Goal: Information Seeking & Learning: Learn about a topic

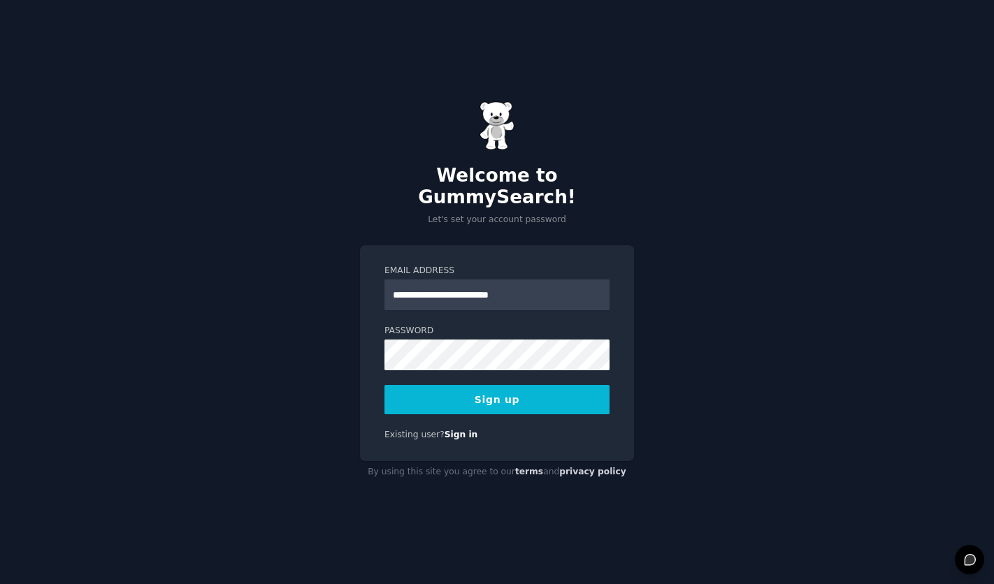
click at [430, 393] on button "Sign up" at bounding box center [496, 399] width 225 height 29
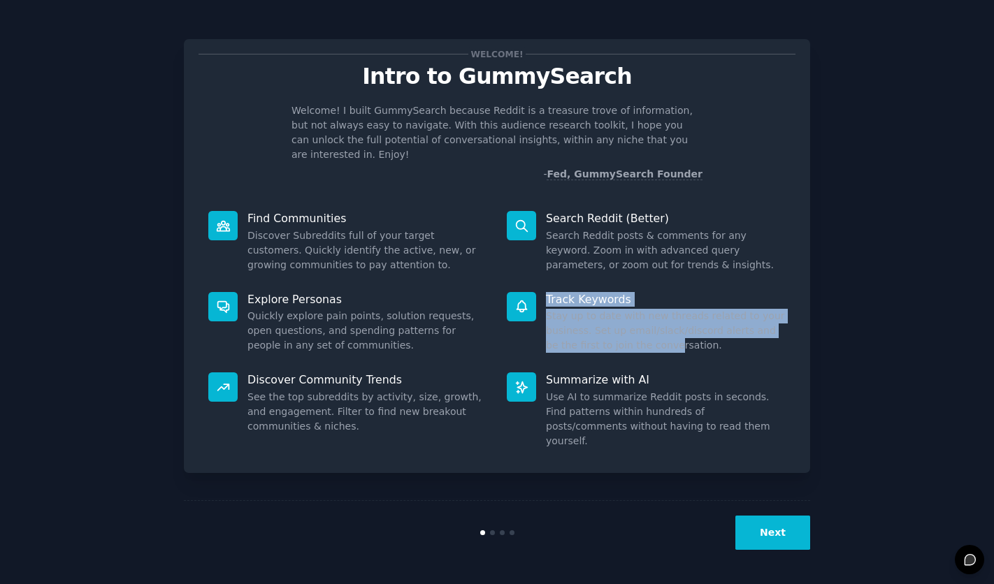
drag, startPoint x: 519, startPoint y: 293, endPoint x: 658, endPoint y: 328, distance: 143.4
click at [658, 328] on div "Track Keywords Stay up to date with new threads related to your business. Set u…" at bounding box center [646, 322] width 298 height 81
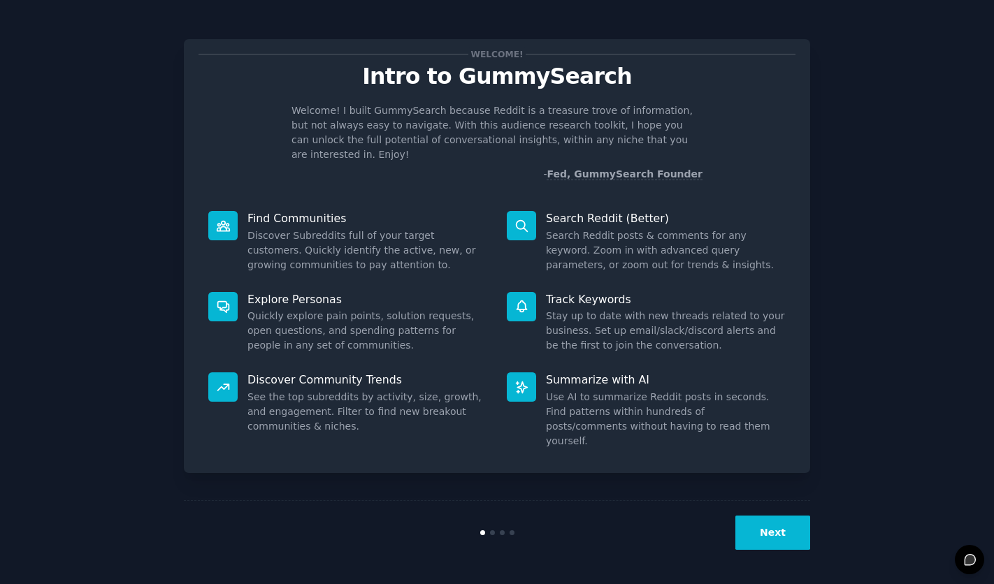
click at [646, 340] on div "Track Keywords Stay up to date with new threads related to your business. Set u…" at bounding box center [646, 322] width 298 height 81
click at [365, 231] on dd "Discover Subreddits full of your target customers. Quickly identify the active,…" at bounding box center [367, 250] width 240 height 44
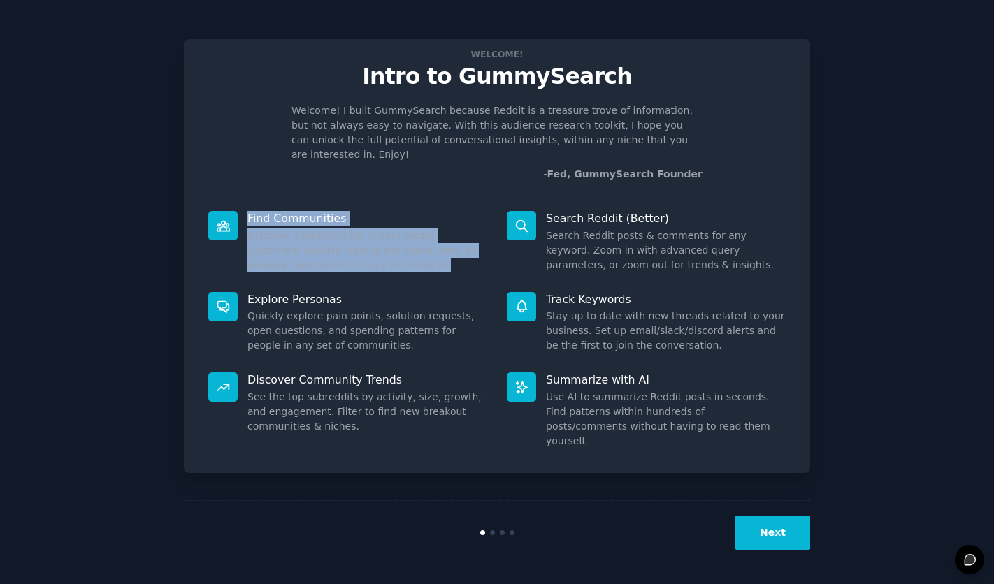
drag, startPoint x: 377, startPoint y: 241, endPoint x: 239, endPoint y: 208, distance: 141.7
click at [239, 208] on div "Find Communities Discover Subreddits full of your target customers. Quickly ide…" at bounding box center [347, 241] width 298 height 81
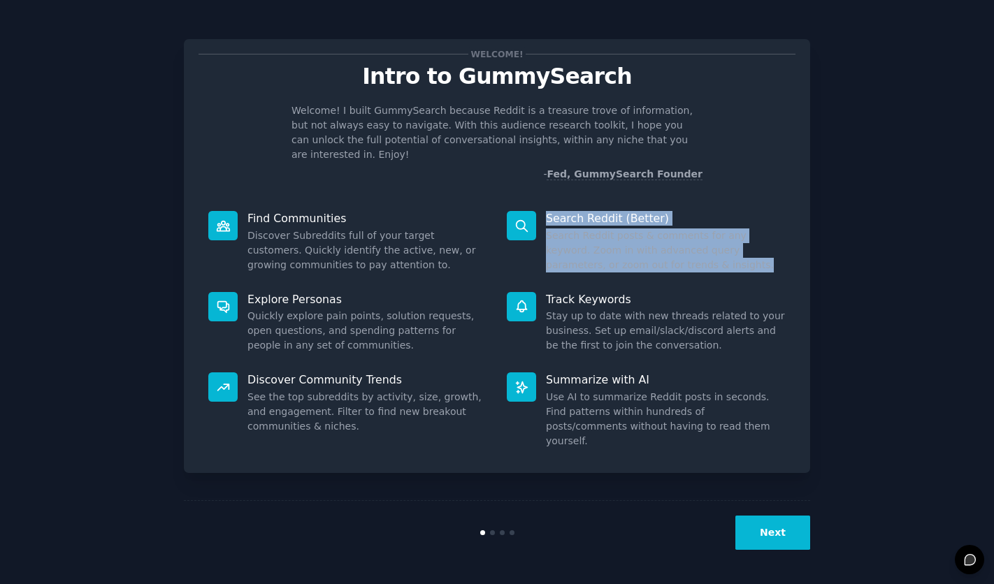
drag, startPoint x: 672, startPoint y: 252, endPoint x: 542, endPoint y: 202, distance: 139.1
click at [542, 202] on div "Search Reddit (Better) Search Reddit posts & comments for any keyword. Zoom in …" at bounding box center [646, 241] width 298 height 81
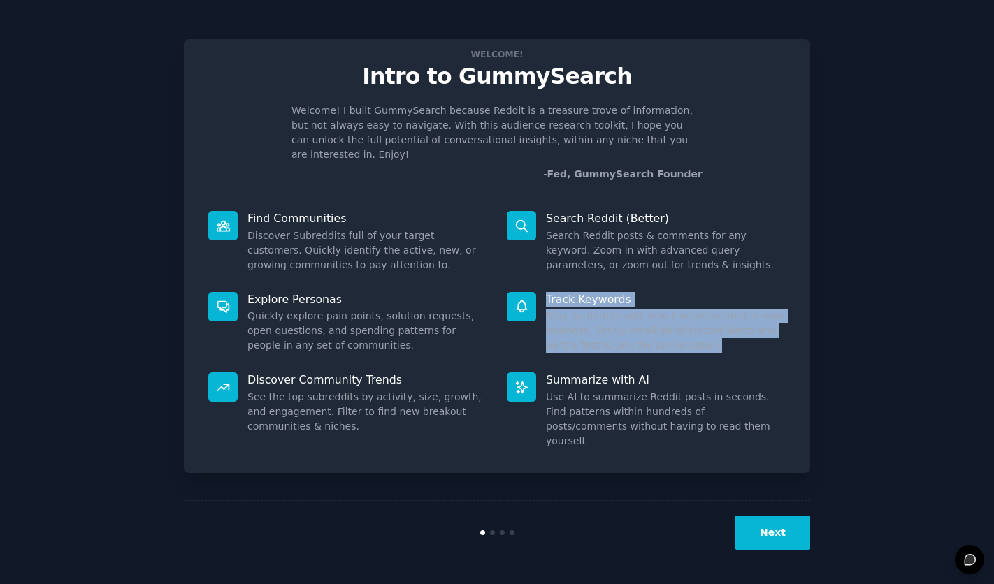
drag, startPoint x: 721, startPoint y: 330, endPoint x: 546, endPoint y: 278, distance: 182.2
click at [546, 282] on div "Track Keywords Stay up to date with new threads related to your business. Set u…" at bounding box center [646, 322] width 298 height 81
click at [764, 536] on button "Next" at bounding box center [772, 533] width 75 height 34
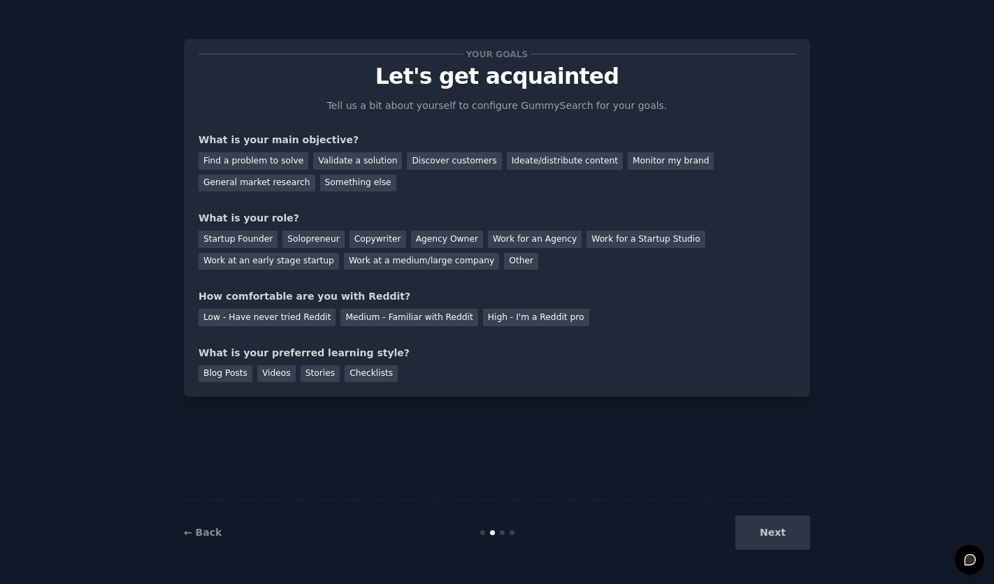
click at [764, 536] on div "Next" at bounding box center [705, 533] width 209 height 34
click at [771, 535] on div "Next" at bounding box center [705, 533] width 209 height 34
click at [248, 165] on div "Find a problem to solve" at bounding box center [253, 160] width 110 height 17
click at [243, 381] on div "Blog Posts" at bounding box center [225, 373] width 54 height 17
click at [764, 539] on div "Next" at bounding box center [705, 533] width 209 height 34
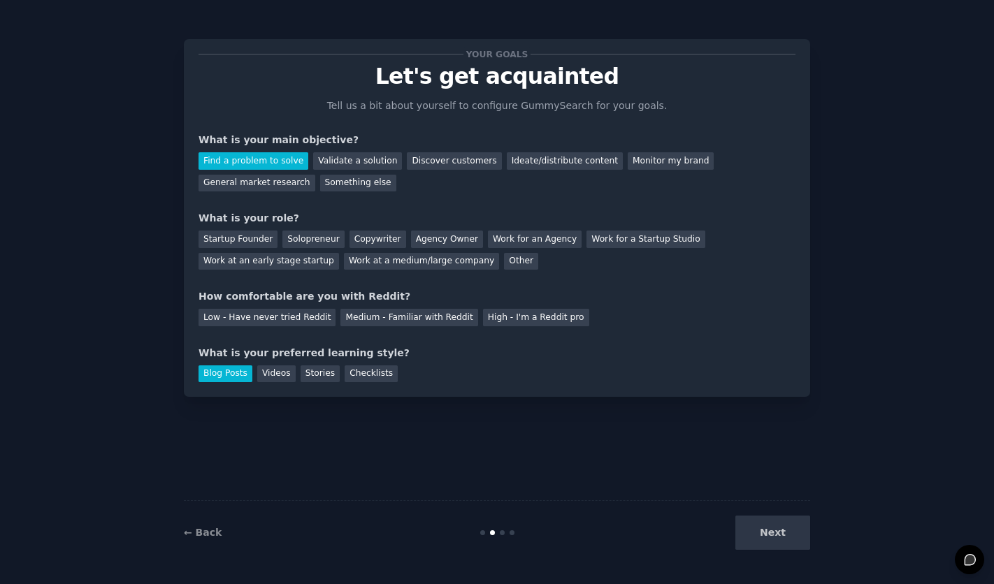
click at [771, 537] on div "Next" at bounding box center [705, 533] width 209 height 34
click at [359, 321] on div "Medium - Familiar with Reddit" at bounding box center [408, 317] width 137 height 17
click at [250, 243] on div "Startup Founder" at bounding box center [237, 239] width 79 height 17
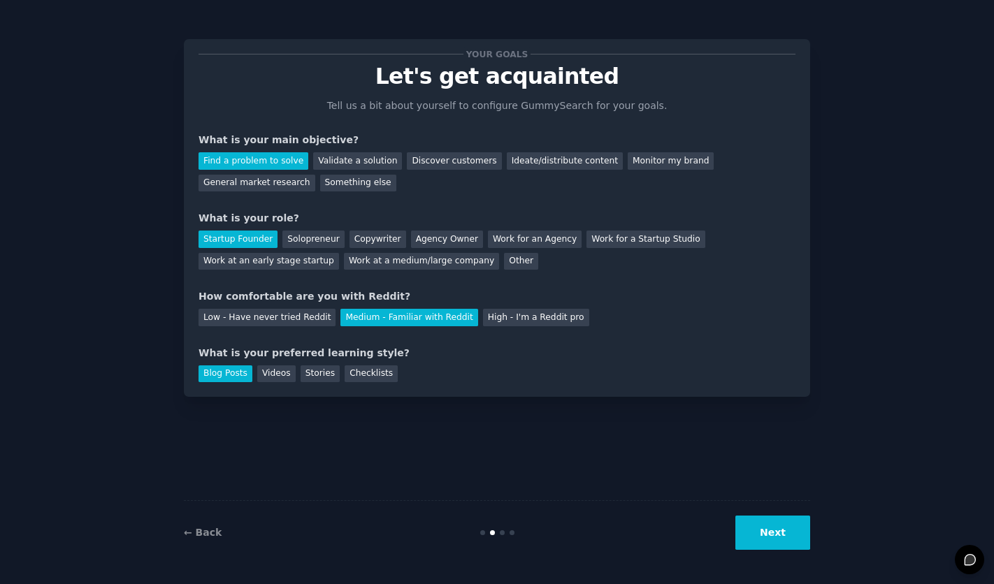
click at [764, 548] on button "Next" at bounding box center [772, 533] width 75 height 34
click at [773, 528] on div "Next" at bounding box center [705, 533] width 209 height 34
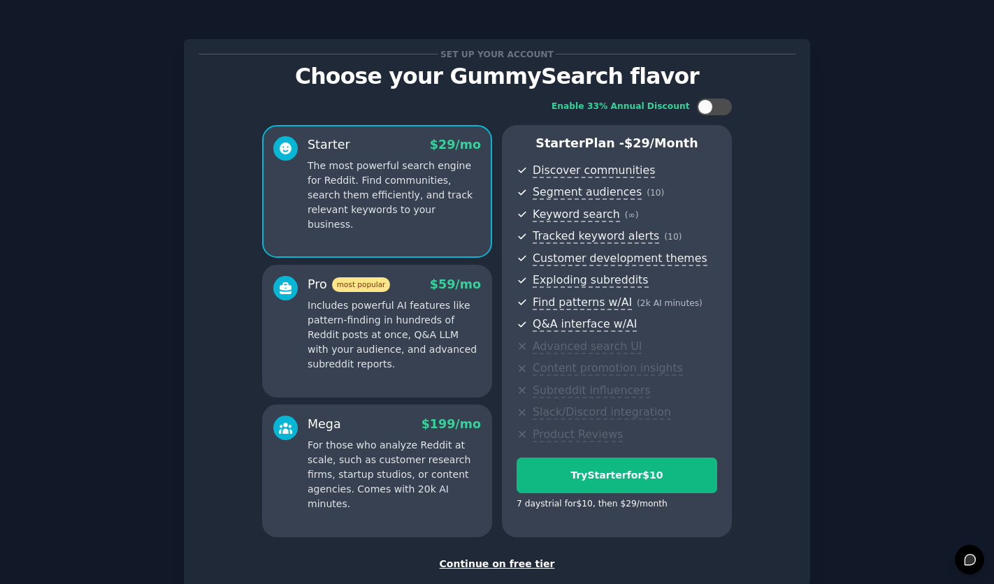
click at [514, 563] on div "Continue on free tier" at bounding box center [496, 564] width 597 height 15
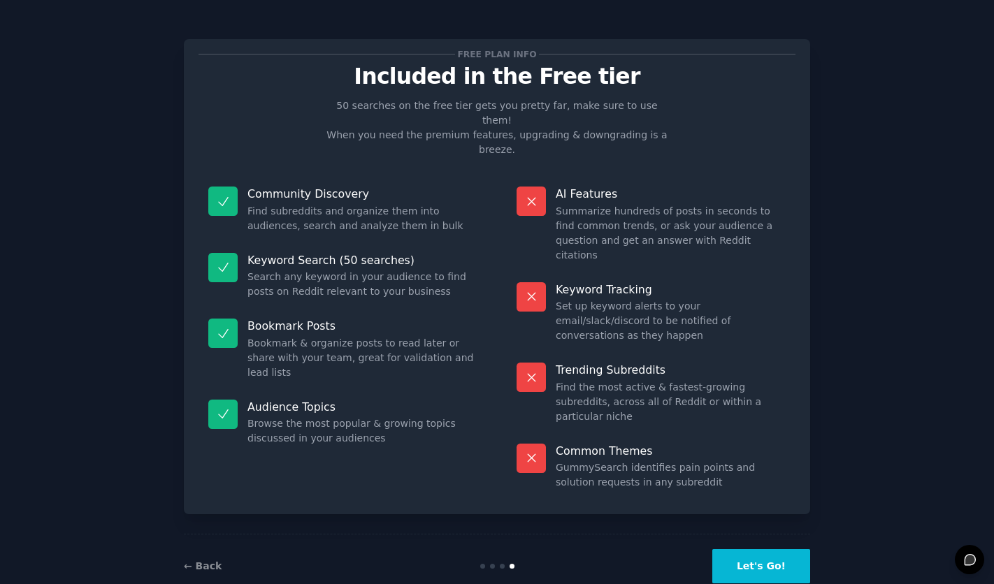
click at [785, 549] on button "Let's Go!" at bounding box center [761, 566] width 98 height 34
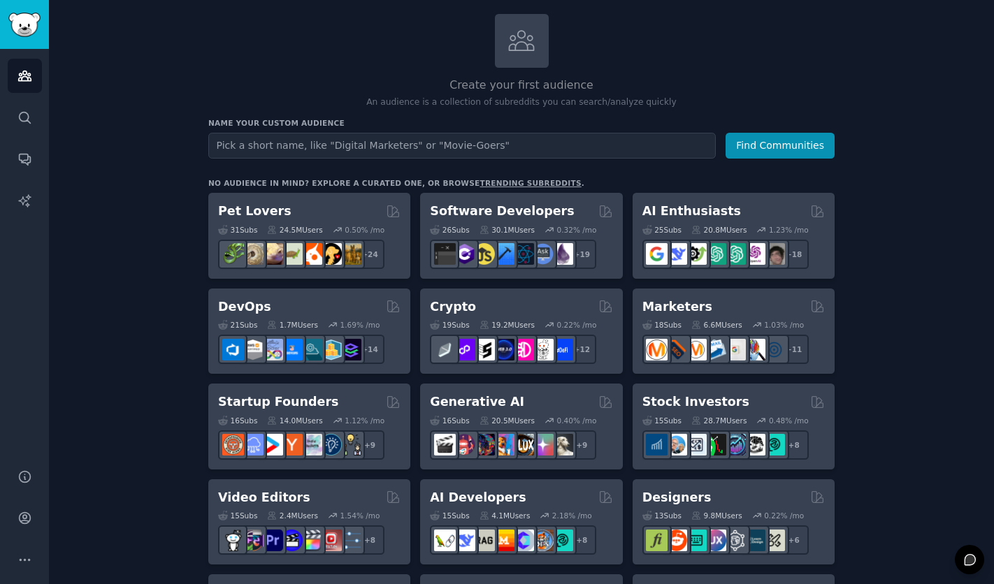
scroll to position [82, 0]
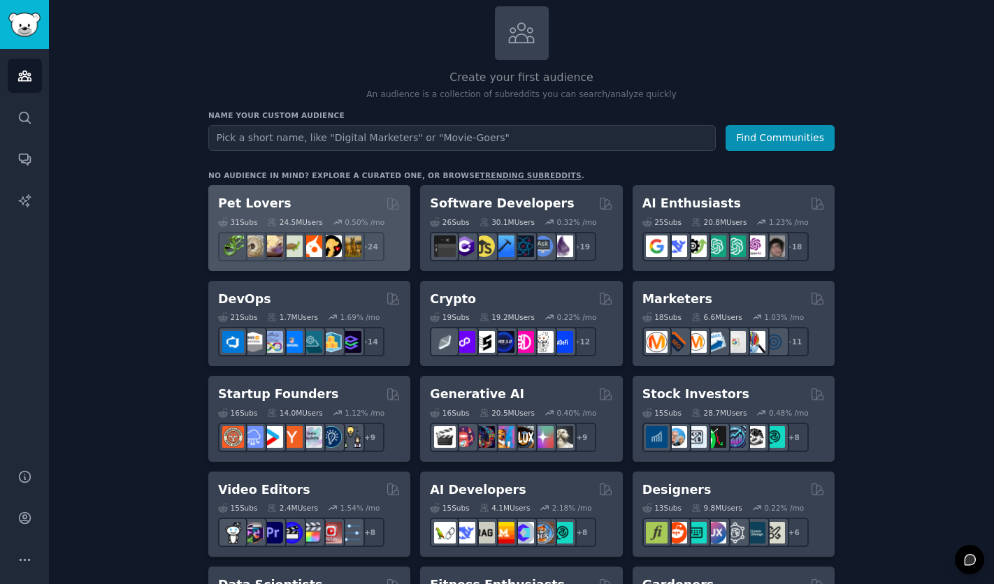
click at [300, 199] on div "Pet Lovers" at bounding box center [309, 203] width 182 height 17
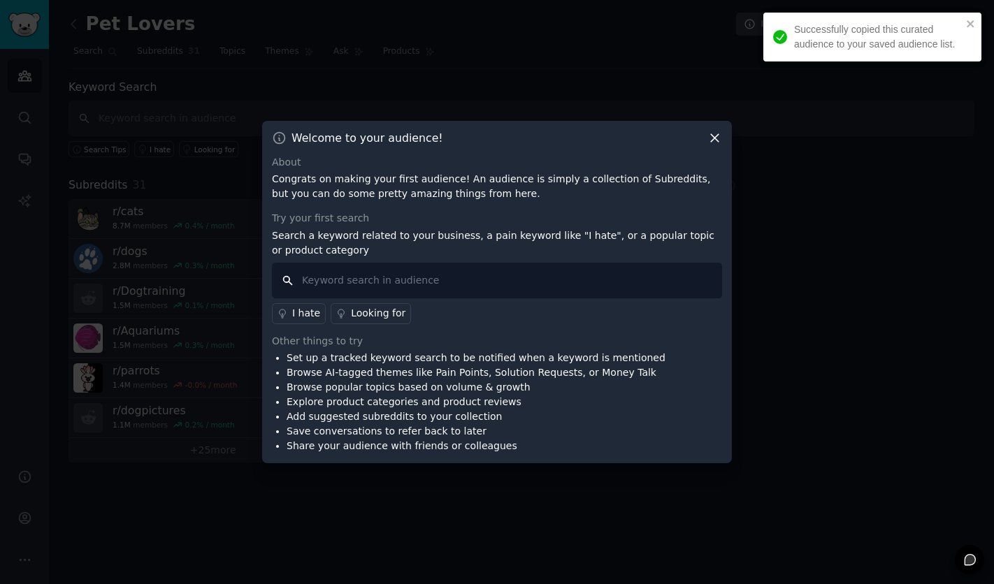
click at [376, 284] on input "text" at bounding box center [497, 281] width 450 height 36
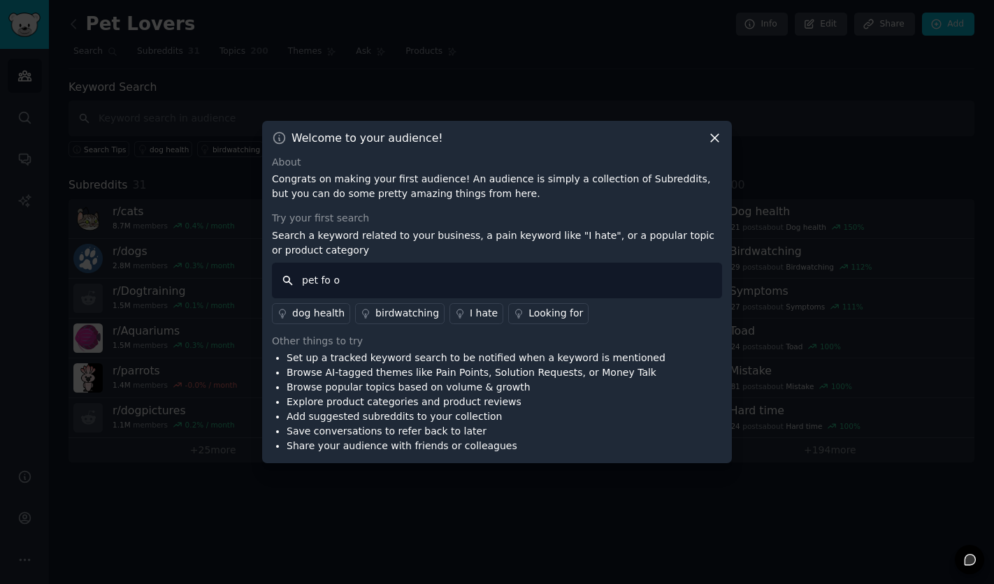
type input "pet food"
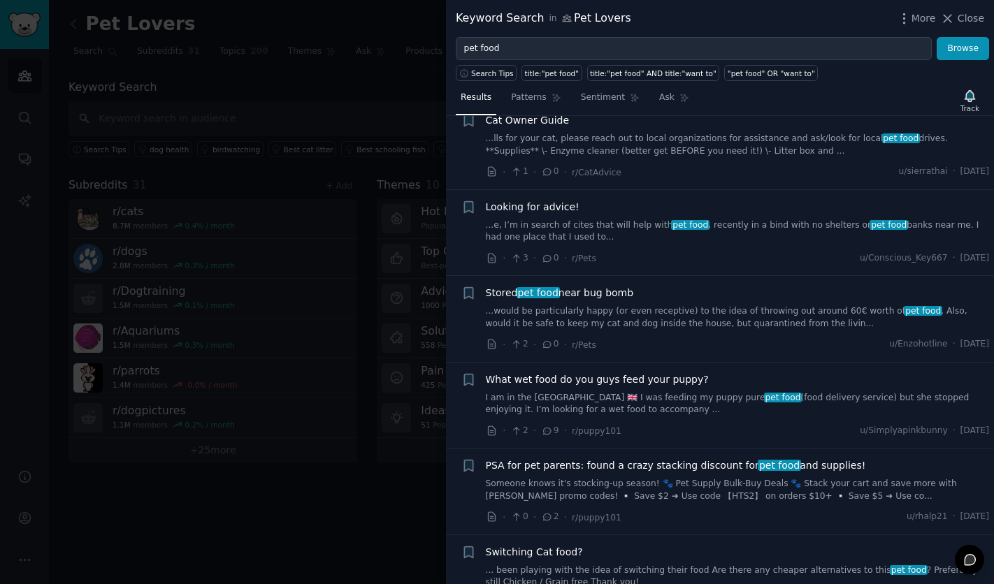
scroll to position [899, 0]
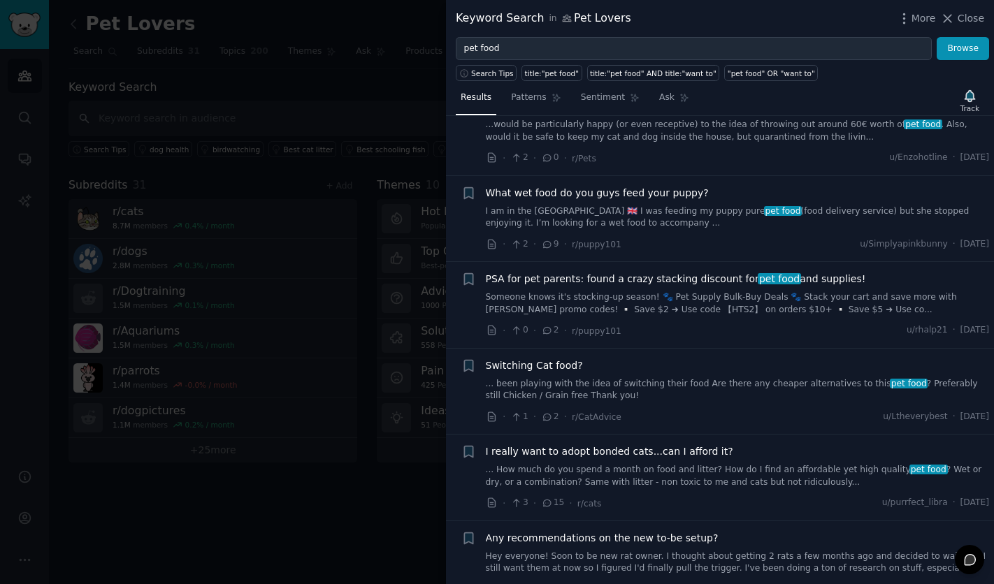
click at [683, 318] on div "PSA for pet parents: found a crazy stacking discount for pet food and supplies!…" at bounding box center [738, 305] width 504 height 66
click at [688, 287] on div "PSA for pet parents: found a crazy stacking discount for pet food and supplies!…" at bounding box center [738, 294] width 504 height 44
click at [762, 283] on span "pet food" at bounding box center [778, 278] width 43 height 11
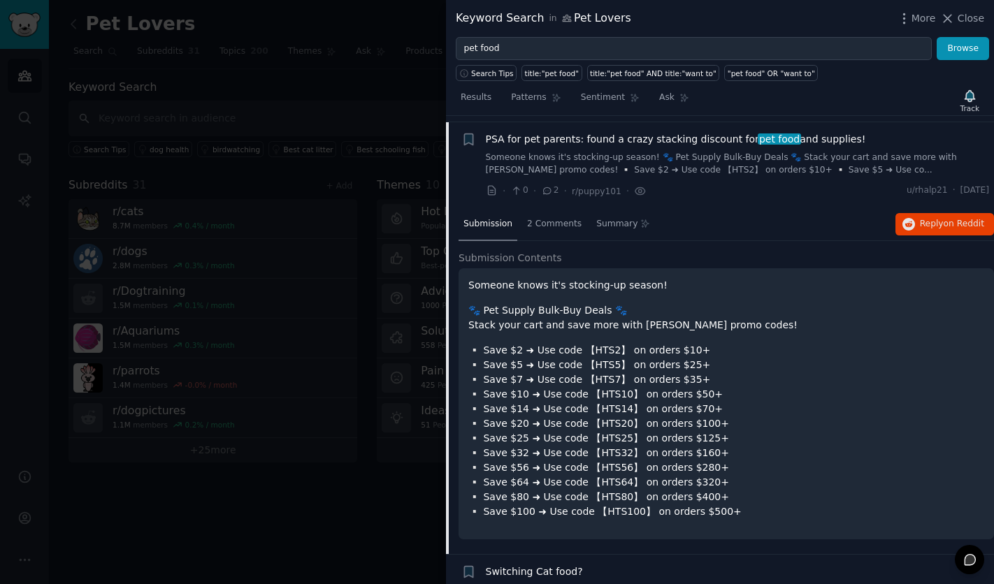
scroll to position [1045, 0]
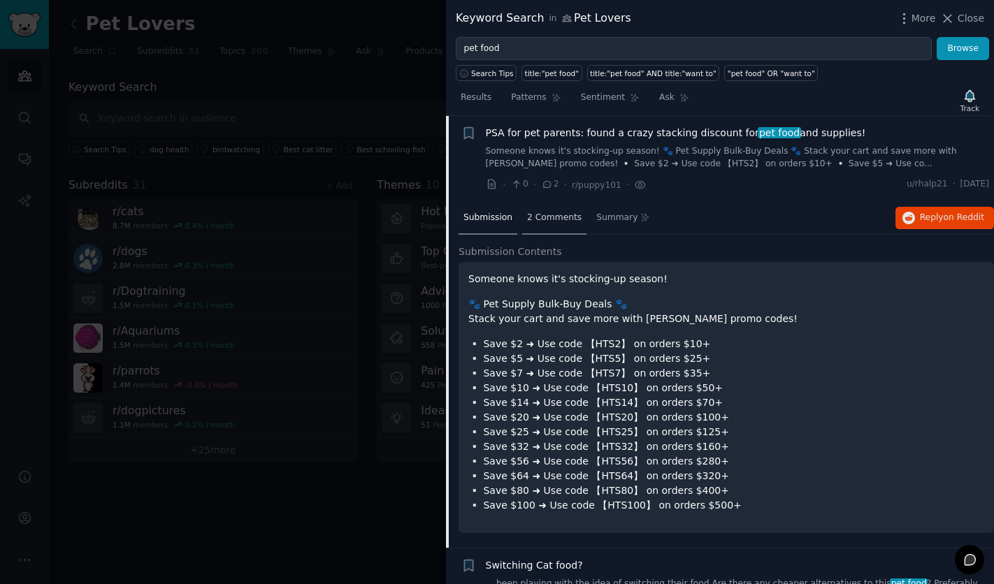
click at [548, 218] on span "2 Comments" at bounding box center [554, 218] width 54 height 13
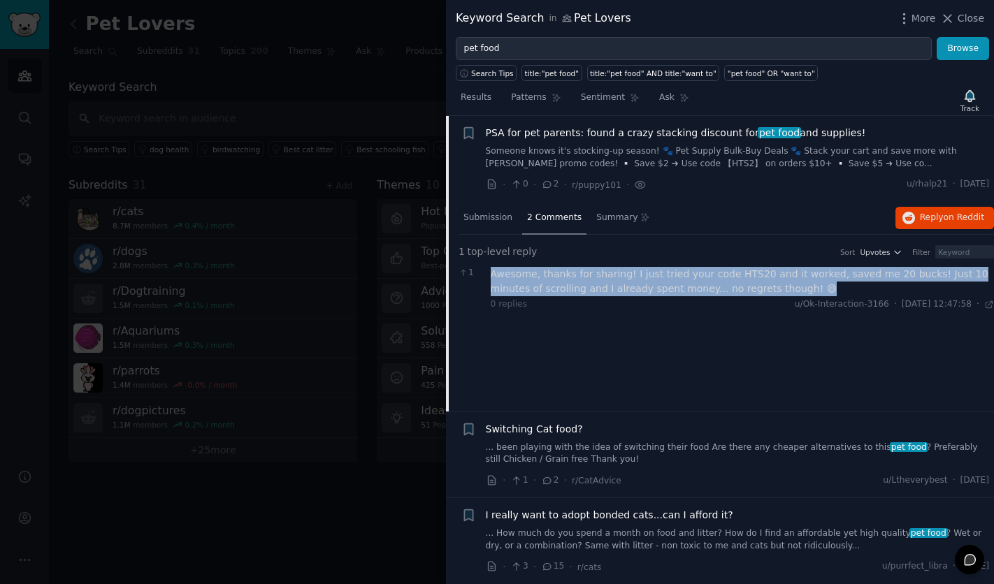
drag, startPoint x: 485, startPoint y: 279, endPoint x: 767, endPoint y: 288, distance: 282.4
click at [767, 288] on div "1 Awesome, thanks for sharing! I just tried your code HTS20 and it worked, save…" at bounding box center [725, 289] width 535 height 54
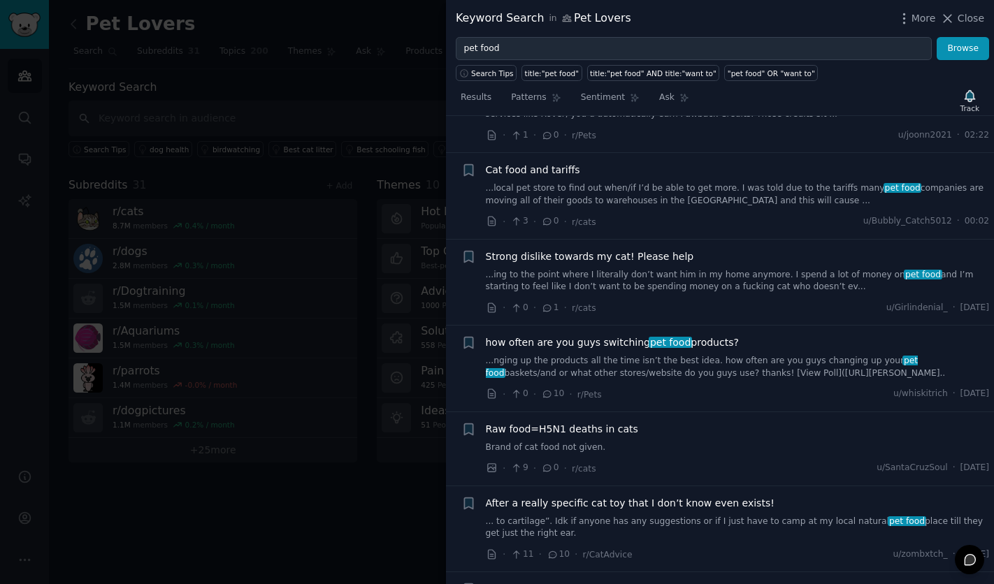
scroll to position [0, 0]
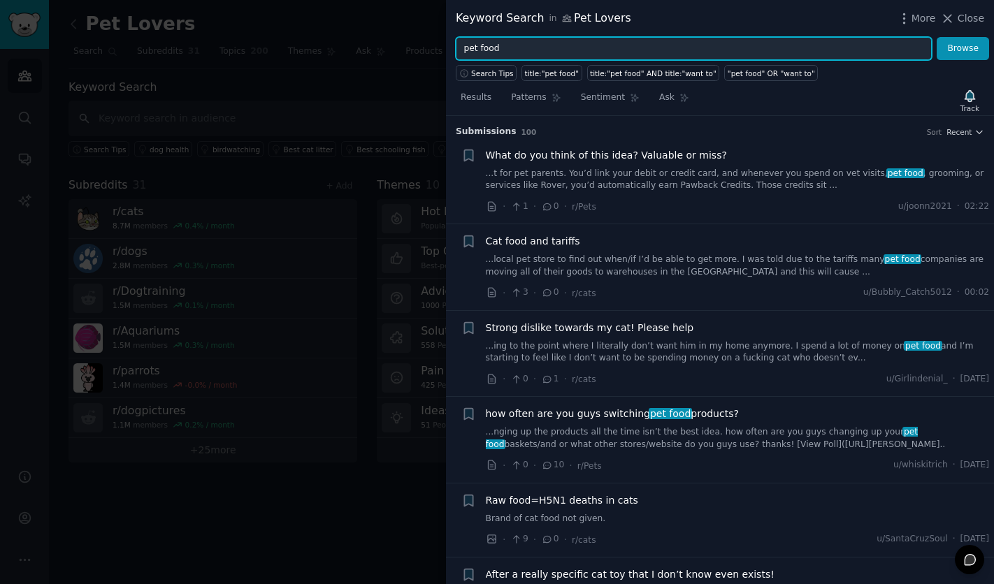
click at [869, 54] on input "pet food" at bounding box center [694, 49] width 476 height 24
type input "pet toy"
click at [936, 37] on button "Browse" at bounding box center [962, 49] width 52 height 24
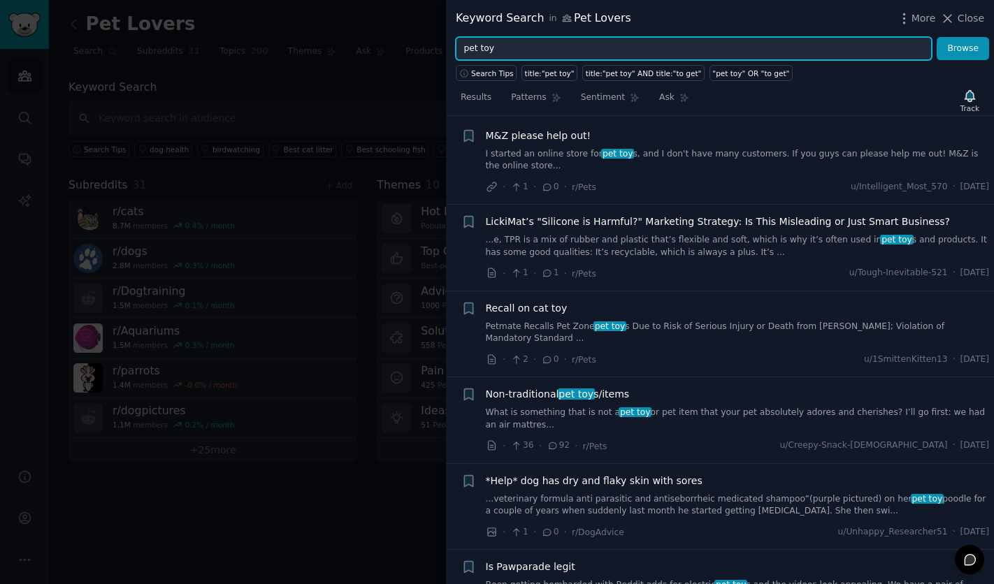
scroll to position [21, 0]
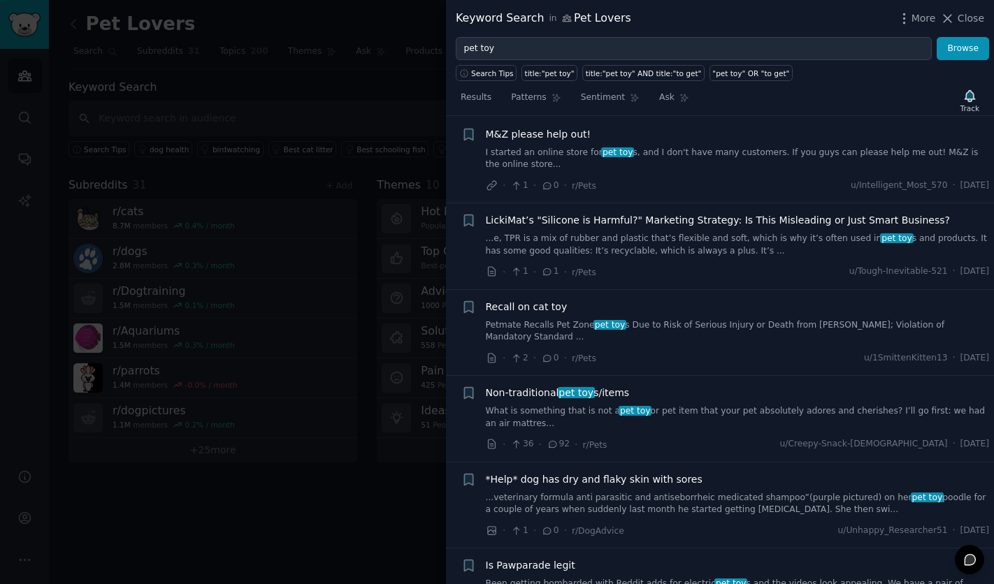
click at [551, 336] on link "Petmate Recalls Pet Zone pet toy s Due to Risk of Serious Injury or Death from …" at bounding box center [738, 331] width 504 height 24
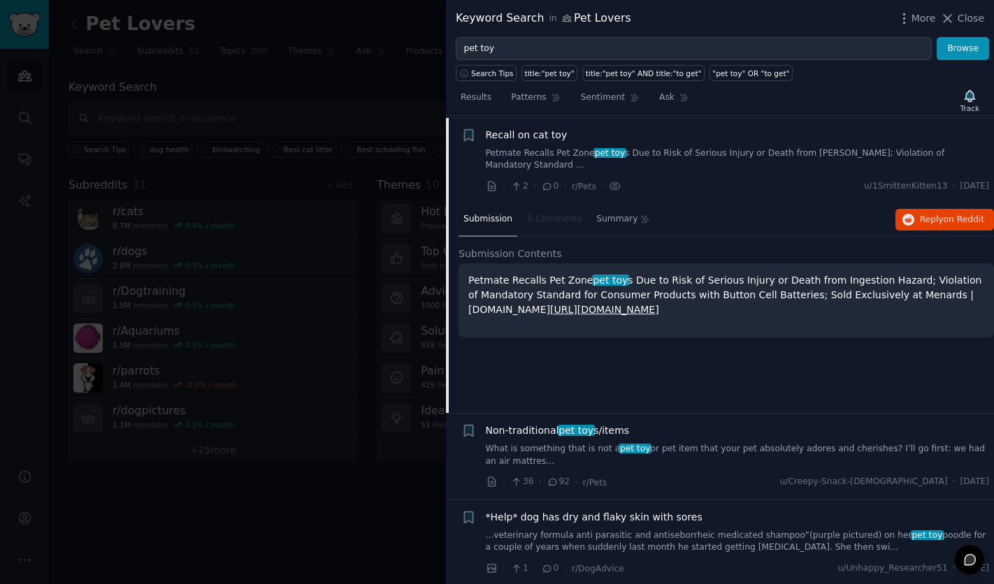
scroll to position [194, 0]
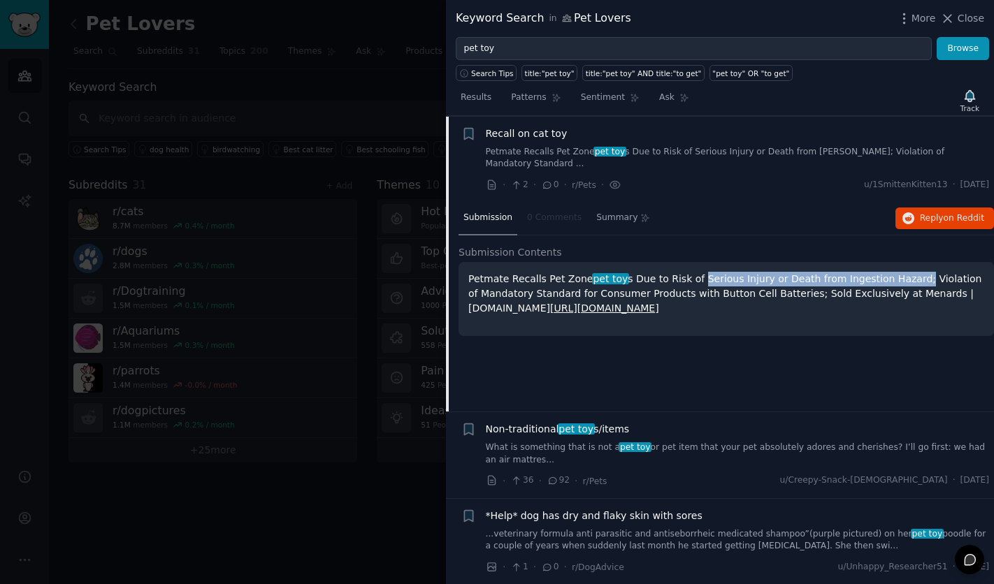
drag, startPoint x: 692, startPoint y: 284, endPoint x: 945, endPoint y: 285, distance: 252.9
click at [914, 286] on p "Petmate Recalls Pet Zone pet toy s Due to Risk of Serious Injury or Death from …" at bounding box center [726, 294] width 516 height 44
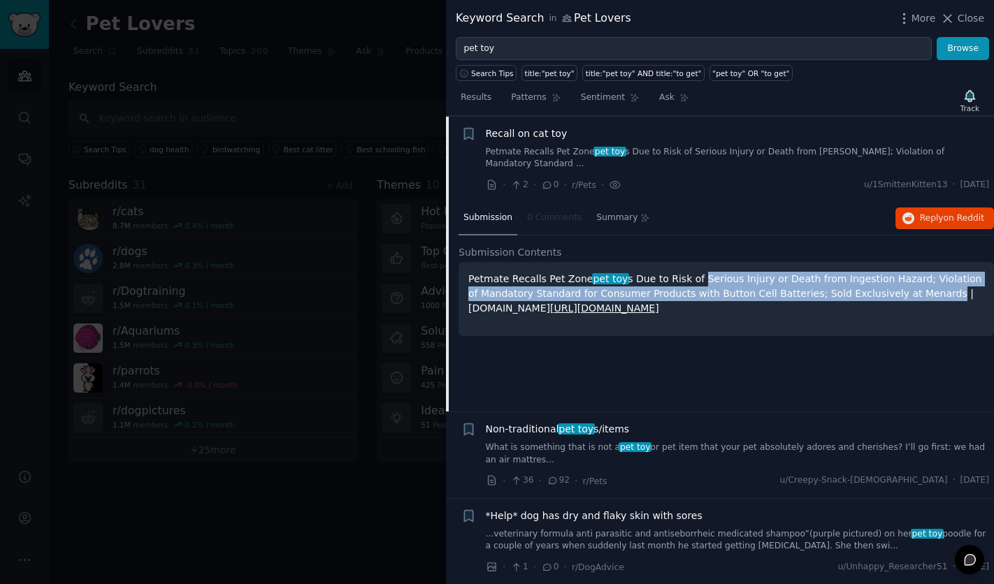
click at [970, 284] on p "Petmate Recalls Pet Zone pet toy s Due to Risk of Serious Injury or Death from …" at bounding box center [726, 294] width 516 height 44
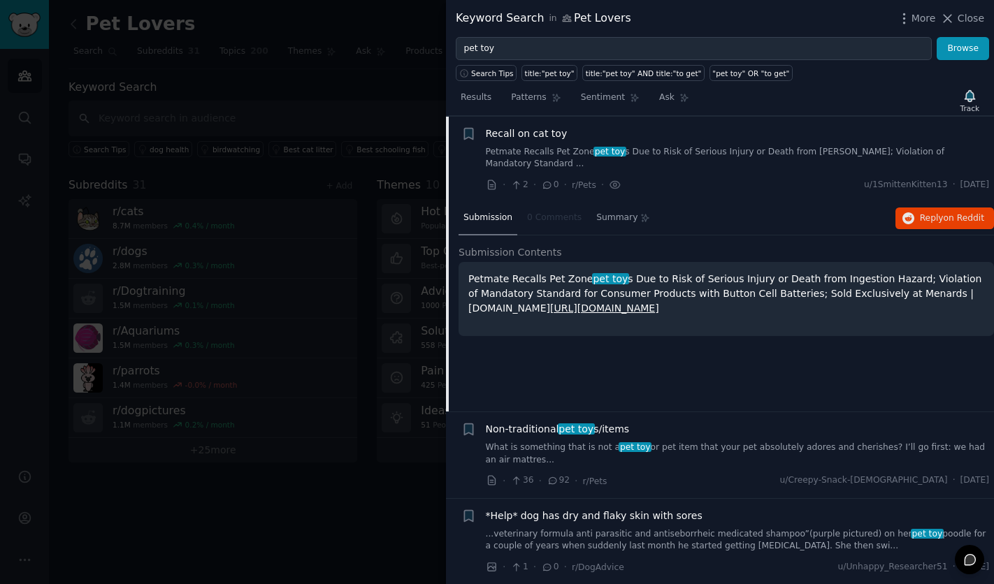
click at [900, 312] on p "Petmate Recalls Pet Zone pet toy s Due to Risk of Serious Injury or Death from …" at bounding box center [726, 294] width 516 height 44
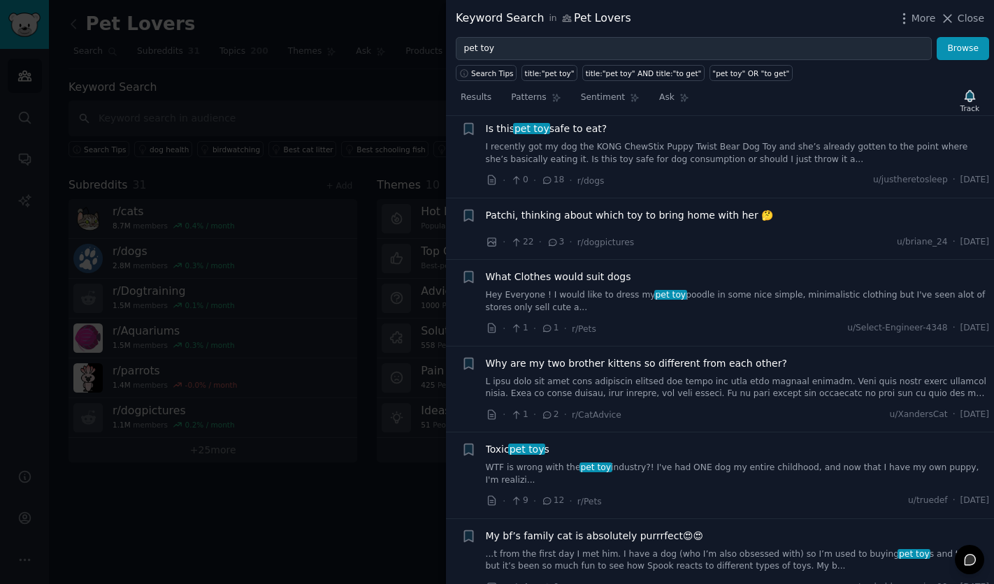
scroll to position [1015, 0]
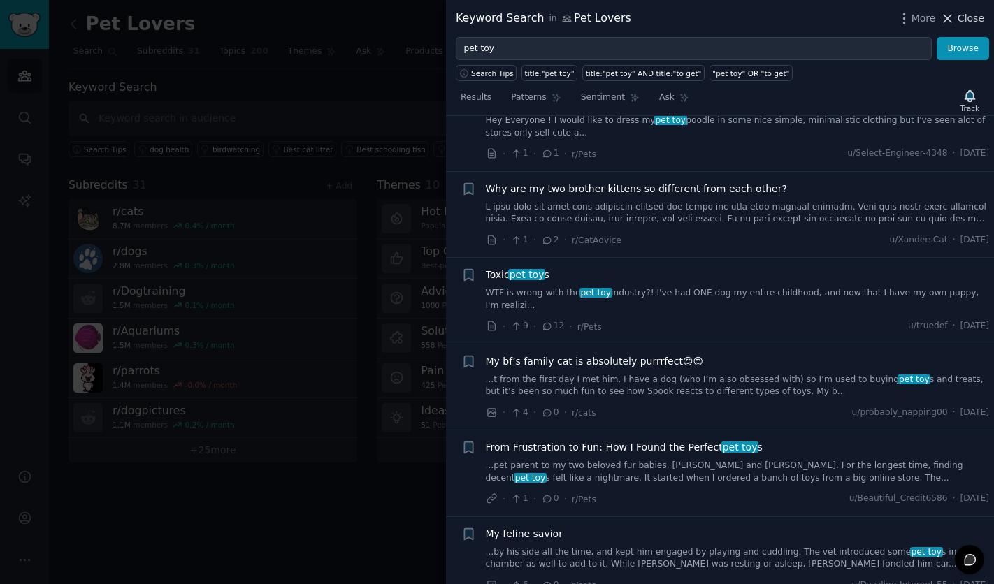
click at [975, 13] on span "Close" at bounding box center [970, 18] width 27 height 15
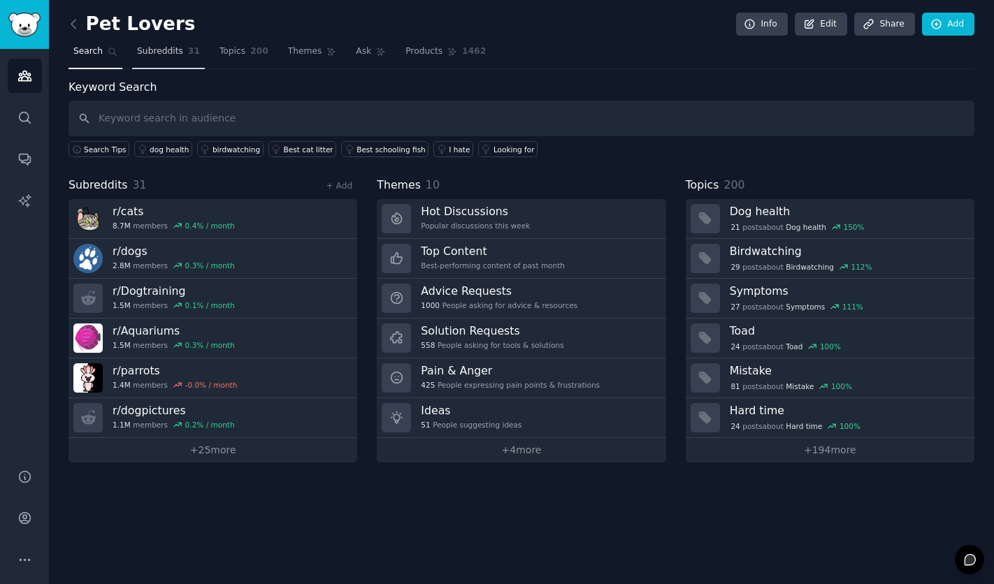
click at [191, 58] on link "Subreddits 31" at bounding box center [168, 55] width 73 height 29
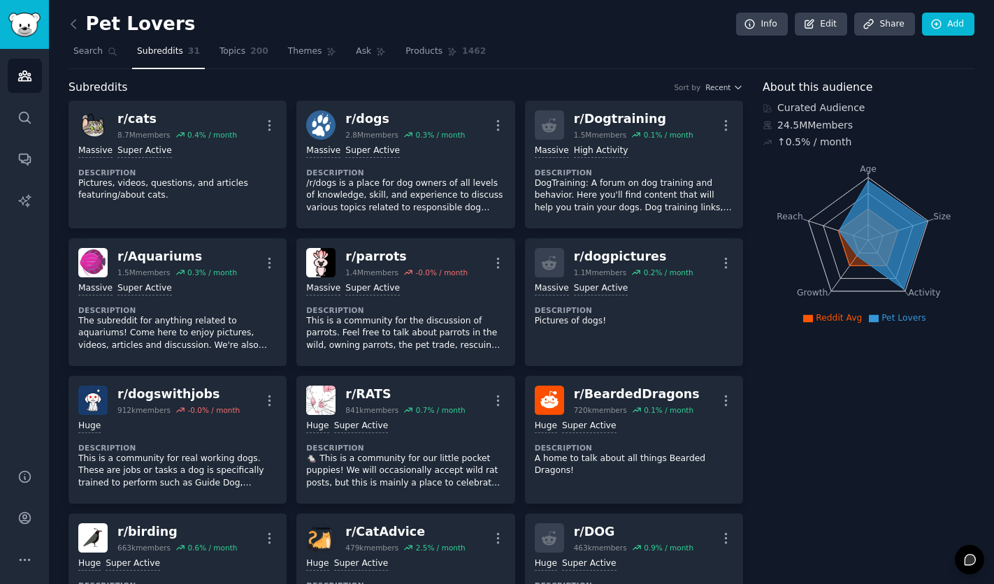
click at [269, 62] on nav "Search Subreddits 31 Topics 200 Themes Ask Products 1462" at bounding box center [521, 55] width 906 height 29
click at [258, 57] on span "200" at bounding box center [259, 51] width 18 height 13
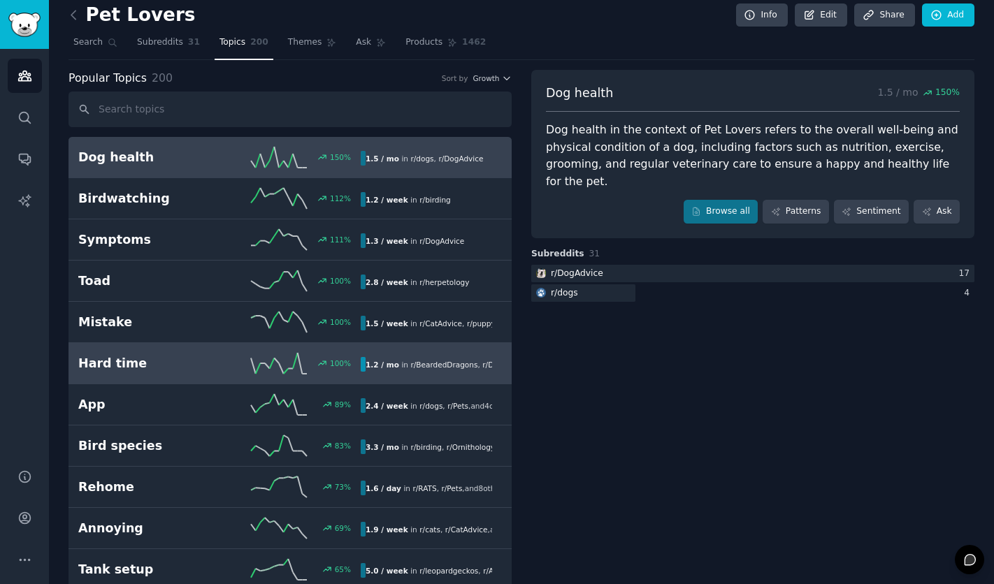
scroll to position [11, 0]
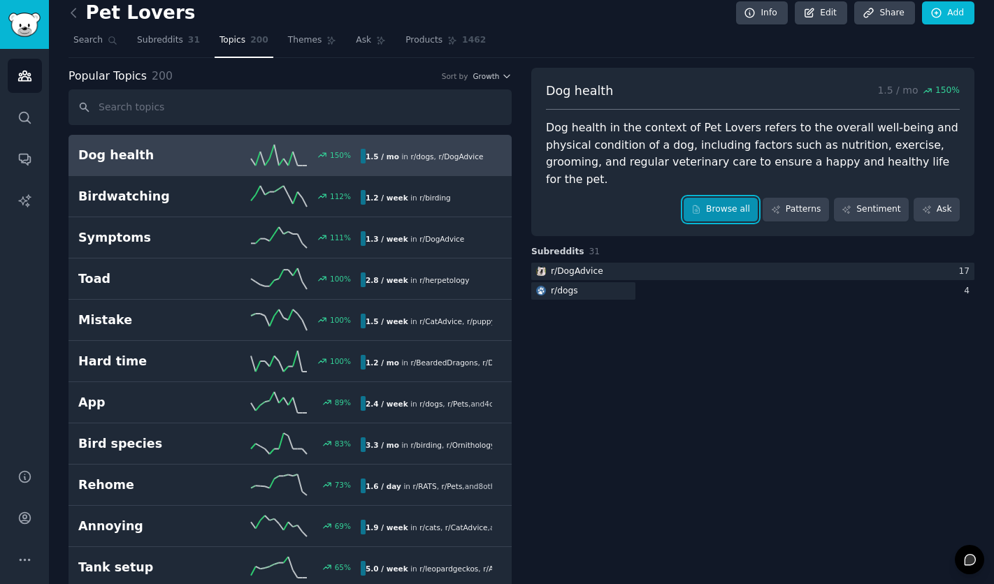
click at [719, 213] on link "Browse all" at bounding box center [720, 210] width 75 height 24
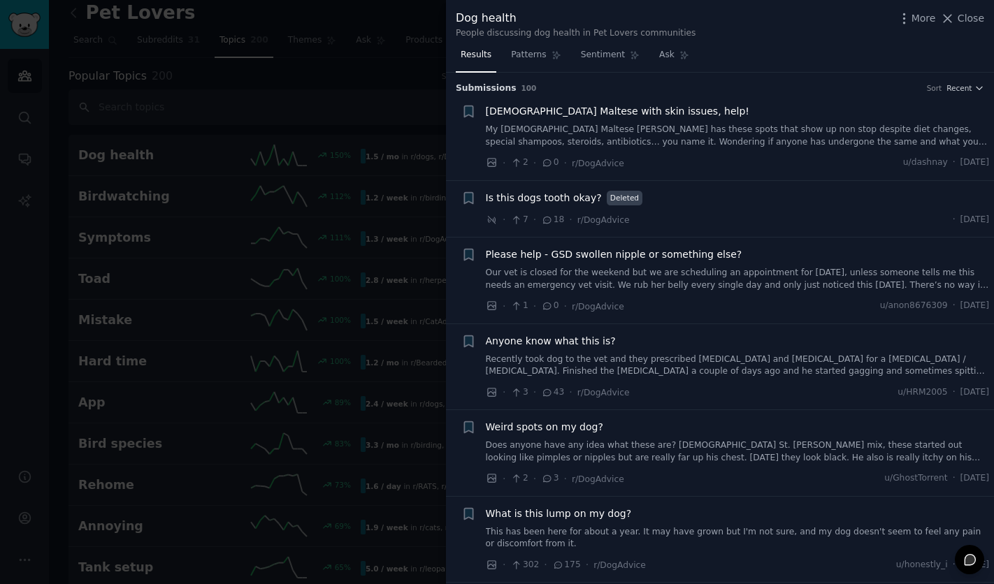
click at [609, 126] on link "My 14yo Maltese yorkie has these spots that show up non stop despite diet chang…" at bounding box center [738, 136] width 504 height 24
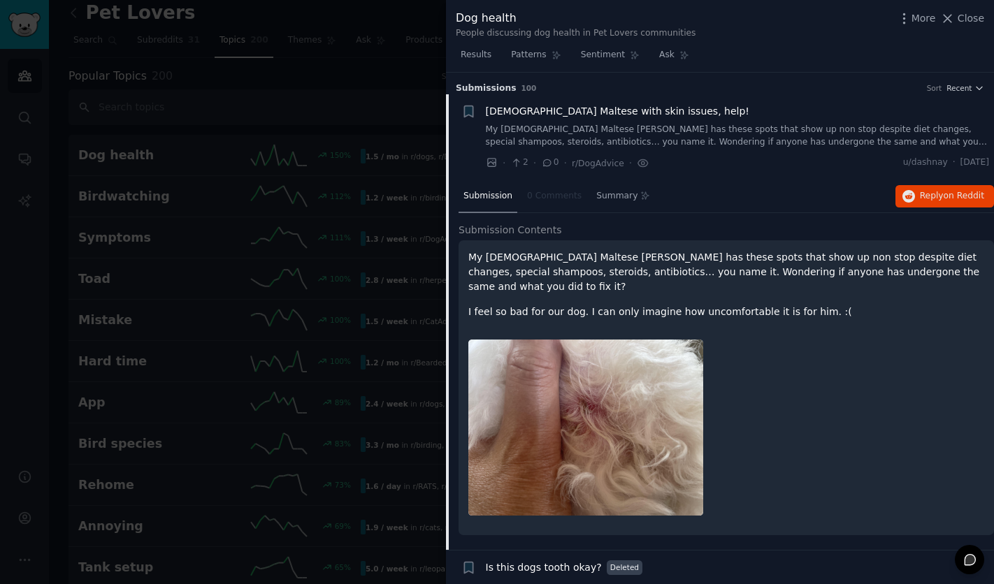
scroll to position [22, 0]
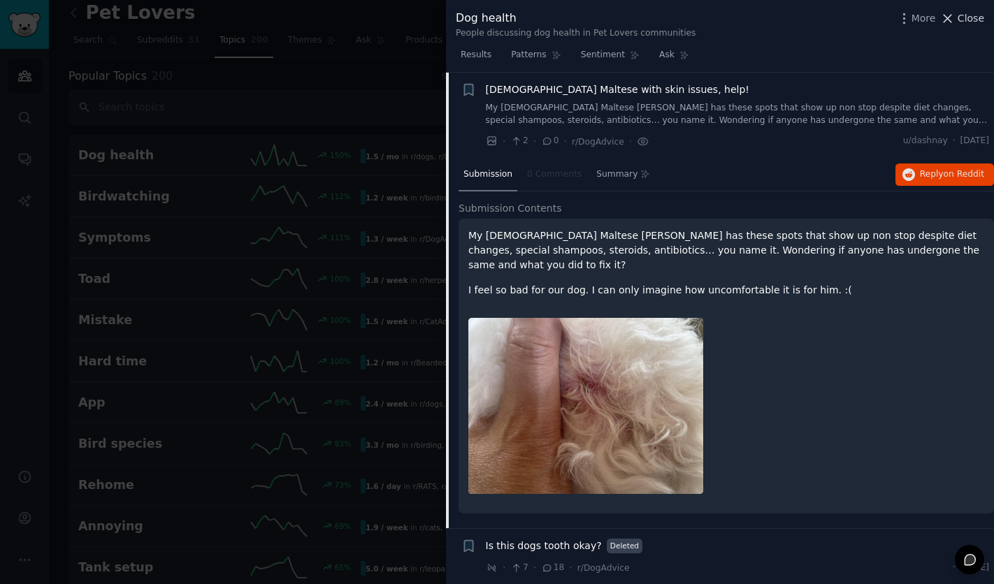
click at [957, 23] on button "Close" at bounding box center [962, 18] width 44 height 15
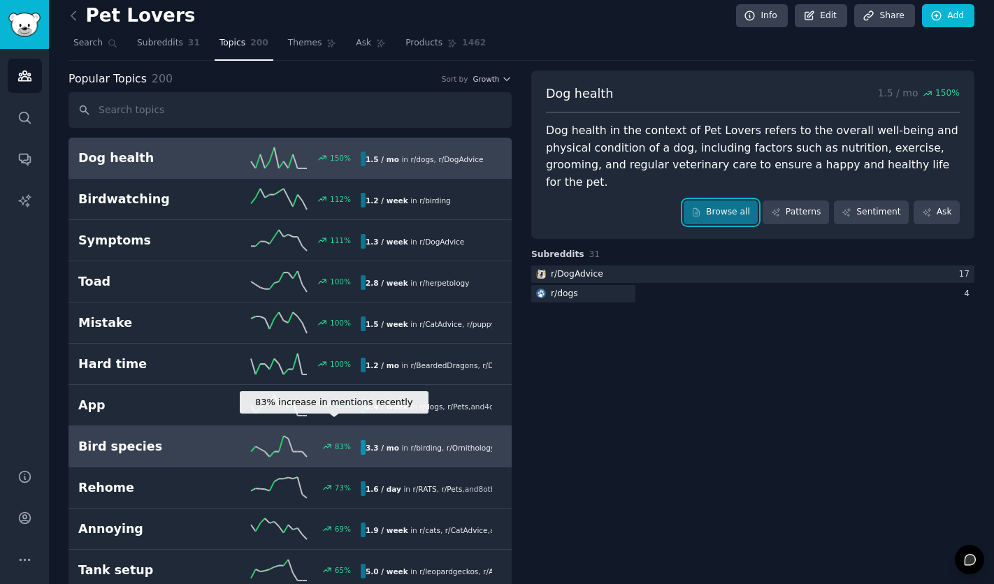
scroll to position [7, 0]
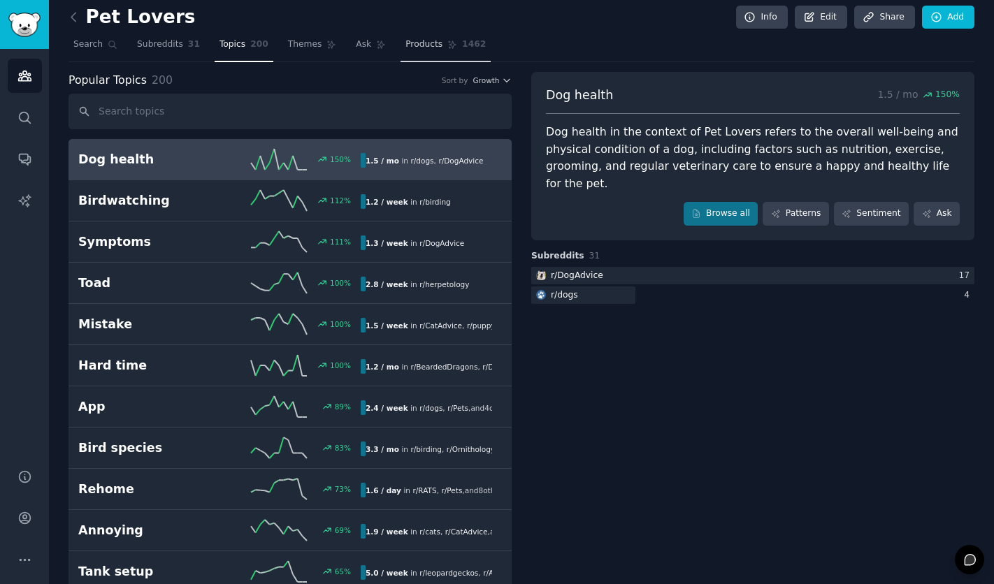
click at [462, 45] on span "1462" at bounding box center [474, 44] width 24 height 13
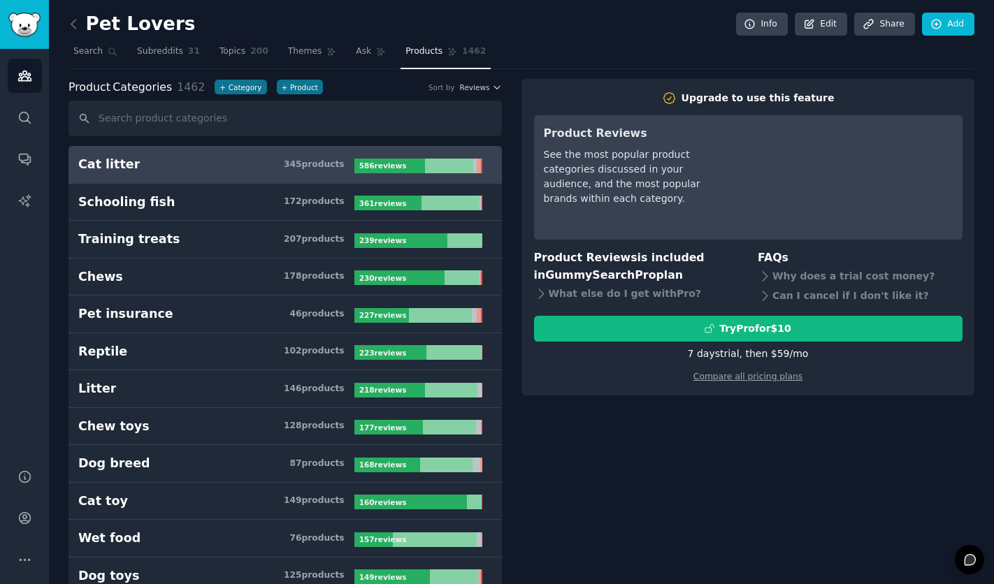
click at [94, 55] on span "Search" at bounding box center [87, 51] width 29 height 13
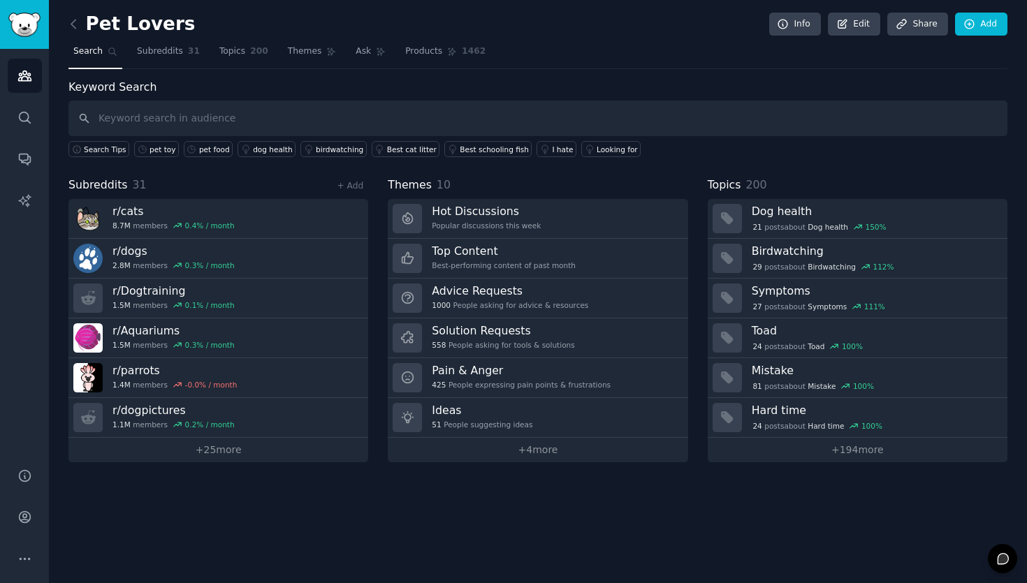
click at [611, 34] on div "Pet Lovers Info Edit Share Add" at bounding box center [537, 27] width 939 height 29
click at [76, 23] on icon at bounding box center [73, 24] width 15 height 15
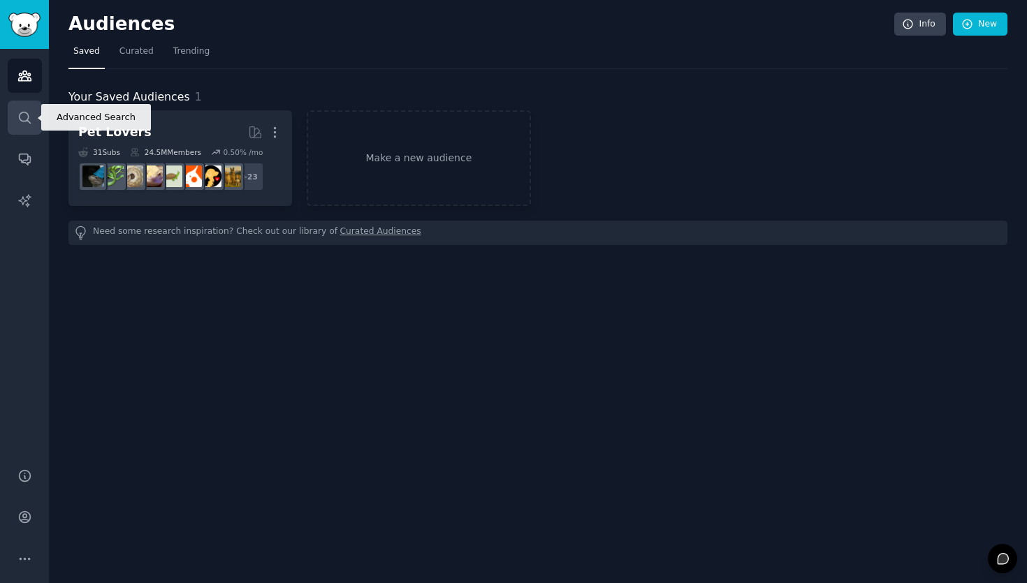
click at [22, 122] on icon "Sidebar" at bounding box center [24, 117] width 15 height 15
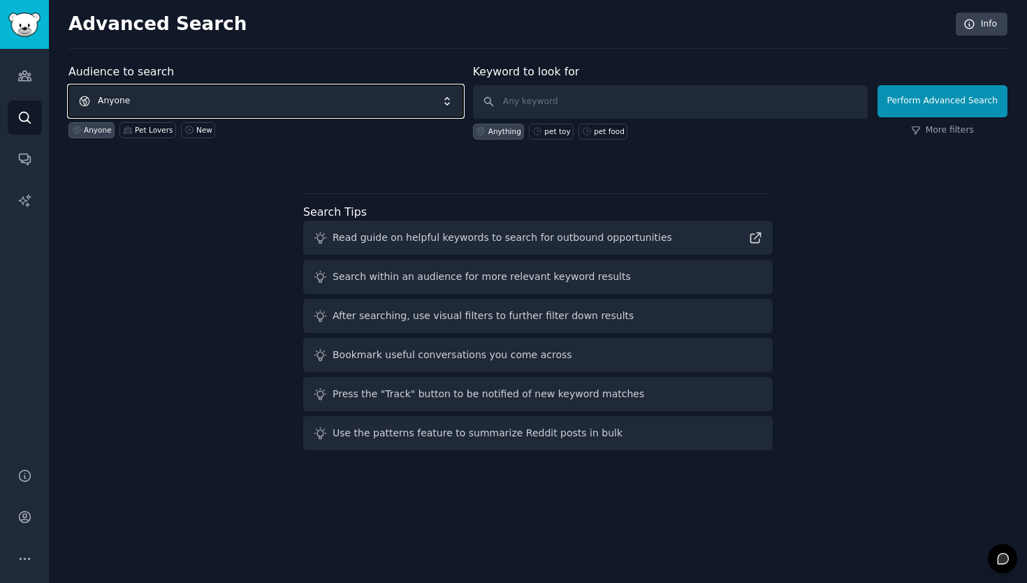
click at [207, 100] on span "Anyone" at bounding box center [265, 101] width 395 height 32
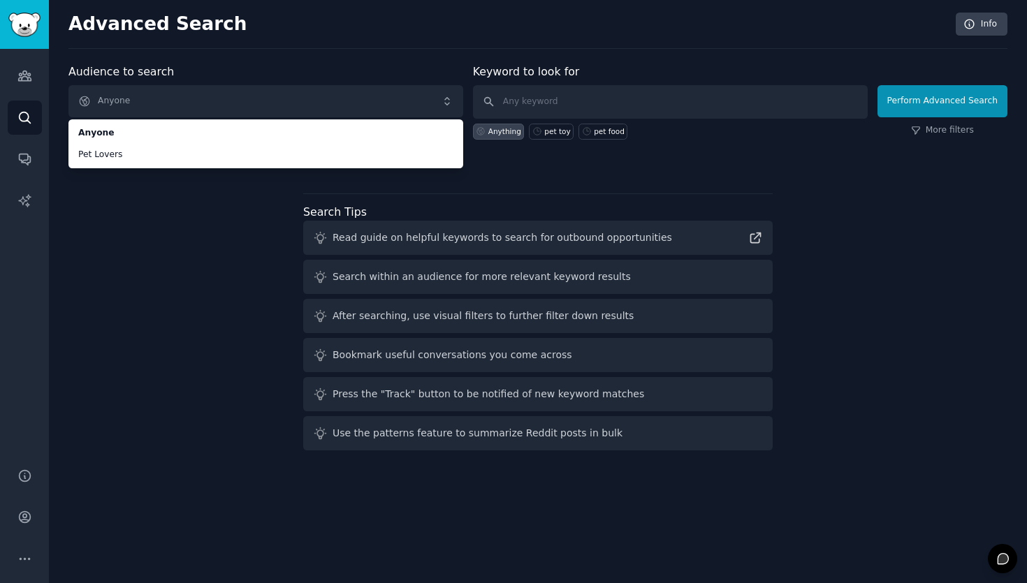
click at [161, 188] on div "Audience to search Anyone Anyone Pet Lovers Anyone Pet Lovers New Keyword to lo…" at bounding box center [537, 260] width 939 height 393
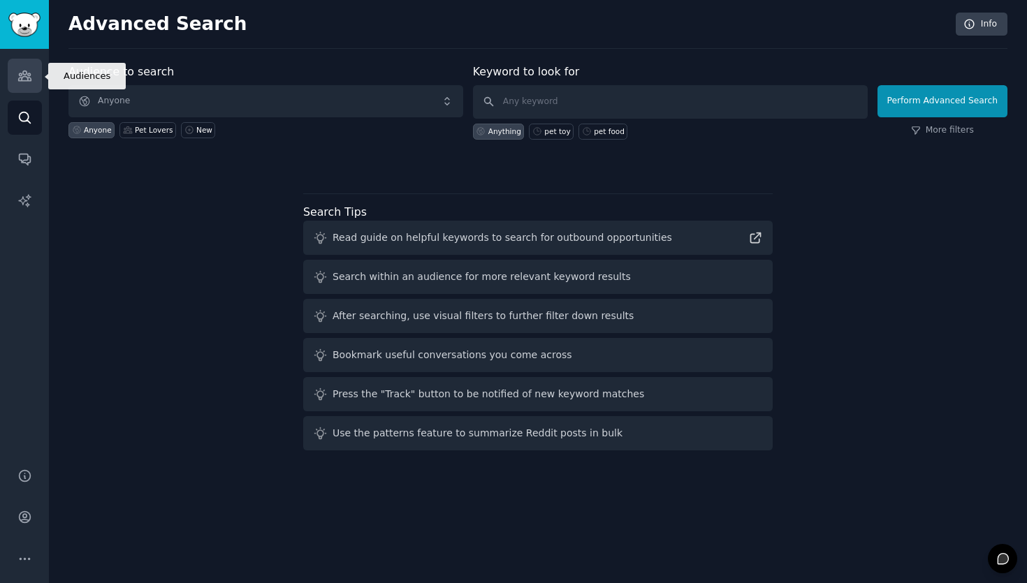
click at [27, 66] on link "Audiences" at bounding box center [25, 76] width 34 height 34
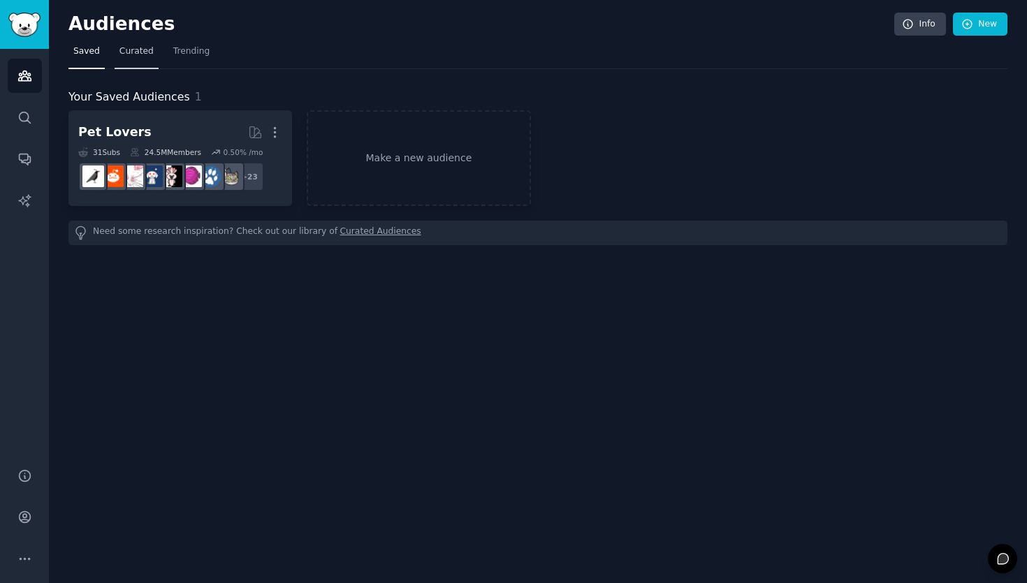
click at [126, 54] on span "Curated" at bounding box center [136, 51] width 34 height 13
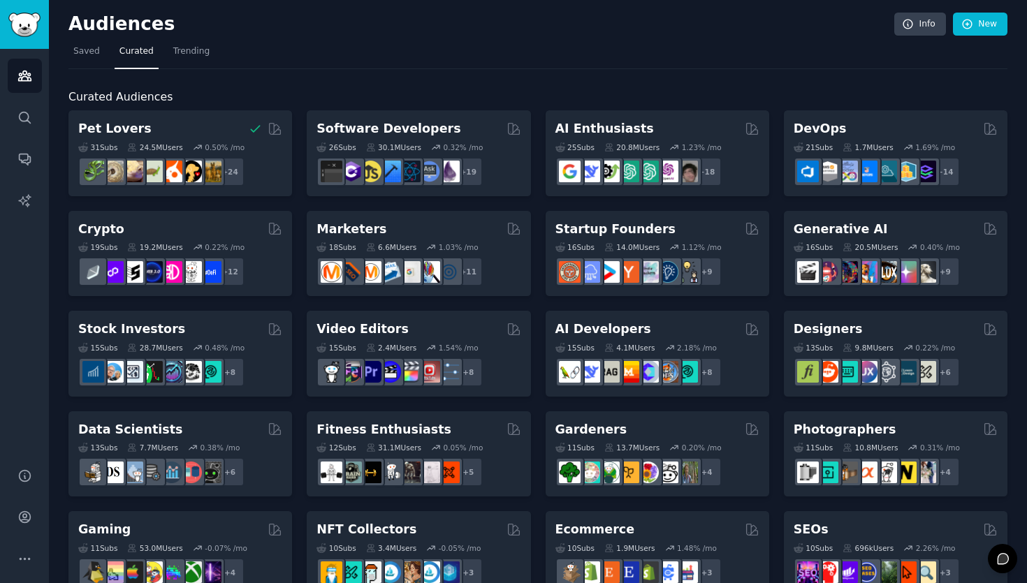
drag, startPoint x: 184, startPoint y: 60, endPoint x: 194, endPoint y: 78, distance: 21.0
click at [184, 59] on link "Trending" at bounding box center [191, 55] width 46 height 29
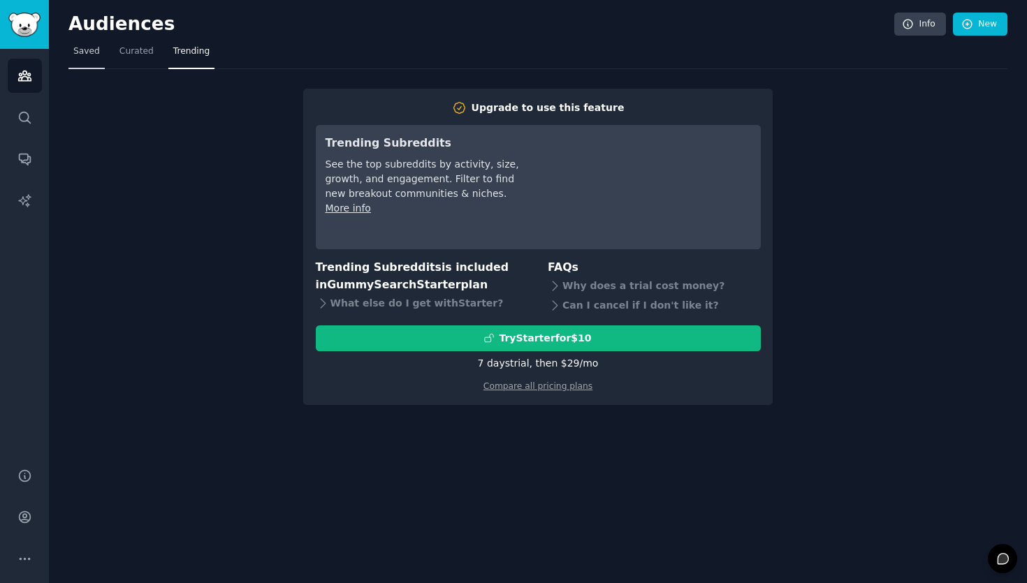
click at [89, 55] on span "Saved" at bounding box center [86, 51] width 27 height 13
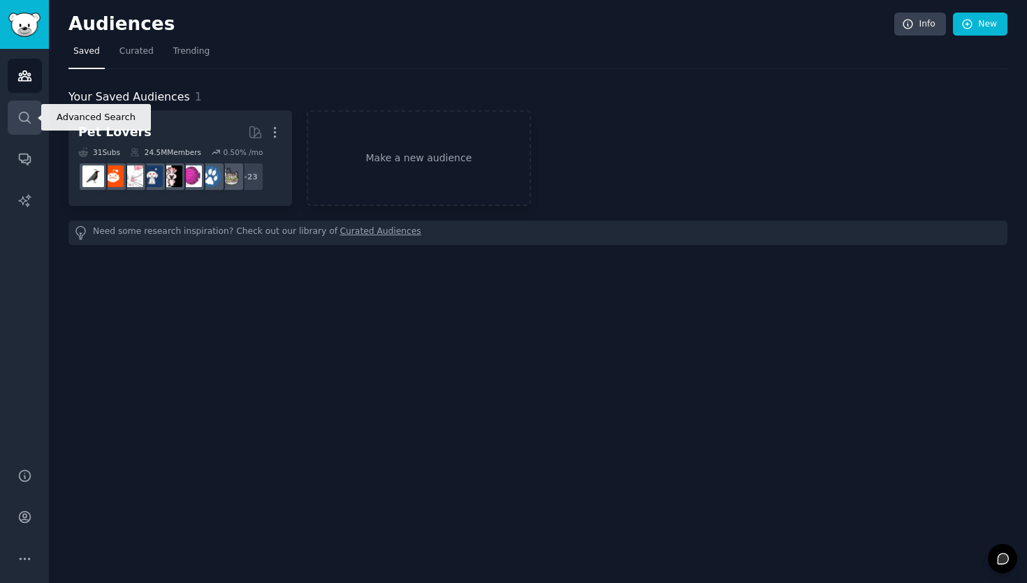
click at [31, 131] on link "Search" at bounding box center [25, 118] width 34 height 34
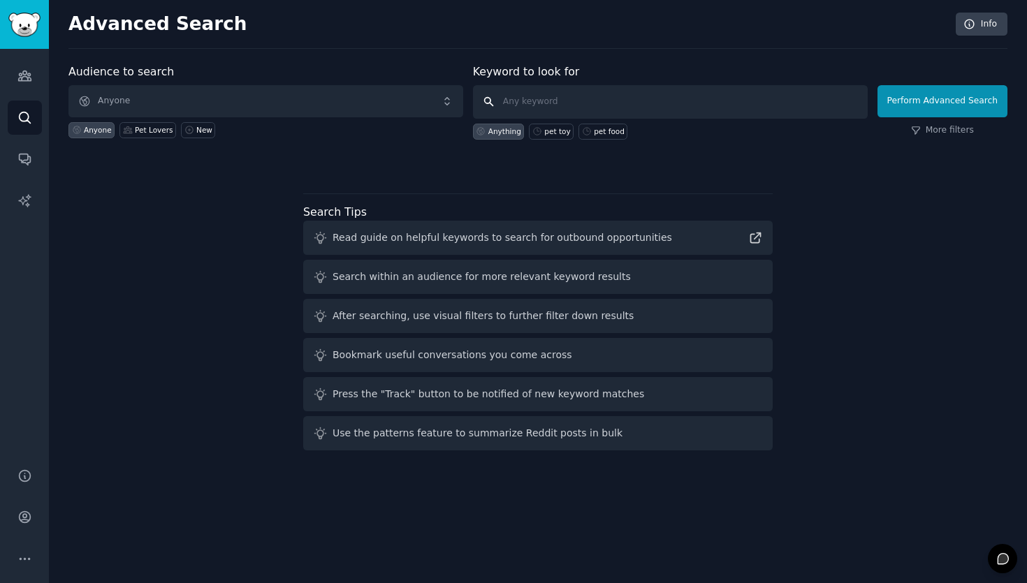
click at [550, 96] on input "text" at bounding box center [670, 102] width 395 height 34
type input "pet toy"
click button "Perform Advanced Search" at bounding box center [943, 101] width 130 height 32
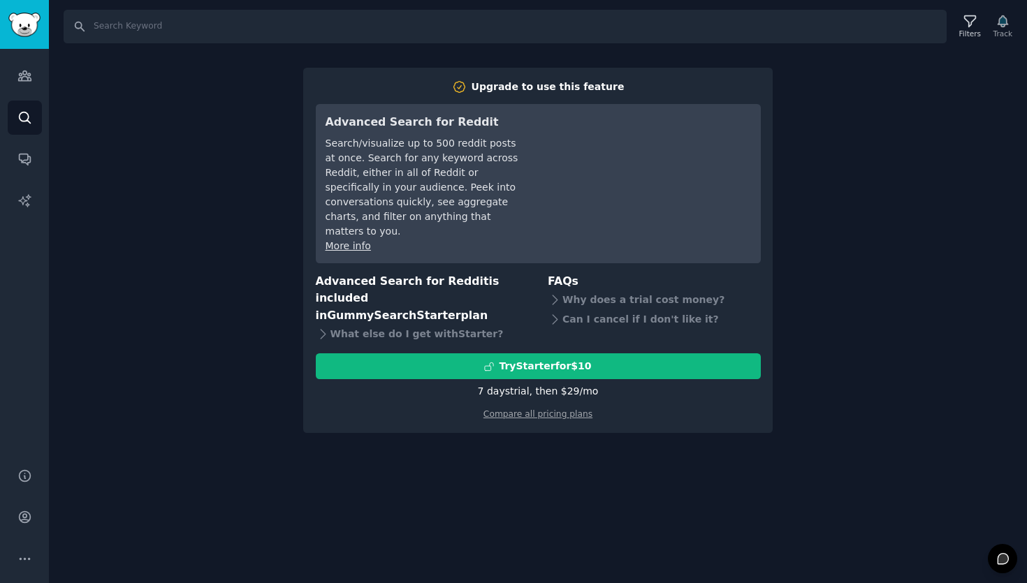
click at [208, 208] on div "Search Filters Track Upgrade to use this feature Advanced Search for Reddit Sea…" at bounding box center [538, 291] width 978 height 583
click at [529, 384] on div "7 days trial, then $ 29 /mo" at bounding box center [538, 391] width 121 height 15
click at [485, 399] on div "Compare all pricing plans" at bounding box center [538, 410] width 445 height 22
click at [318, 327] on icon at bounding box center [323, 334] width 15 height 15
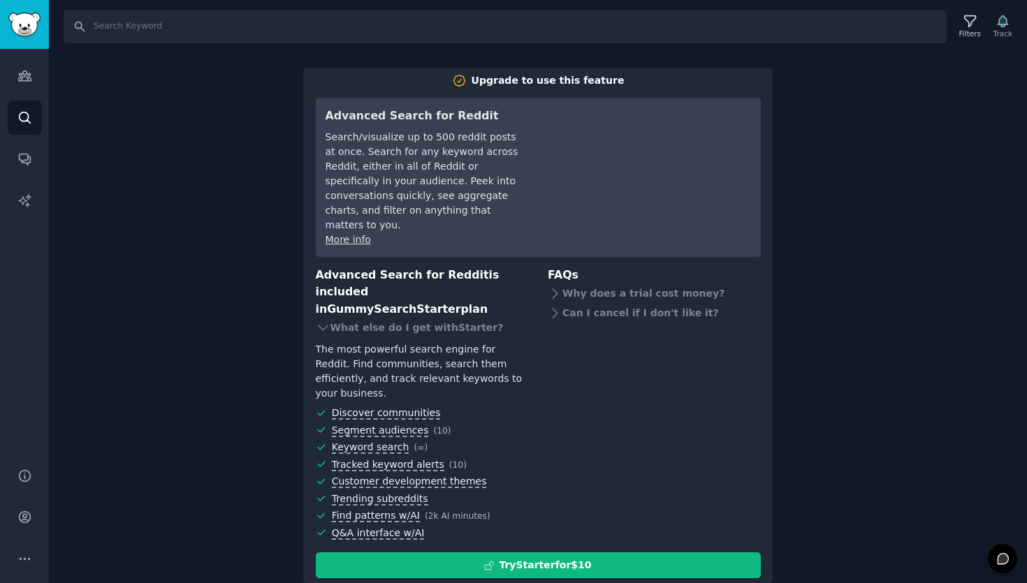
scroll to position [8, 0]
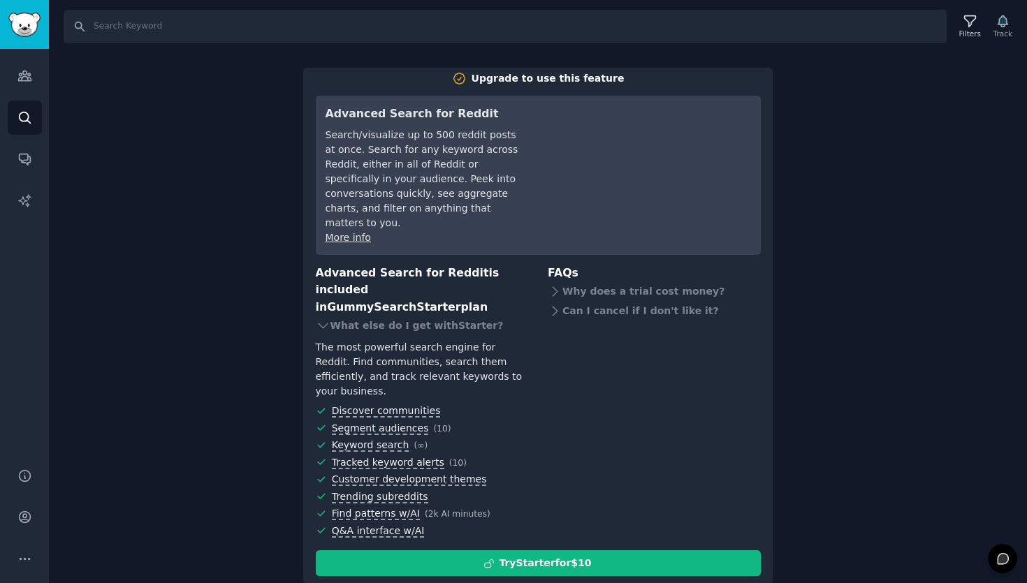
click at [155, 229] on div "Search Filters Track Upgrade to use this feature Advanced Search for Reddit Sea…" at bounding box center [538, 291] width 978 height 583
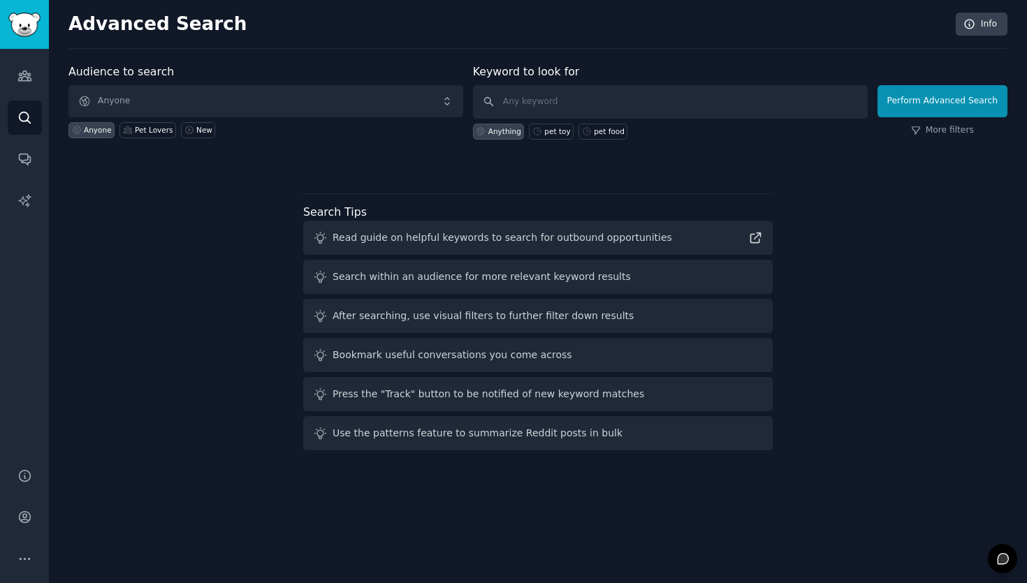
drag, startPoint x: 548, startPoint y: 46, endPoint x: 497, endPoint y: 46, distance: 51.0
click at [498, 46] on div "Advanced Search Info" at bounding box center [537, 31] width 939 height 36
click at [40, 154] on link "Conversations" at bounding box center [25, 159] width 34 height 34
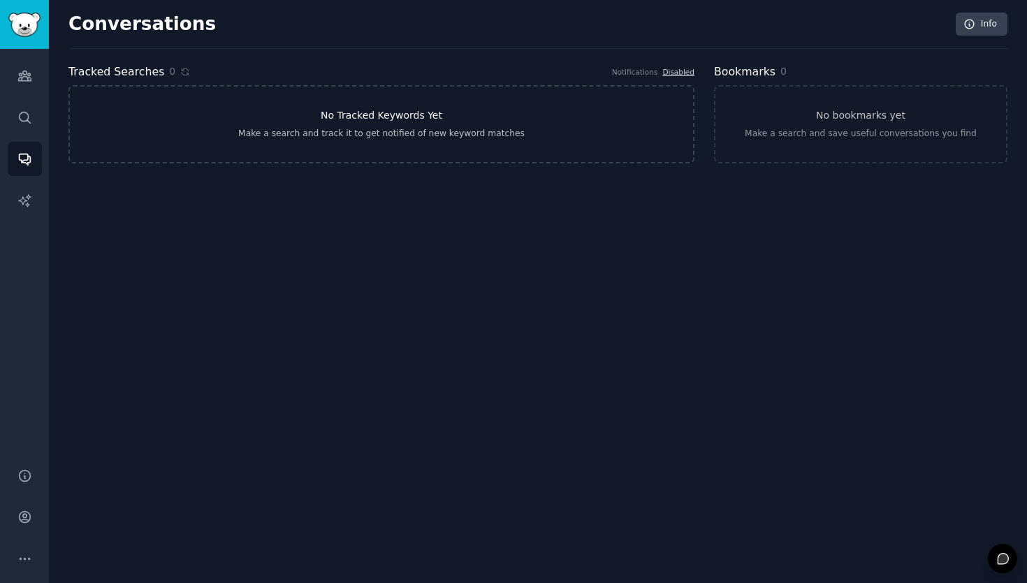
click at [454, 119] on link "No Tracked Keywords Yet Make a search and track it to get notified of new keywo…" at bounding box center [381, 124] width 626 height 78
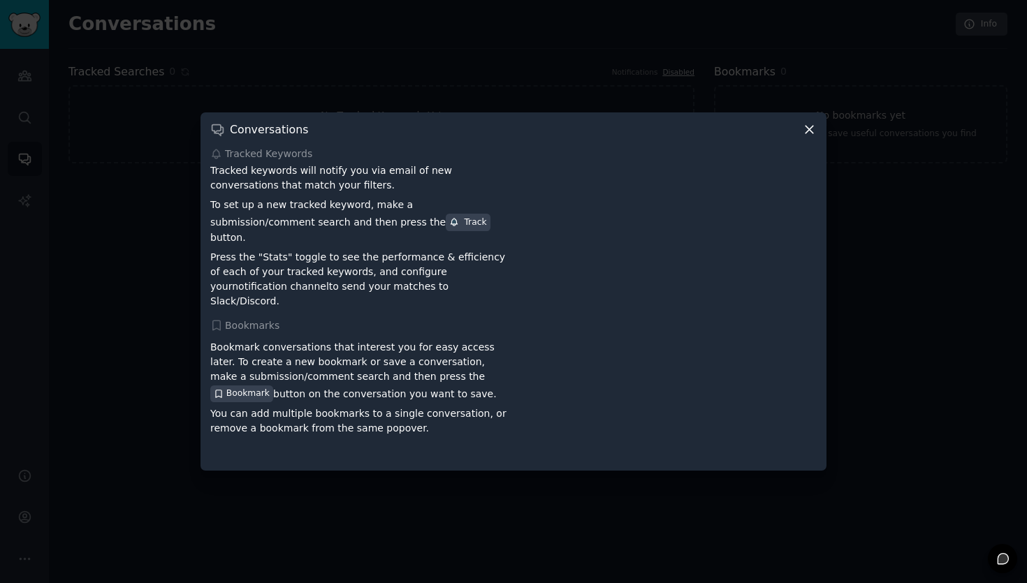
click at [805, 133] on icon at bounding box center [809, 129] width 15 height 15
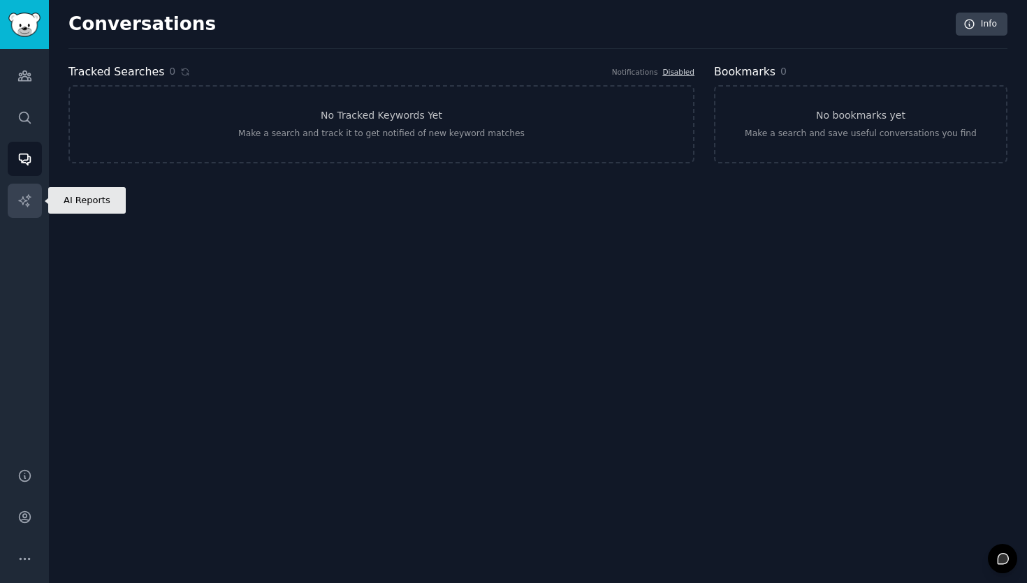
click at [30, 196] on icon "Sidebar" at bounding box center [24, 200] width 12 height 12
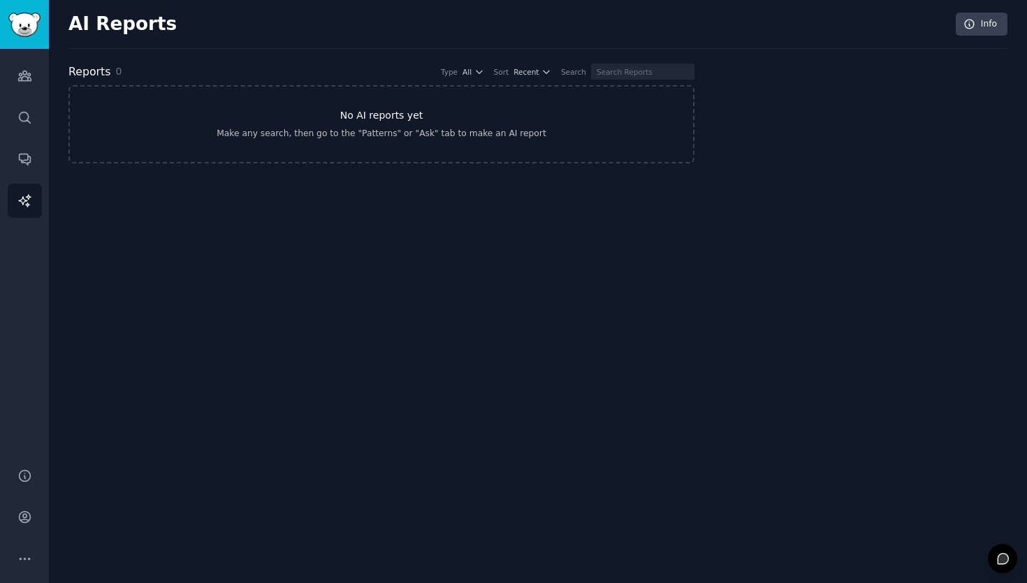
click at [377, 149] on link "No AI reports yet Make any search, then go to the "Patterns" or "Ask" tab to ma…" at bounding box center [381, 124] width 626 height 78
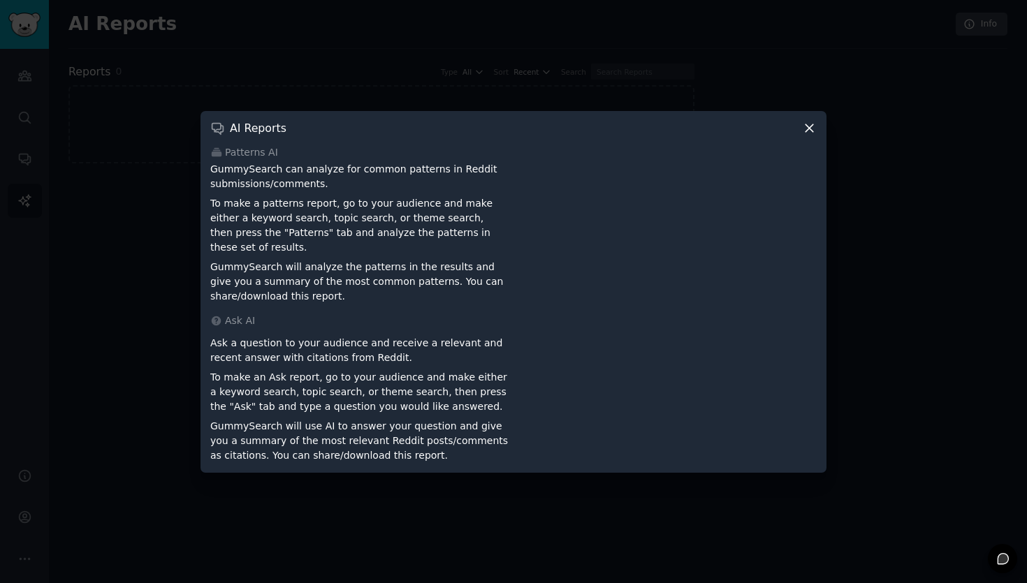
click at [802, 134] on icon at bounding box center [809, 128] width 15 height 15
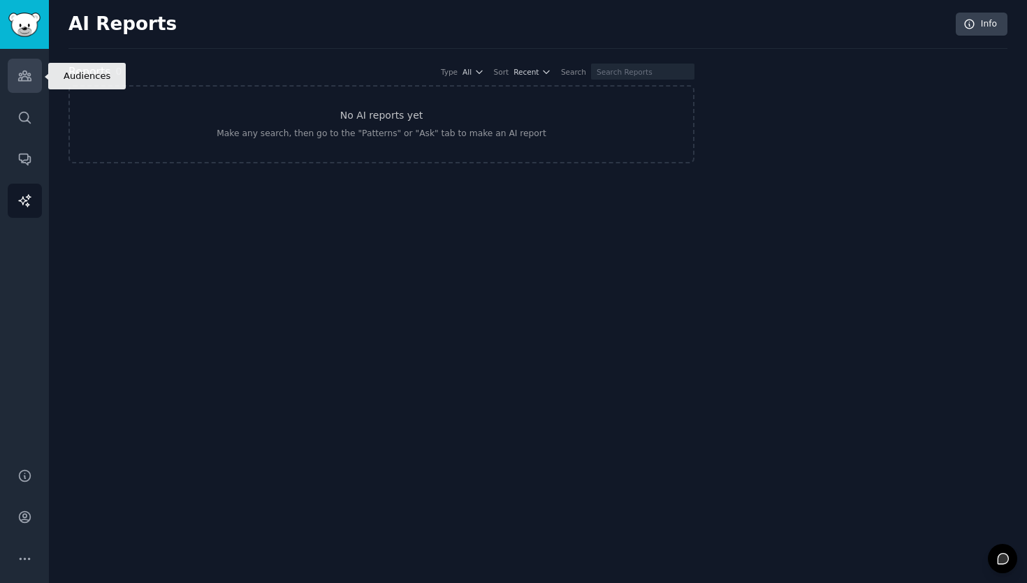
click at [22, 73] on icon "Sidebar" at bounding box center [24, 76] width 13 height 10
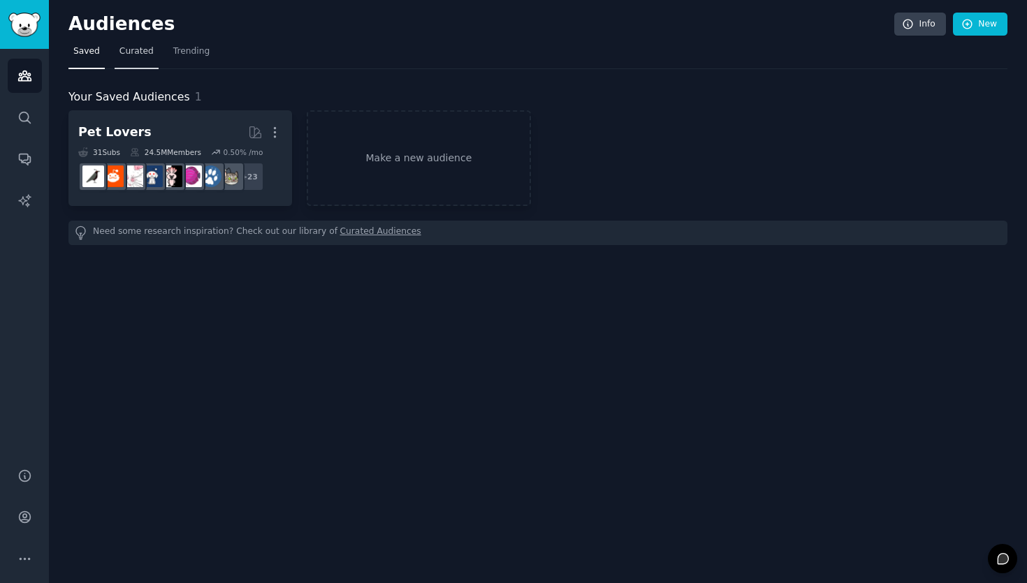
click at [137, 48] on span "Curated" at bounding box center [136, 51] width 34 height 13
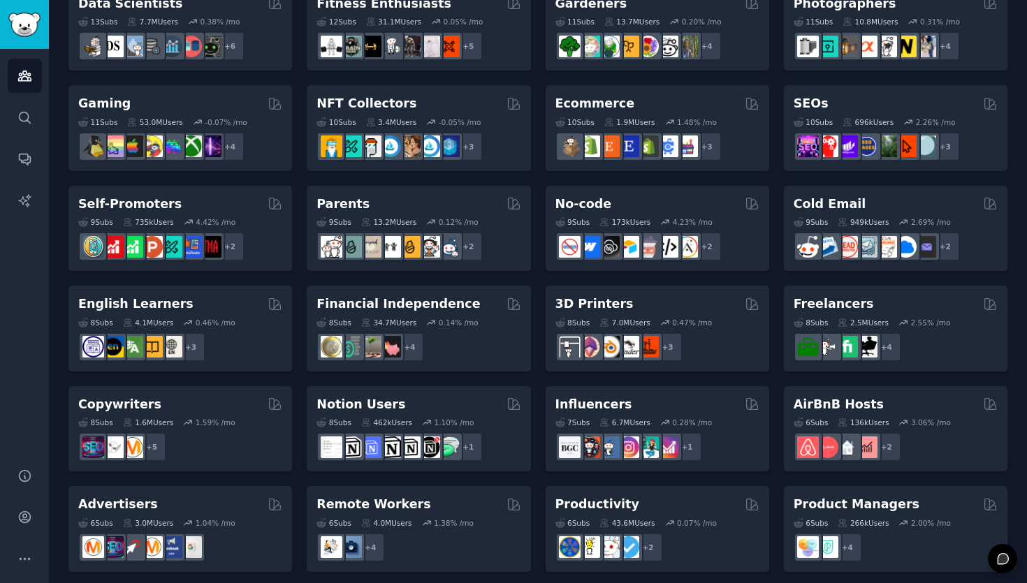
scroll to position [535, 0]
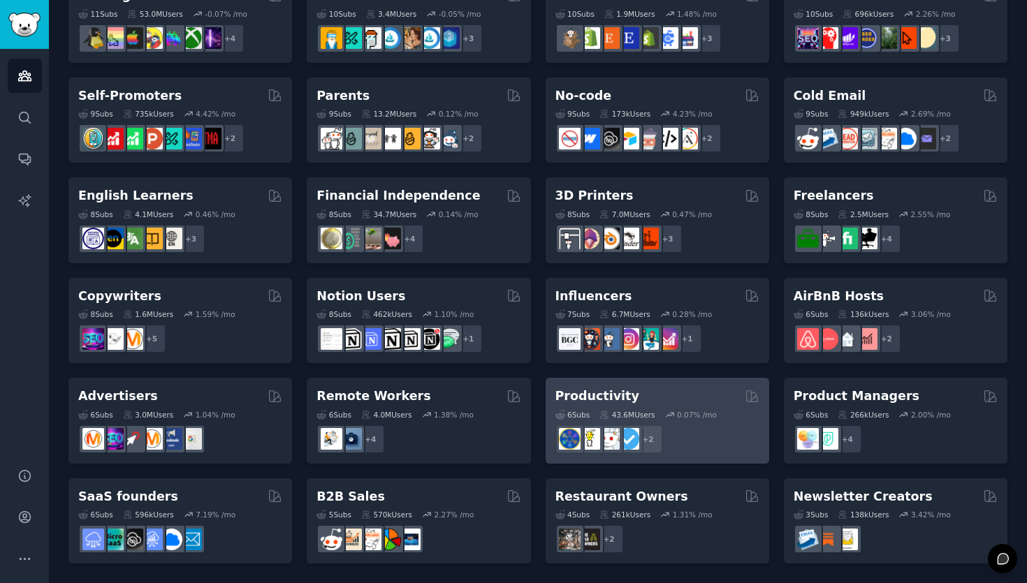
click at [639, 394] on div "Productivity" at bounding box center [657, 396] width 204 height 17
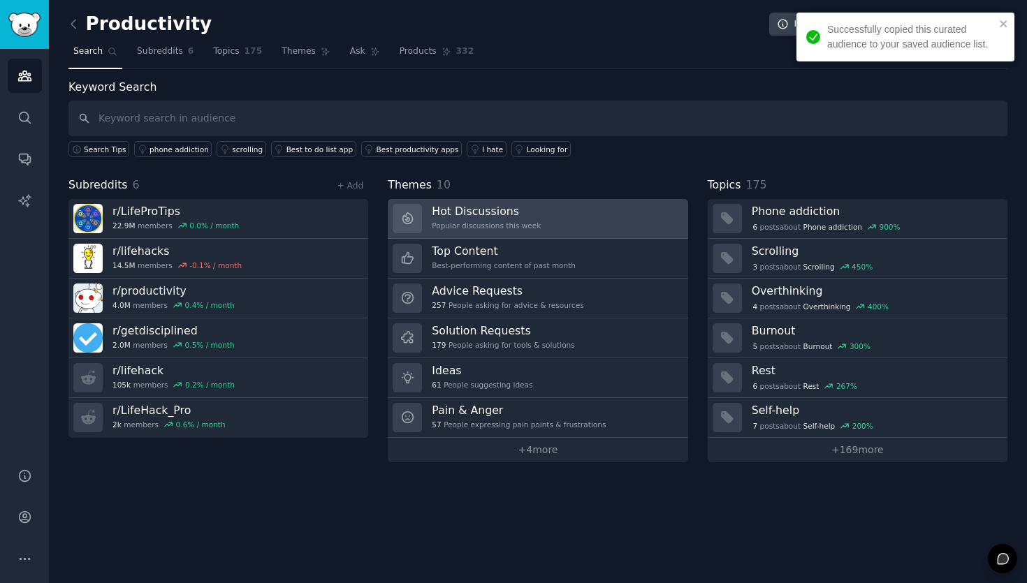
click at [504, 204] on h3 "Hot Discussions" at bounding box center [486, 211] width 109 height 15
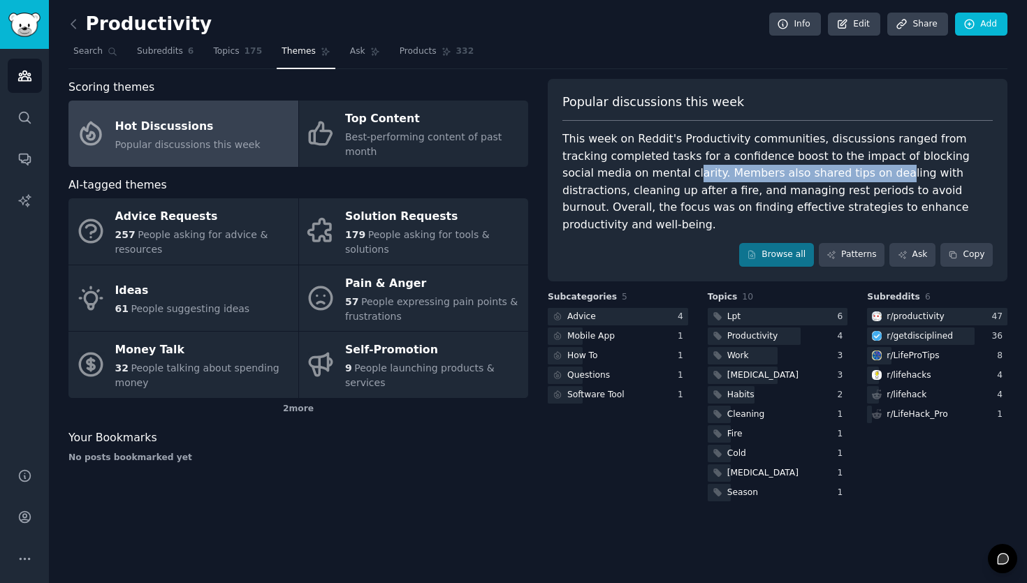
drag, startPoint x: 610, startPoint y: 171, endPoint x: 831, endPoint y: 180, distance: 220.9
click at [801, 178] on div "This week on Reddit's Productivity communities, discussions ranged from trackin…" at bounding box center [777, 182] width 430 height 103
click at [871, 183] on div "This week on Reddit's Productivity communities, discussions ranged from trackin…" at bounding box center [777, 182] width 430 height 103
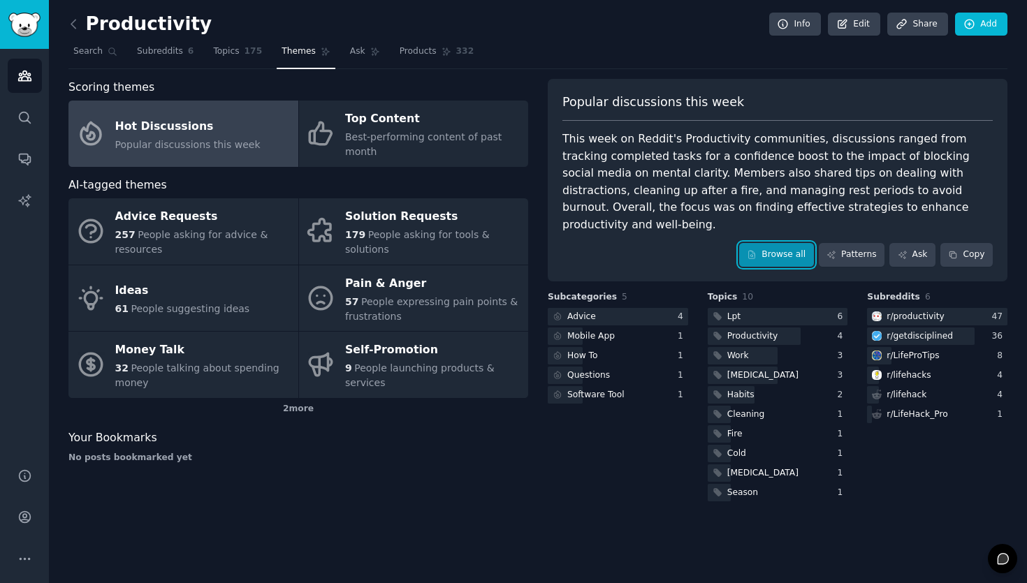
click at [770, 243] on link "Browse all" at bounding box center [776, 255] width 75 height 24
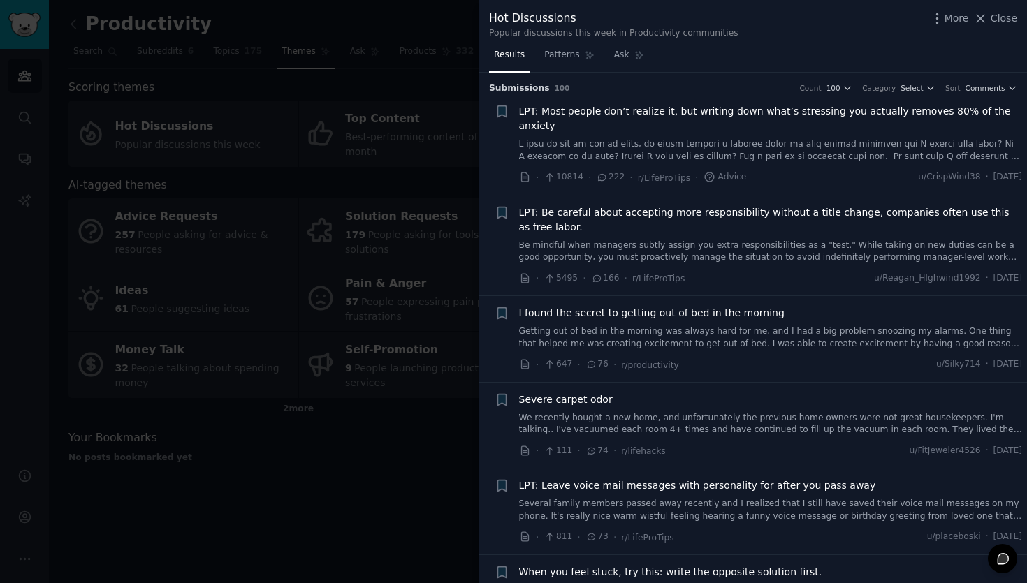
click at [987, 29] on div "Hot Discussions Popular discussions this week in Productivity communities More …" at bounding box center [753, 24] width 528 height 29
click at [990, 23] on button "Close" at bounding box center [995, 18] width 44 height 15
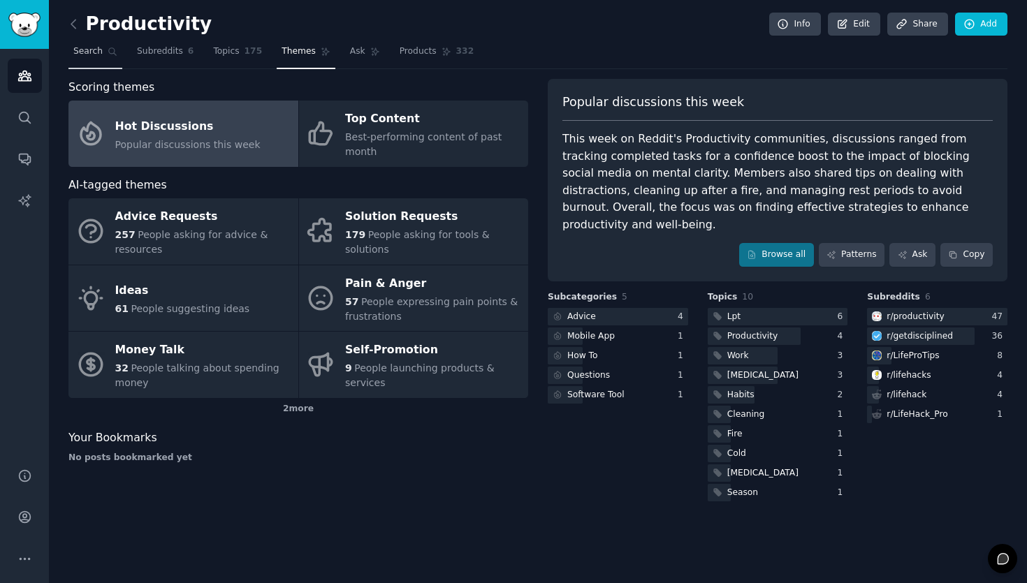
click at [86, 53] on span "Search" at bounding box center [87, 51] width 29 height 13
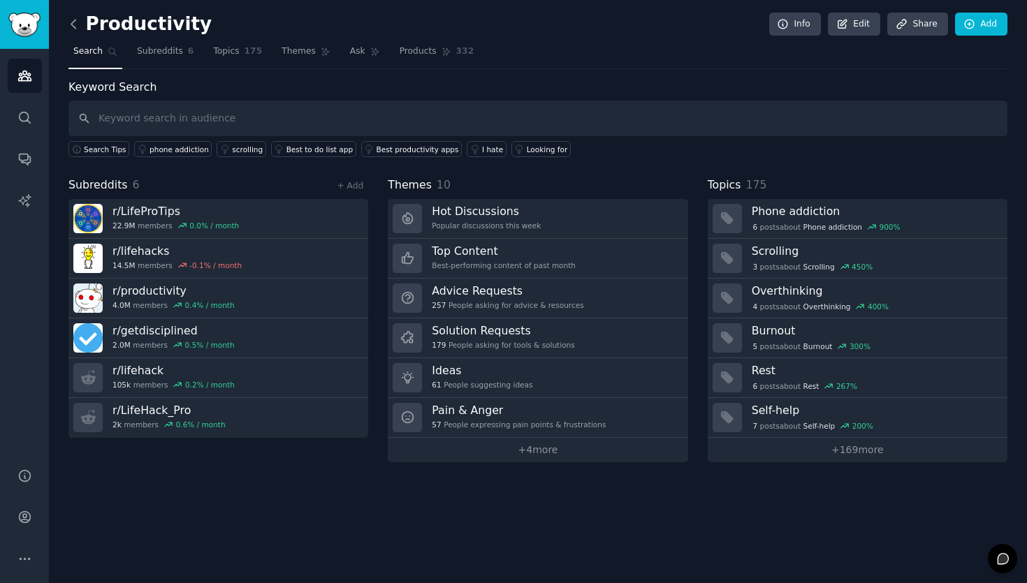
click at [75, 27] on icon at bounding box center [73, 24] width 4 height 8
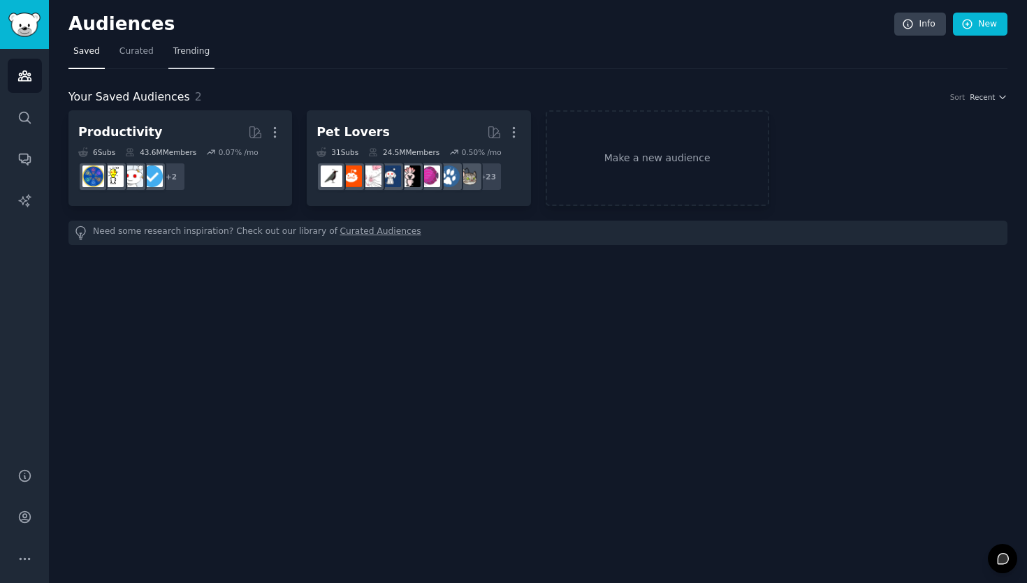
click at [180, 57] on link "Trending" at bounding box center [191, 55] width 46 height 29
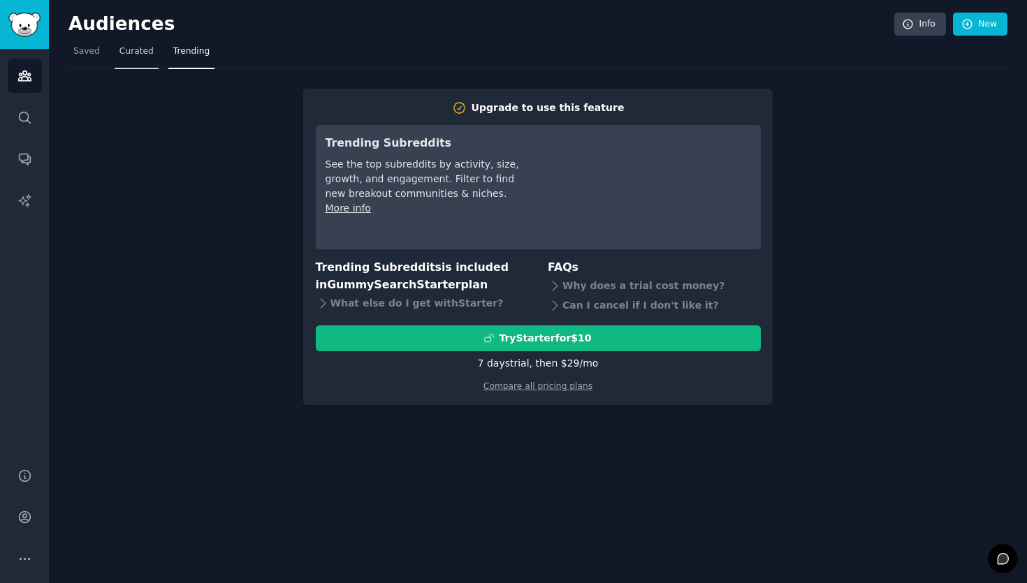
click at [137, 52] on span "Curated" at bounding box center [136, 51] width 34 height 13
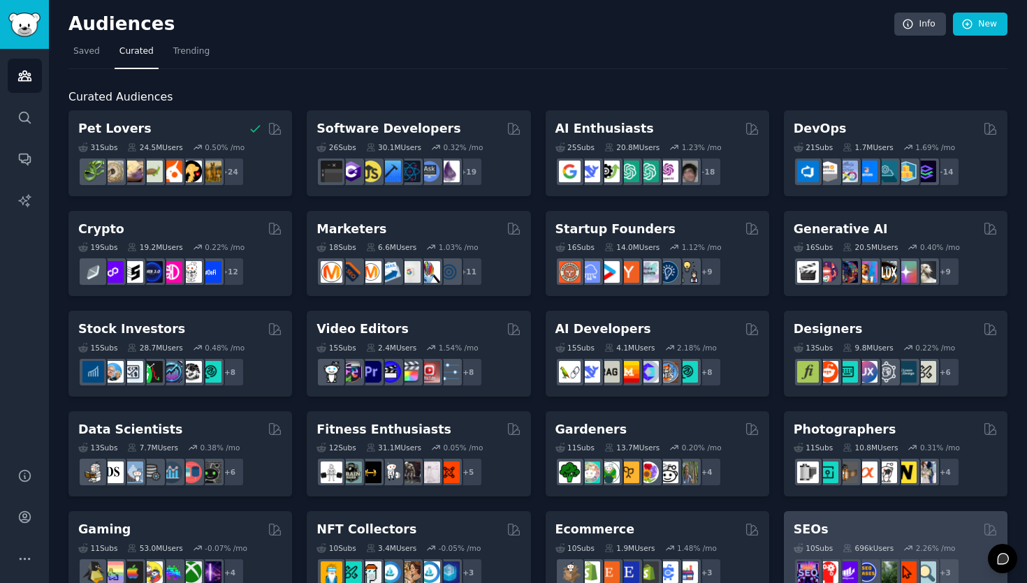
click at [855, 527] on div "SEOs" at bounding box center [896, 529] width 204 height 17
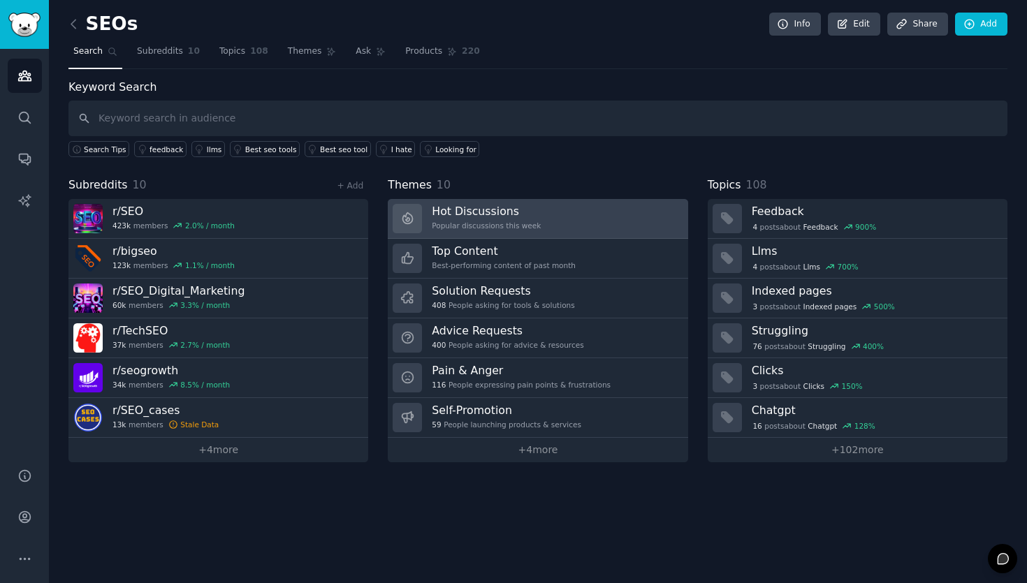
click at [527, 219] on div "Hot Discussions Popular discussions this week" at bounding box center [486, 218] width 109 height 29
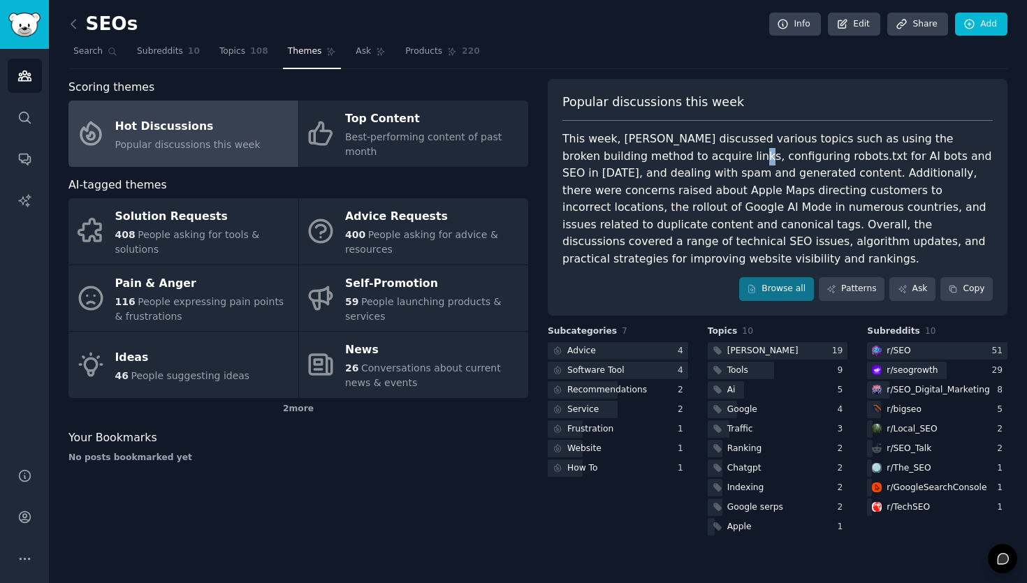
click at [674, 156] on div "This week, SEOs discussed various topics such as using the broken building meth…" at bounding box center [777, 199] width 430 height 137
click at [932, 234] on div "This week, SEOs discussed various topics such as using the broken building meth…" at bounding box center [777, 199] width 430 height 137
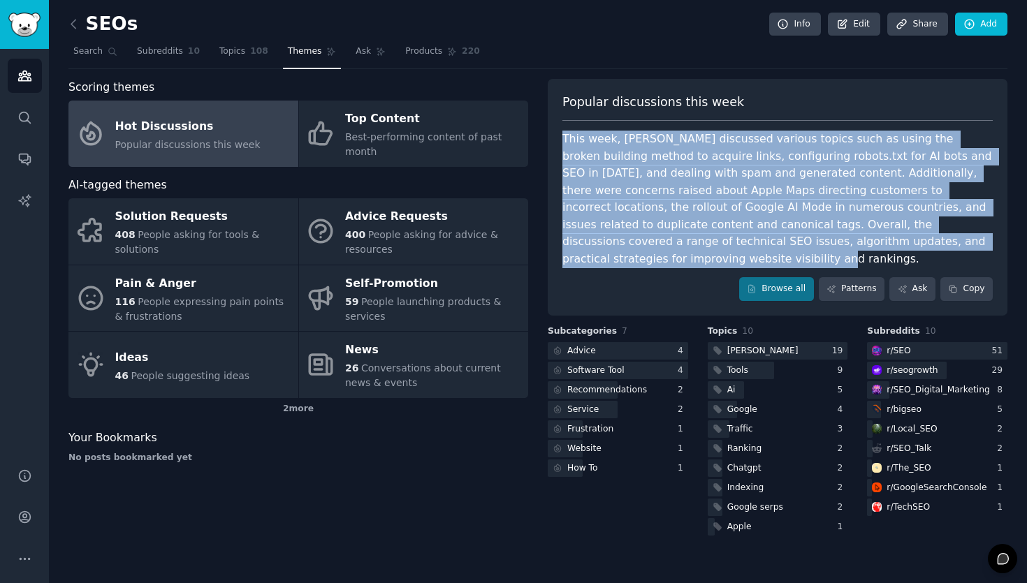
drag, startPoint x: 925, startPoint y: 243, endPoint x: 545, endPoint y: 140, distance: 393.9
click at [545, 140] on div "Scoring themes Hot Discussions Popular discussions this week Top Content Best-p…" at bounding box center [537, 309] width 939 height 460
copy div "This week, SEOs discussed various topics such as using the broken building meth…"
click at [154, 56] on span "Subreddits" at bounding box center [160, 51] width 46 height 13
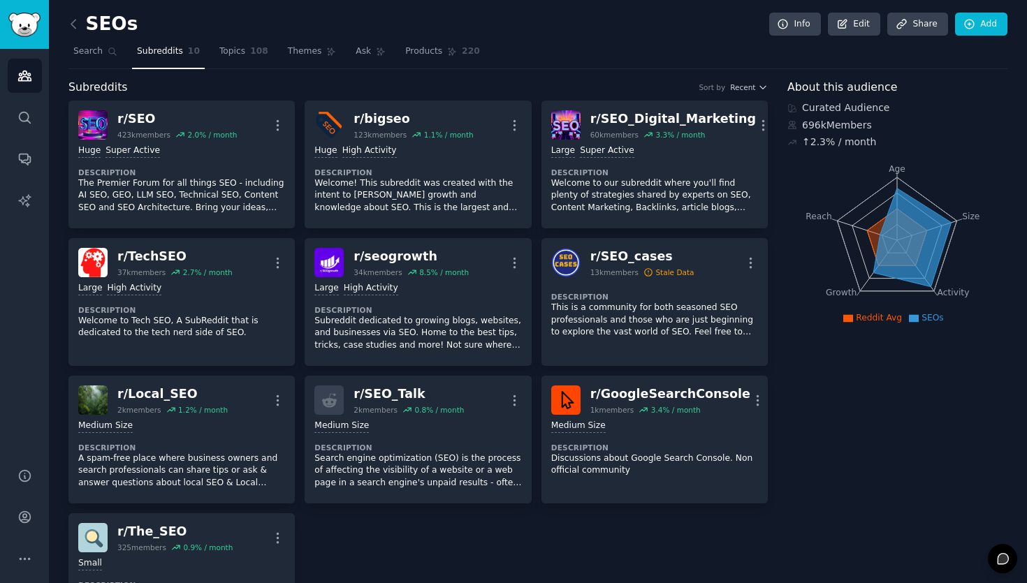
click at [59, 29] on div "SEOs Info Edit Share Add Search Subreddits 10 Topics 108 Themes Ask Products 22…" at bounding box center [538, 330] width 978 height 661
click at [73, 24] on icon at bounding box center [73, 24] width 15 height 15
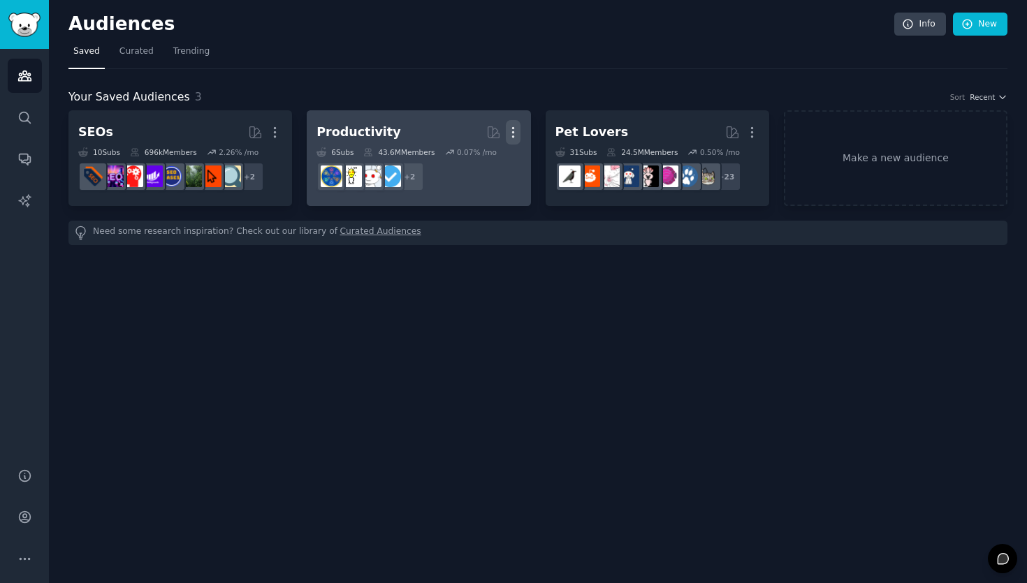
click at [516, 132] on icon "button" at bounding box center [513, 132] width 15 height 15
click at [482, 162] on p "Delete" at bounding box center [475, 161] width 32 height 15
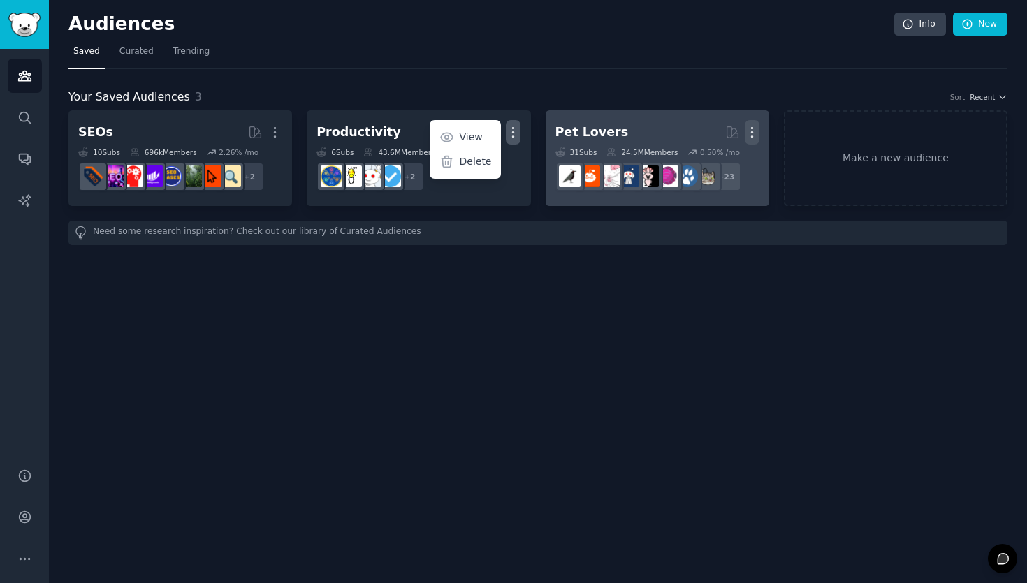
click at [750, 137] on icon "button" at bounding box center [752, 132] width 15 height 15
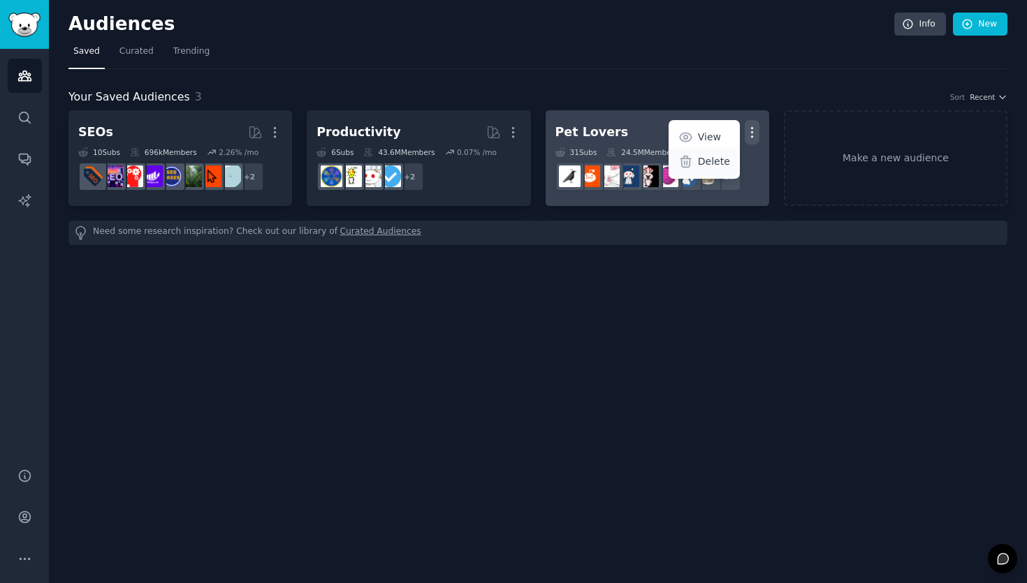
click at [715, 167] on p "Delete" at bounding box center [714, 161] width 32 height 15
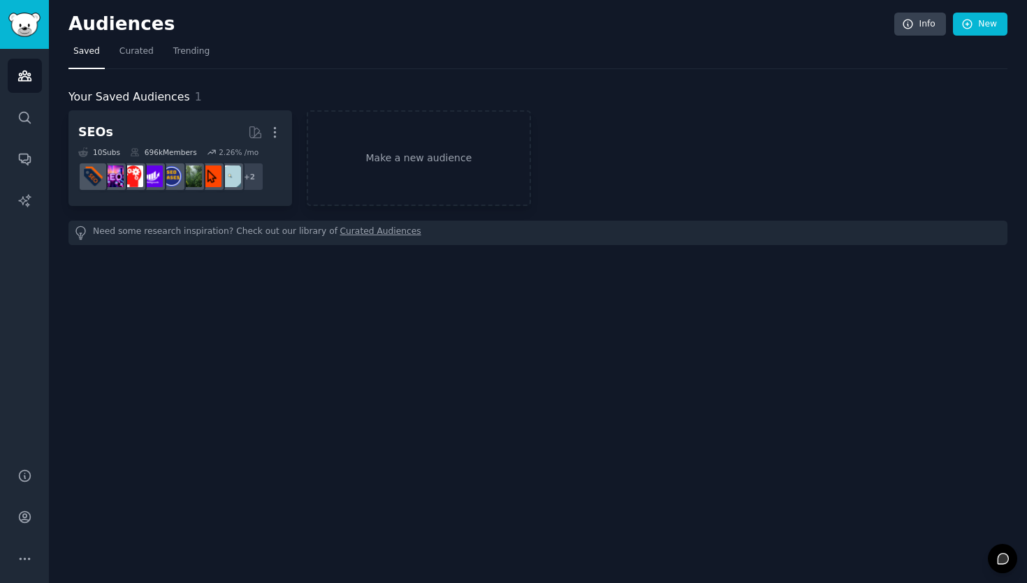
click at [521, 353] on div "Audiences Info New Saved Curated Trending Your Saved Audiences 1 SEOs More 10 S…" at bounding box center [538, 291] width 978 height 583
click at [126, 59] on link "Curated" at bounding box center [137, 55] width 44 height 29
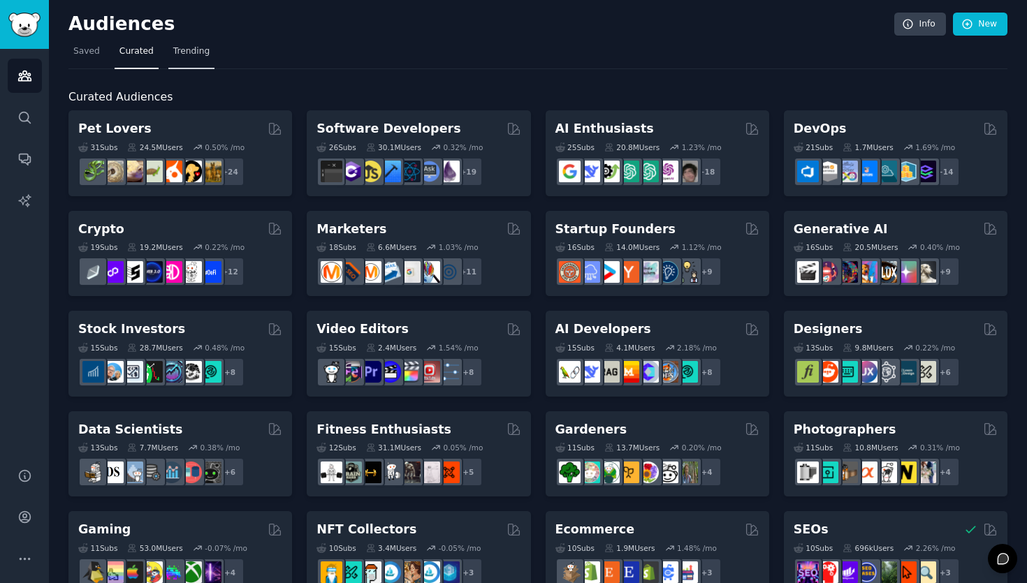
click at [188, 61] on link "Trending" at bounding box center [191, 55] width 46 height 29
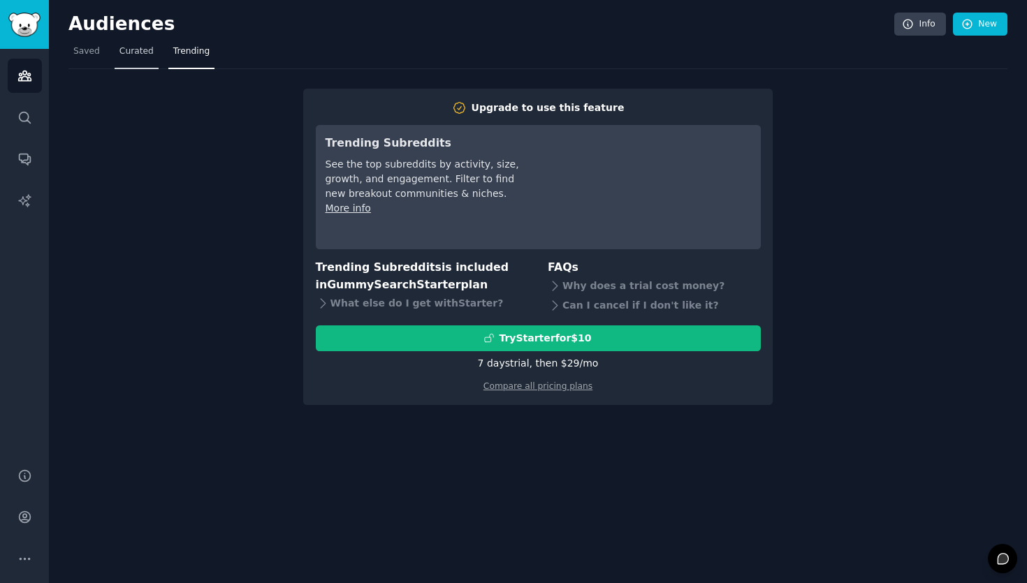
click at [151, 64] on link "Curated" at bounding box center [137, 55] width 44 height 29
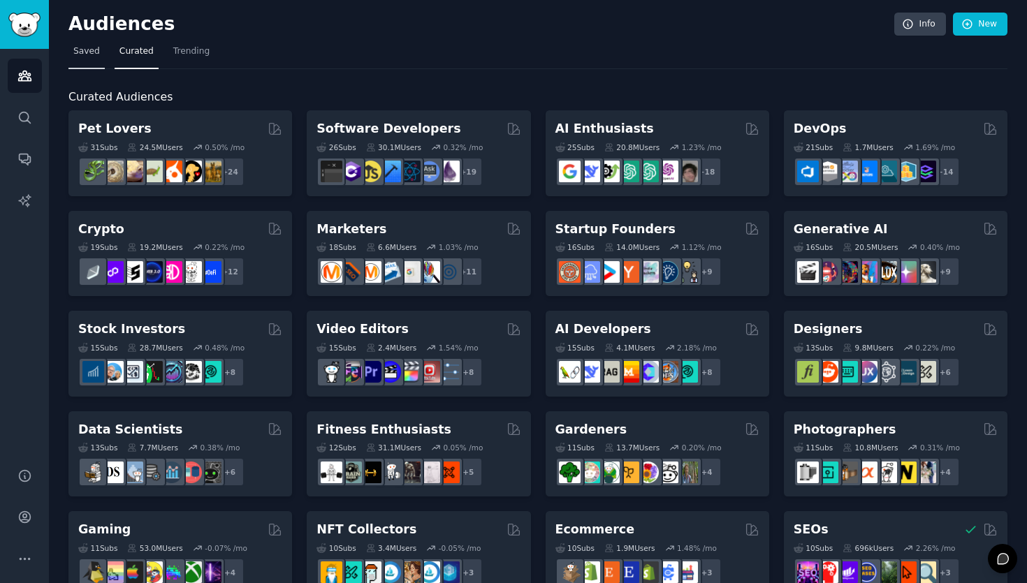
click at [92, 57] on span "Saved" at bounding box center [86, 51] width 27 height 13
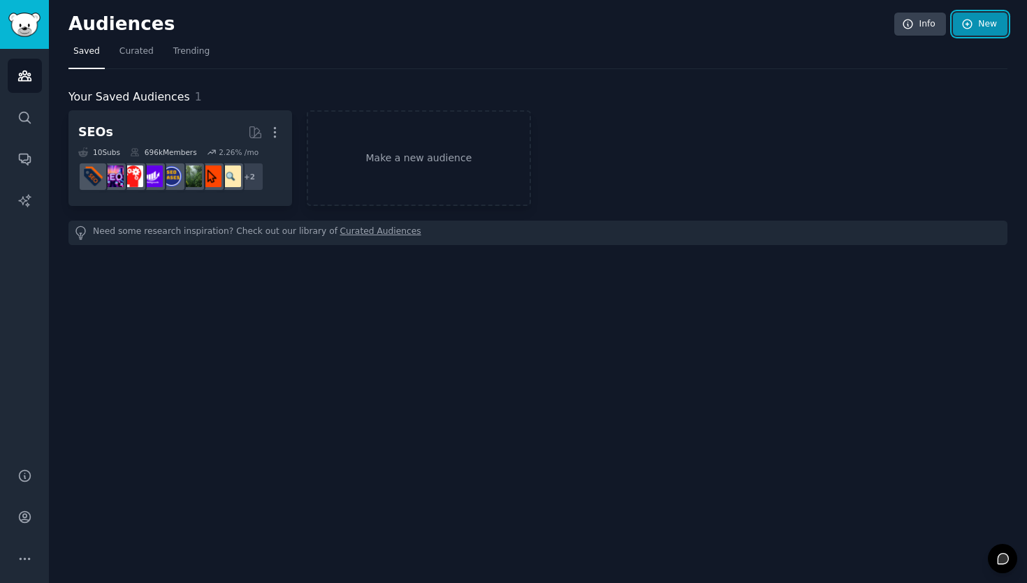
click at [966, 22] on icon at bounding box center [967, 24] width 13 height 13
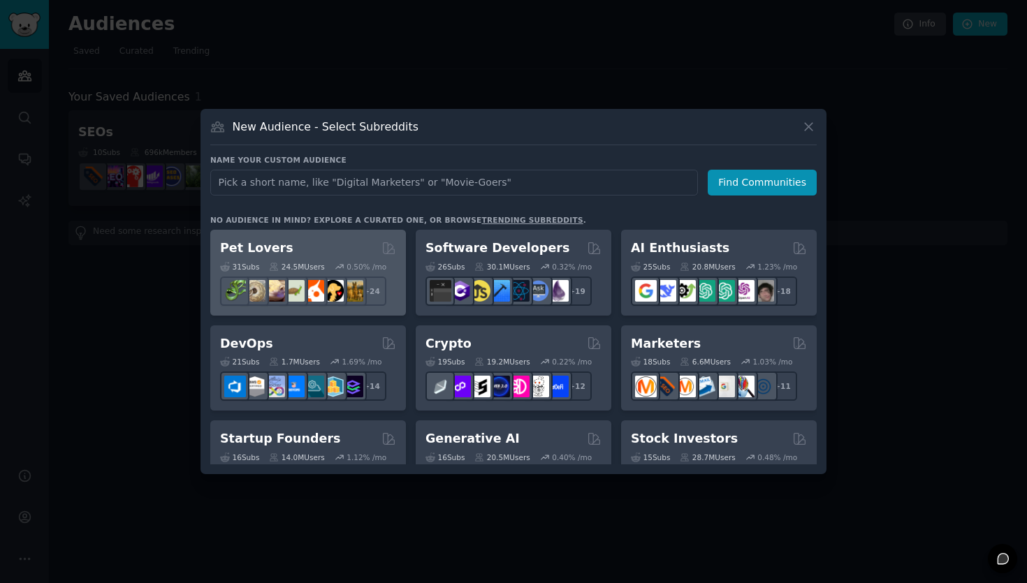
click at [340, 258] on div "31 Sub s 24.5M Users 0.50 % /mo + 24" at bounding box center [308, 281] width 176 height 49
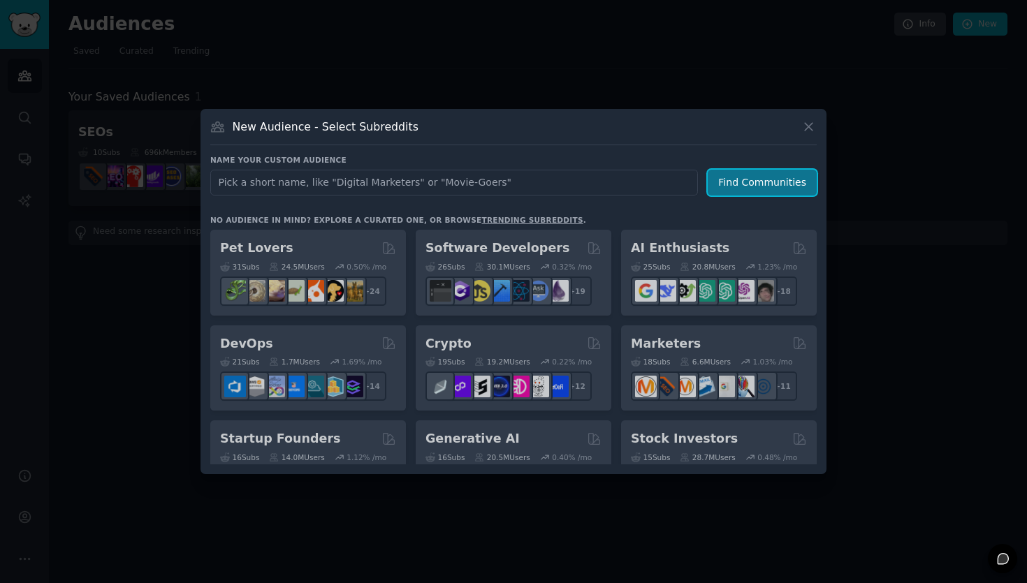
click at [730, 193] on button "Find Communities" at bounding box center [762, 183] width 109 height 26
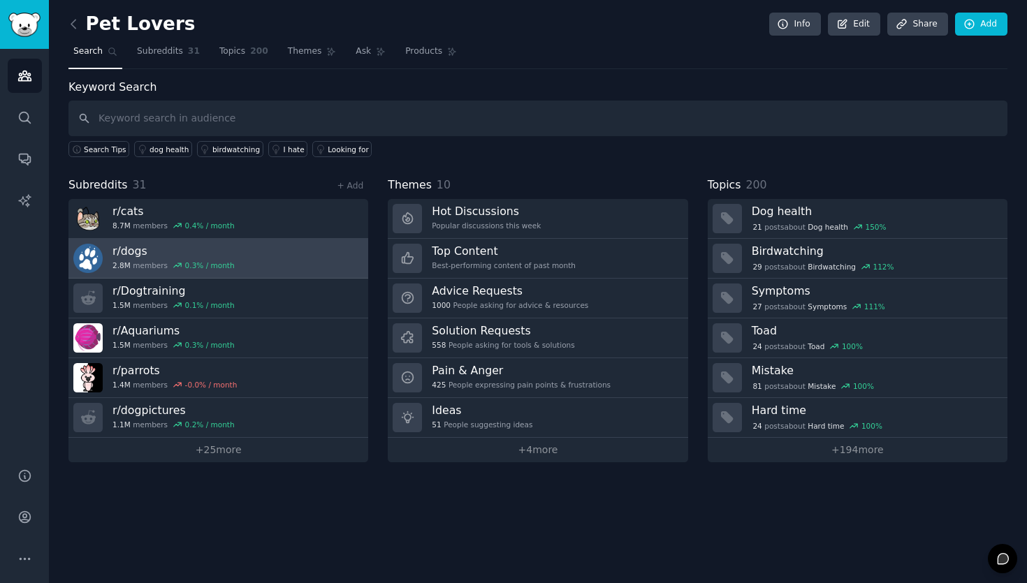
click at [267, 276] on link "r/ dogs 2.8M members 0.3 % / month" at bounding box center [218, 259] width 300 height 40
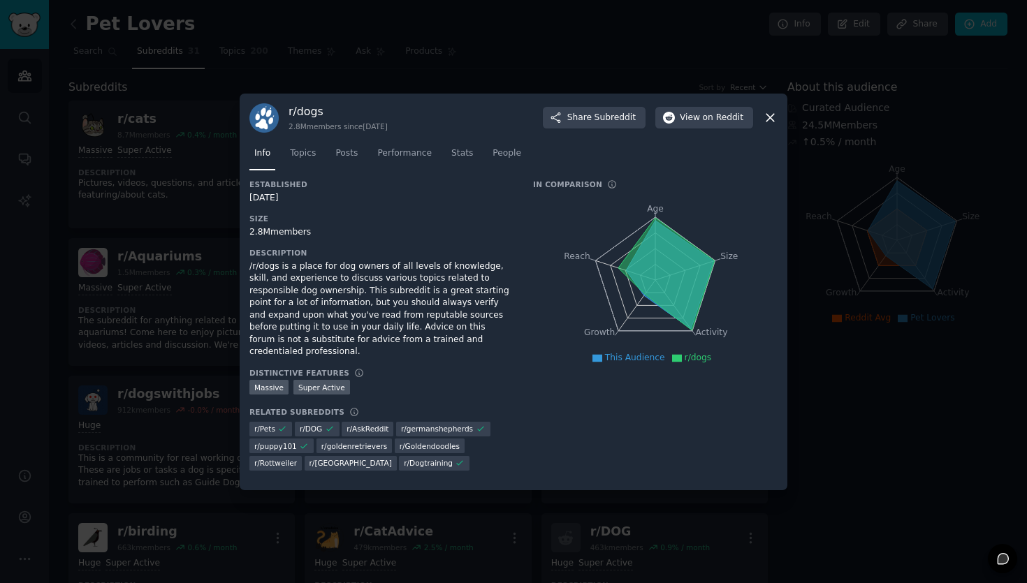
click at [825, 481] on div at bounding box center [513, 291] width 1027 height 583
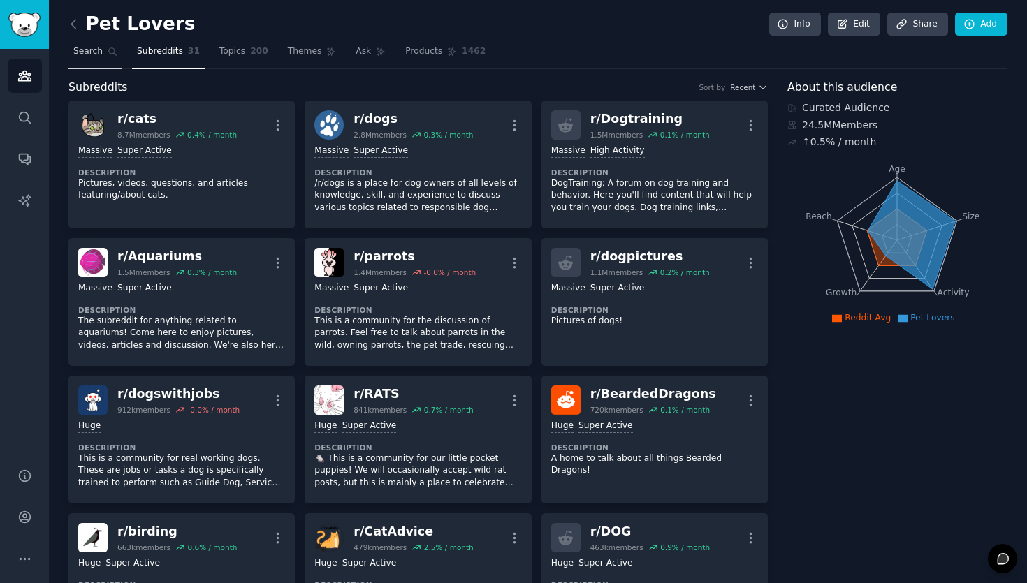
click at [89, 53] on span "Search" at bounding box center [87, 51] width 29 height 13
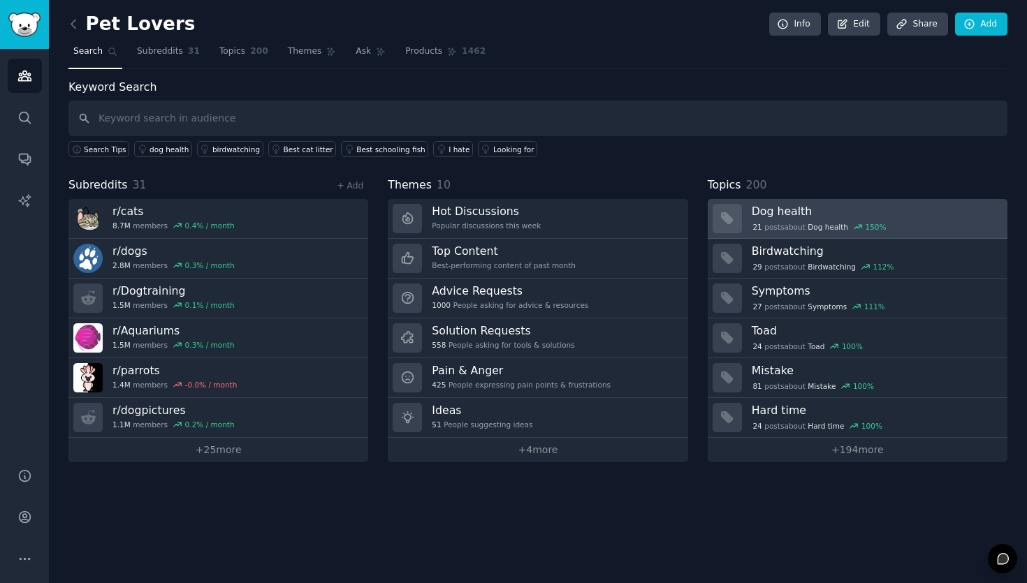
click at [828, 228] on span "Dog health" at bounding box center [828, 227] width 41 height 10
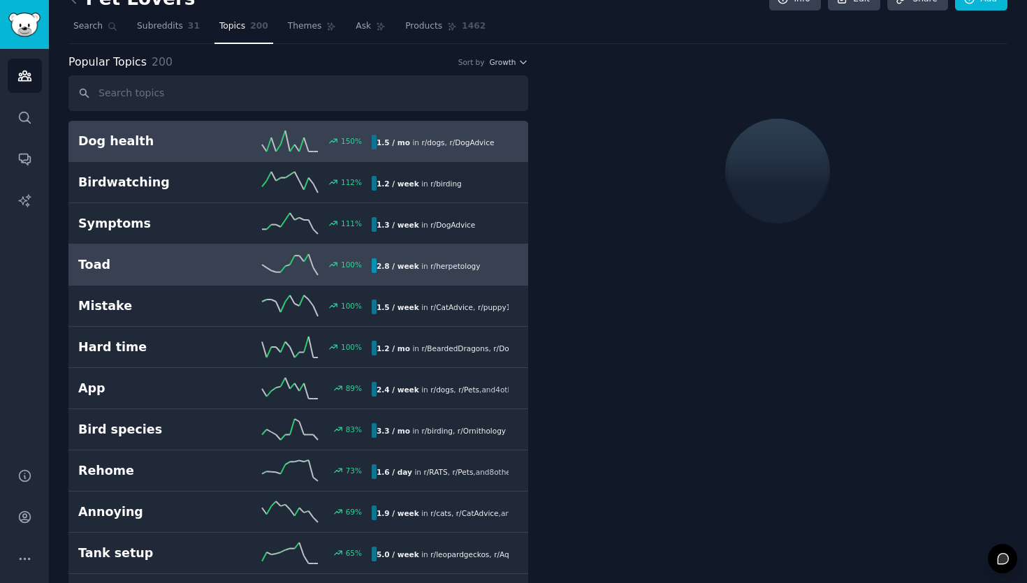
scroll to position [26, 0]
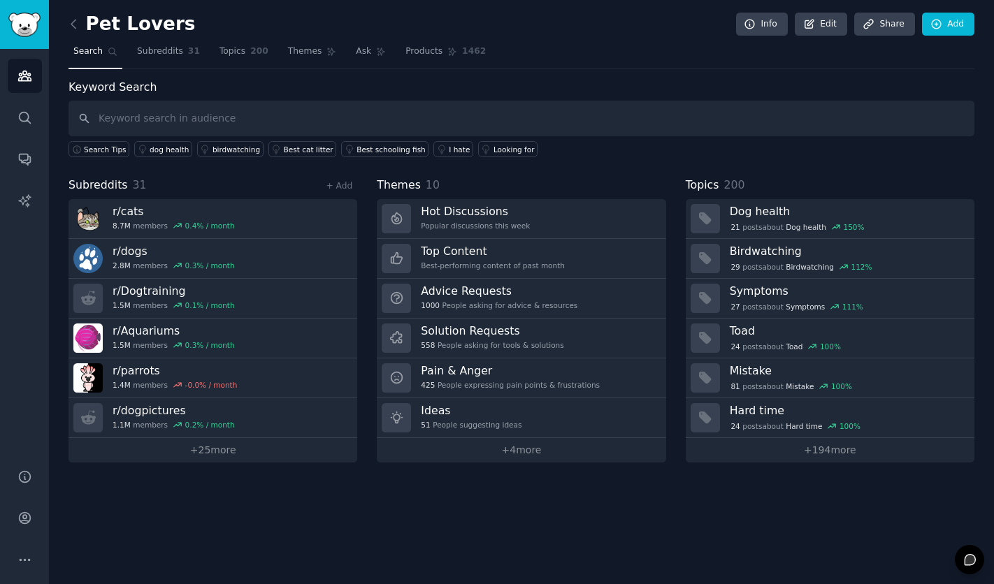
click at [82, 22] on link at bounding box center [76, 24] width 17 height 22
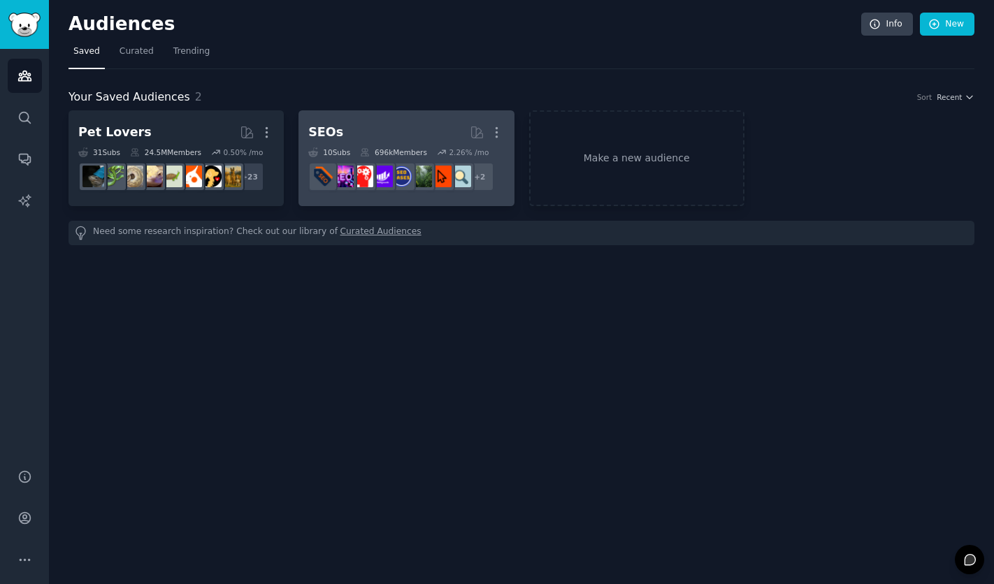
click at [394, 136] on h2 "SEOs Curated by GummySearch More" at bounding box center [406, 132] width 196 height 24
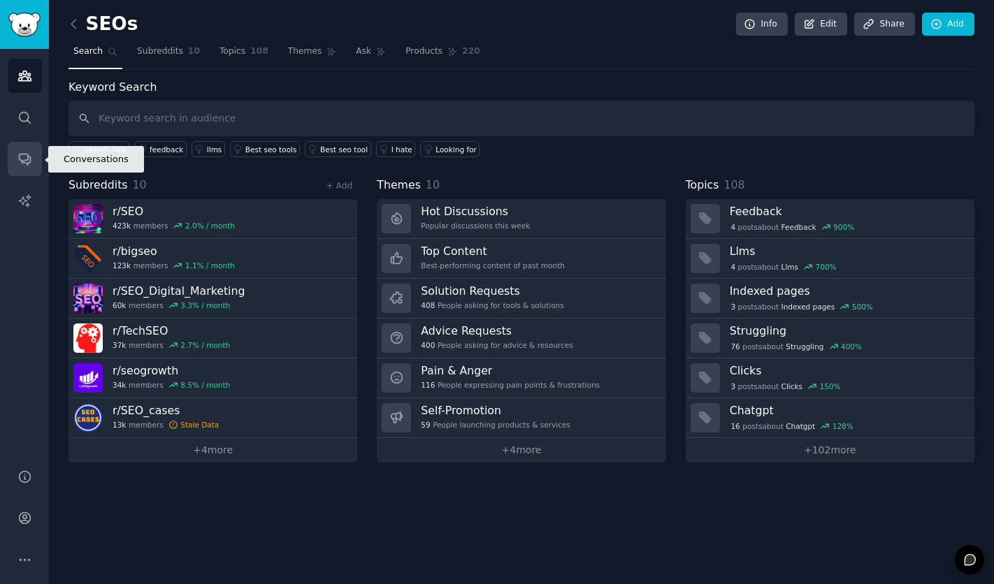
click at [24, 161] on icon "Sidebar" at bounding box center [24, 159] width 15 height 15
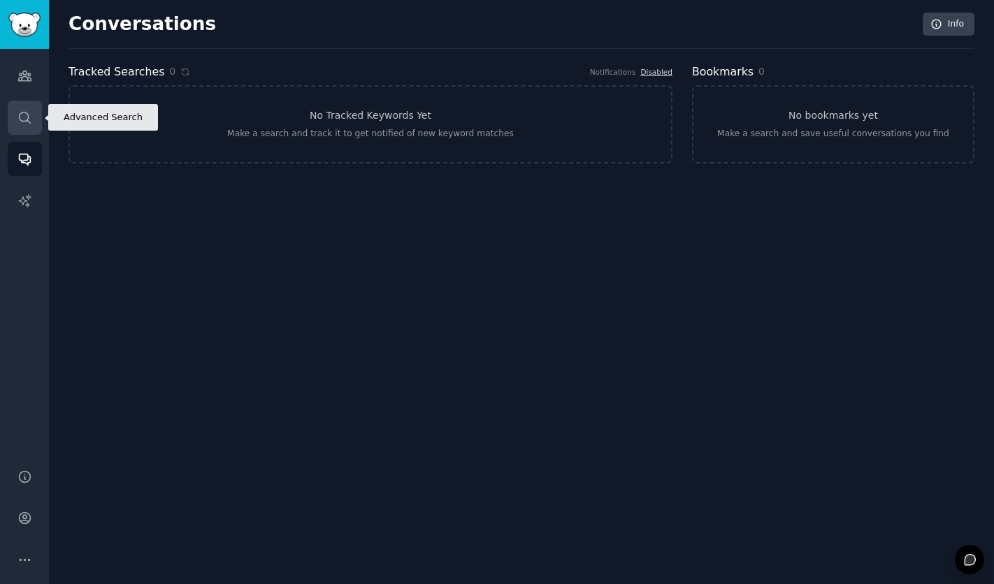
click at [27, 111] on icon "Sidebar" at bounding box center [24, 117] width 15 height 15
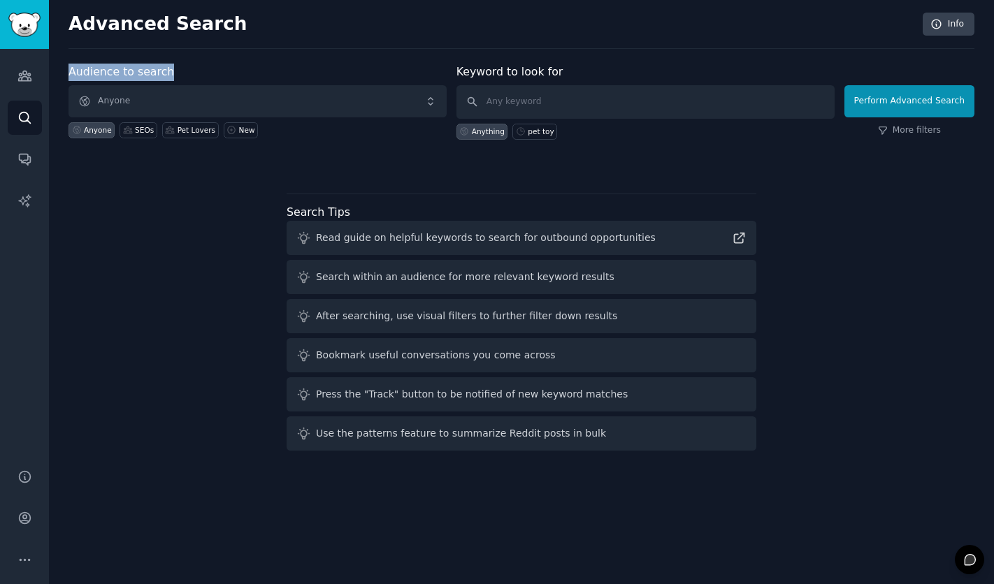
drag, startPoint x: 175, startPoint y: 78, endPoint x: 71, endPoint y: 71, distance: 104.3
click at [71, 71] on div "Audience to search Anyone Anyone SEOs Pet Lovers New" at bounding box center [257, 102] width 378 height 76
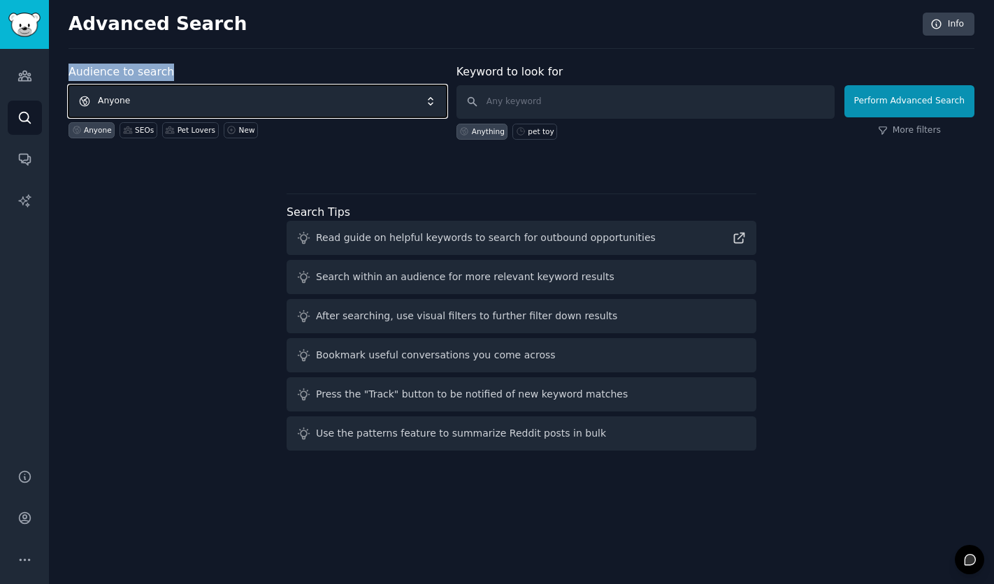
click at [152, 92] on span "Anyone" at bounding box center [257, 101] width 378 height 32
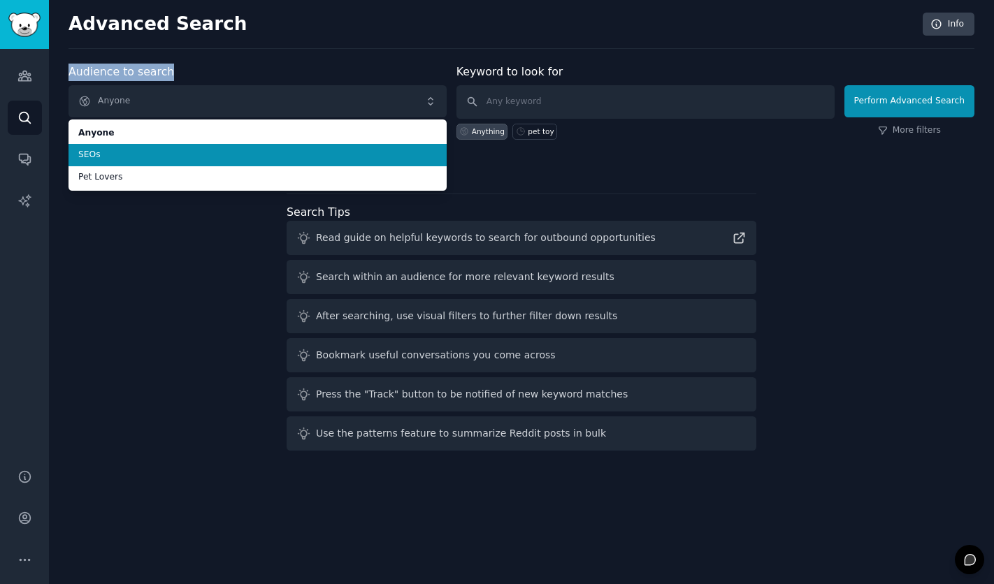
click at [153, 157] on span "SEOs" at bounding box center [257, 155] width 358 height 13
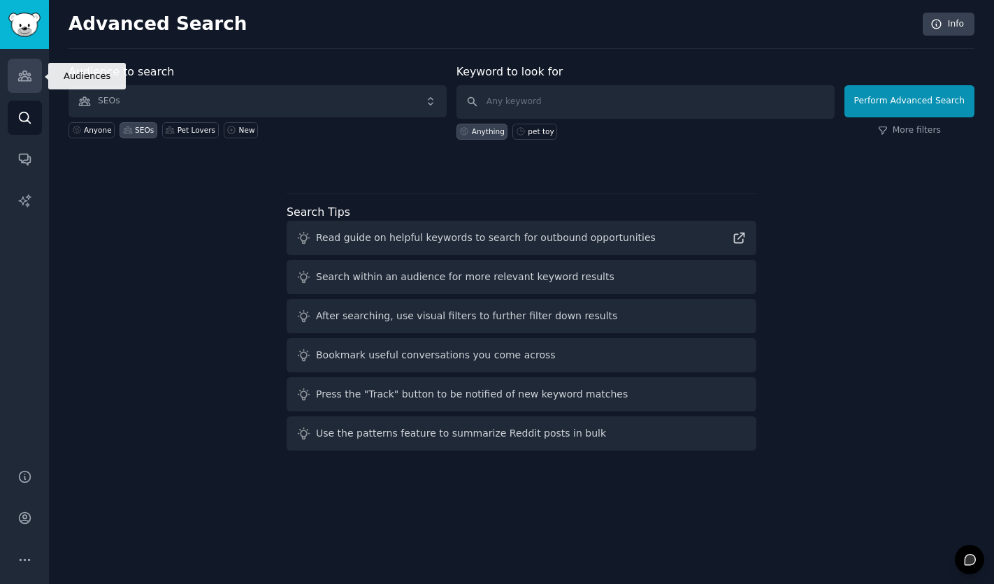
click at [34, 83] on link "Audiences" at bounding box center [25, 76] width 34 height 34
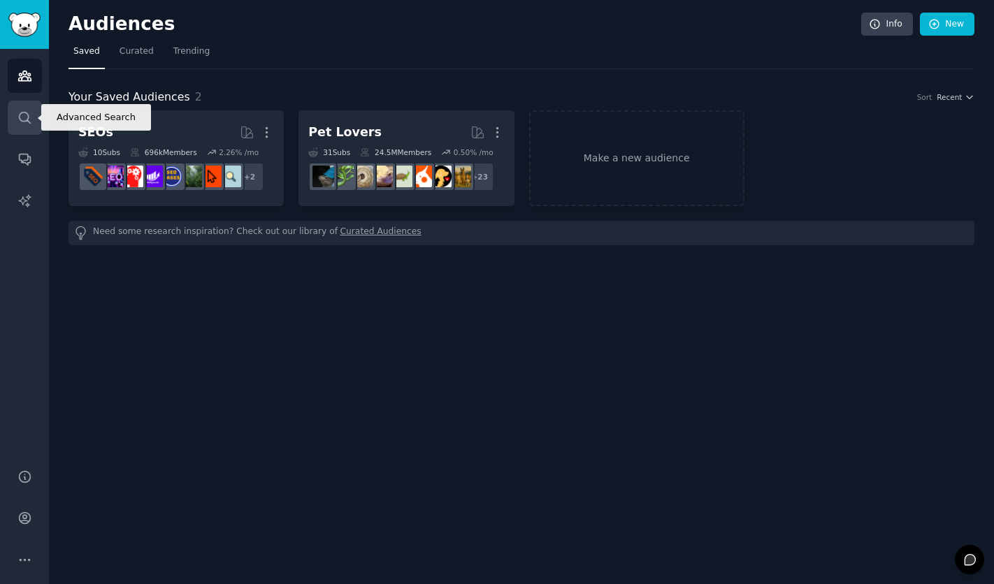
click at [29, 123] on icon "Sidebar" at bounding box center [24, 117] width 15 height 15
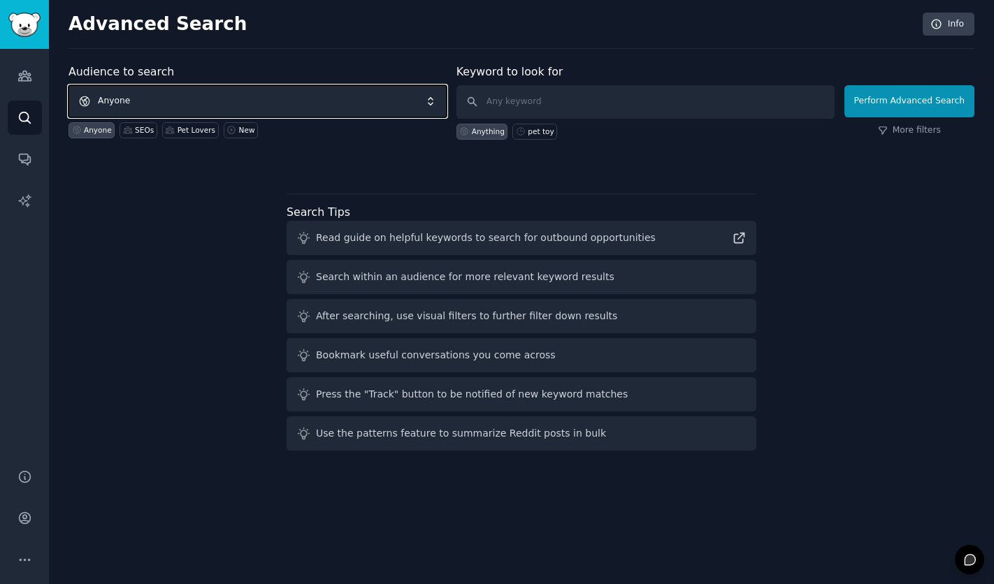
click at [287, 106] on span "Anyone" at bounding box center [257, 101] width 378 height 32
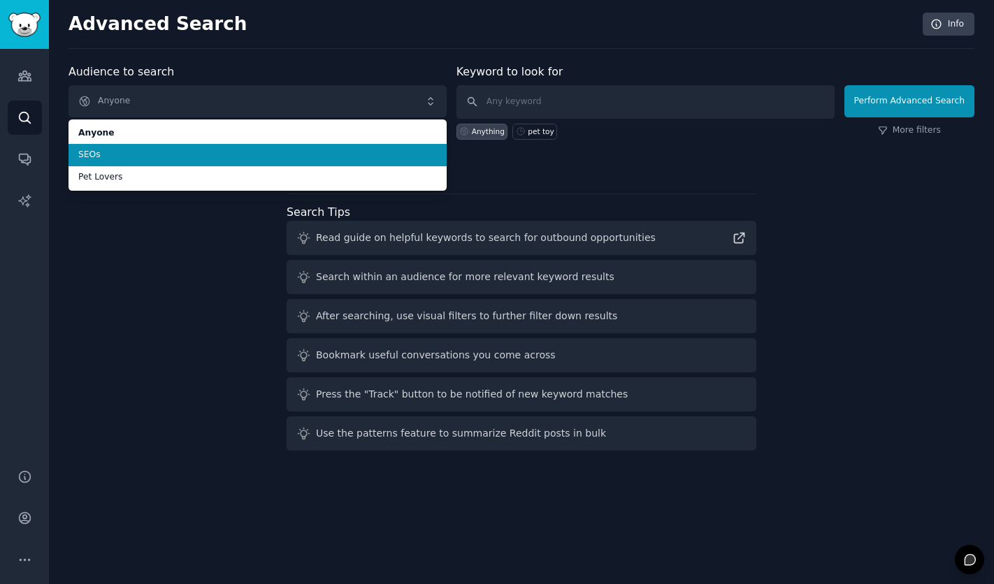
click at [274, 162] on li "SEOs" at bounding box center [257, 155] width 378 height 22
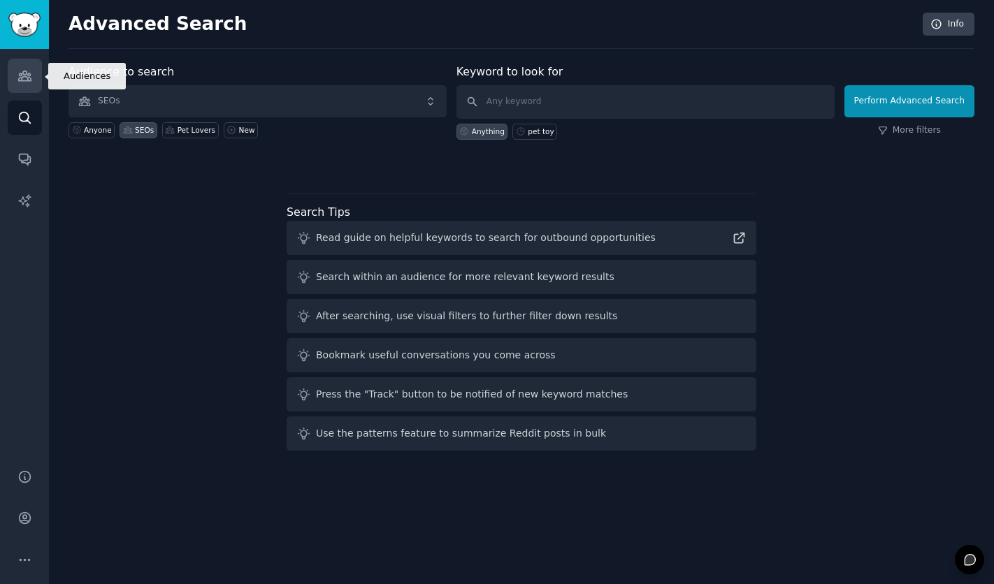
click at [29, 79] on icon "Sidebar" at bounding box center [24, 75] width 15 height 15
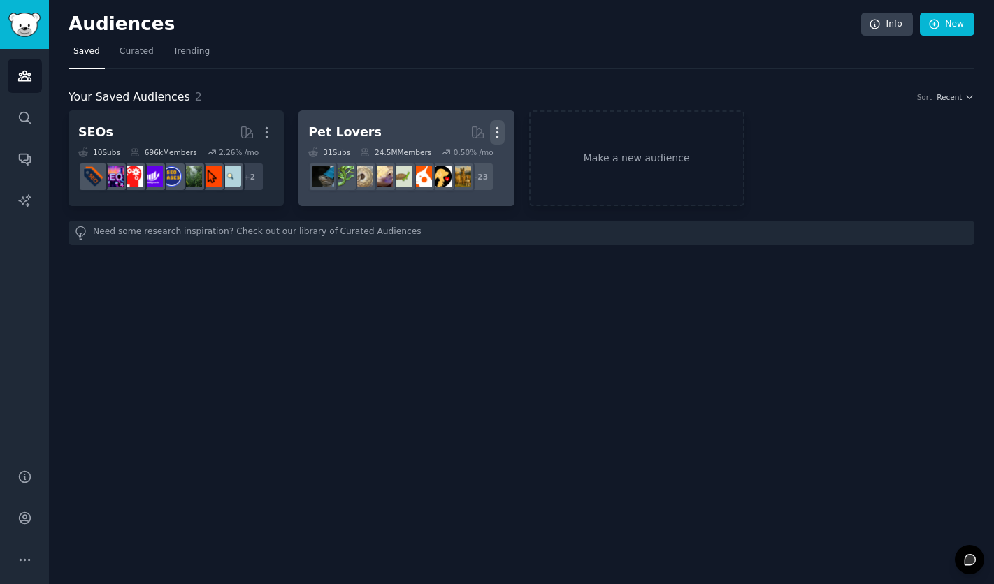
click at [497, 138] on icon "button" at bounding box center [497, 132] width 15 height 15
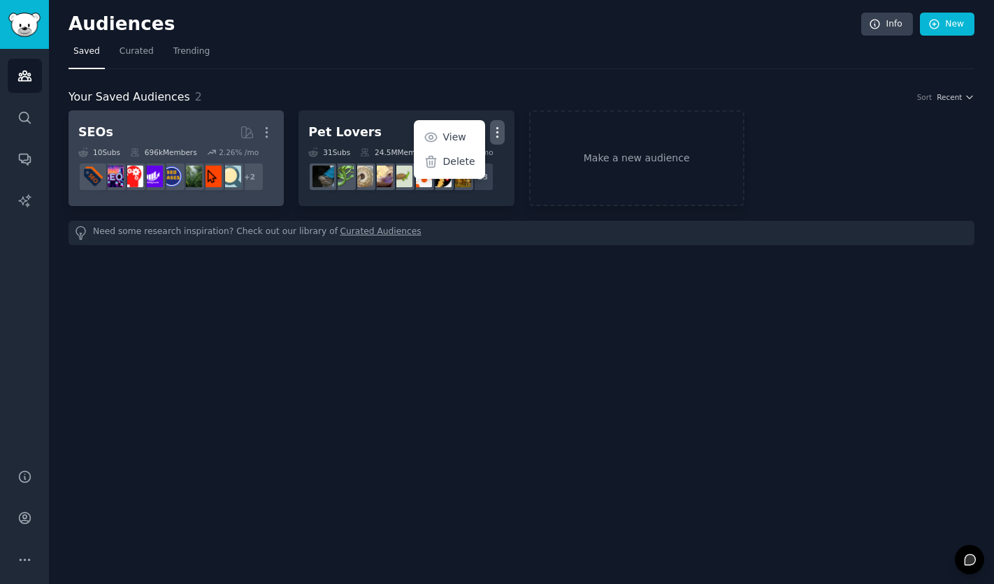
click at [158, 131] on h2 "SEOs More" at bounding box center [176, 132] width 196 height 24
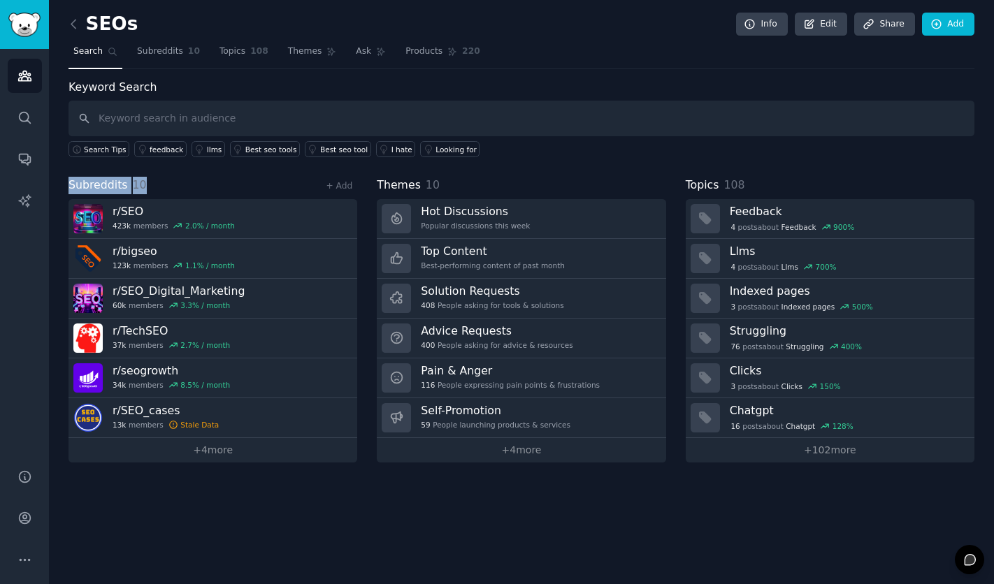
drag, startPoint x: 163, startPoint y: 187, endPoint x: 56, endPoint y: 186, distance: 106.9
click at [56, 186] on div "SEOs Info Edit Share Add Search Subreddits 10 Topics 108 Themes Ask Products 22…" at bounding box center [521, 292] width 945 height 584
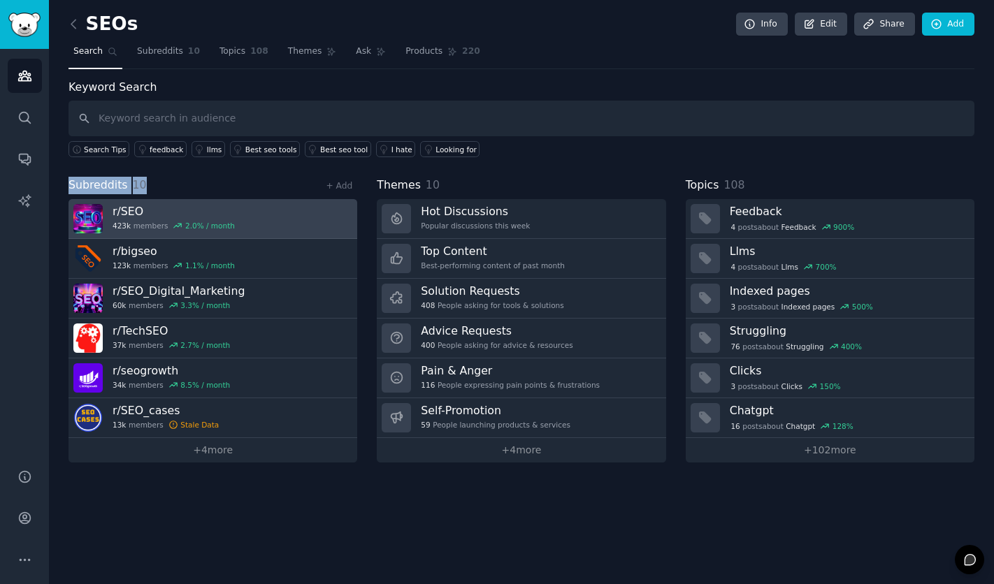
click at [241, 213] on link "r/ SEO 423k members 2.0 % / month" at bounding box center [212, 219] width 289 height 40
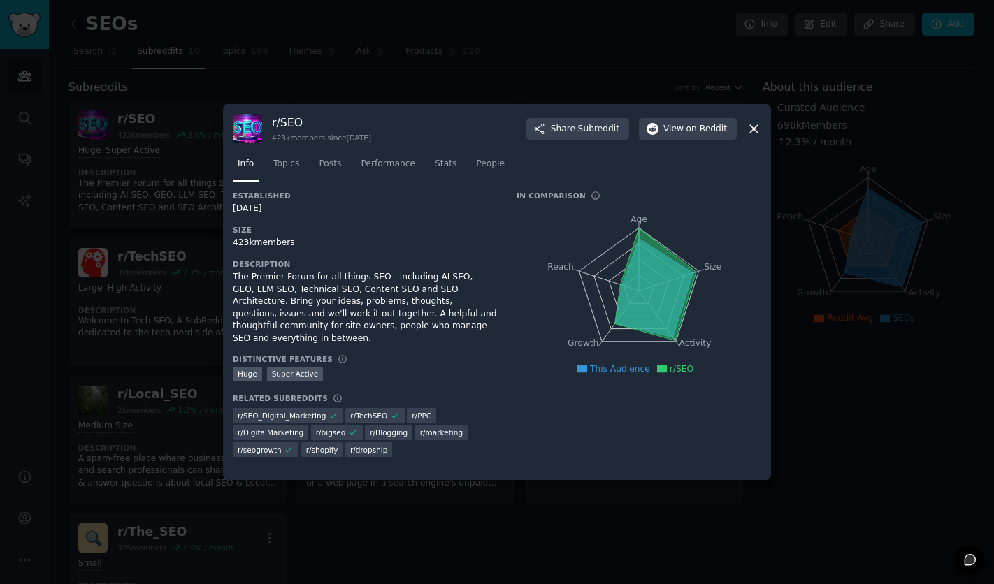
click at [568, 514] on div at bounding box center [497, 292] width 994 height 584
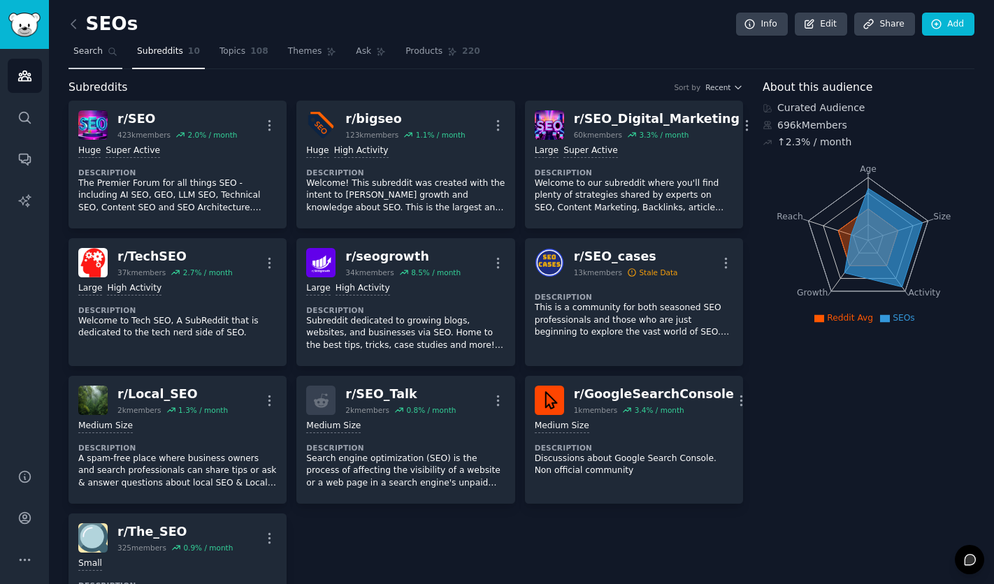
click at [98, 56] on span "Search" at bounding box center [87, 51] width 29 height 13
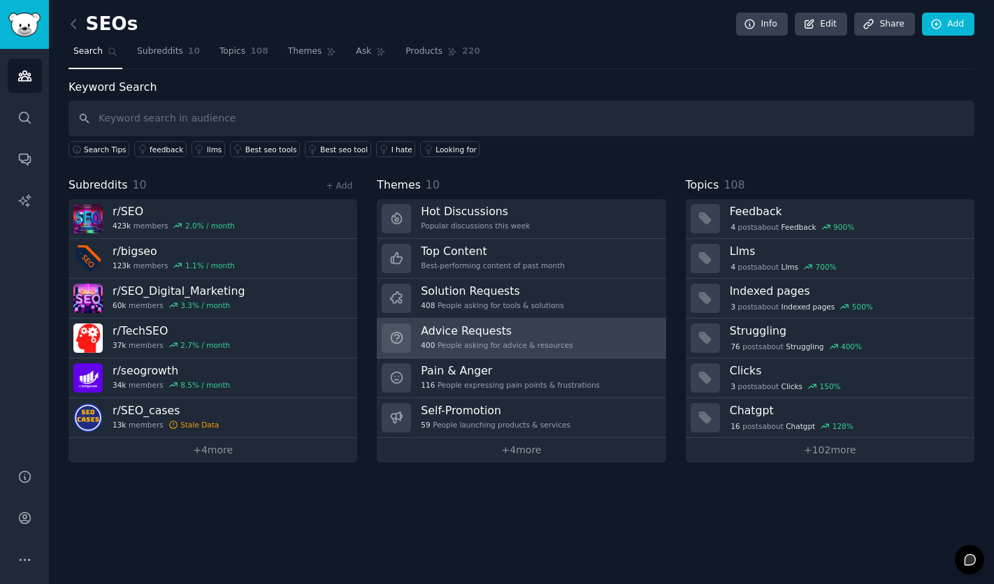
click at [495, 339] on div "Advice Requests 400 People asking for advice & resources" at bounding box center [497, 337] width 152 height 29
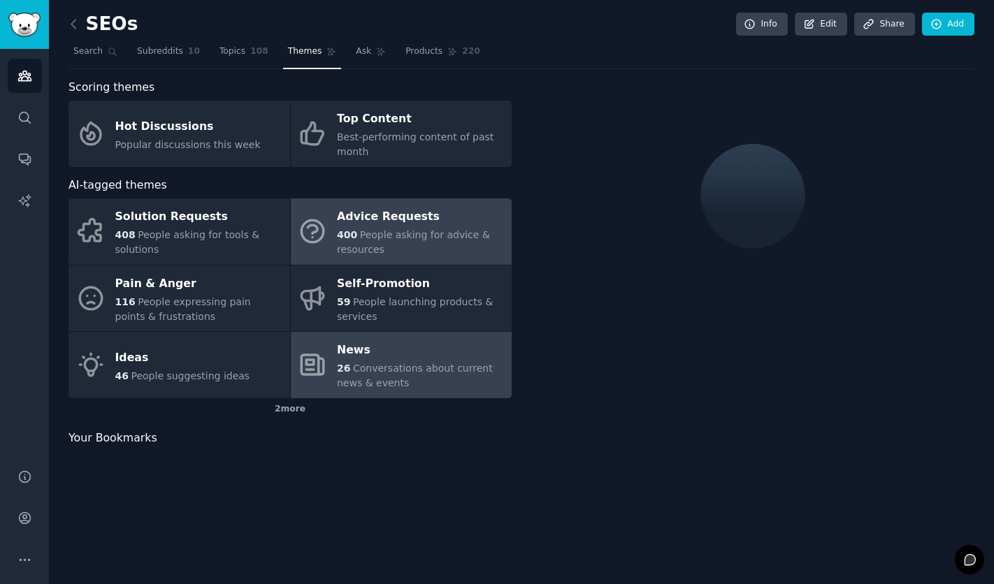
click at [382, 366] on span "Conversations about current news & events" at bounding box center [415, 376] width 156 height 26
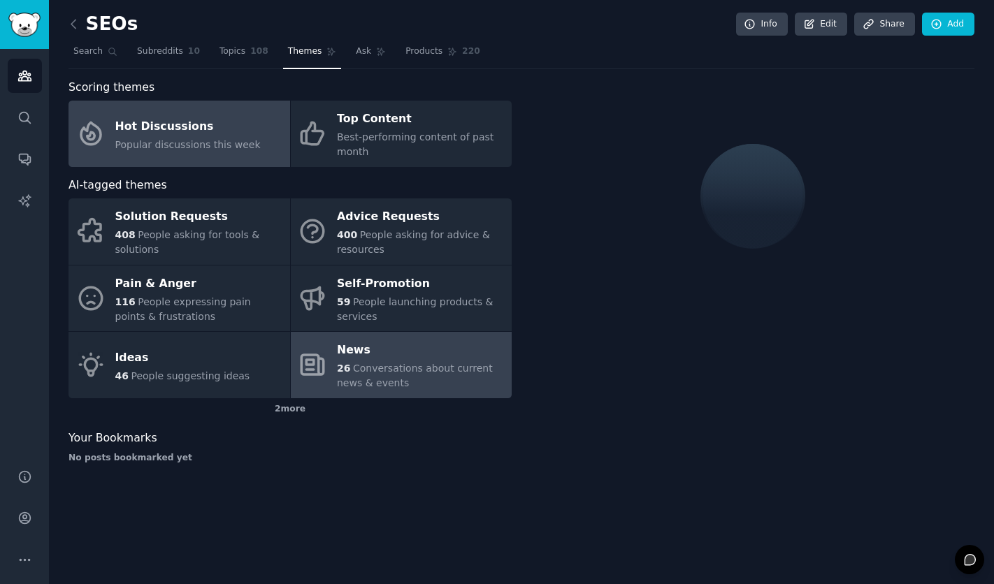
click at [247, 140] on span "Popular discussions this week" at bounding box center [187, 144] width 145 height 11
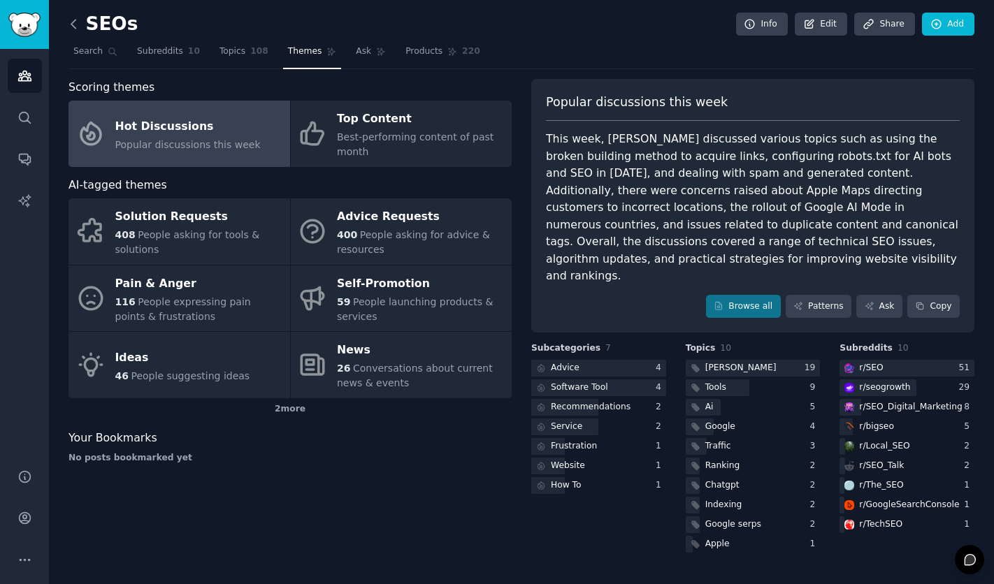
click at [75, 28] on icon at bounding box center [73, 24] width 15 height 15
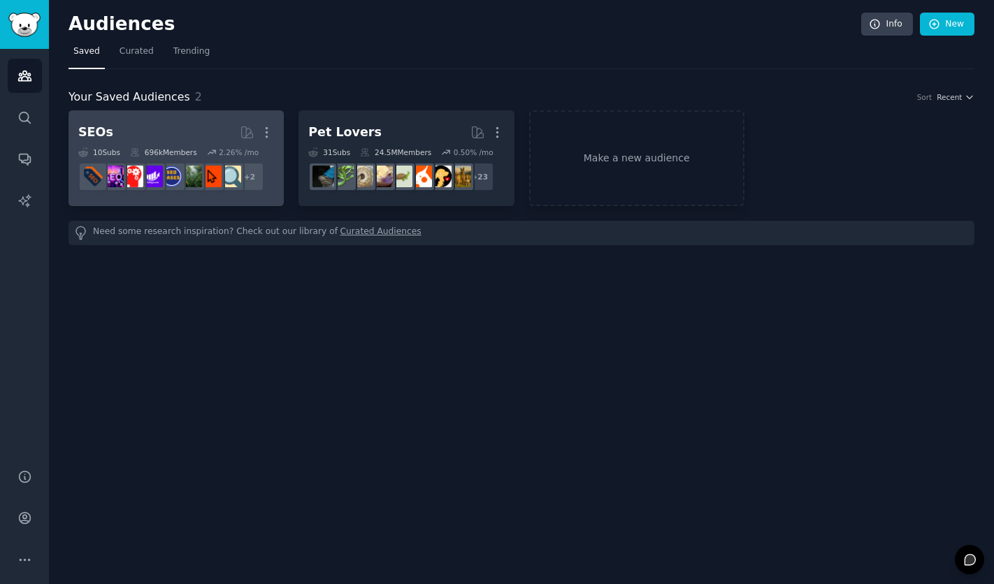
click at [163, 147] on div "696k Members" at bounding box center [163, 152] width 67 height 10
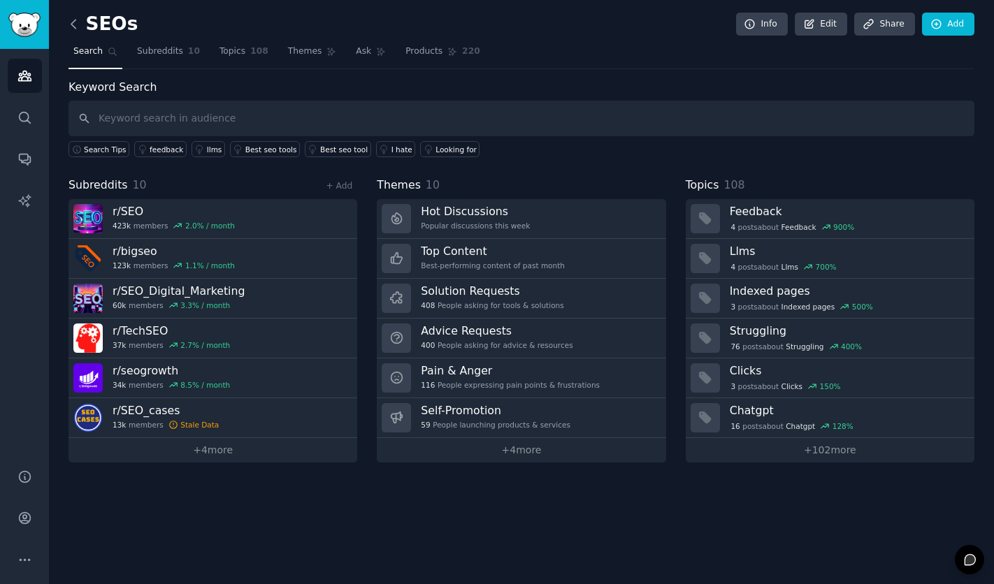
click at [69, 23] on icon at bounding box center [73, 24] width 15 height 15
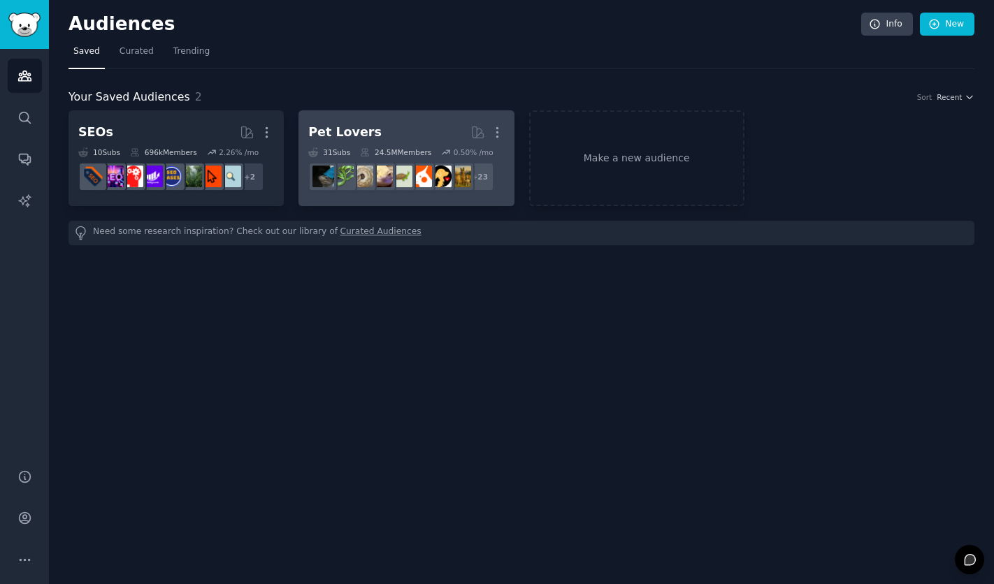
click at [399, 135] on h2 "Pet Lovers More" at bounding box center [406, 132] width 196 height 24
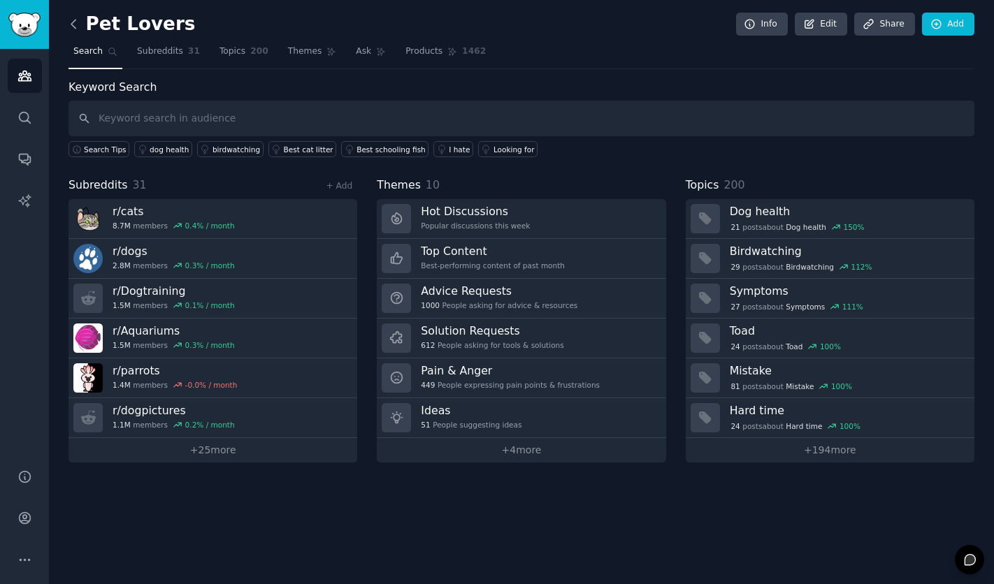
click at [73, 28] on icon at bounding box center [73, 24] width 15 height 15
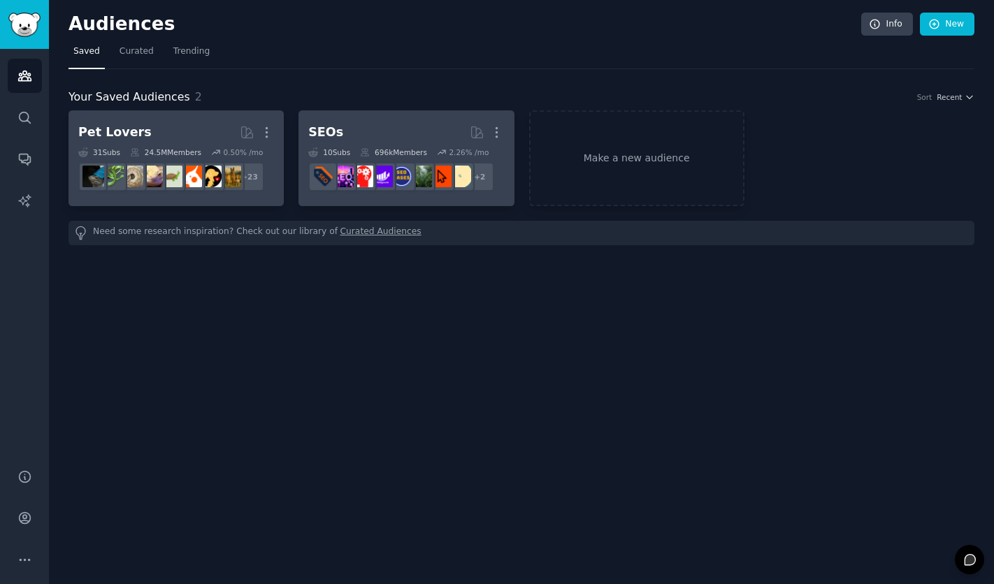
click at [379, 136] on h2 "SEOs More" at bounding box center [406, 132] width 196 height 24
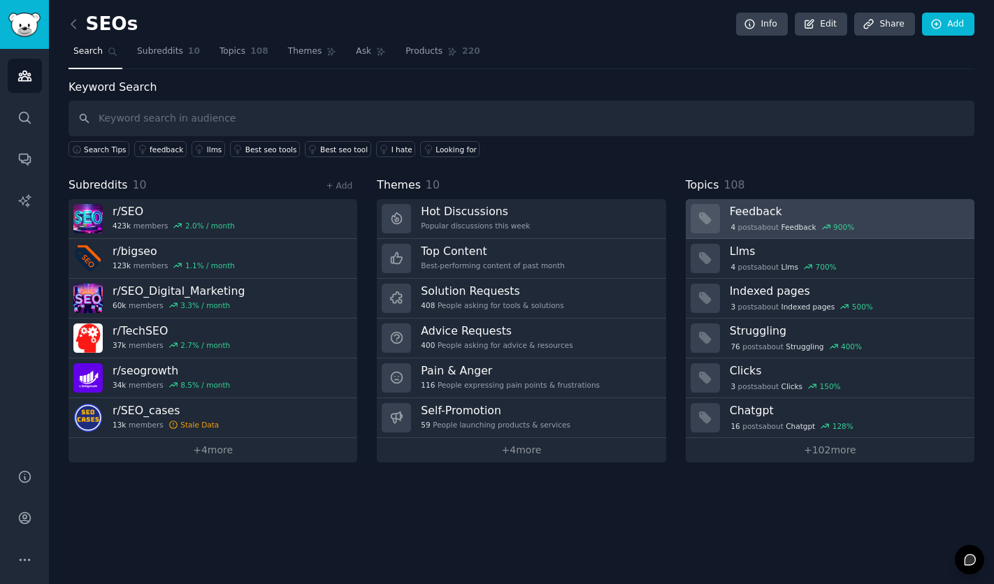
click at [789, 217] on h3 "Feedback" at bounding box center [846, 211] width 235 height 15
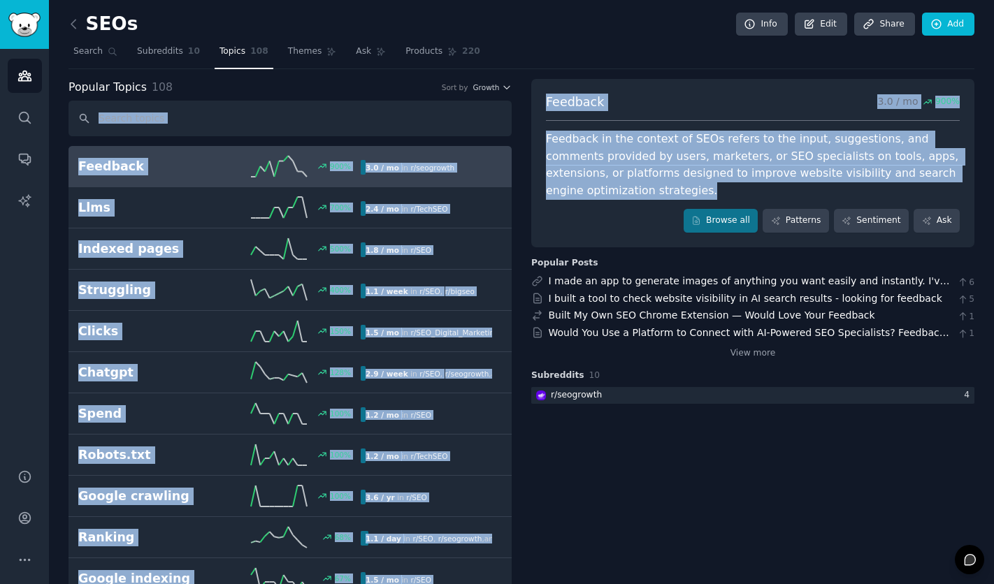
drag, startPoint x: 625, startPoint y: 190, endPoint x: 518, endPoint y: 133, distance: 121.9
click at [623, 189] on div "Feedback in the context of SEOs refers to the input, suggestions, and comments …" at bounding box center [753, 165] width 414 height 68
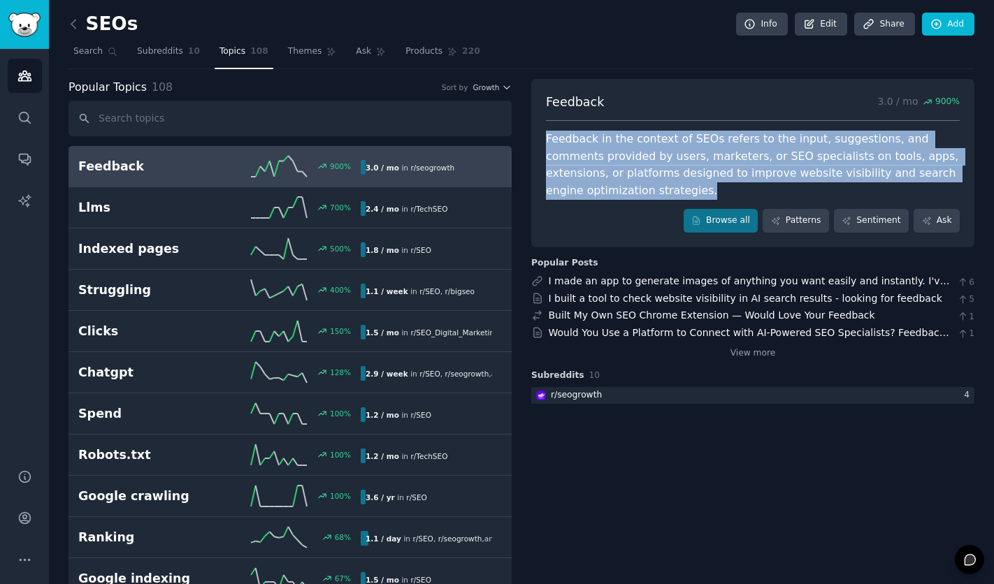
drag, startPoint x: 617, startPoint y: 189, endPoint x: 544, endPoint y: 145, distance: 85.6
click at [546, 145] on div "Feedback in the context of SEOs refers to the input, suggestions, and comments …" at bounding box center [753, 165] width 414 height 68
copy div "Feedback in the context of SEOs refers to the input, suggestions, and comments …"
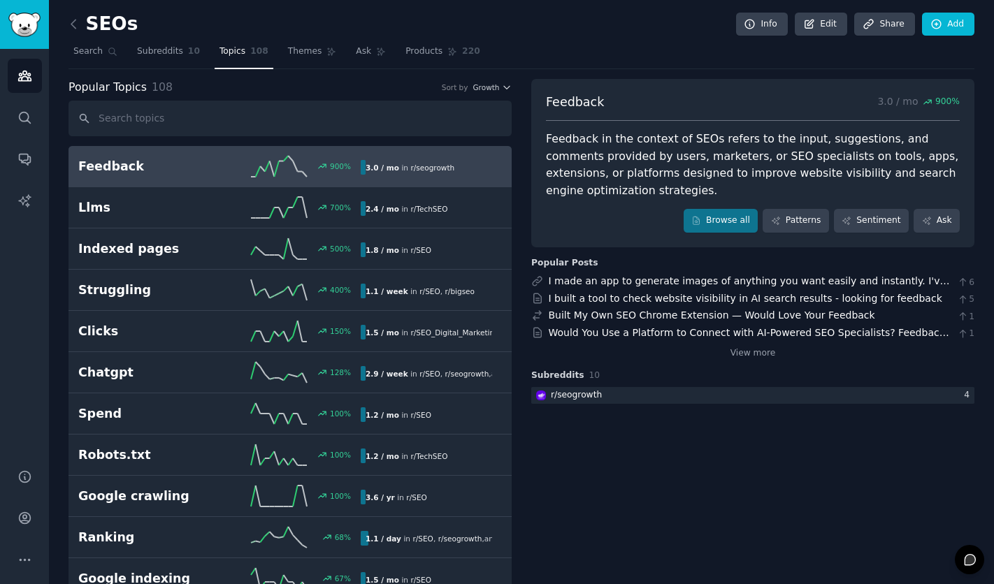
click at [175, 60] on link "Subreddits 10" at bounding box center [168, 55] width 73 height 29
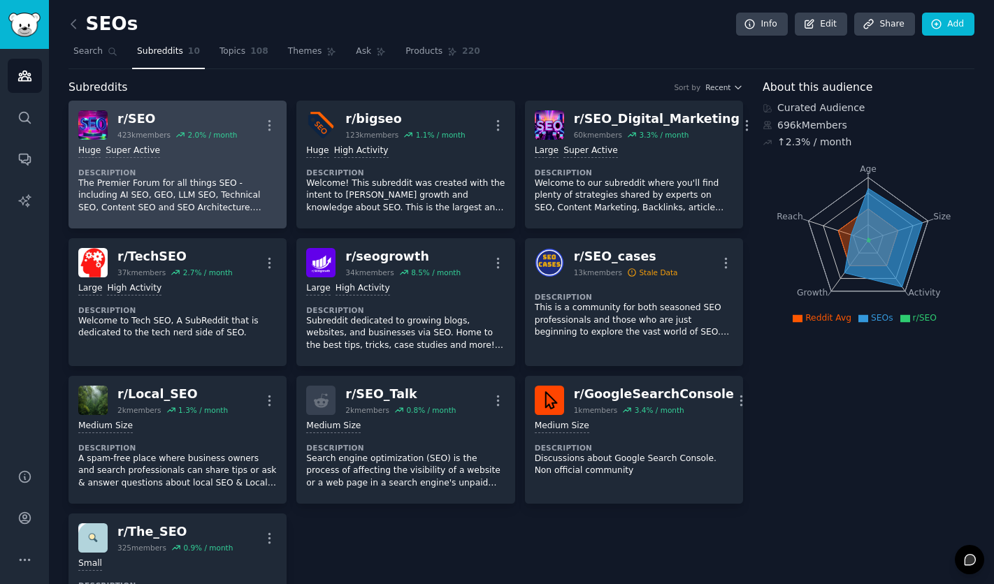
click at [189, 187] on p "The Premier Forum for all things SEO - including AI SEO, GEO, LLM SEO, Technica…" at bounding box center [177, 195] width 198 height 37
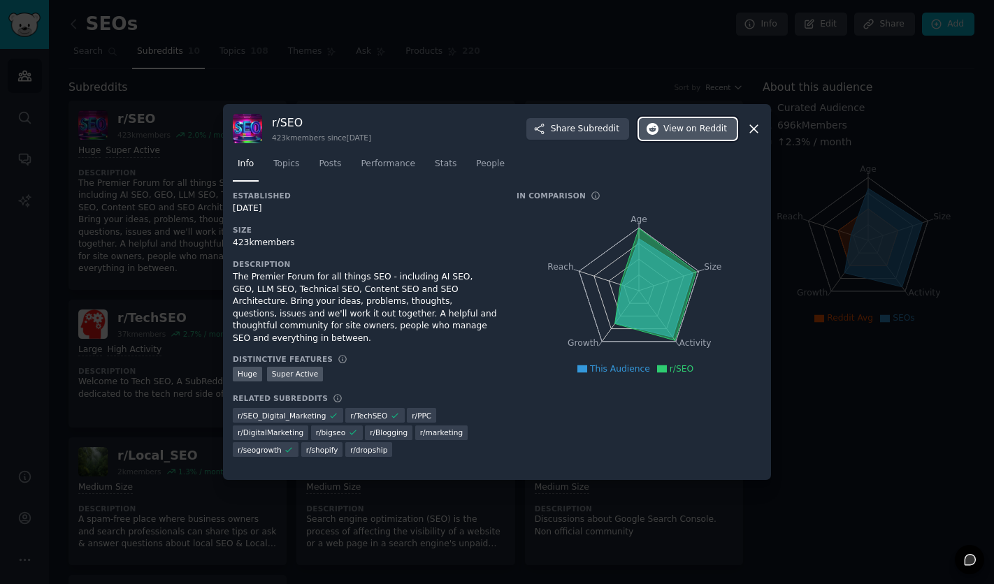
click at [699, 128] on span "on Reddit" at bounding box center [706, 129] width 41 height 13
click at [758, 129] on icon at bounding box center [753, 129] width 15 height 15
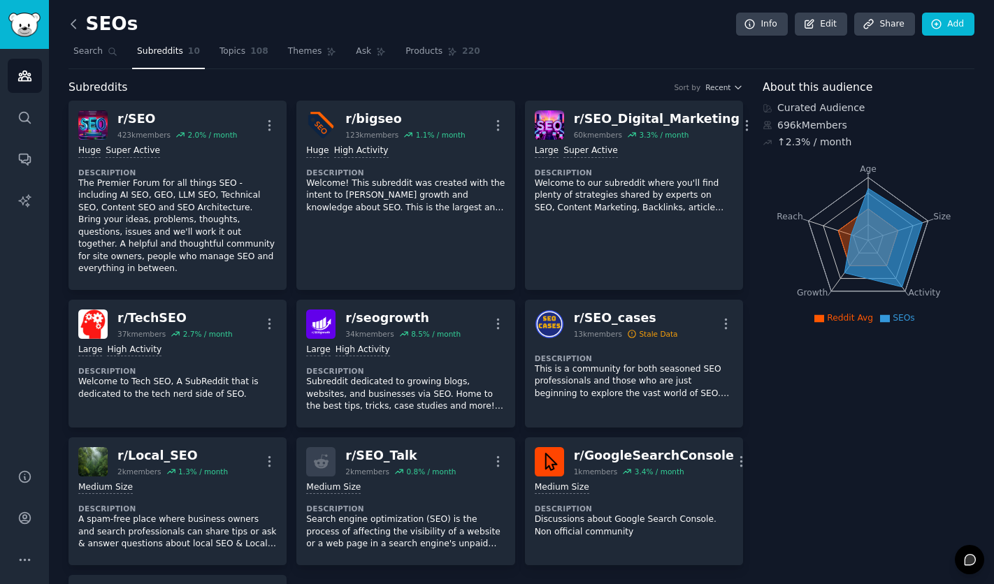
click at [75, 27] on icon at bounding box center [73, 24] width 15 height 15
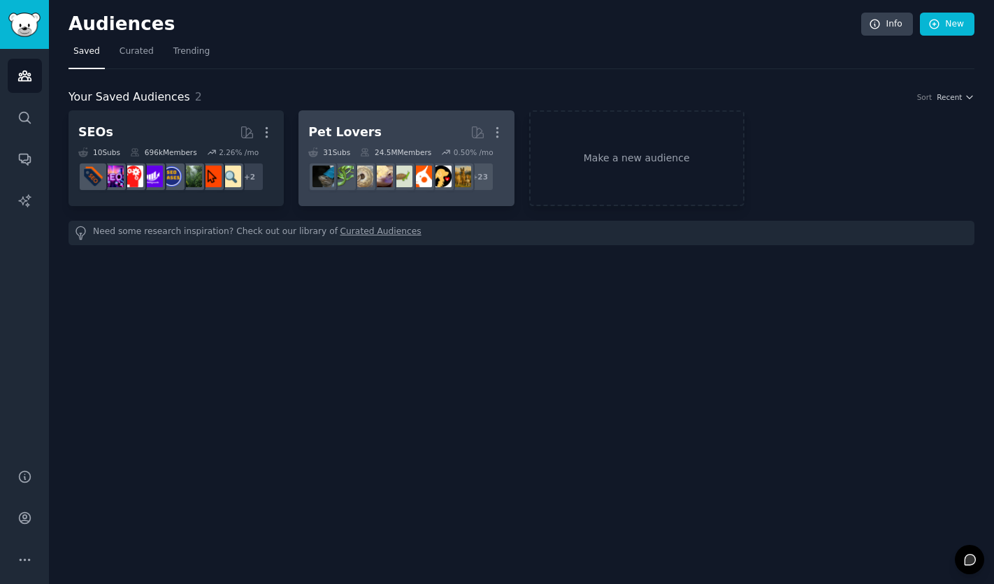
click at [392, 124] on h2 "Pet Lovers More" at bounding box center [406, 132] width 196 height 24
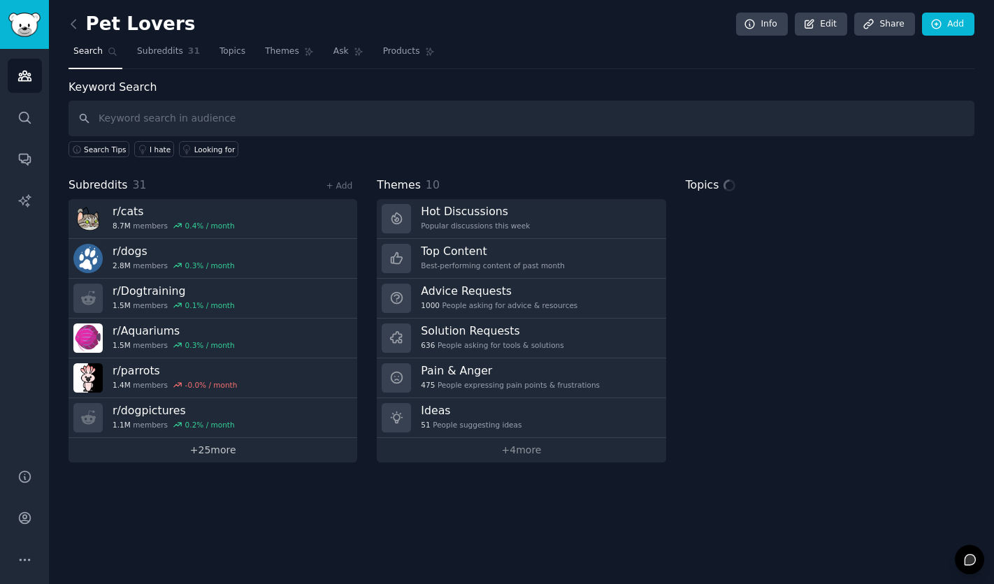
click at [284, 450] on link "+ 25 more" at bounding box center [212, 450] width 289 height 24
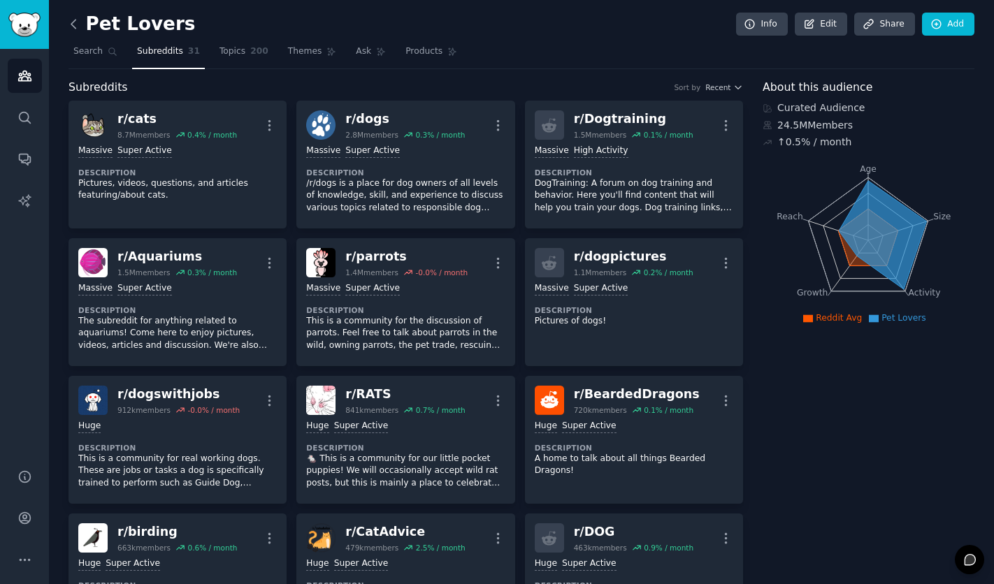
click at [73, 28] on icon at bounding box center [73, 24] width 15 height 15
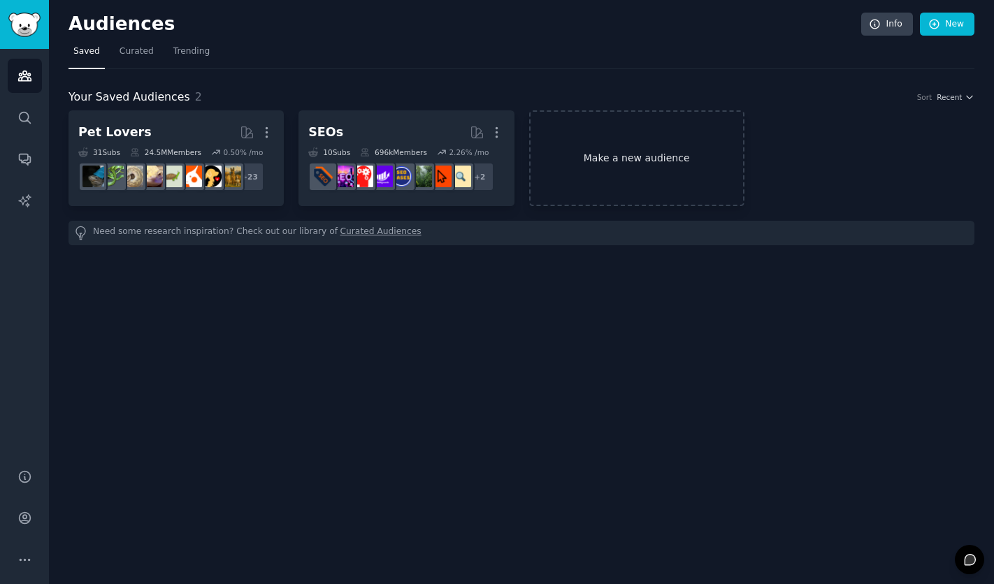
click at [656, 181] on link "Make a new audience" at bounding box center [636, 158] width 215 height 96
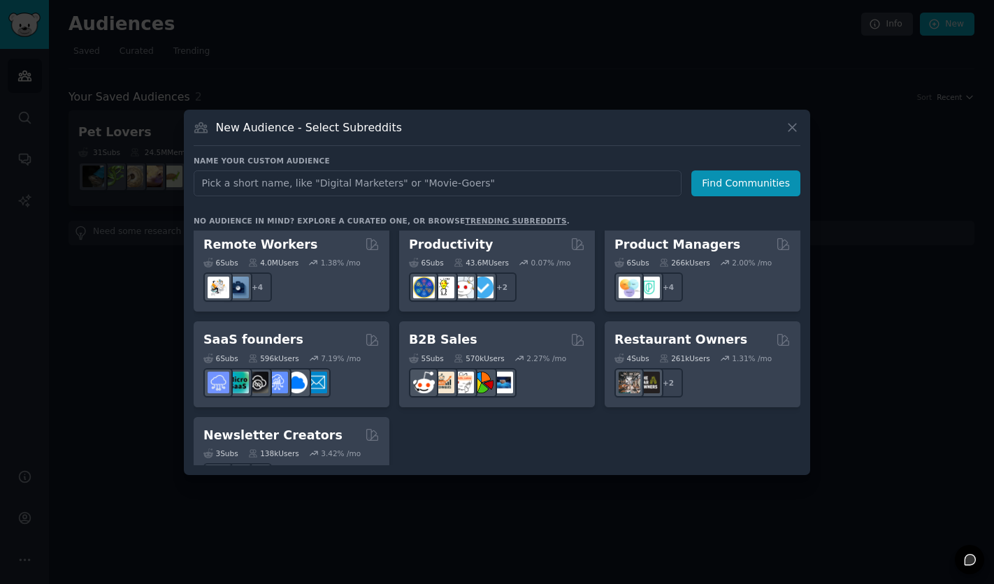
scroll to position [1091, 0]
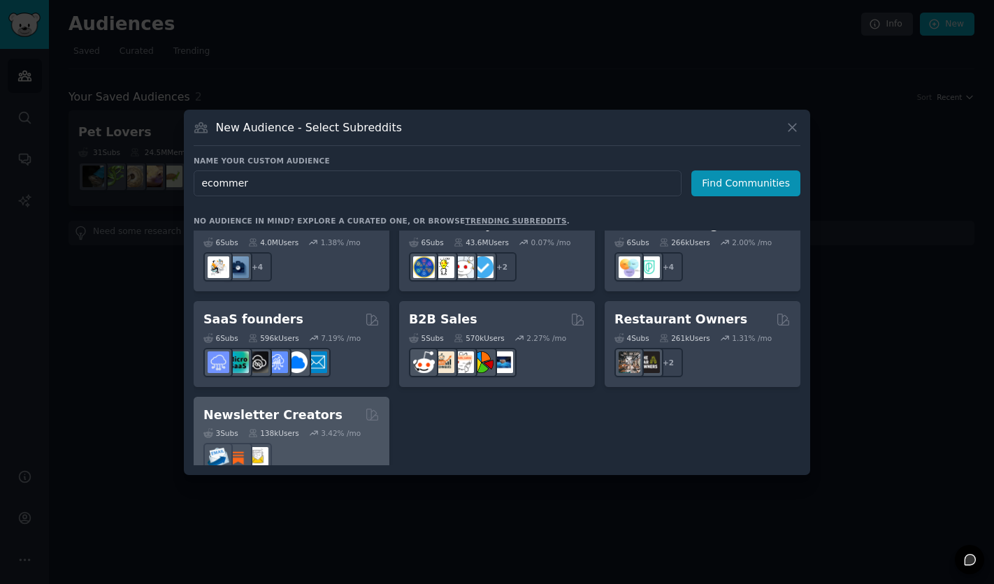
type input "e-commerce"
click button "Find Communities" at bounding box center [745, 183] width 109 height 26
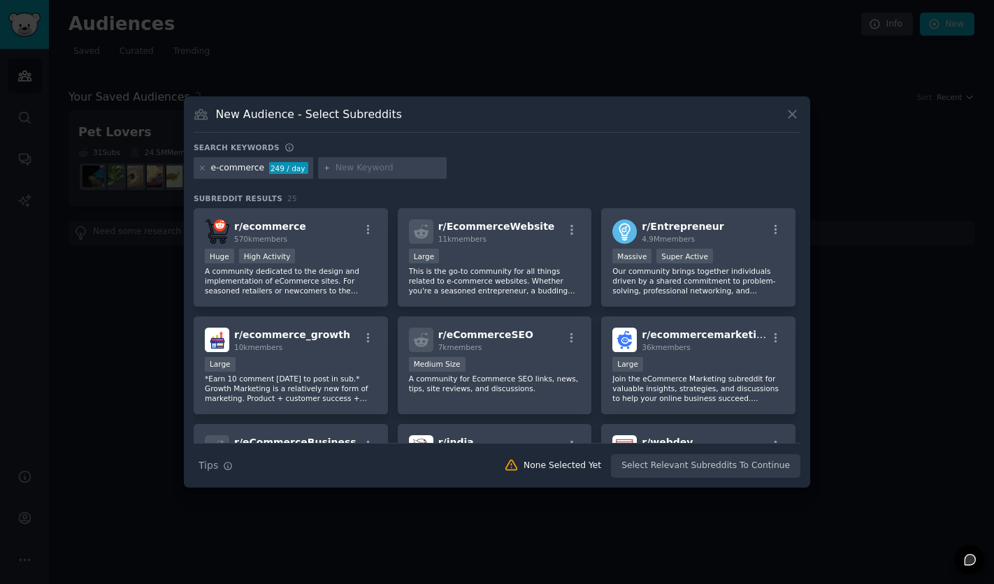
click at [785, 122] on div "New Audience - Select Subreddits" at bounding box center [497, 119] width 606 height 27
click at [790, 120] on icon at bounding box center [792, 114] width 15 height 15
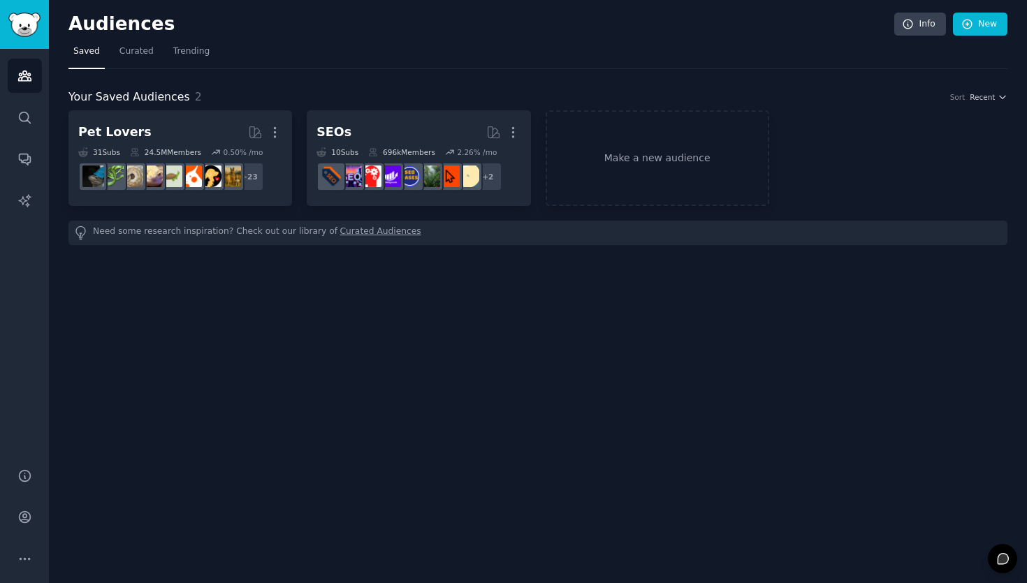
click at [727, 5] on div "Audiences Info New Saved Curated Trending Your Saved Audiences 2 Sort Recent Pe…" at bounding box center [538, 291] width 978 height 583
click at [296, 17] on h2 "Audiences" at bounding box center [481, 24] width 826 height 22
click at [28, 74] on icon "Sidebar" at bounding box center [24, 75] width 15 height 15
click at [20, 75] on icon "Sidebar" at bounding box center [24, 76] width 13 height 10
click at [22, 94] on div "Audiences Search Conversations AI Reports" at bounding box center [24, 250] width 49 height 402
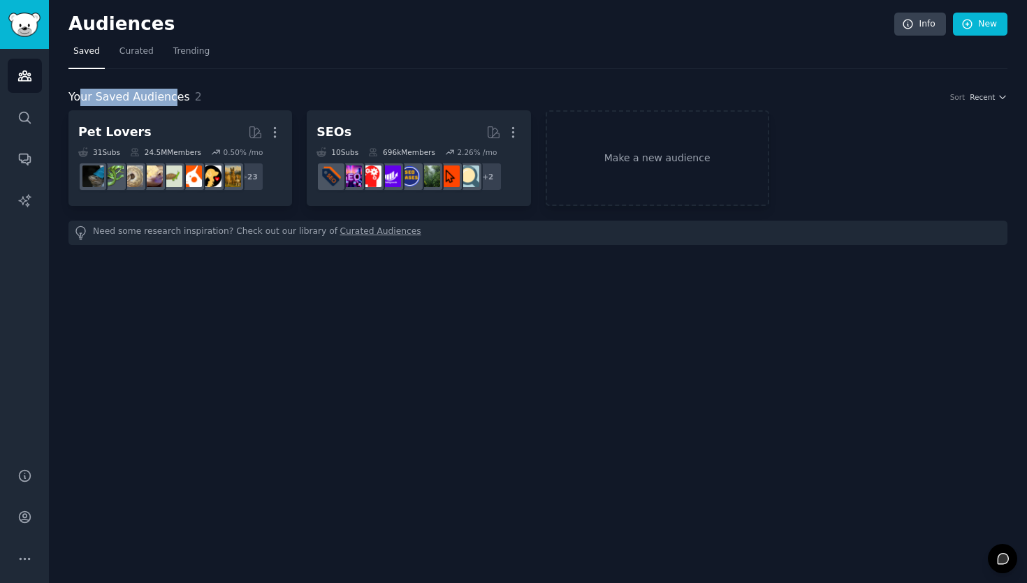
drag, startPoint x: 167, startPoint y: 95, endPoint x: 81, endPoint y: 95, distance: 85.9
click at [81, 95] on span "Your Saved Audiences" at bounding box center [129, 97] width 122 height 17
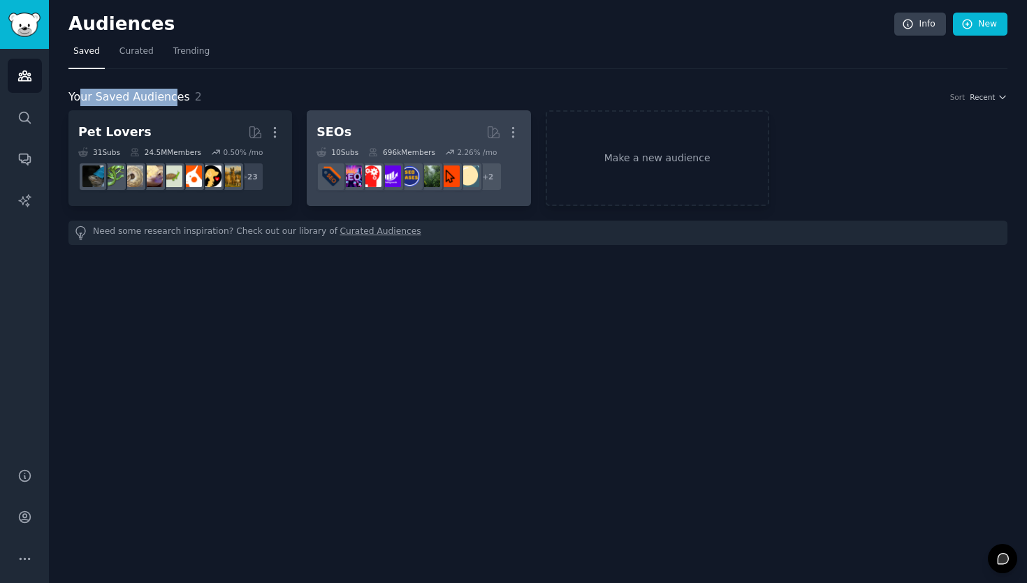
click at [381, 138] on h2 "SEOs More" at bounding box center [419, 132] width 204 height 24
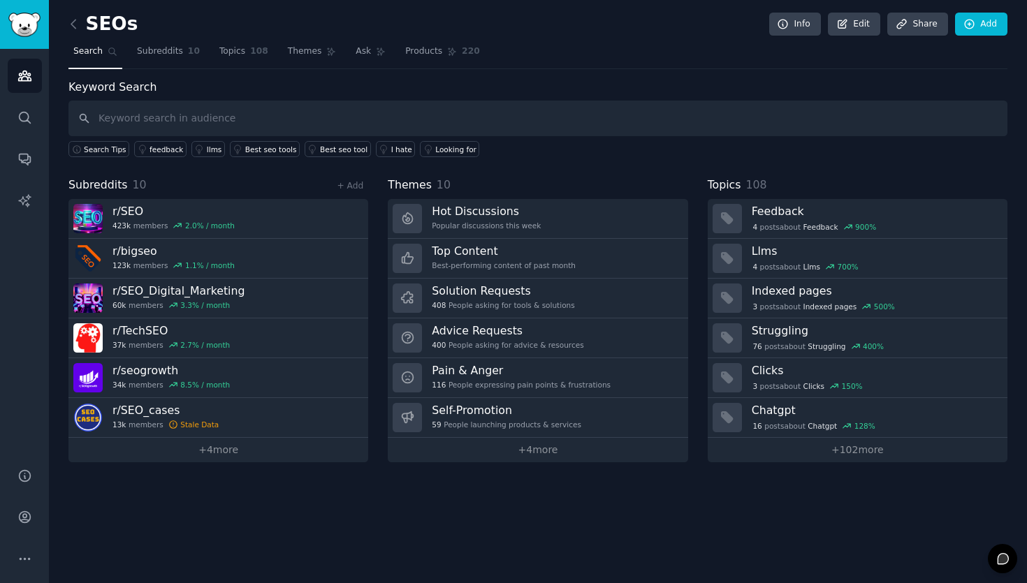
drag, startPoint x: 264, startPoint y: 205, endPoint x: 263, endPoint y: 463, distance: 257.8
click at [263, 461] on div "r/ SEO 423k members 2.0 % / month r/ bigseo 123k members 1.1 % / month r/ SEO_D…" at bounding box center [218, 330] width 300 height 263
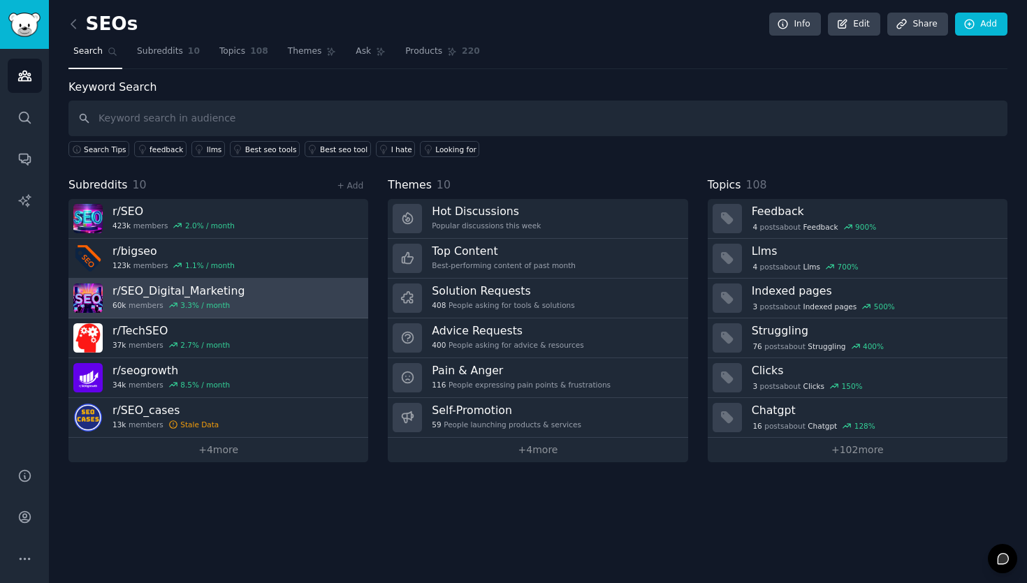
click at [215, 303] on div "3.3 % / month" at bounding box center [205, 305] width 50 height 10
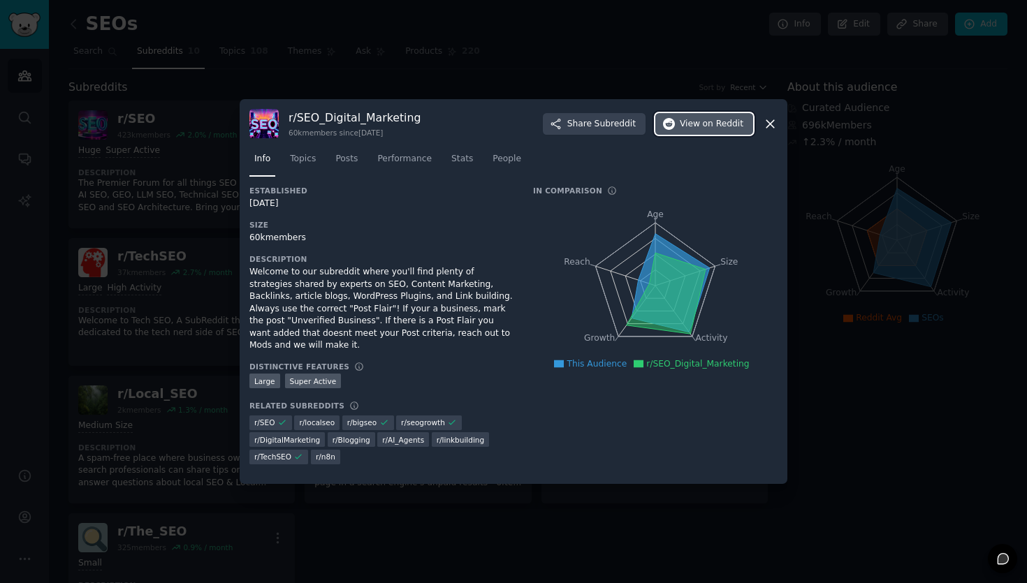
click at [690, 136] on button "View on Reddit" at bounding box center [704, 124] width 98 height 22
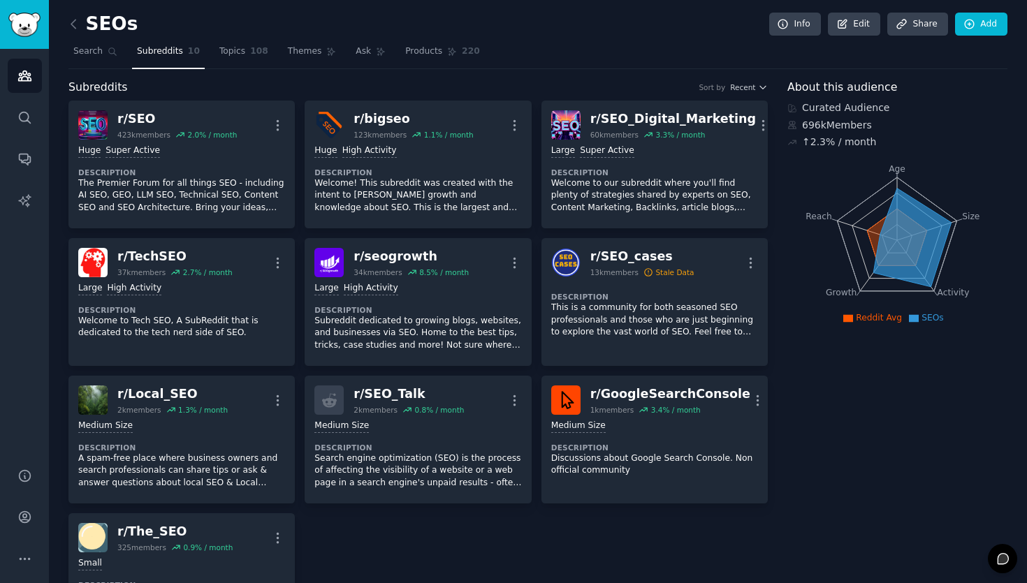
click at [412, 558] on div "r/ SEO 423k members 2.0 % / month More Huge Super Active Description The Premie…" at bounding box center [417, 371] width 699 height 541
click at [71, 27] on icon at bounding box center [73, 24] width 15 height 15
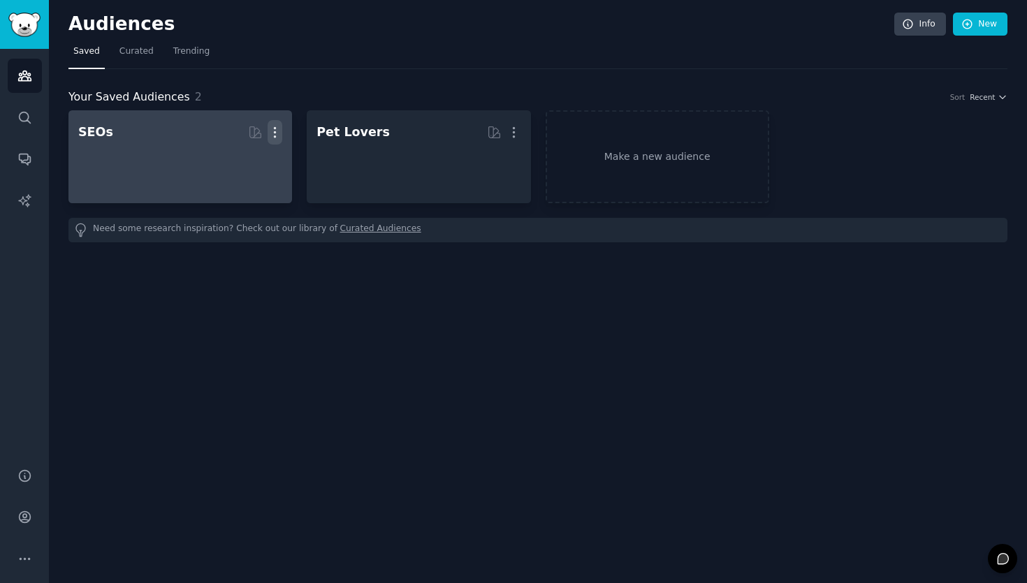
click at [282, 139] on icon "button" at bounding box center [275, 132] width 15 height 15
click at [128, 140] on h2 "SEOs More View Delete" at bounding box center [180, 132] width 204 height 24
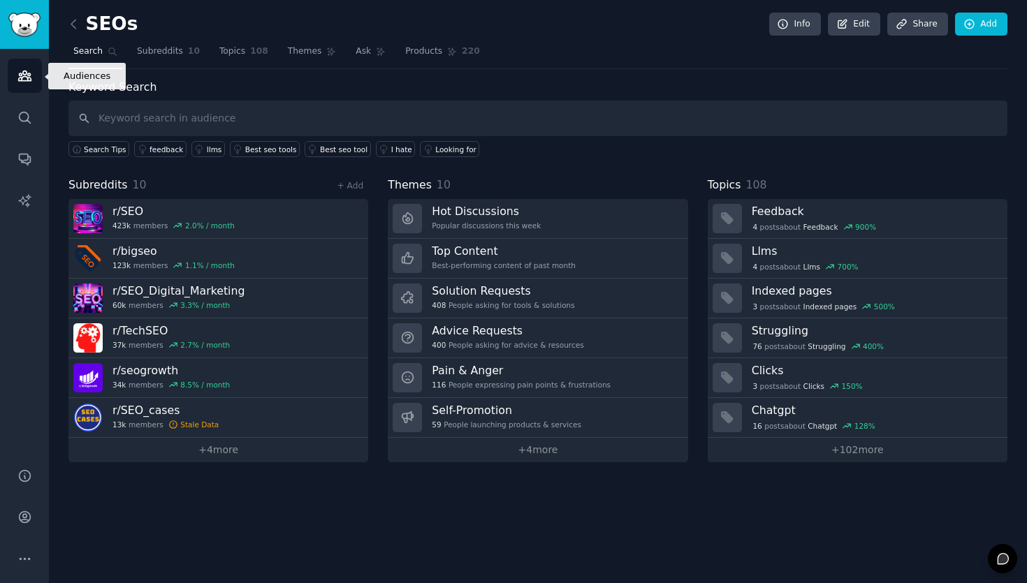
click at [18, 91] on link "Audiences" at bounding box center [25, 76] width 34 height 34
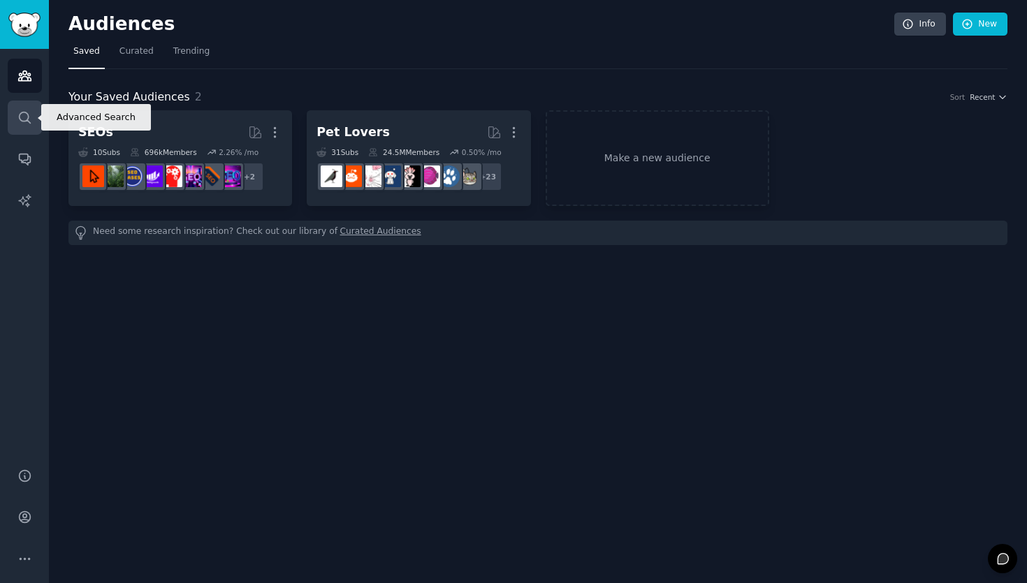
click at [30, 123] on icon "Sidebar" at bounding box center [24, 117] width 11 height 11
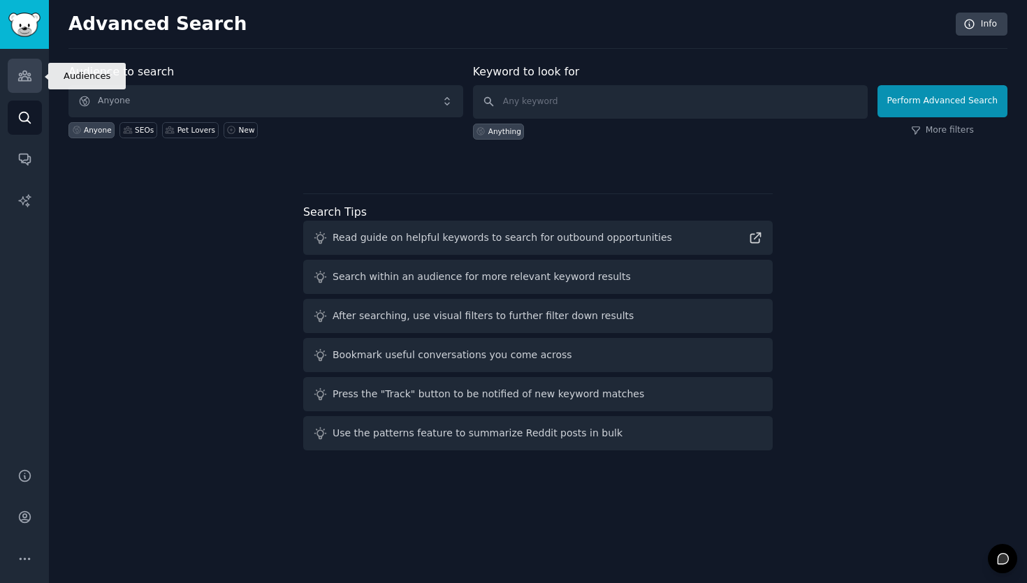
click at [24, 74] on icon "Sidebar" at bounding box center [24, 76] width 13 height 10
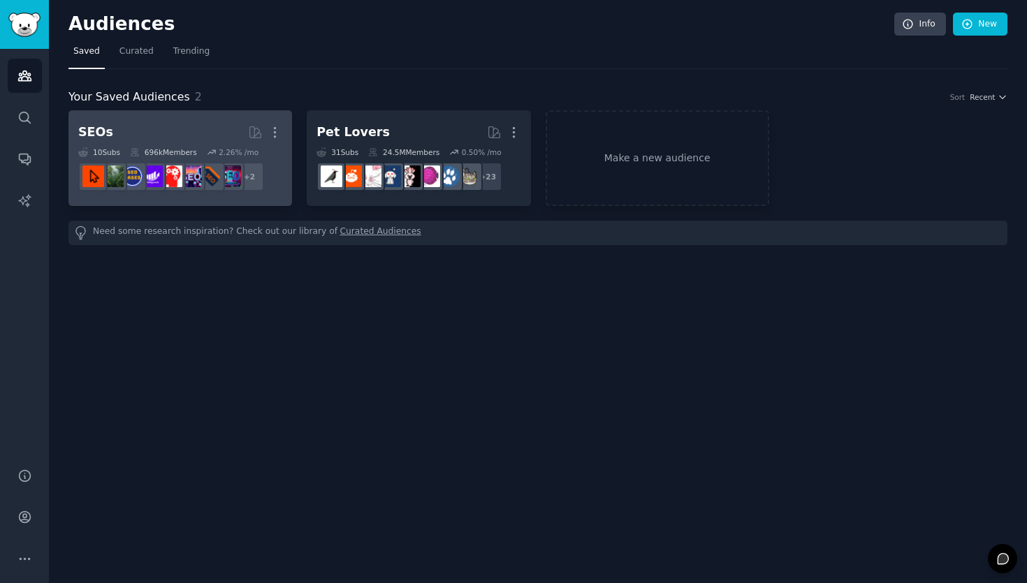
click at [189, 128] on h2 "SEOs More" at bounding box center [180, 132] width 204 height 24
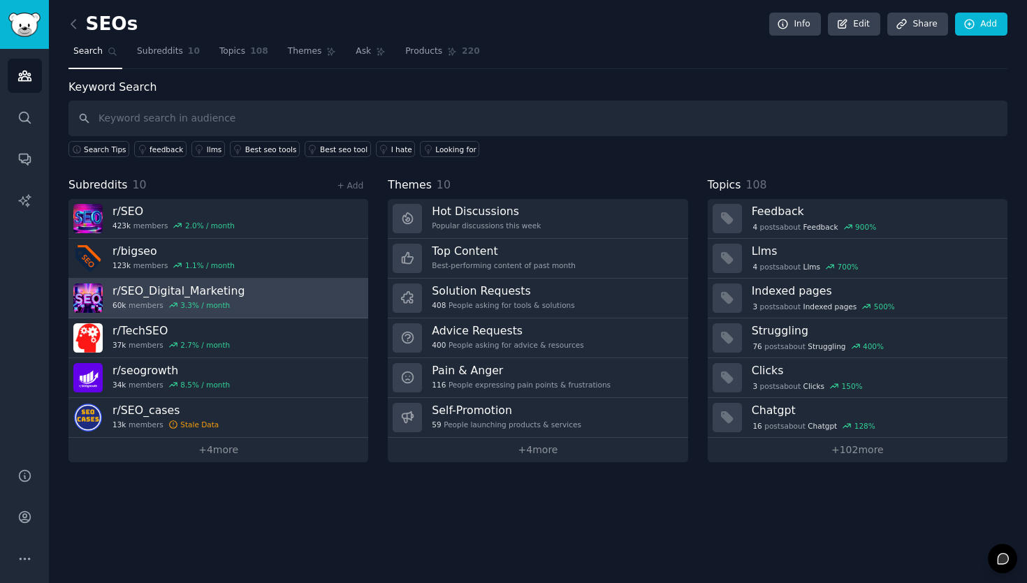
click at [227, 309] on div "60k members 3.3 % / month" at bounding box center [178, 305] width 132 height 10
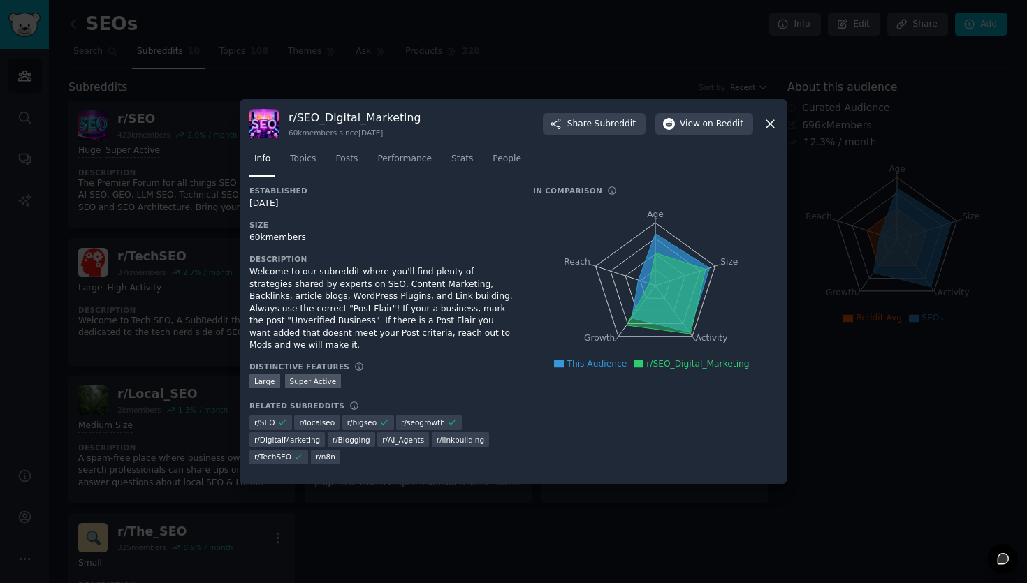
click at [771, 127] on icon at bounding box center [770, 124] width 8 height 8
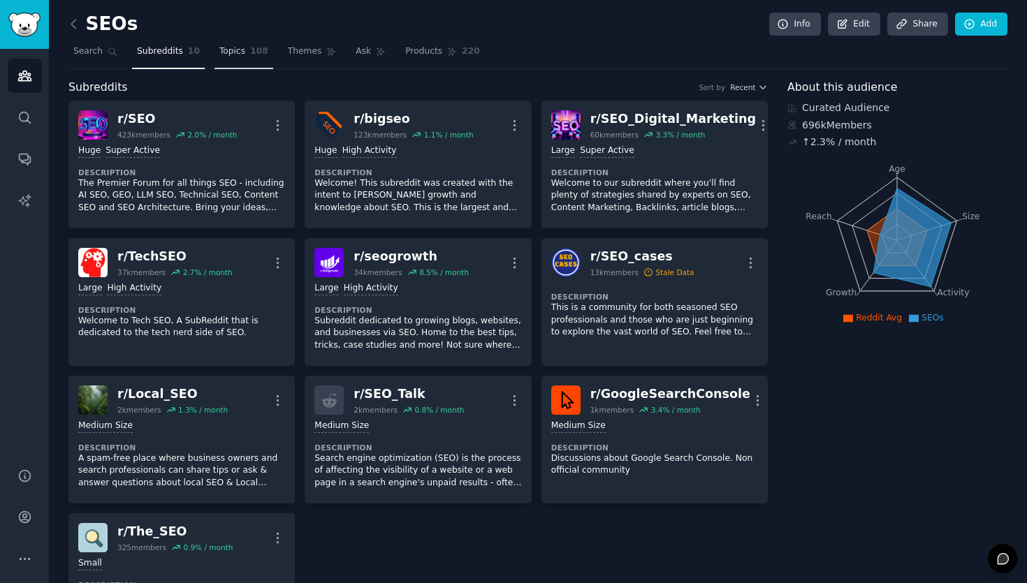
click at [254, 61] on link "Topics 108" at bounding box center [244, 55] width 59 height 29
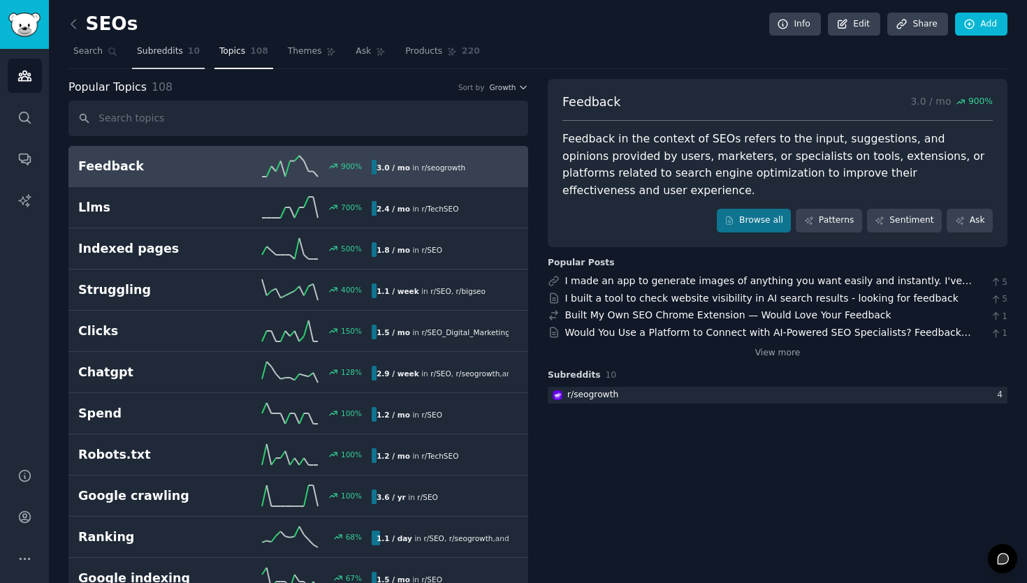
click at [170, 54] on span "Subreddits" at bounding box center [160, 51] width 46 height 13
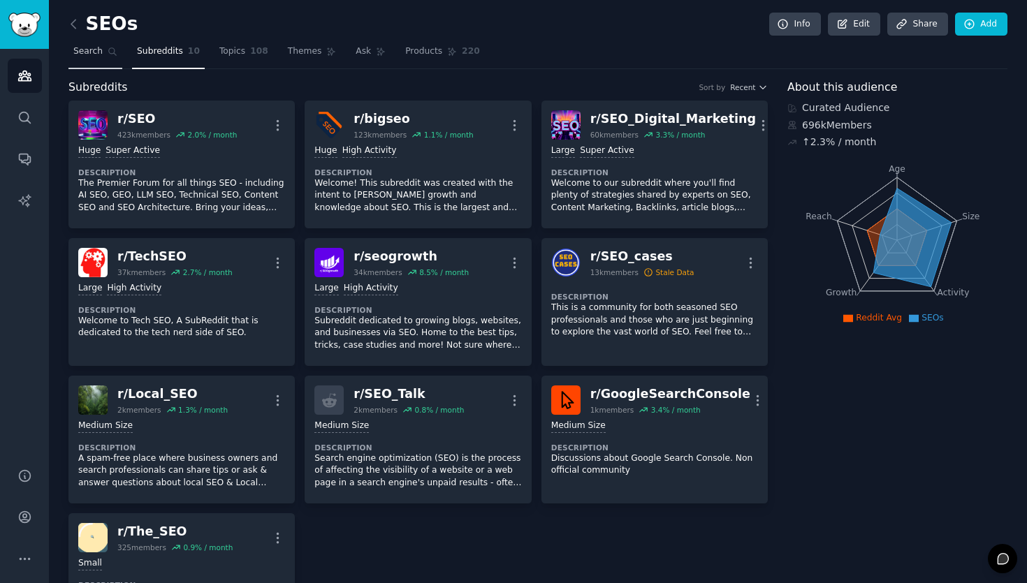
click at [94, 61] on link "Search" at bounding box center [95, 55] width 54 height 29
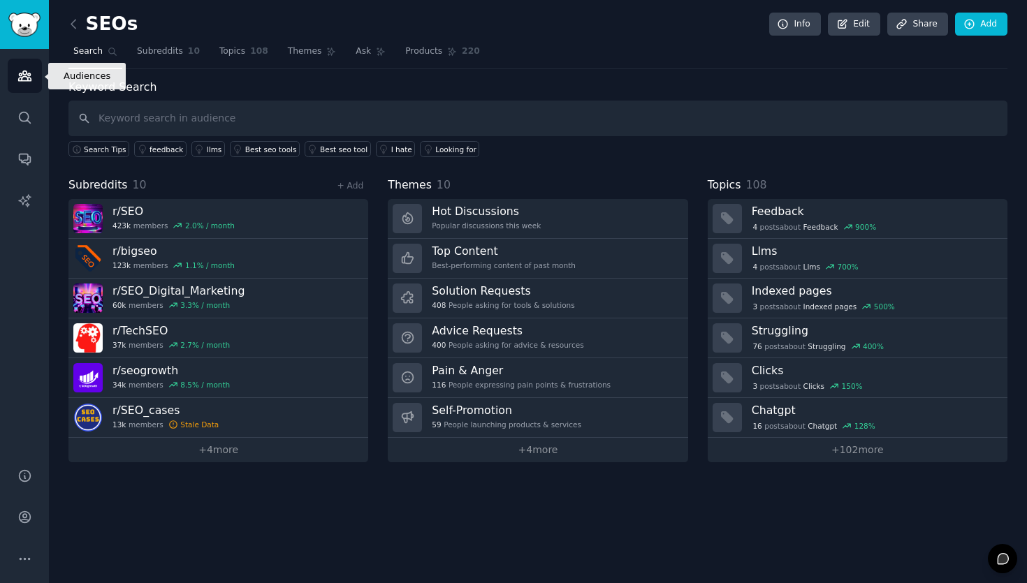
click at [31, 78] on link "Audiences" at bounding box center [25, 76] width 34 height 34
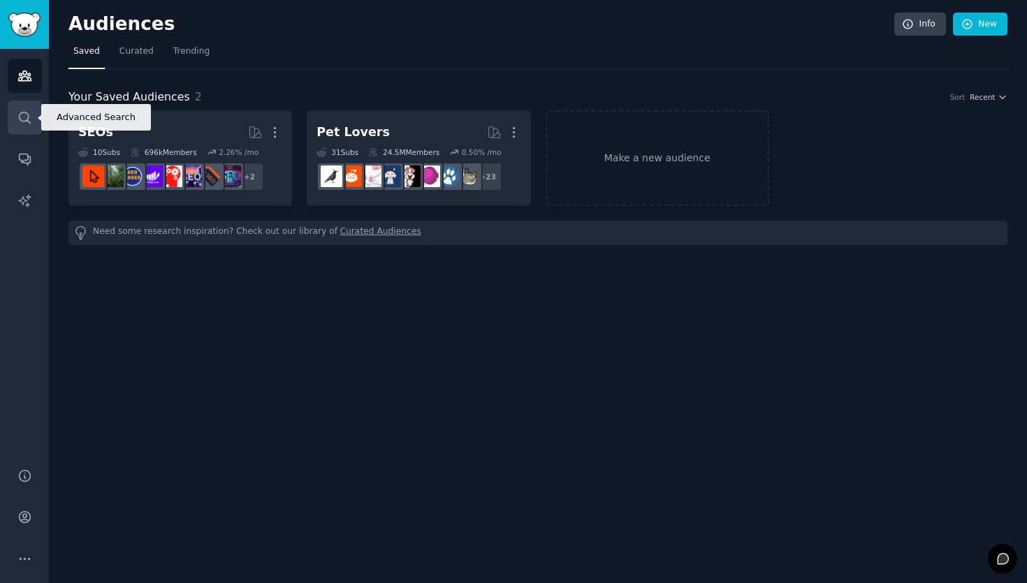
click at [32, 128] on link "Search" at bounding box center [25, 118] width 34 height 34
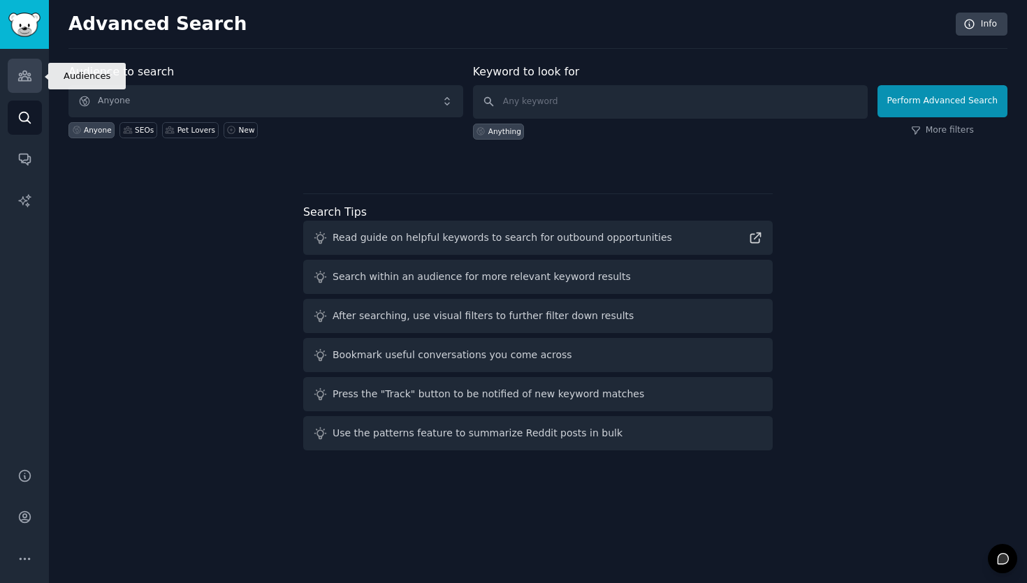
click at [21, 82] on icon "Sidebar" at bounding box center [24, 75] width 15 height 15
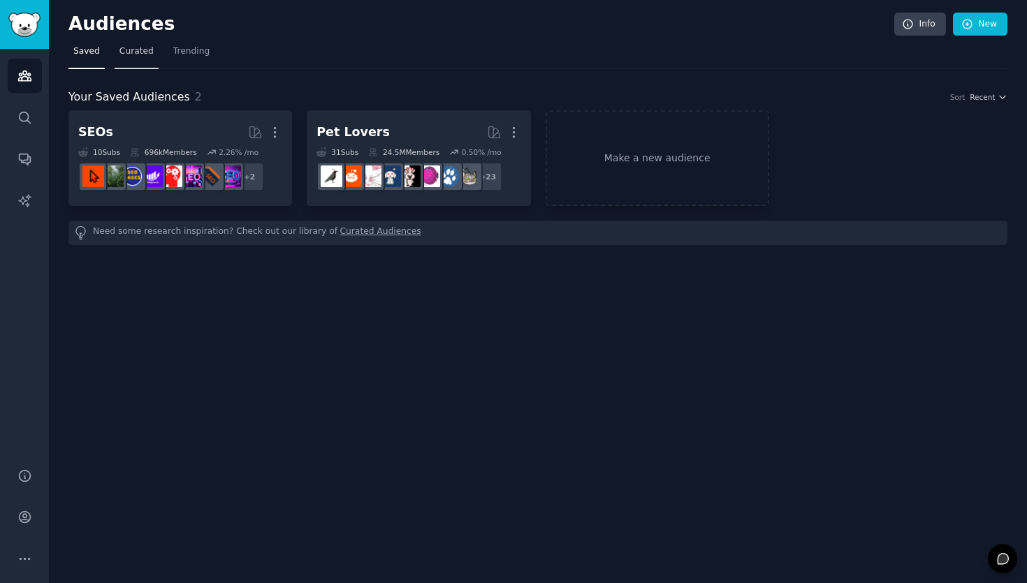
click at [139, 62] on link "Curated" at bounding box center [137, 55] width 44 height 29
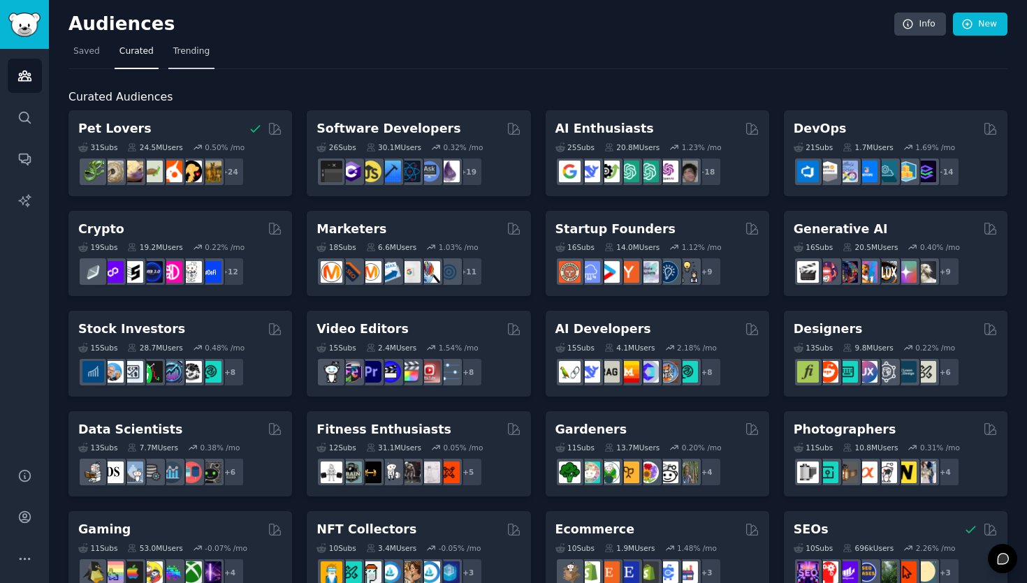
click at [187, 62] on link "Trending" at bounding box center [191, 55] width 46 height 29
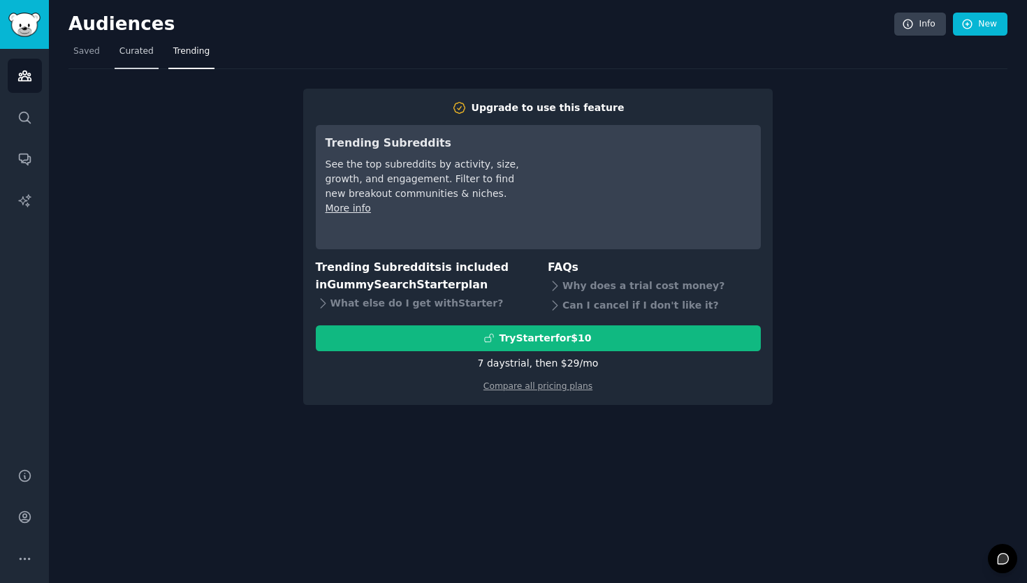
click at [140, 54] on span "Curated" at bounding box center [136, 51] width 34 height 13
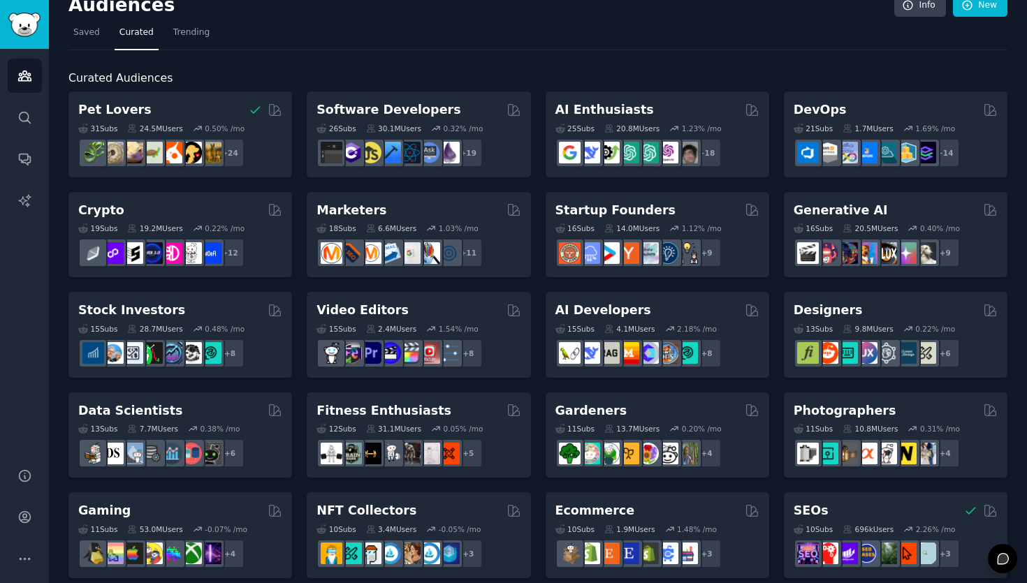
scroll to position [3, 0]
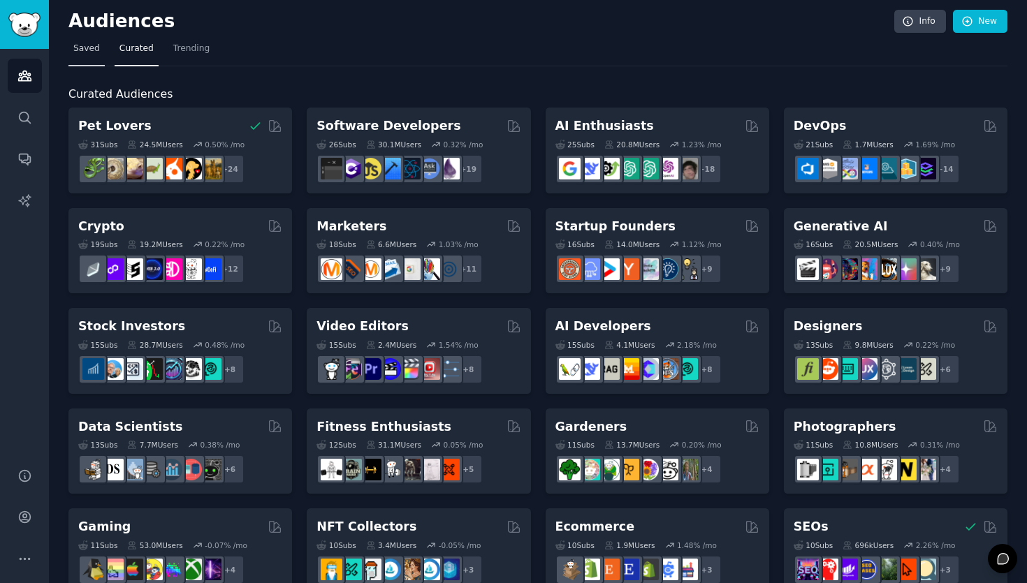
click at [87, 60] on link "Saved" at bounding box center [86, 52] width 36 height 29
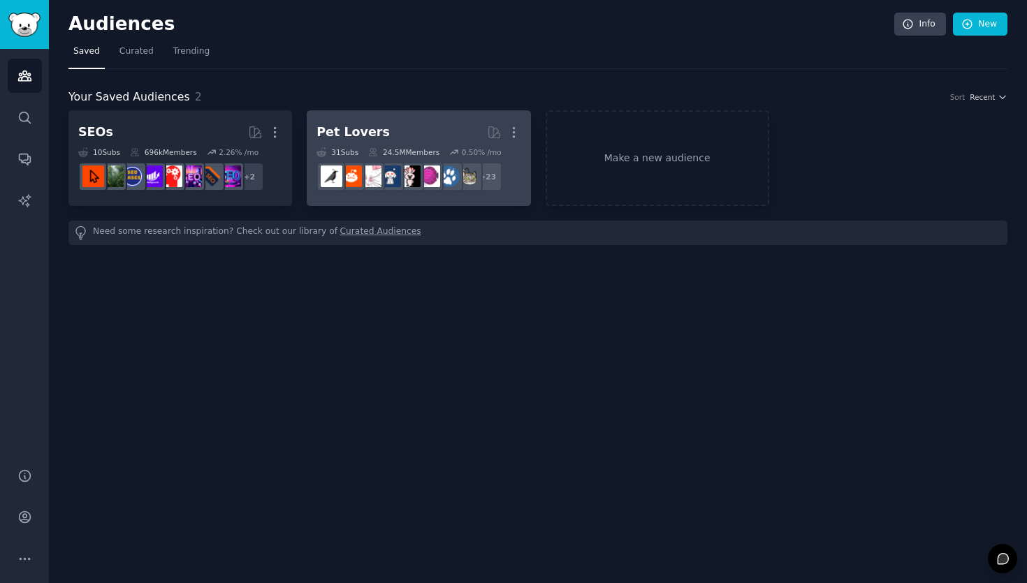
click at [412, 139] on h2 "Pet Lovers More" at bounding box center [419, 132] width 204 height 24
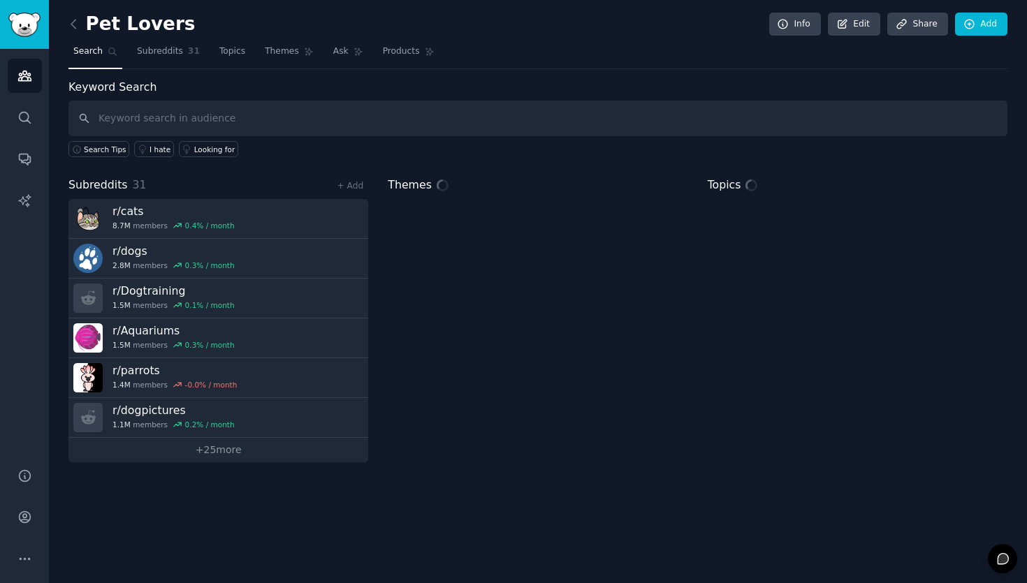
click at [85, 28] on h2 "Pet Lovers" at bounding box center [131, 24] width 126 height 22
click at [80, 29] on icon at bounding box center [73, 24] width 15 height 15
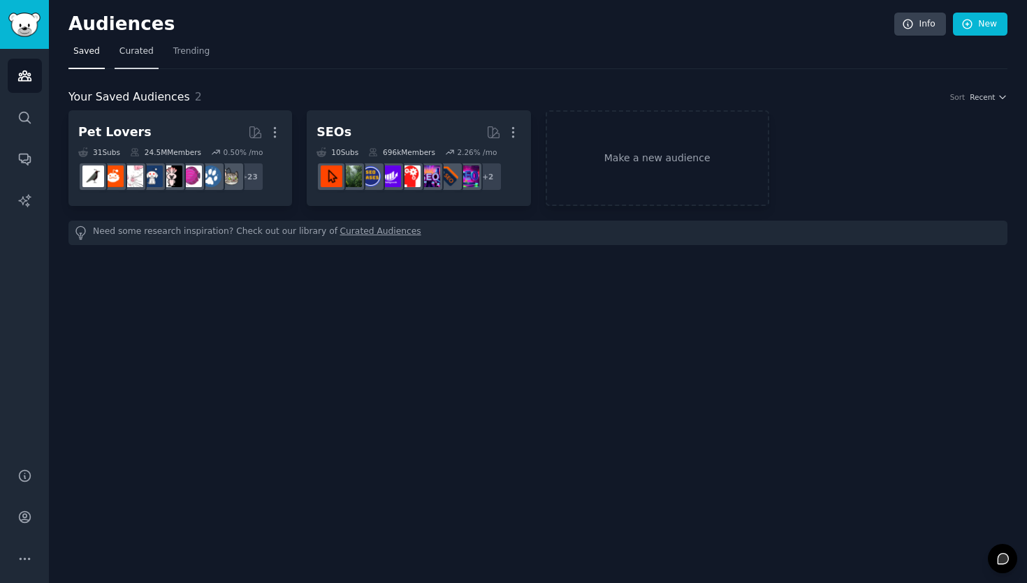
click at [153, 59] on link "Curated" at bounding box center [137, 55] width 44 height 29
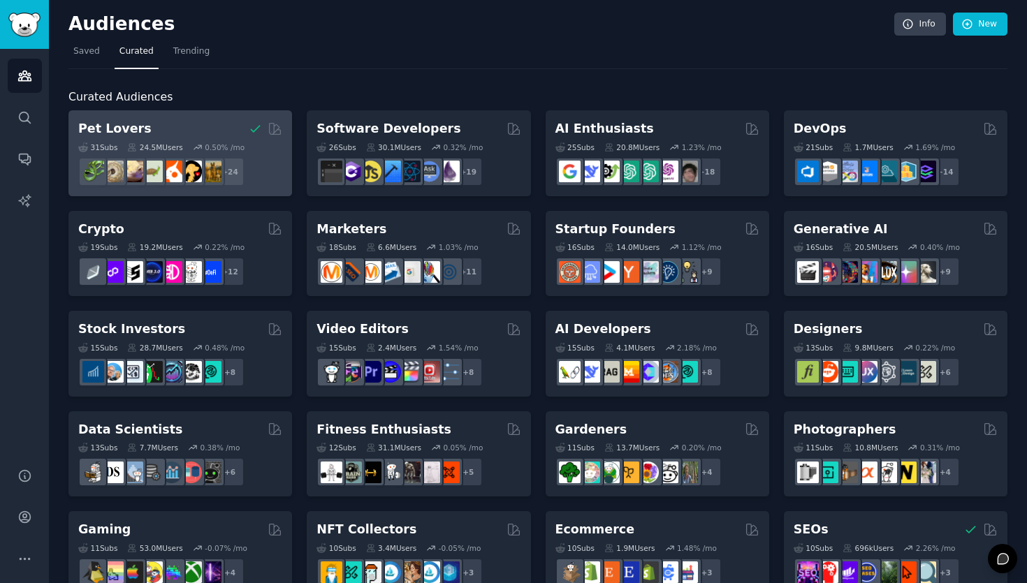
click at [233, 145] on div "0.50 % /mo" at bounding box center [225, 148] width 40 height 10
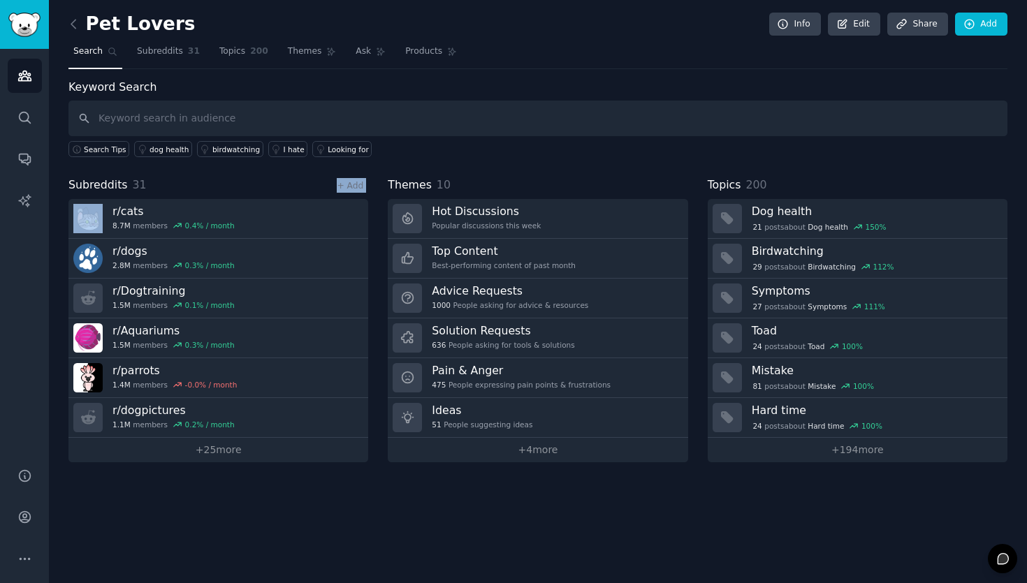
drag, startPoint x: 126, startPoint y: 193, endPoint x: 52, endPoint y: 194, distance: 74.1
click at [52, 194] on div "Pet Lovers Info Edit Share Add Search Subreddits 31 Topics 200 Themes Ask Produ…" at bounding box center [538, 291] width 978 height 583
drag, startPoint x: 708, startPoint y: 186, endPoint x: 740, endPoint y: 184, distance: 31.5
click at [740, 184] on span "Topics" at bounding box center [725, 185] width 34 height 17
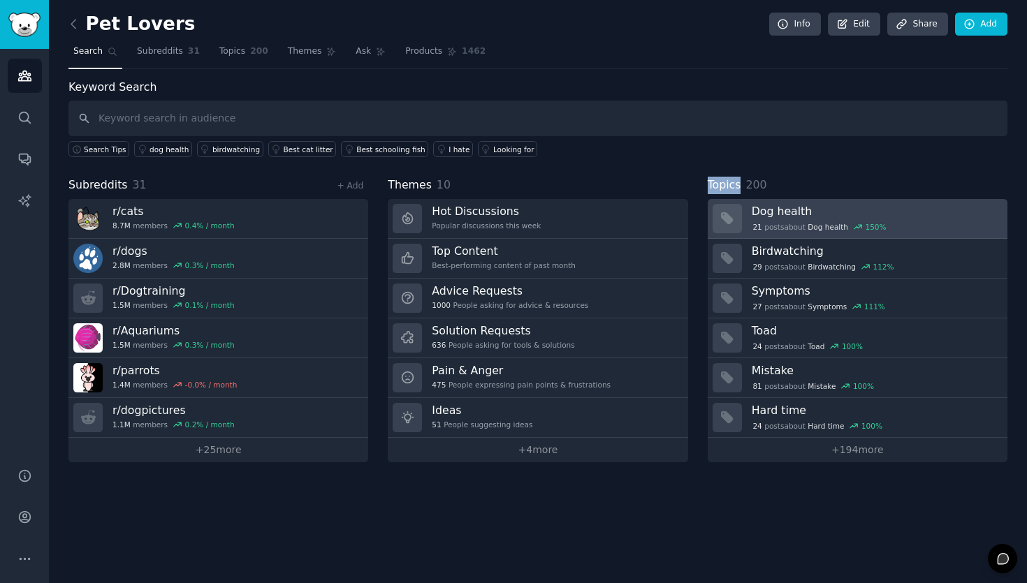
click at [817, 217] on h3 "Dog health" at bounding box center [875, 211] width 246 height 15
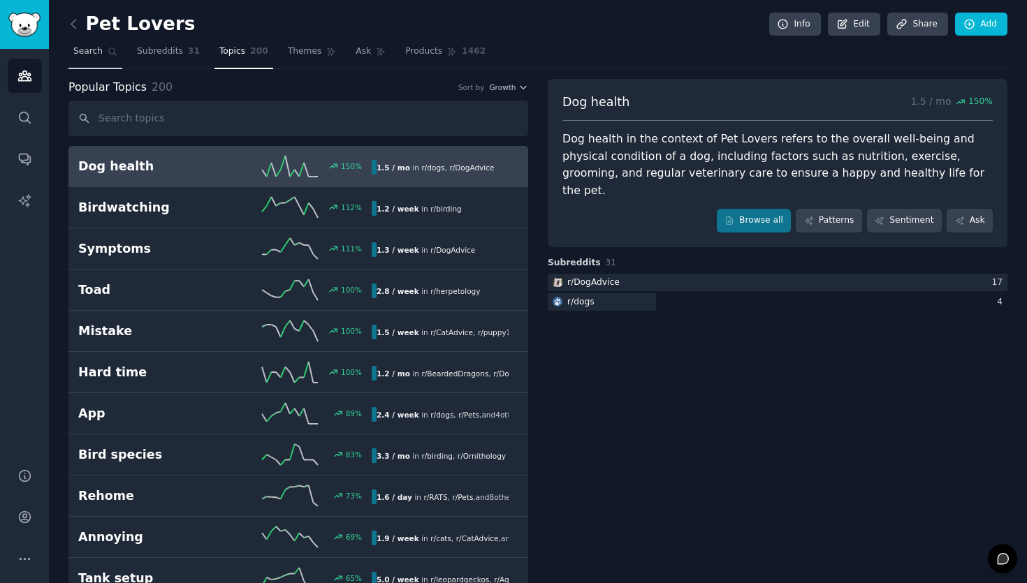
click at [105, 65] on link "Search" at bounding box center [95, 55] width 54 height 29
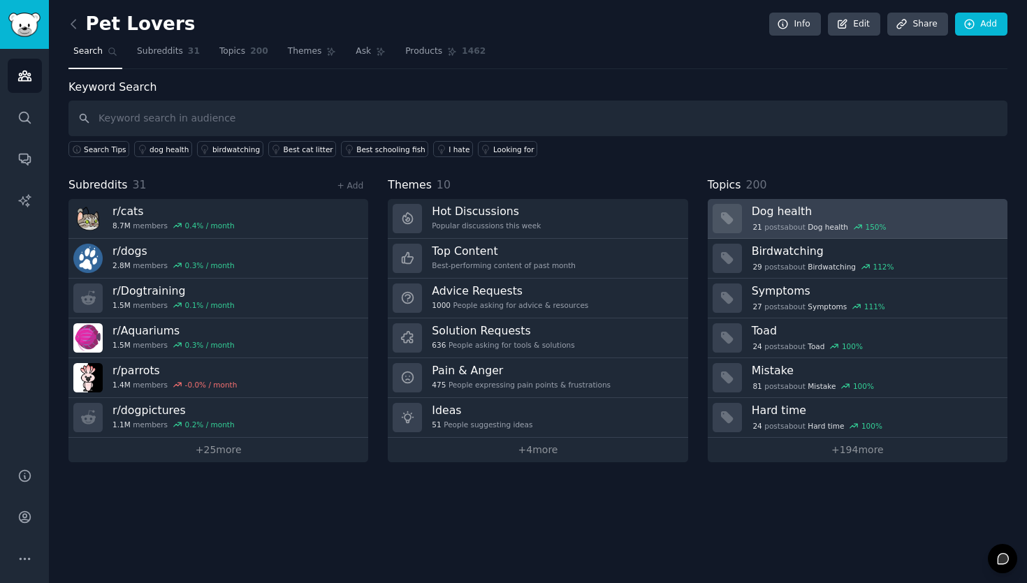
click at [790, 221] on div "21 post s about Dog health 150 %" at bounding box center [820, 227] width 136 height 13
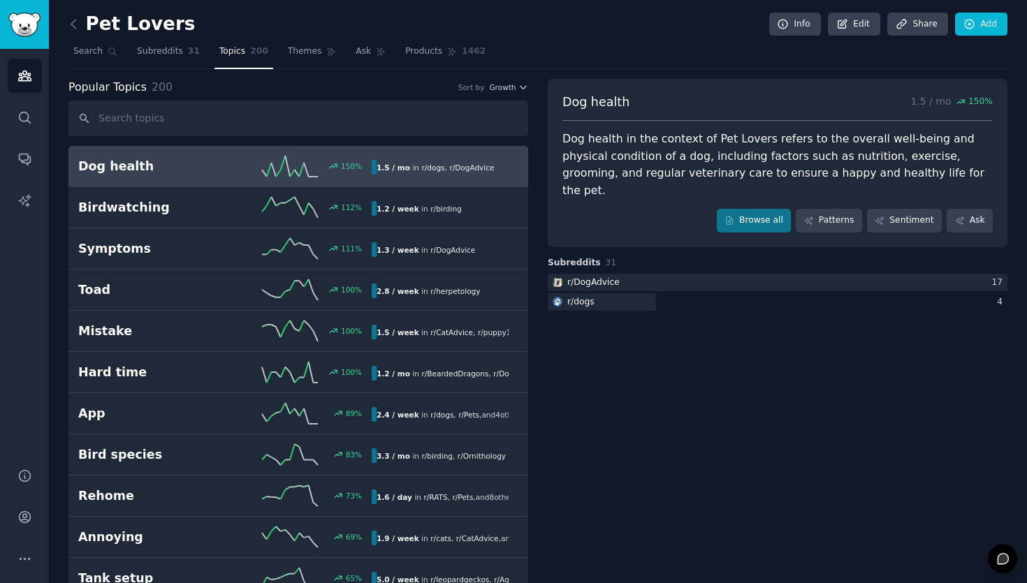
click at [704, 150] on div "Dog health in the context of Pet Lovers refers to the overall well-being and ph…" at bounding box center [777, 165] width 430 height 68
click at [90, 54] on span "Search" at bounding box center [87, 51] width 29 height 13
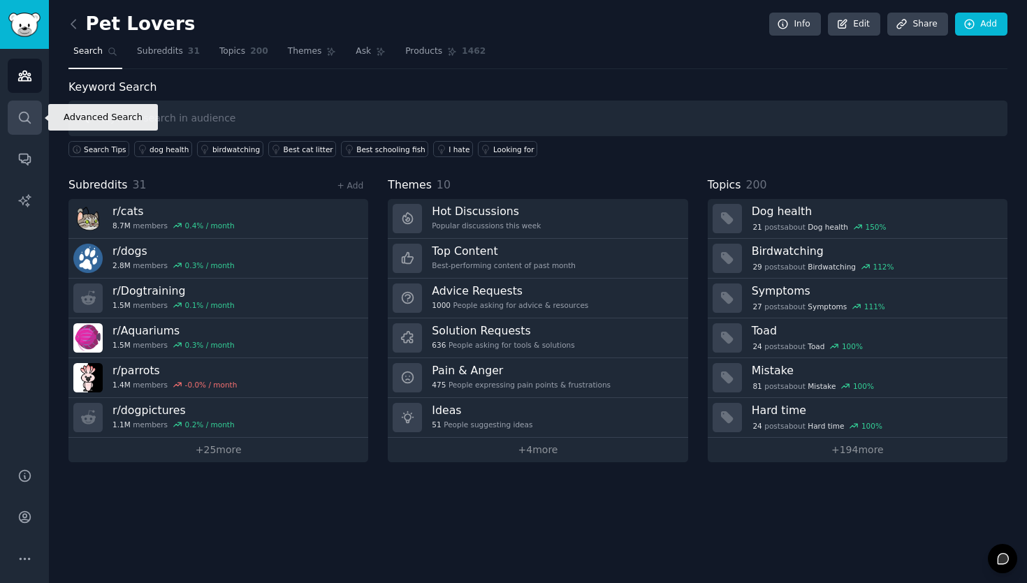
click at [18, 127] on link "Search" at bounding box center [25, 118] width 34 height 34
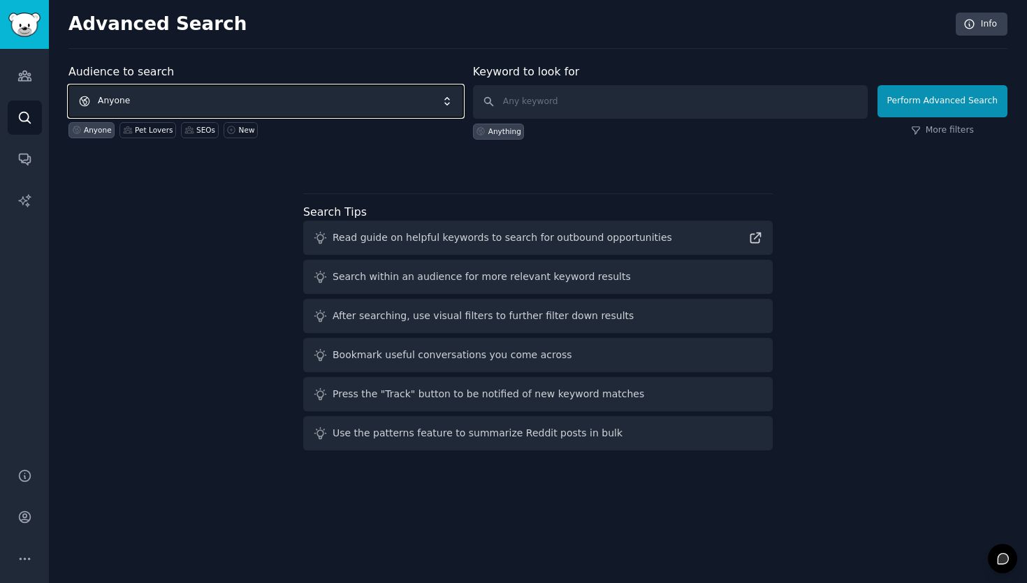
click at [267, 106] on span "Anyone" at bounding box center [265, 101] width 395 height 32
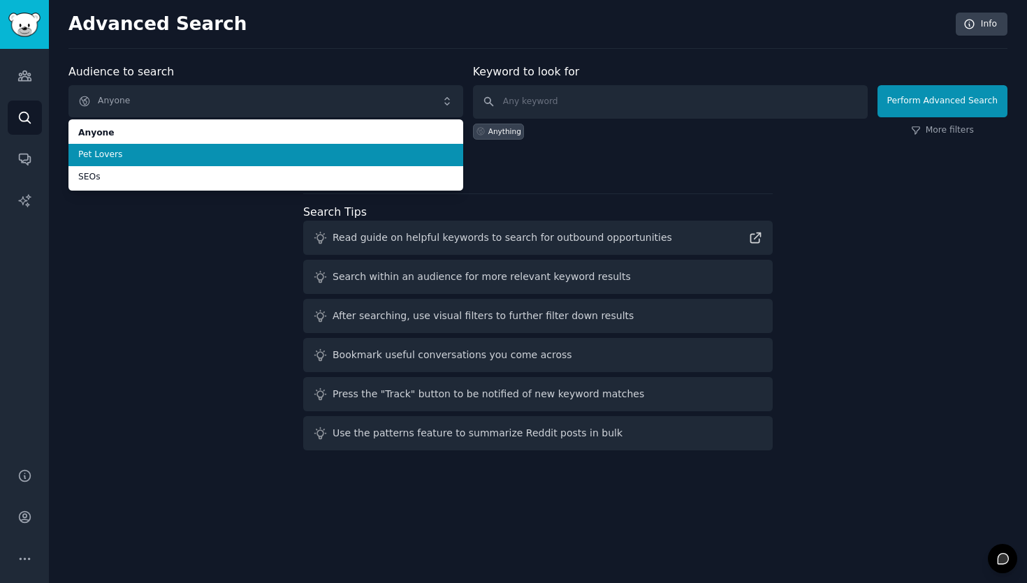
click at [255, 158] on span "Pet Lovers" at bounding box center [265, 155] width 375 height 13
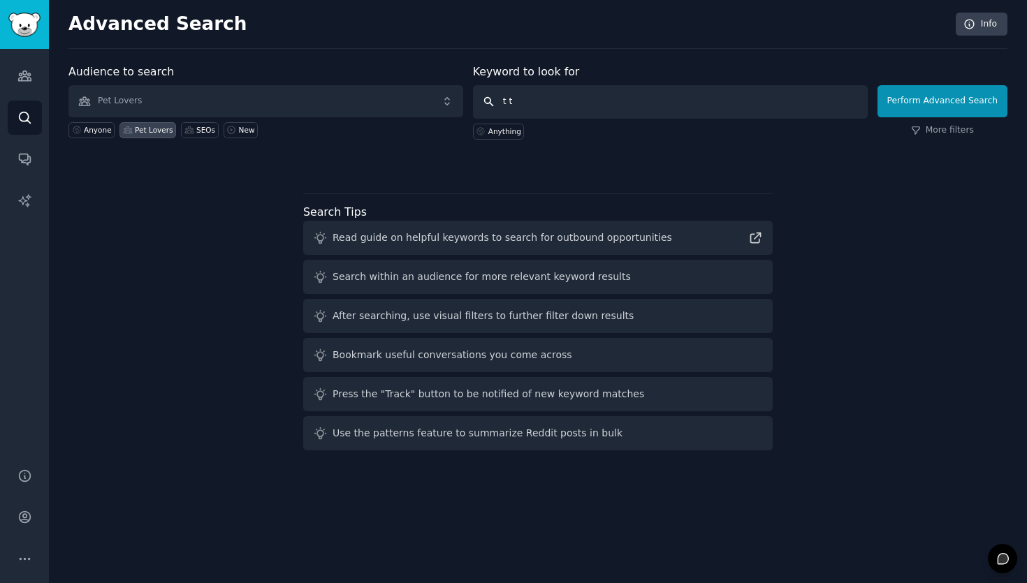
type input "t"
type input "toy"
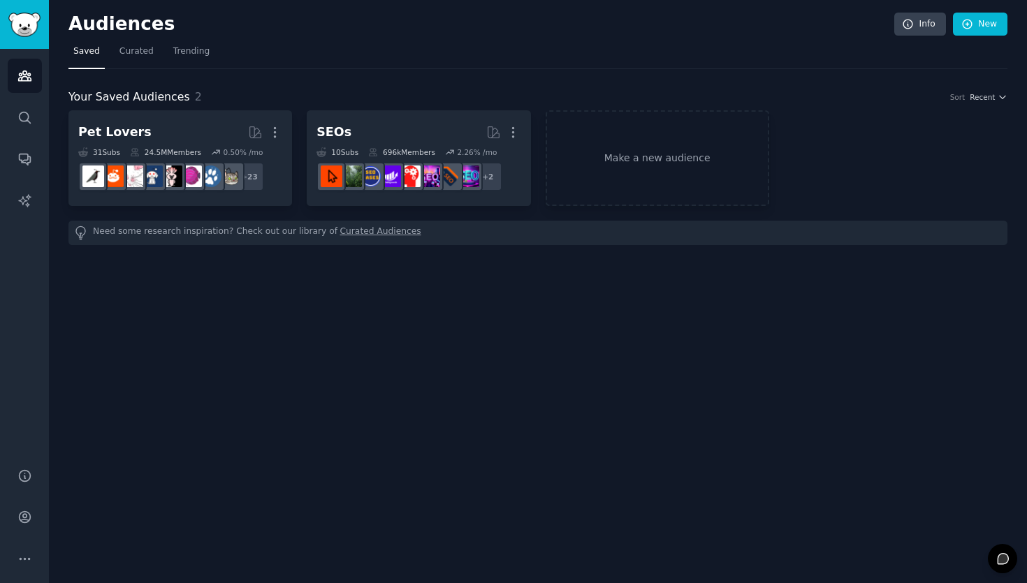
click at [296, 41] on nav "Saved Curated Trending" at bounding box center [537, 55] width 939 height 29
click at [23, 127] on link "Search" at bounding box center [25, 118] width 34 height 34
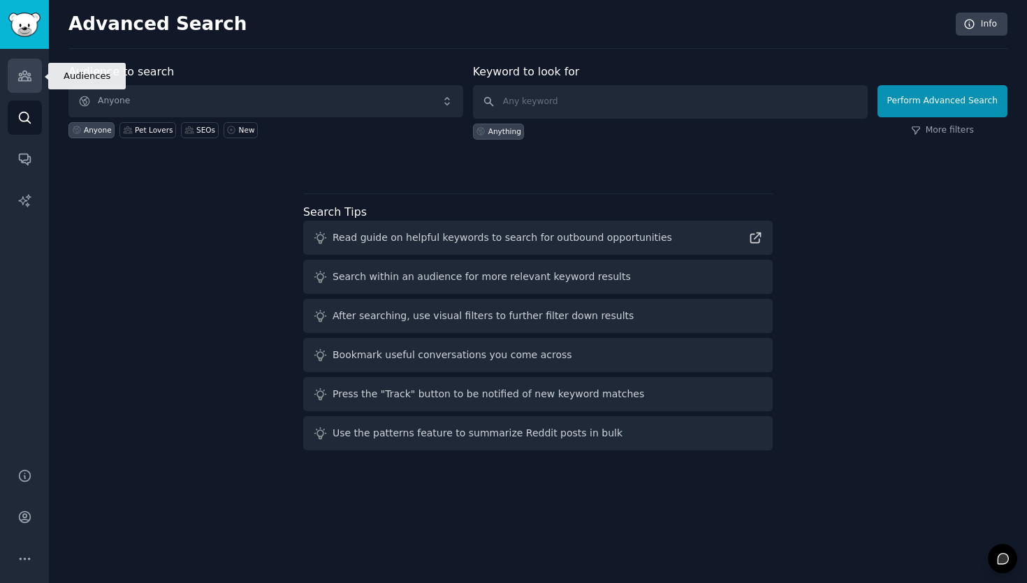
click at [33, 87] on link "Audiences" at bounding box center [25, 76] width 34 height 34
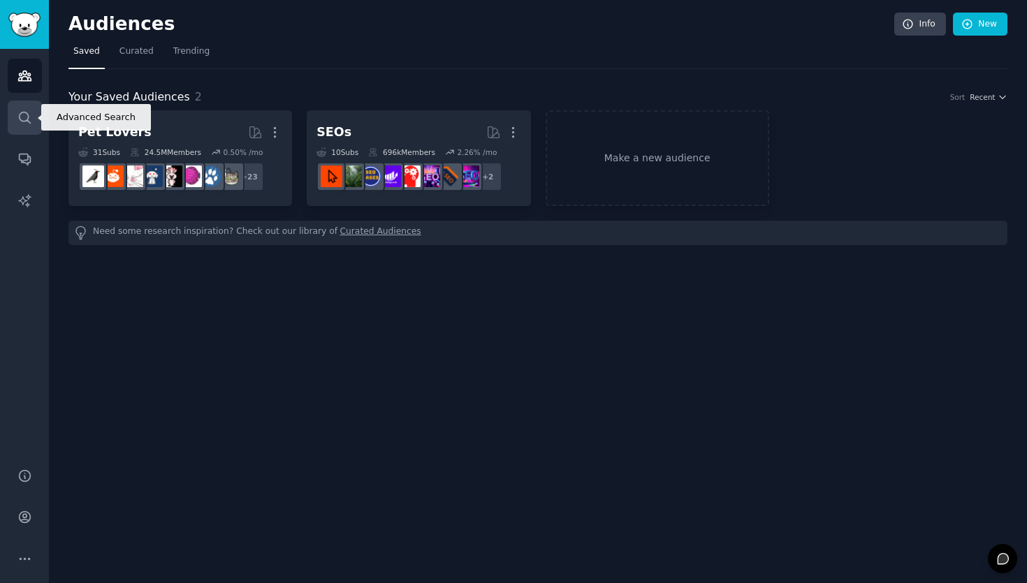
click at [30, 131] on link "Search" at bounding box center [25, 118] width 34 height 34
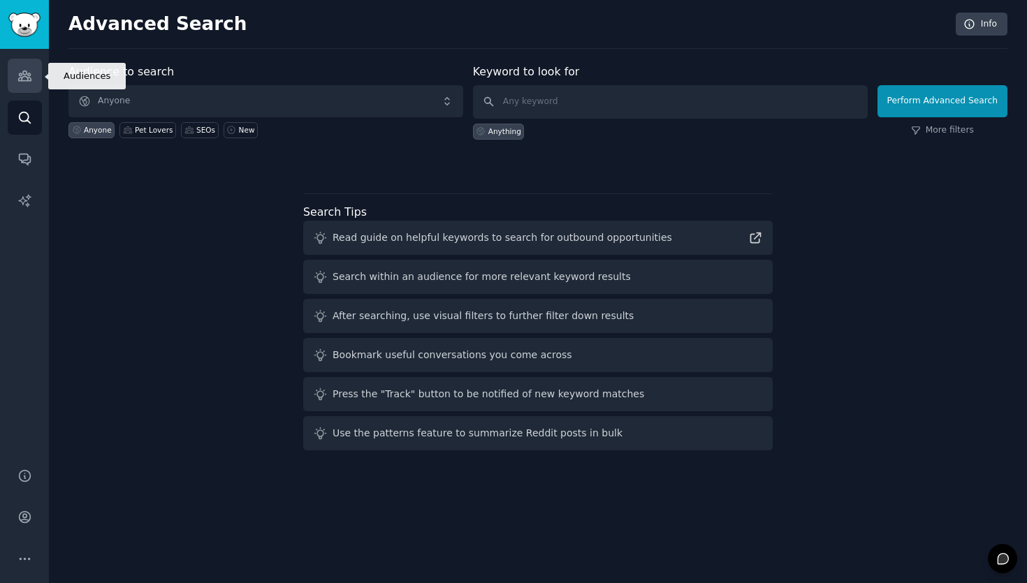
click at [22, 85] on link "Audiences" at bounding box center [25, 76] width 34 height 34
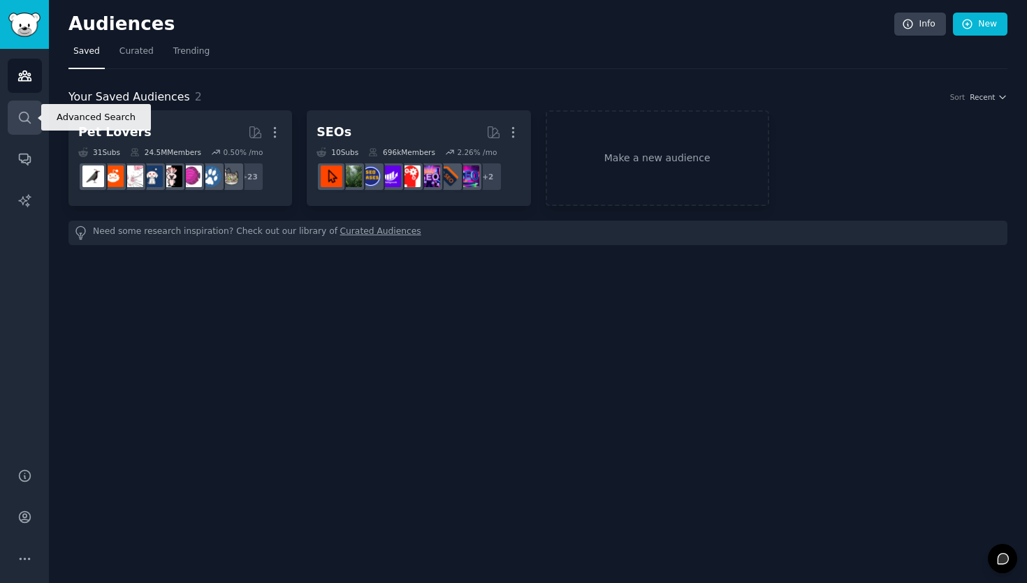
click at [21, 115] on icon "Sidebar" at bounding box center [24, 117] width 15 height 15
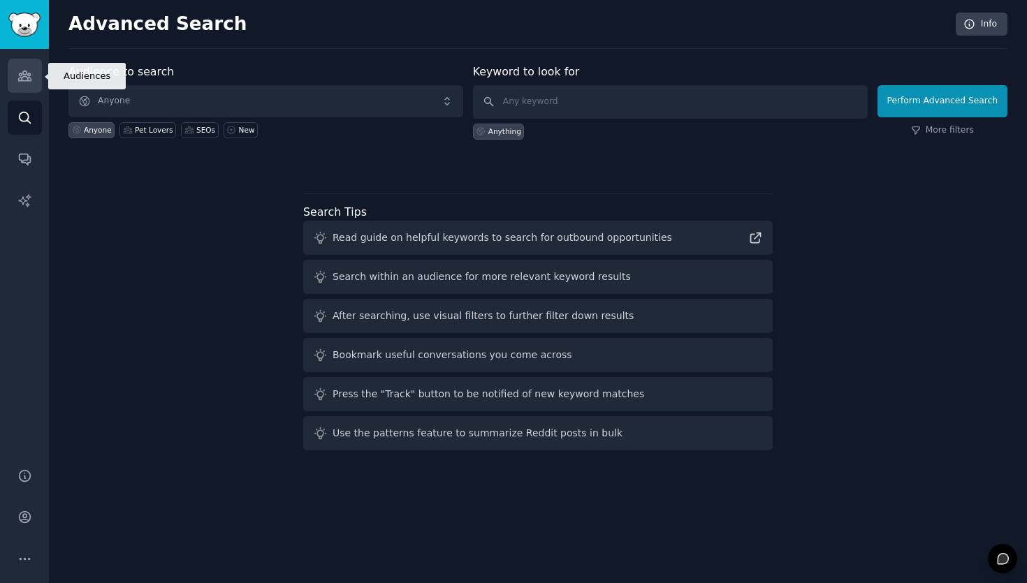
click at [24, 80] on icon "Sidebar" at bounding box center [24, 76] width 13 height 10
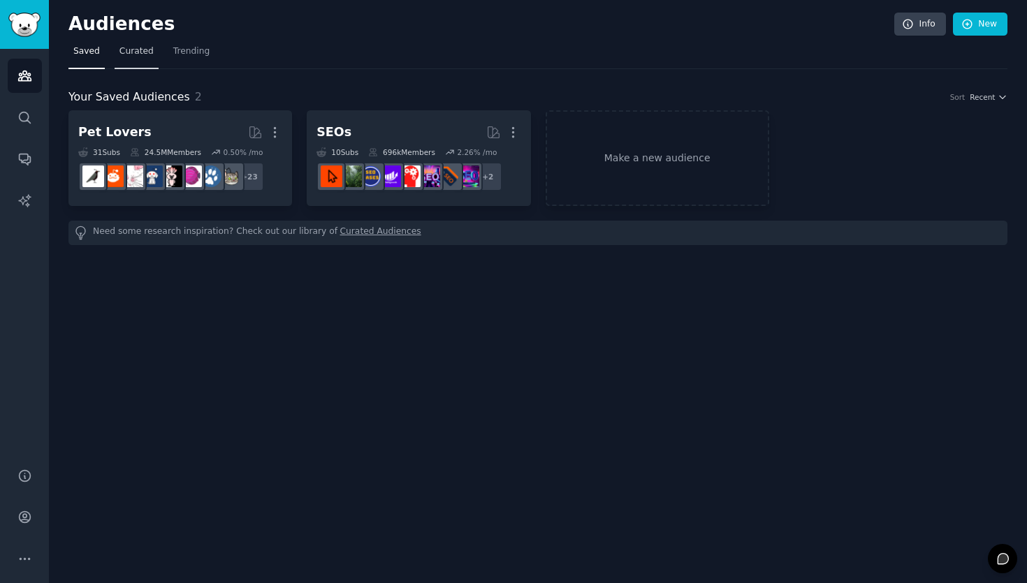
click at [131, 68] on link "Curated" at bounding box center [137, 55] width 44 height 29
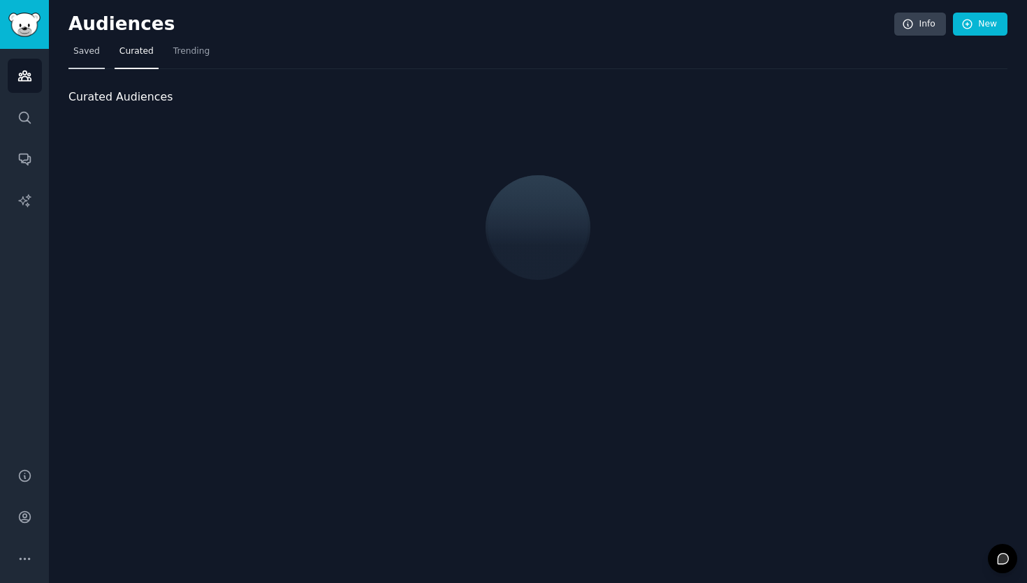
click at [73, 53] on span "Saved" at bounding box center [86, 51] width 27 height 13
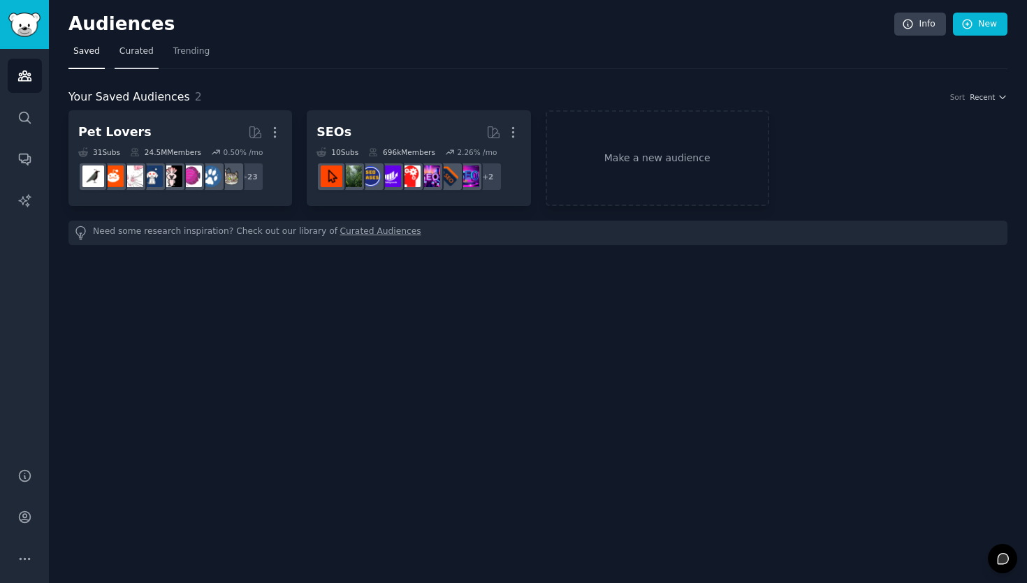
click at [115, 61] on link "Curated" at bounding box center [137, 55] width 44 height 29
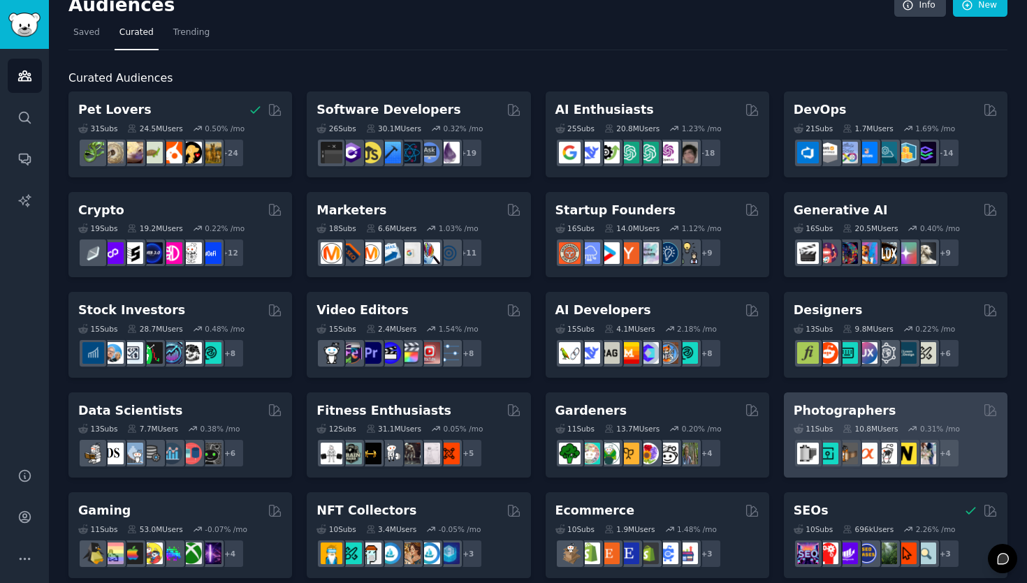
scroll to position [20, 0]
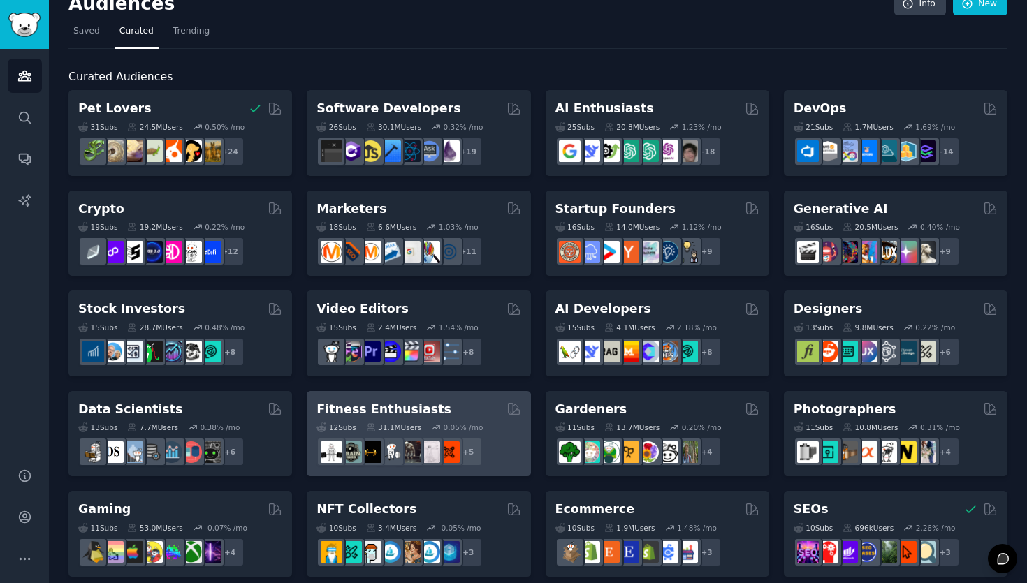
click at [454, 412] on div "Fitness Enthusiasts" at bounding box center [419, 409] width 204 height 17
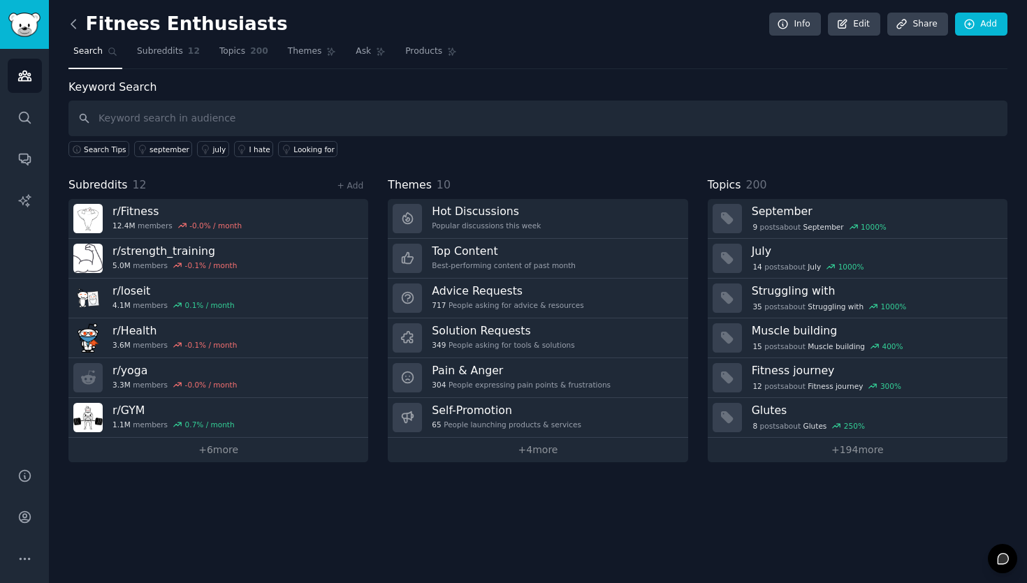
click at [77, 29] on icon at bounding box center [73, 24] width 15 height 15
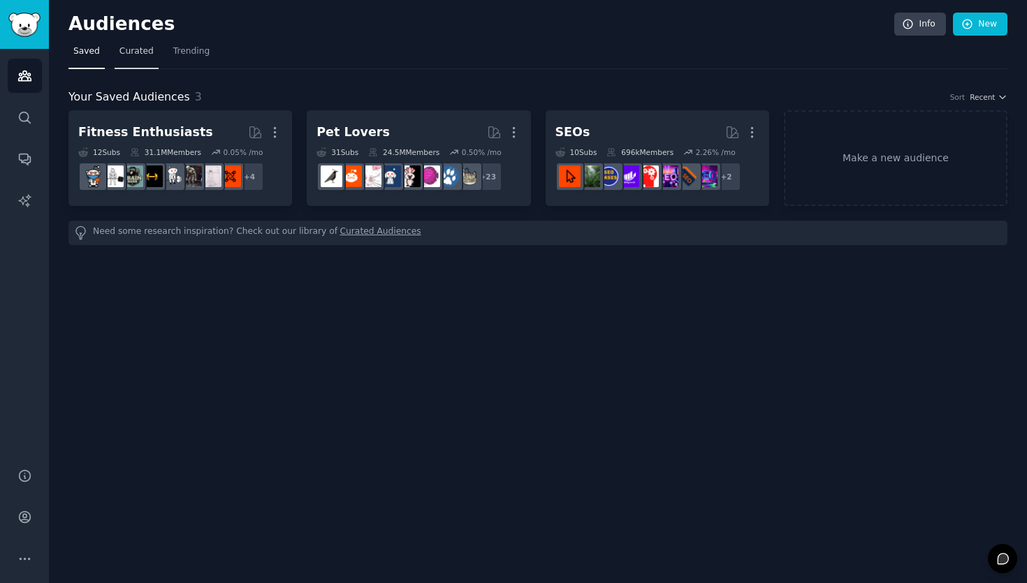
click at [142, 64] on link "Curated" at bounding box center [137, 55] width 44 height 29
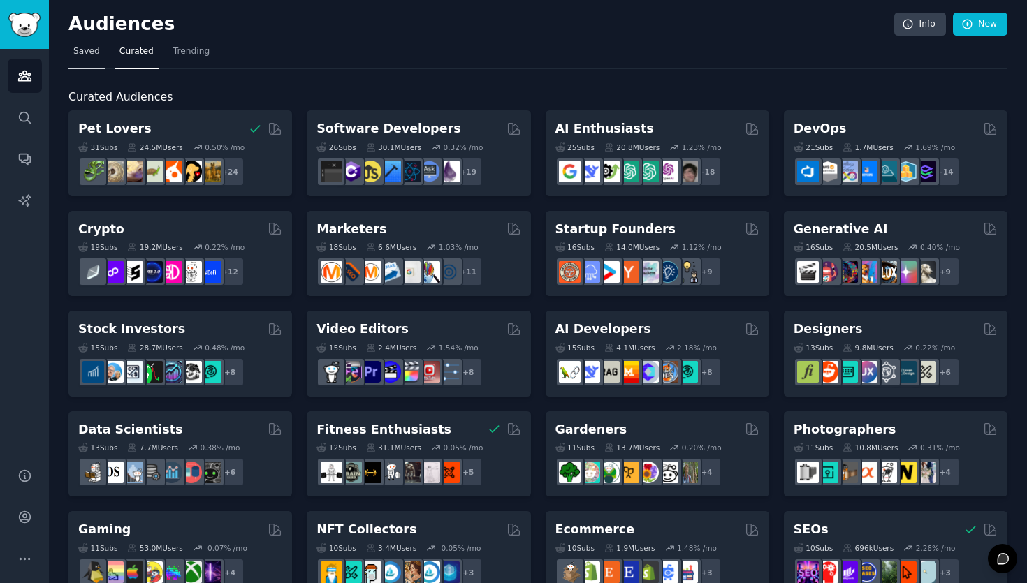
click at [68, 55] on link "Saved" at bounding box center [86, 55] width 36 height 29
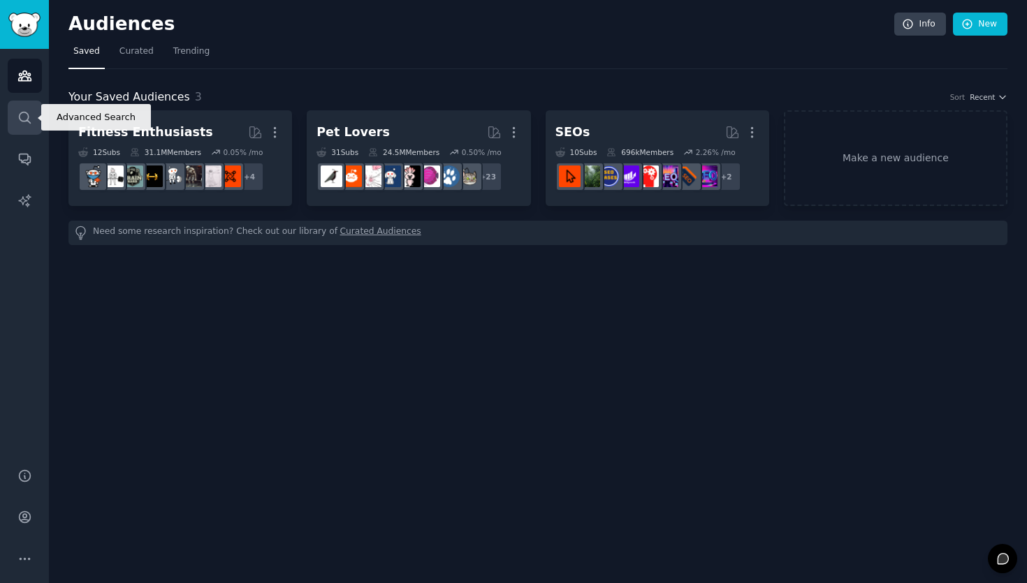
click at [29, 128] on link "Search" at bounding box center [25, 118] width 34 height 34
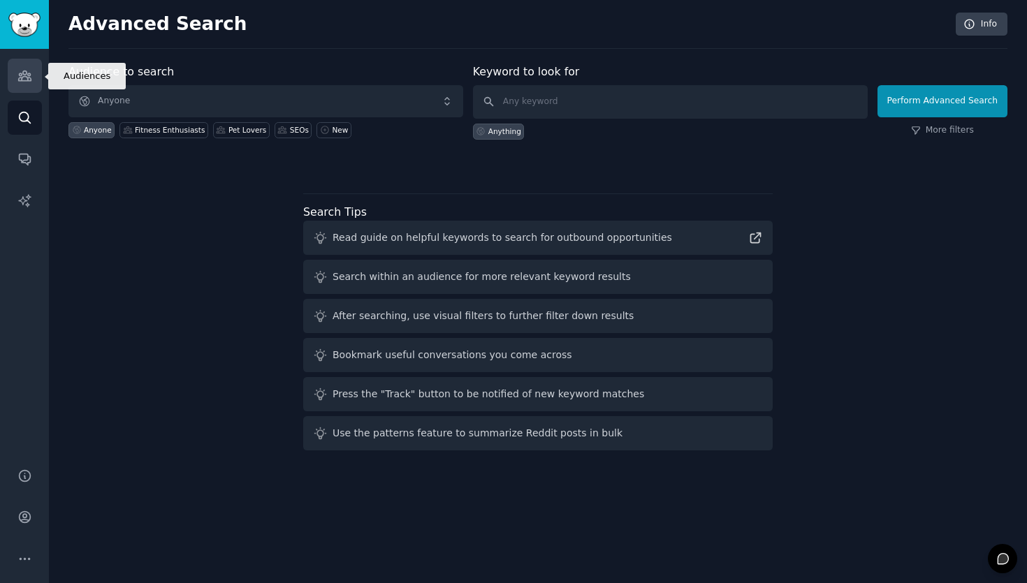
click at [29, 82] on icon "Sidebar" at bounding box center [24, 75] width 15 height 15
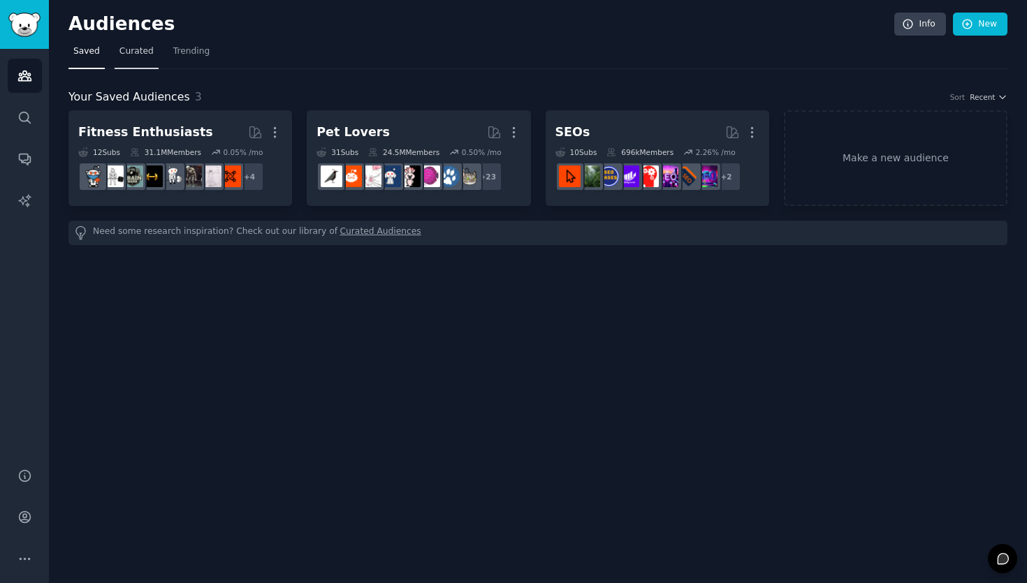
click at [140, 59] on link "Curated" at bounding box center [137, 55] width 44 height 29
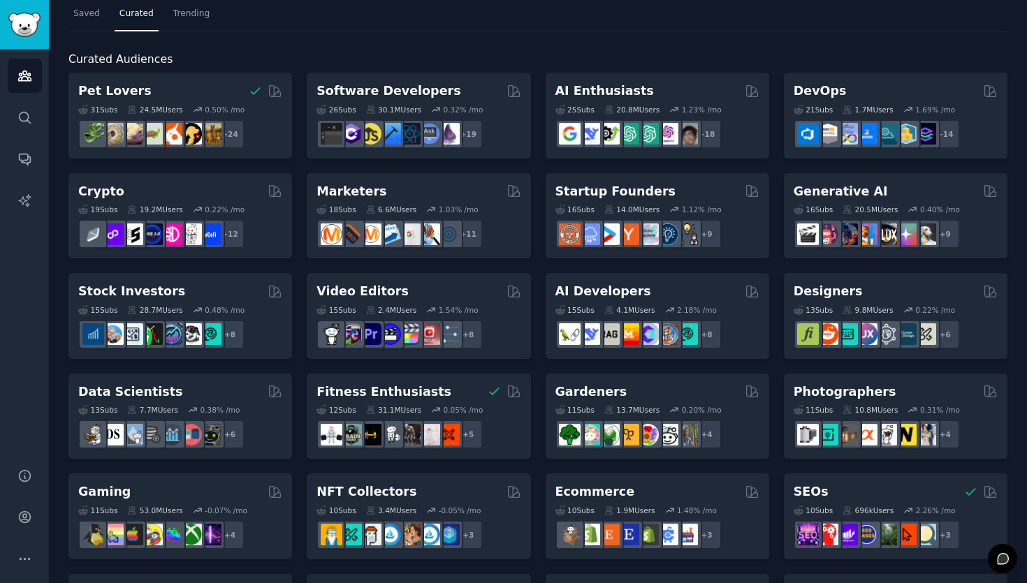
scroll to position [39, 0]
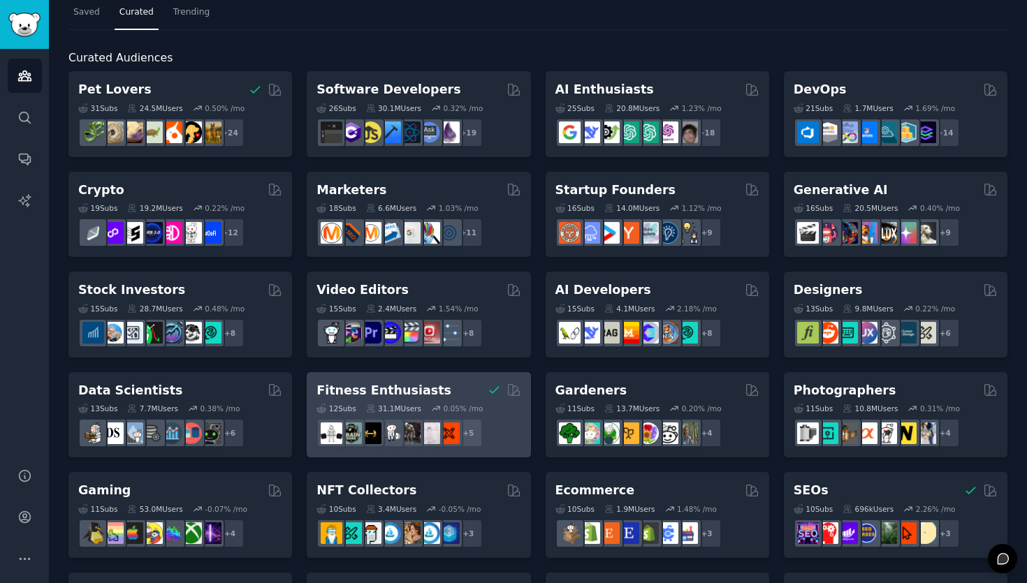
click at [425, 380] on div "Fitness Enthusiasts 12 Sub s 31.1M Users 0.05 % /mo r/physicaltherapy + 5" at bounding box center [419, 415] width 224 height 86
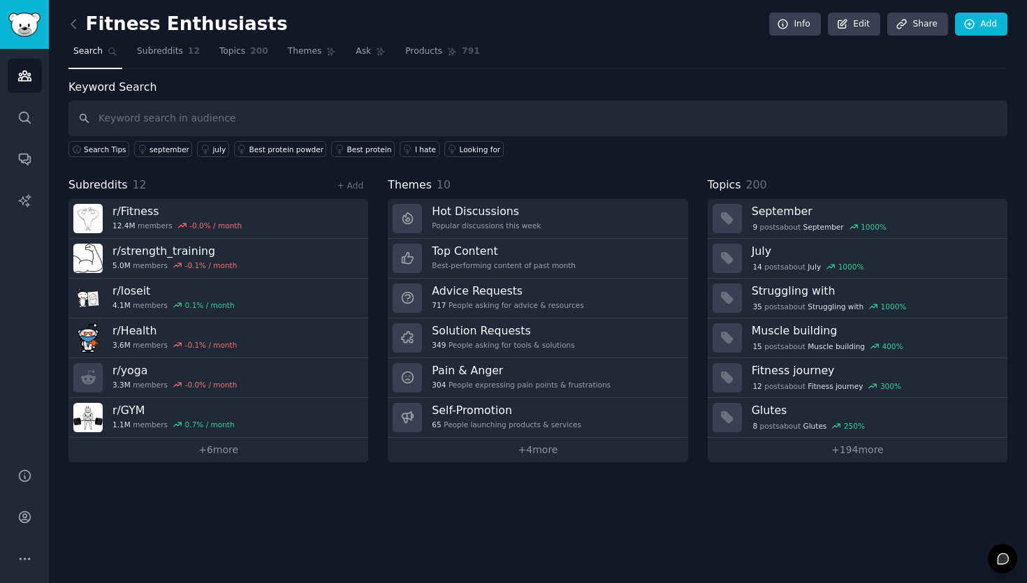
click at [265, 24] on div "Fitness Enthusiasts Info Edit Share Add" at bounding box center [537, 27] width 939 height 29
click at [391, 182] on span "Themes" at bounding box center [410, 185] width 44 height 17
drag, startPoint x: 387, startPoint y: 185, endPoint x: 428, endPoint y: 187, distance: 40.5
click at [428, 187] on div "Subreddits 12 + Add r/ Fitness 12.4M members -0.0 % / month r/ strength_trainin…" at bounding box center [537, 320] width 939 height 286
click at [408, 184] on span "Themes" at bounding box center [410, 185] width 44 height 17
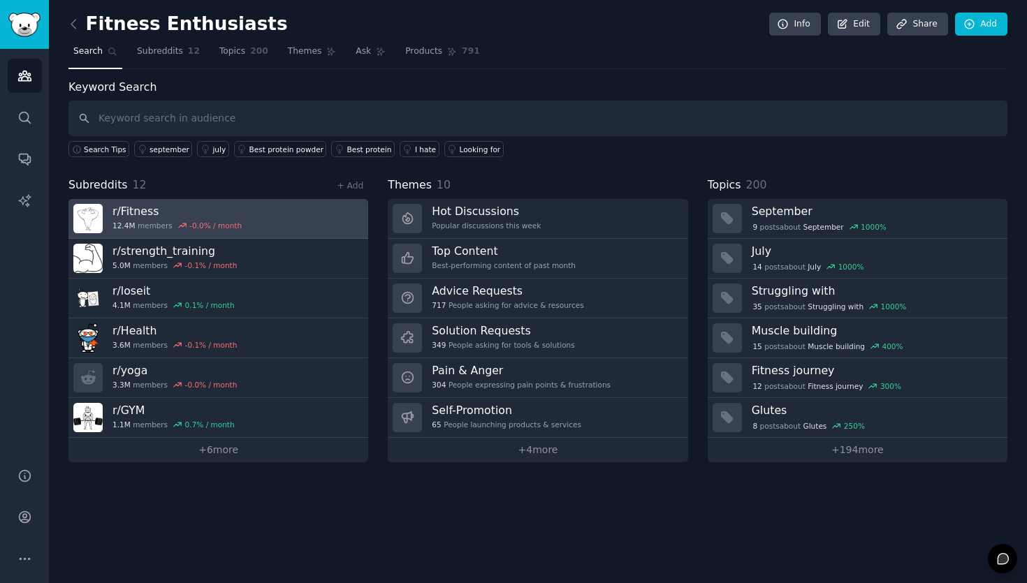
drag, startPoint x: 390, startPoint y: 187, endPoint x: 356, endPoint y: 211, distance: 41.7
click at [390, 187] on span "Themes" at bounding box center [410, 185] width 44 height 17
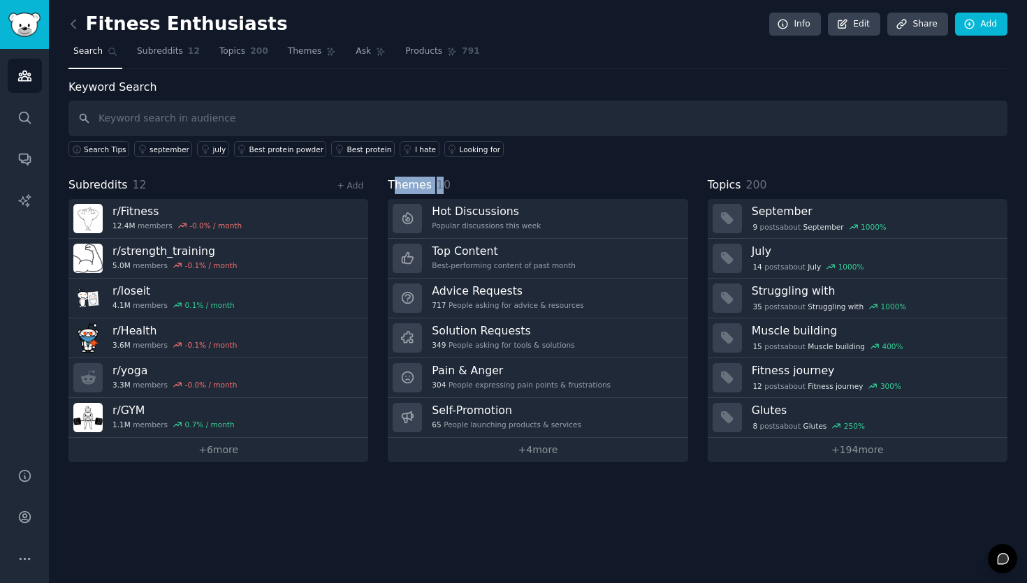
drag, startPoint x: 392, startPoint y: 189, endPoint x: 440, endPoint y: 188, distance: 48.2
click at [440, 188] on h2 "Themes 10" at bounding box center [419, 185] width 63 height 17
click at [586, 182] on div "Themes 10" at bounding box center [538, 185] width 300 height 17
drag, startPoint x: 705, startPoint y: 182, endPoint x: 748, endPoint y: 187, distance: 43.7
click at [748, 187] on div "Subreddits 12 + Add r/ Fitness 12.4M members -0.0 % / month r/ strength_trainin…" at bounding box center [537, 320] width 939 height 286
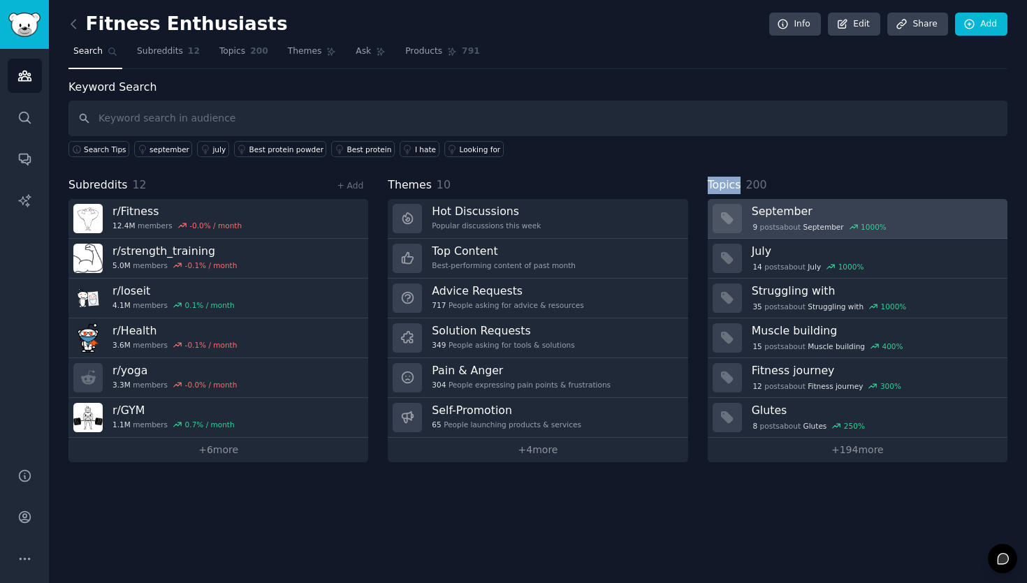
click at [771, 221] on div "9 post s about [DATE] %" at bounding box center [820, 227] width 136 height 13
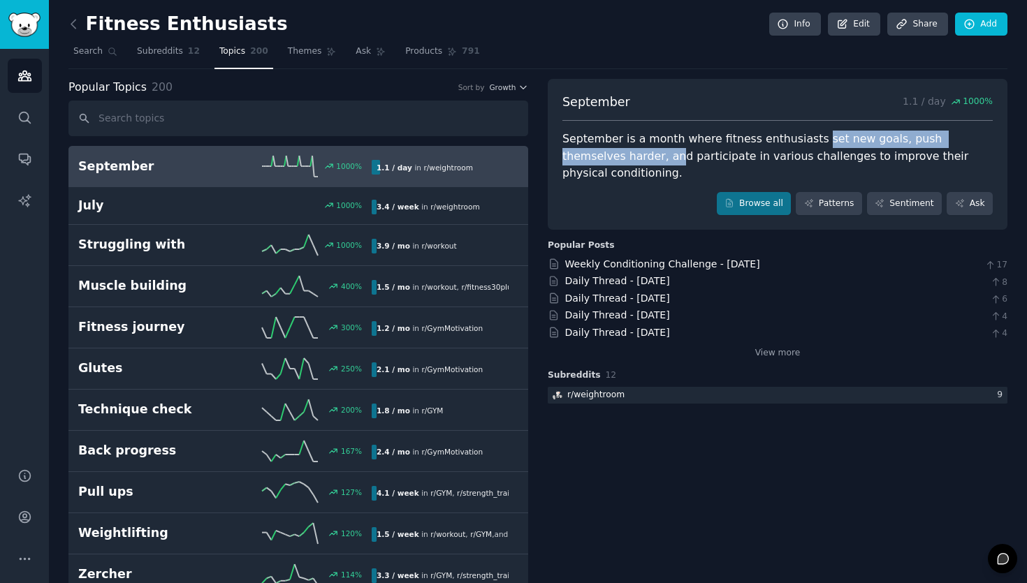
drag, startPoint x: 664, startPoint y: 159, endPoint x: 767, endPoint y: 138, distance: 105.0
click at [804, 140] on div "September is a month where fitness enthusiasts set new goals, push themselves h…" at bounding box center [777, 157] width 430 height 52
click at [753, 136] on div "September is a month where fitness enthusiasts set new goals, push themselves h…" at bounding box center [777, 157] width 430 height 52
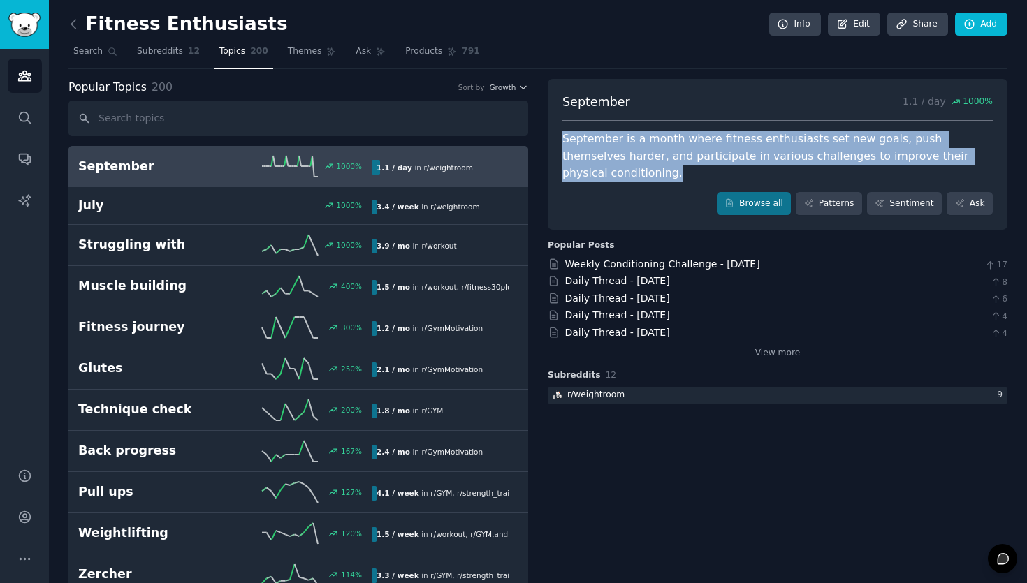
drag, startPoint x: 560, startPoint y: 141, endPoint x: 980, endPoint y: 151, distance: 419.3
click at [980, 151] on div "September is a month where fitness enthusiasts set new goals, push themselves h…" at bounding box center [777, 157] width 430 height 52
click at [80, 27] on link at bounding box center [76, 24] width 17 height 22
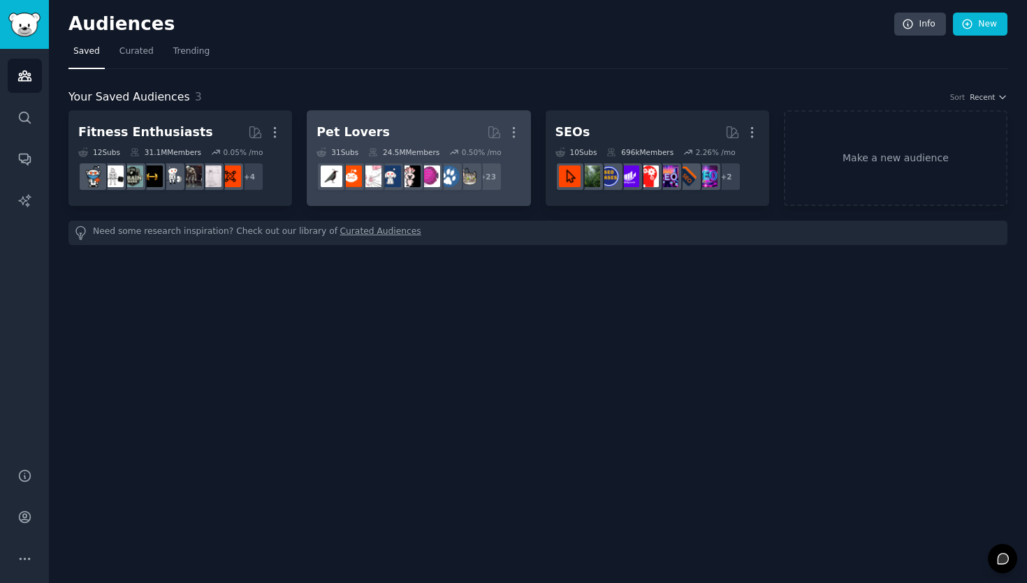
click at [406, 134] on h2 "Pet Lovers More" at bounding box center [419, 132] width 204 height 24
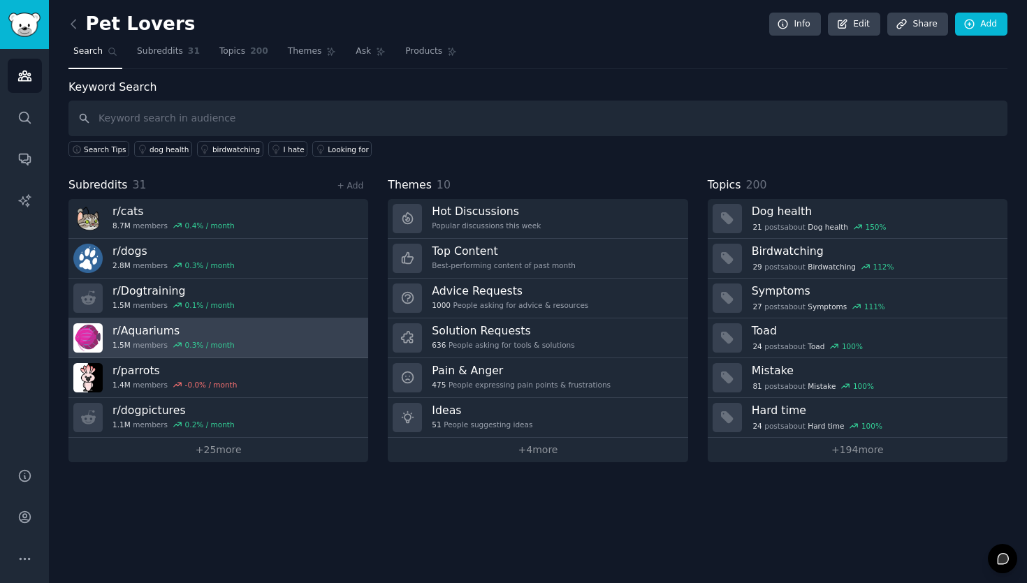
click at [249, 326] on link "r/ Aquariums 1.5M members 0.3 % / month" at bounding box center [218, 339] width 300 height 40
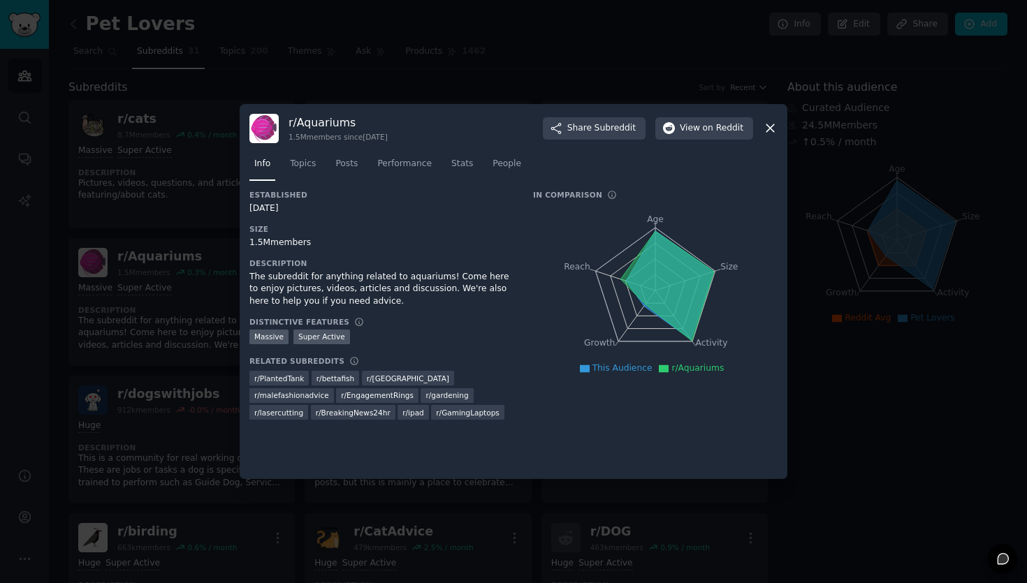
click at [764, 135] on icon at bounding box center [770, 128] width 15 height 15
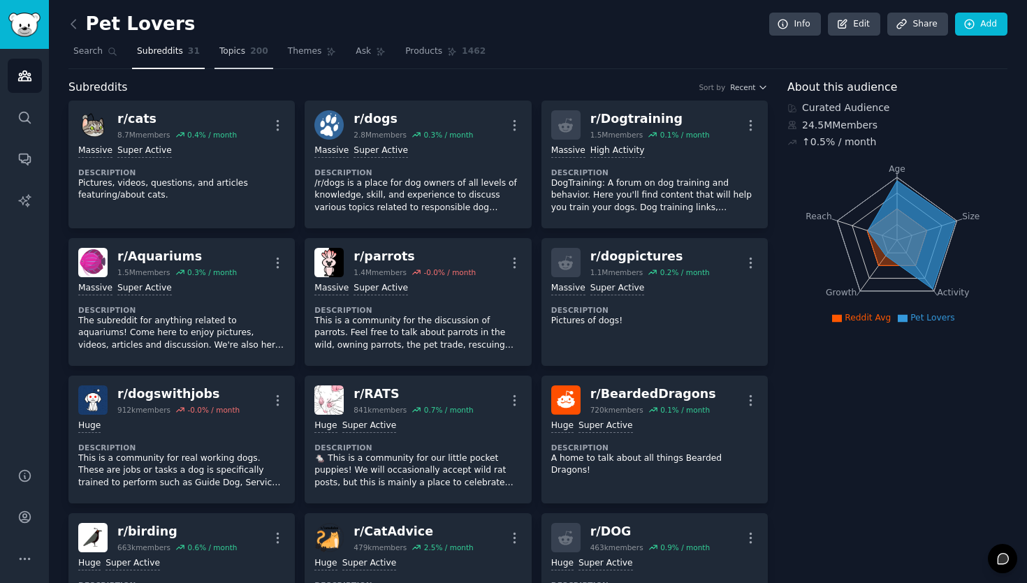
click at [250, 62] on link "Topics 200" at bounding box center [244, 55] width 59 height 29
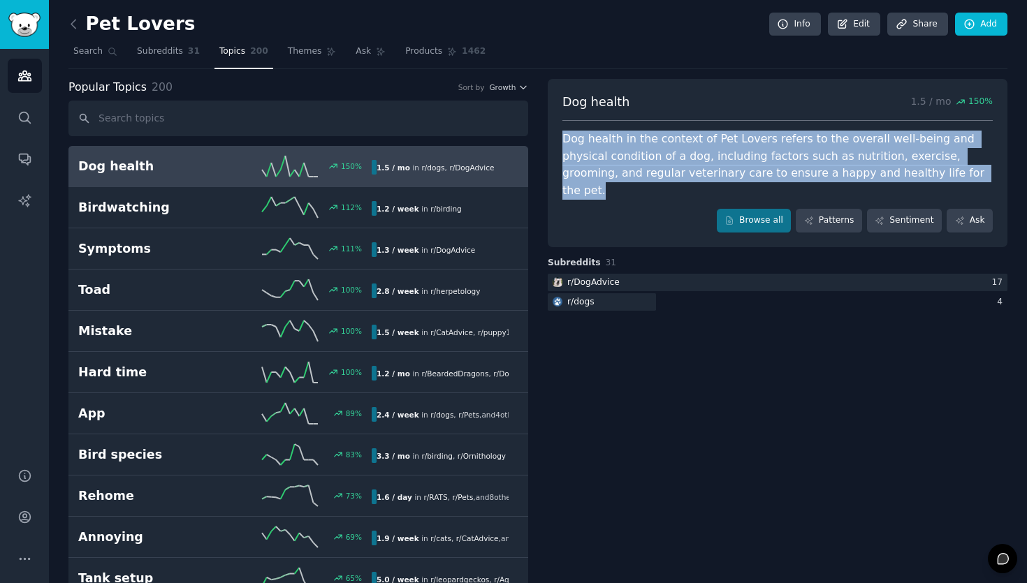
drag, startPoint x: 562, startPoint y: 141, endPoint x: 901, endPoint y: 171, distance: 340.2
click at [901, 171] on div "Dog health in the context of Pet Lovers refers to the overall well-being and ph…" at bounding box center [777, 165] width 430 height 68
click at [919, 162] on div "Dog health in the context of Pet Lovers refers to the overall well-being and ph…" at bounding box center [777, 165] width 430 height 68
drag, startPoint x: 875, startPoint y: 172, endPoint x: 541, endPoint y: 131, distance: 335.8
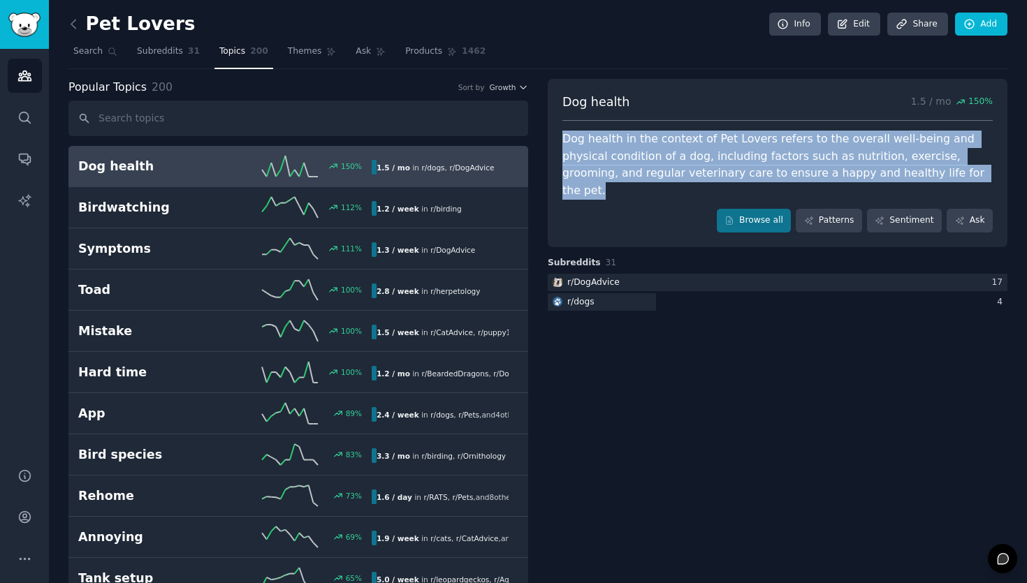
click at [667, 152] on div "Dog health in the context of Pet Lovers refers to the overall well-being and ph…" at bounding box center [777, 165] width 430 height 68
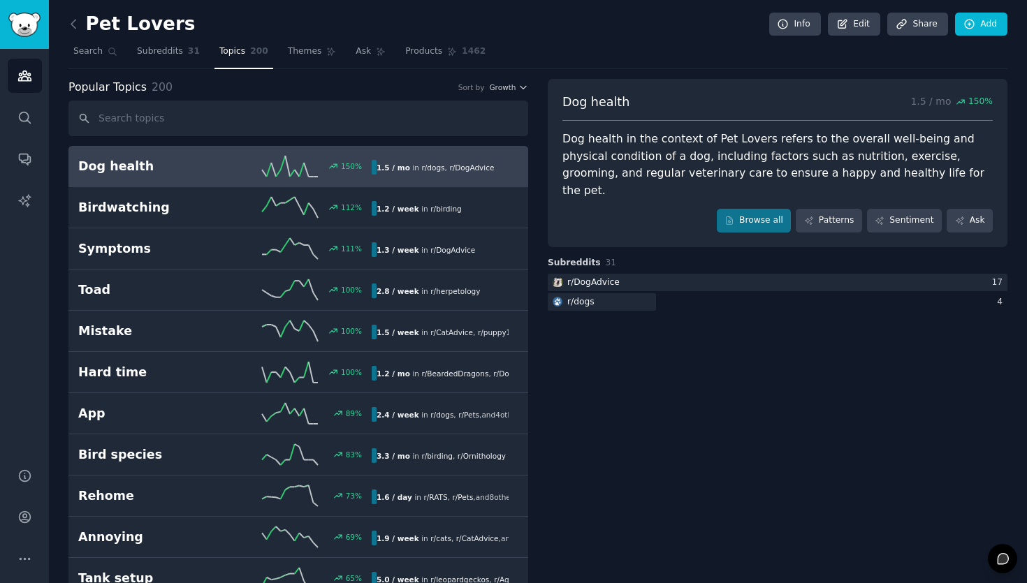
click at [275, 64] on nav "Search Subreddits 31 Topics 200 Themes Ask Products 1462" at bounding box center [537, 55] width 939 height 29
click at [427, 54] on span "Products" at bounding box center [423, 51] width 37 height 13
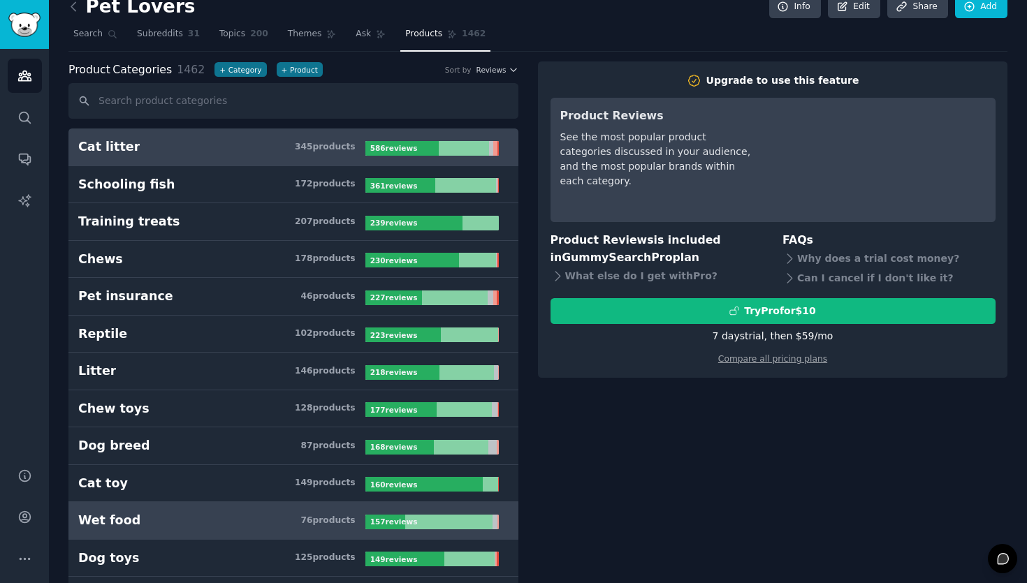
scroll to position [20, 0]
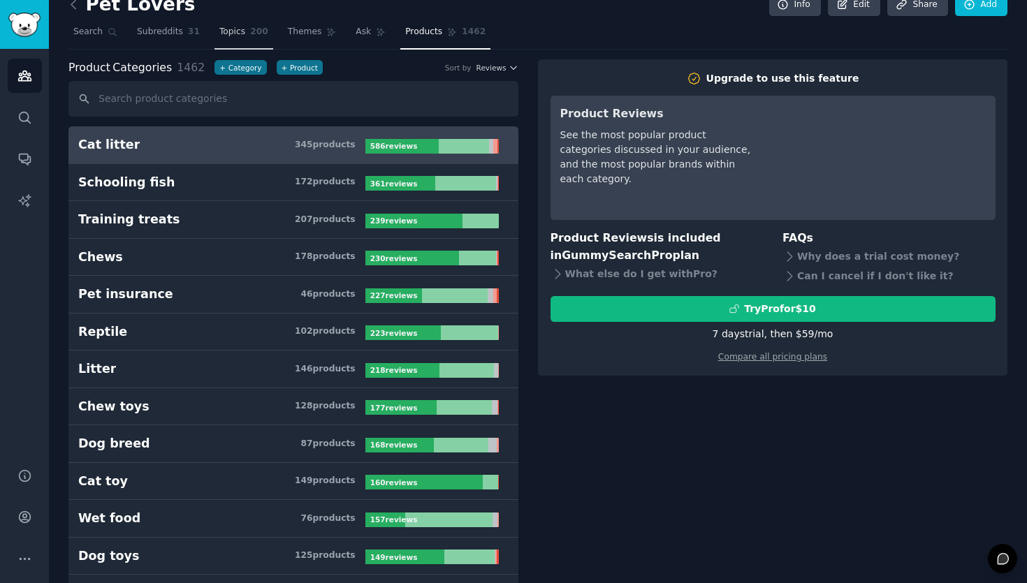
click at [251, 34] on span "200" at bounding box center [259, 32] width 18 height 13
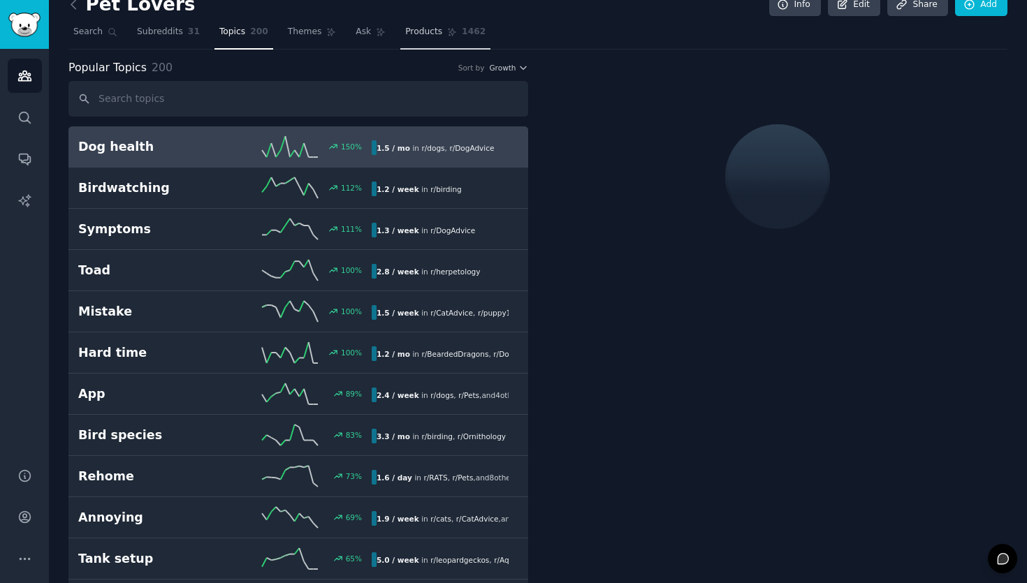
click at [432, 40] on link "Products 1462" at bounding box center [445, 35] width 90 height 29
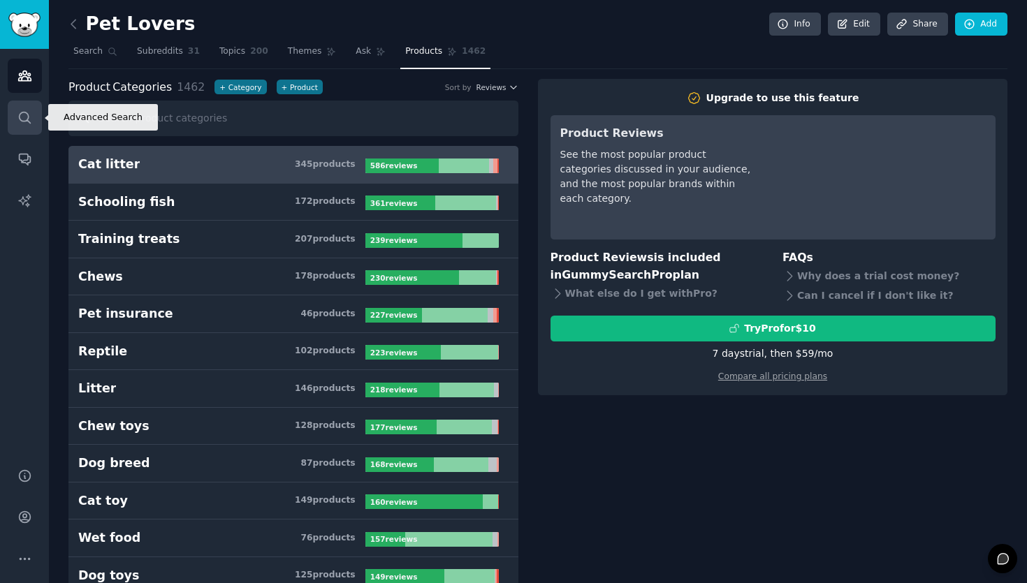
click at [29, 124] on link "Search" at bounding box center [25, 118] width 34 height 34
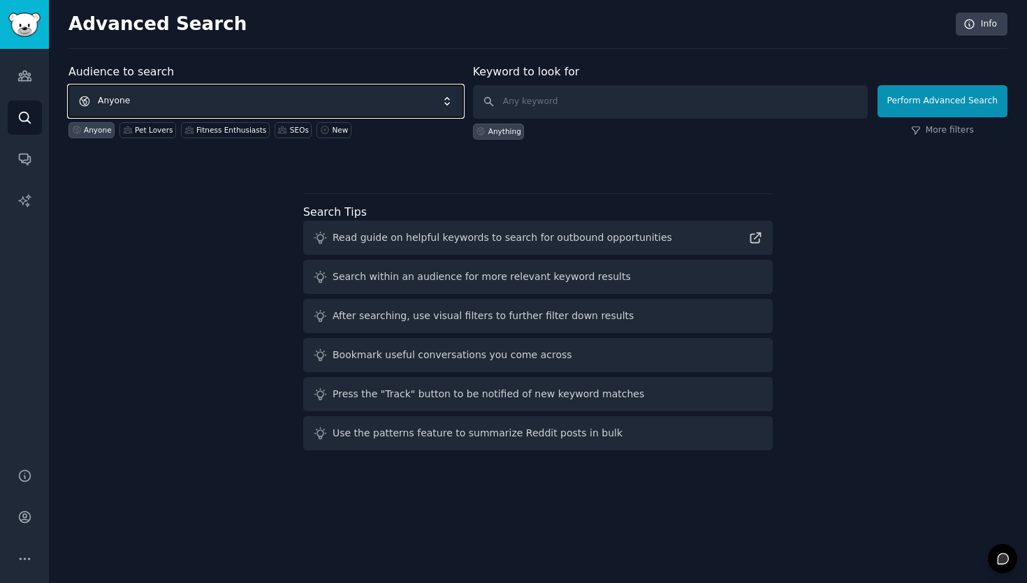
drag, startPoint x: 191, startPoint y: 92, endPoint x: 201, endPoint y: 102, distance: 13.9
click at [191, 92] on span "Anyone" at bounding box center [265, 101] width 395 height 32
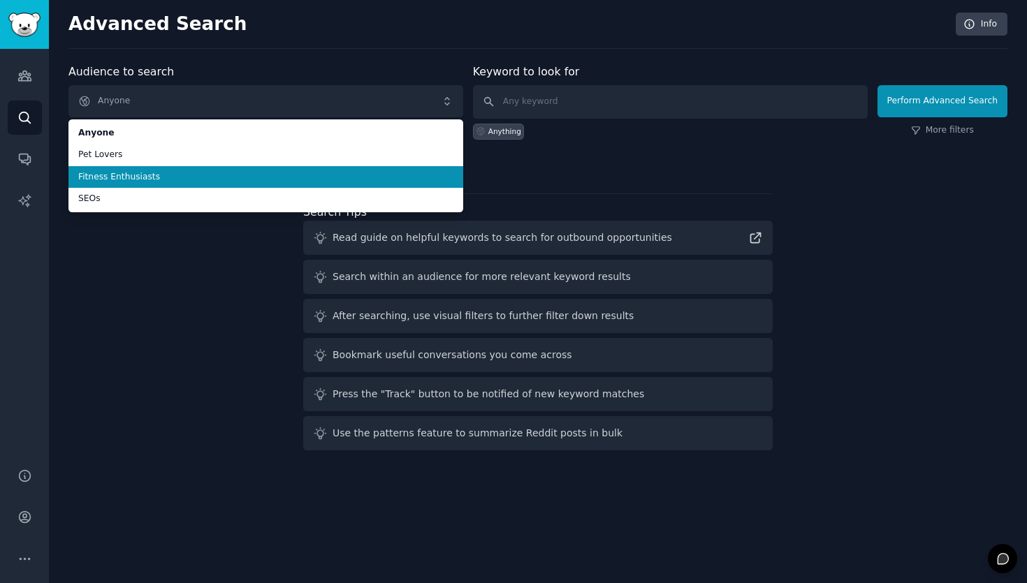
click at [188, 175] on span "Fitness Enthusiasts" at bounding box center [265, 177] width 375 height 13
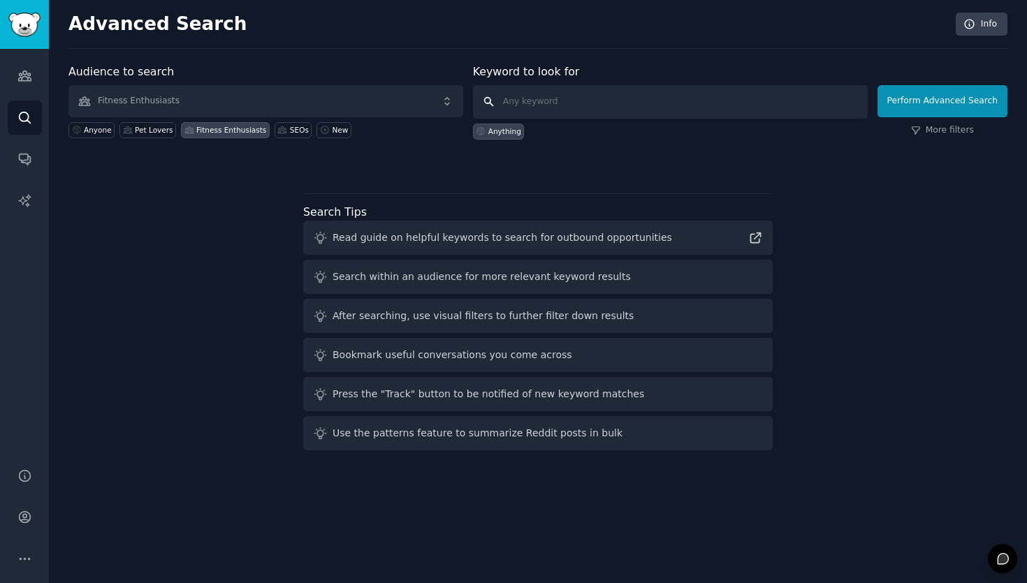
click at [569, 105] on input "text" at bounding box center [670, 102] width 395 height 34
type input "fit"
click at [168, 360] on div "Audience to search Fitness Enthusiasts Anyone Pet Lovers Fitness Enthusiasts SE…" at bounding box center [537, 260] width 939 height 393
click at [33, 80] on link "Audiences" at bounding box center [25, 76] width 34 height 34
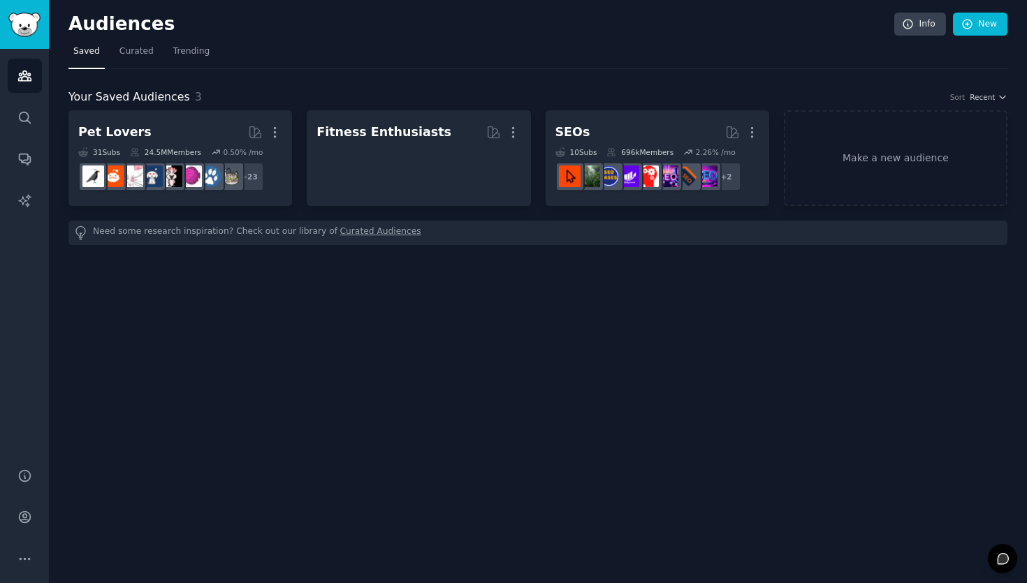
click at [696, 24] on h2 "Audiences" at bounding box center [481, 24] width 826 height 22
click at [316, 27] on h2 "Audiences" at bounding box center [481, 24] width 826 height 22
click at [133, 56] on span "Curated" at bounding box center [136, 51] width 34 height 13
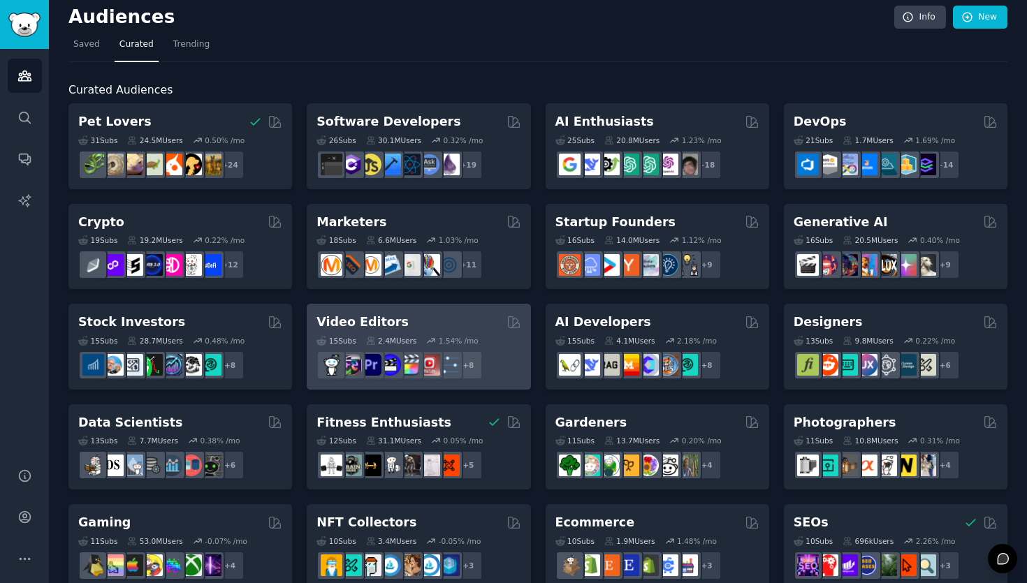
scroll to position [8, 0]
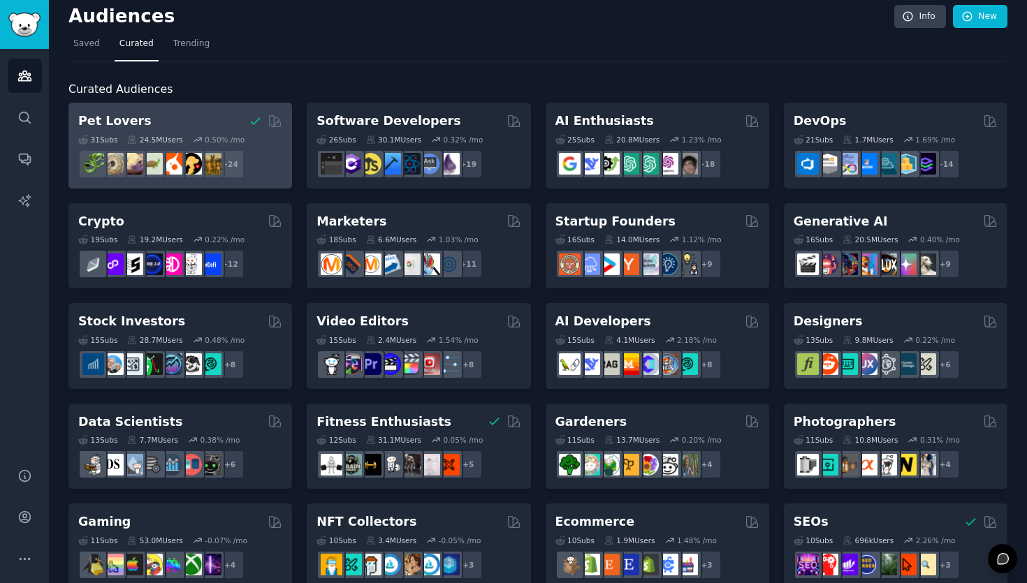
click at [212, 112] on div "Pet Lovers Curated by GummySearch" at bounding box center [180, 120] width 204 height 17
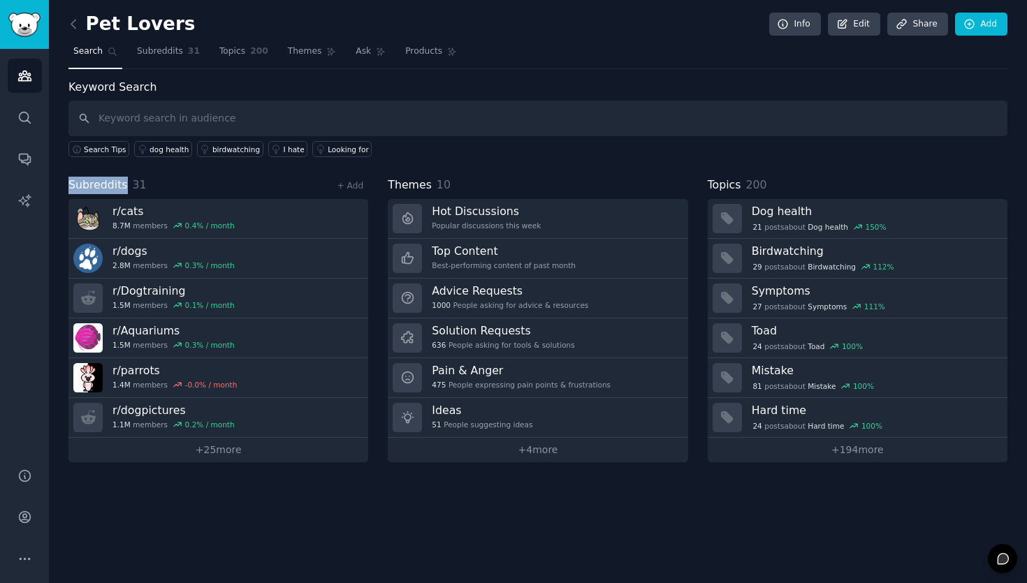
drag, startPoint x: 124, startPoint y: 186, endPoint x: 67, endPoint y: 189, distance: 56.7
click at [67, 189] on div "Pet Lovers Info Edit Share Add Search Subreddits 31 Topics 200 Themes Ask Produ…" at bounding box center [538, 291] width 978 height 583
click at [154, 187] on div "Subreddits 31 + Add" at bounding box center [218, 185] width 300 height 17
drag, startPoint x: 122, startPoint y: 191, endPoint x: 51, endPoint y: 184, distance: 71.5
click at [51, 184] on div "Pet Lovers Info Edit Share Add Search Subreddits 31 Topics 200 Themes Ask Produ…" at bounding box center [538, 291] width 978 height 583
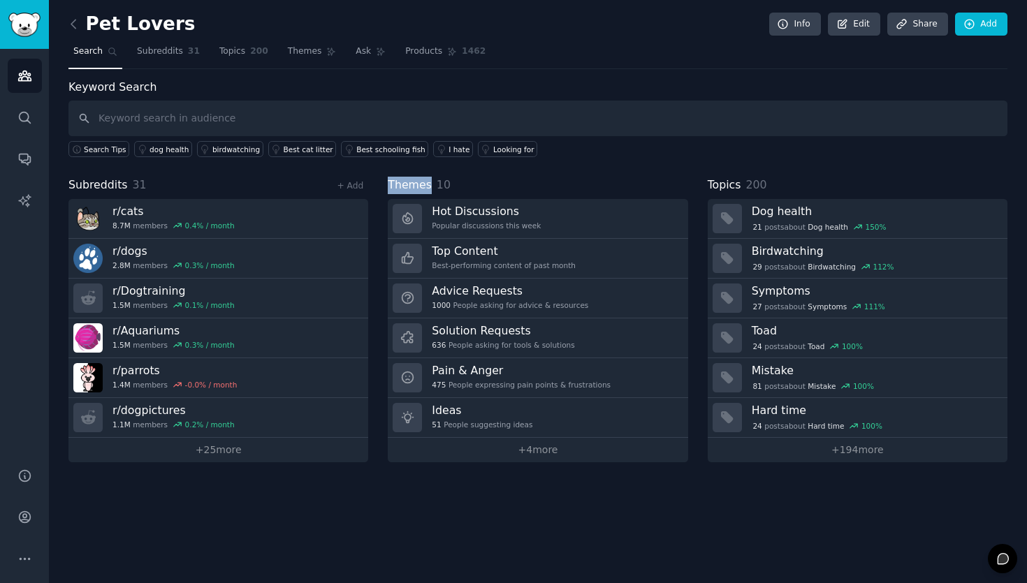
drag, startPoint x: 381, startPoint y: 183, endPoint x: 430, endPoint y: 185, distance: 49.0
click at [430, 185] on div "Subreddits 31 + Add r/ cats 8.7M members 0.4 % / month r/ dogs 2.8M members 0.3…" at bounding box center [537, 320] width 939 height 286
click at [73, 22] on icon at bounding box center [73, 24] width 15 height 15
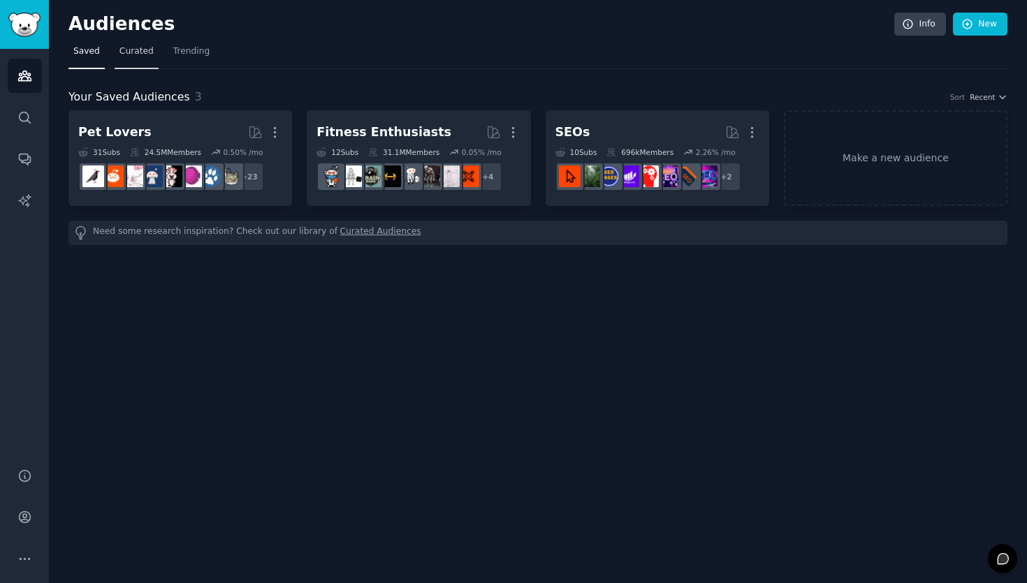
click at [119, 54] on span "Curated" at bounding box center [136, 51] width 34 height 13
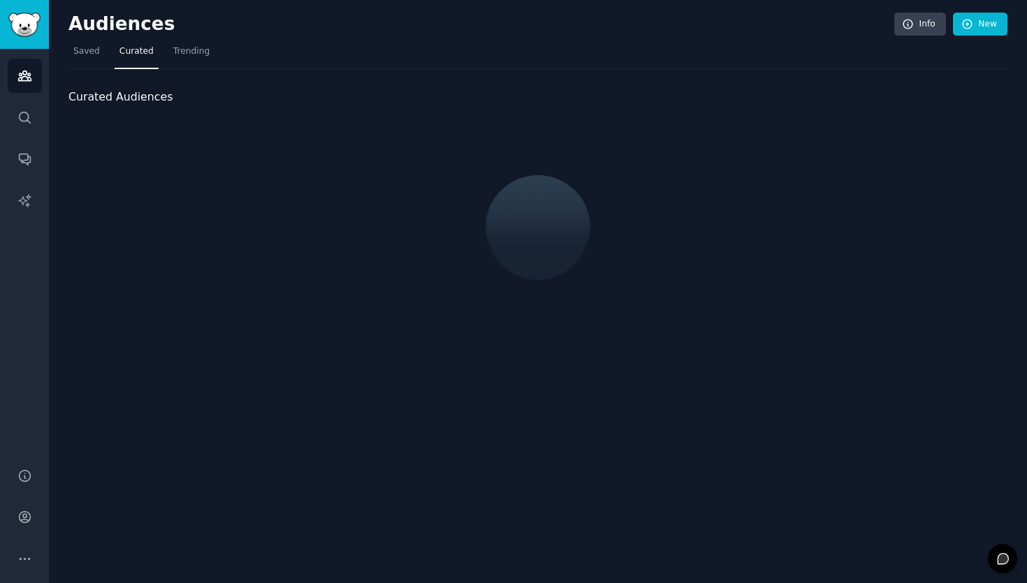
click at [214, 57] on nav "Saved Curated Trending" at bounding box center [537, 55] width 939 height 29
click at [203, 59] on link "Trending" at bounding box center [191, 55] width 46 height 29
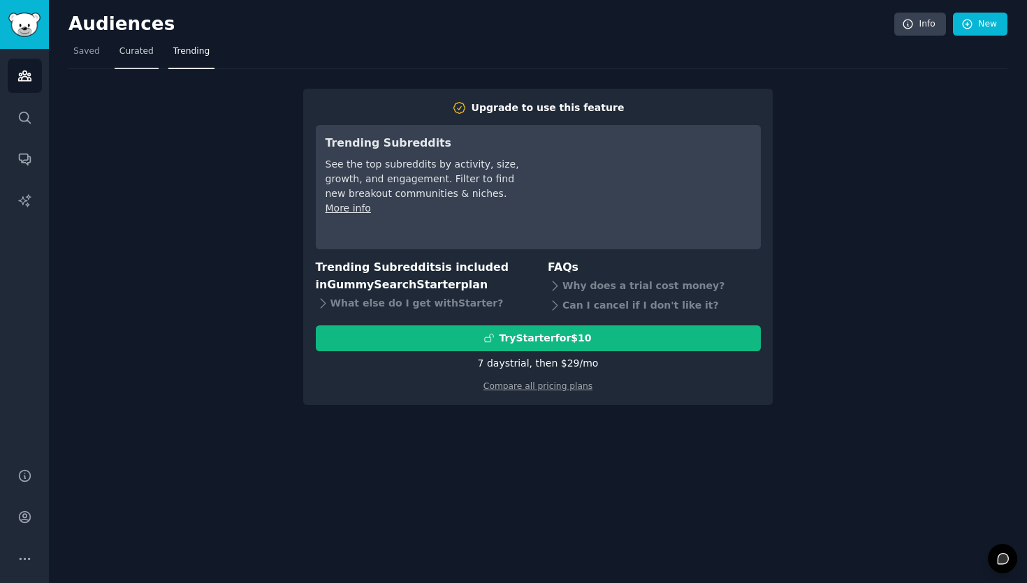
click at [138, 64] on link "Curated" at bounding box center [137, 55] width 44 height 29
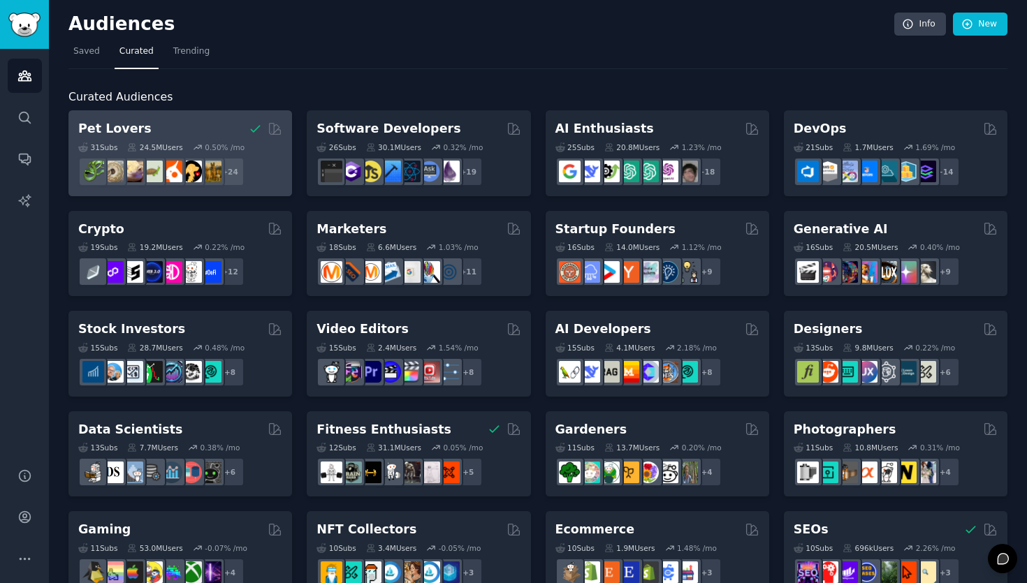
click at [164, 132] on div "Pet Lovers You have already saved this curated audience" at bounding box center [180, 128] width 204 height 17
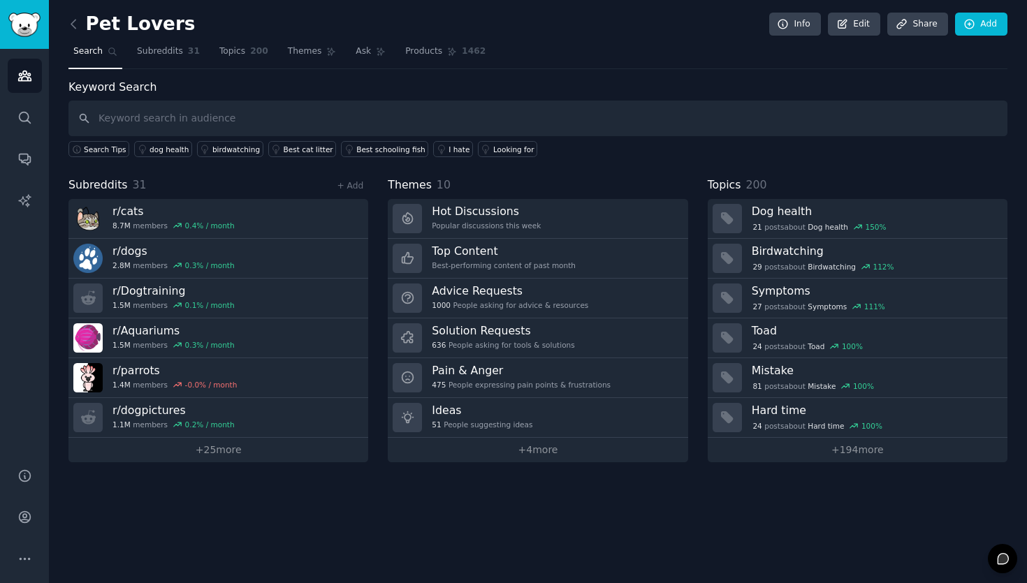
drag, startPoint x: 195, startPoint y: 26, endPoint x: 203, endPoint y: 26, distance: 8.4
click at [203, 26] on div "Pet Lovers Info Edit Share Add" at bounding box center [537, 27] width 939 height 29
drag, startPoint x: 201, startPoint y: 27, endPoint x: 208, endPoint y: 32, distance: 8.5
click at [208, 32] on div "Pet Lovers Info Edit Share Add" at bounding box center [537, 27] width 939 height 29
drag, startPoint x: 197, startPoint y: 30, endPoint x: 191, endPoint y: 37, distance: 9.4
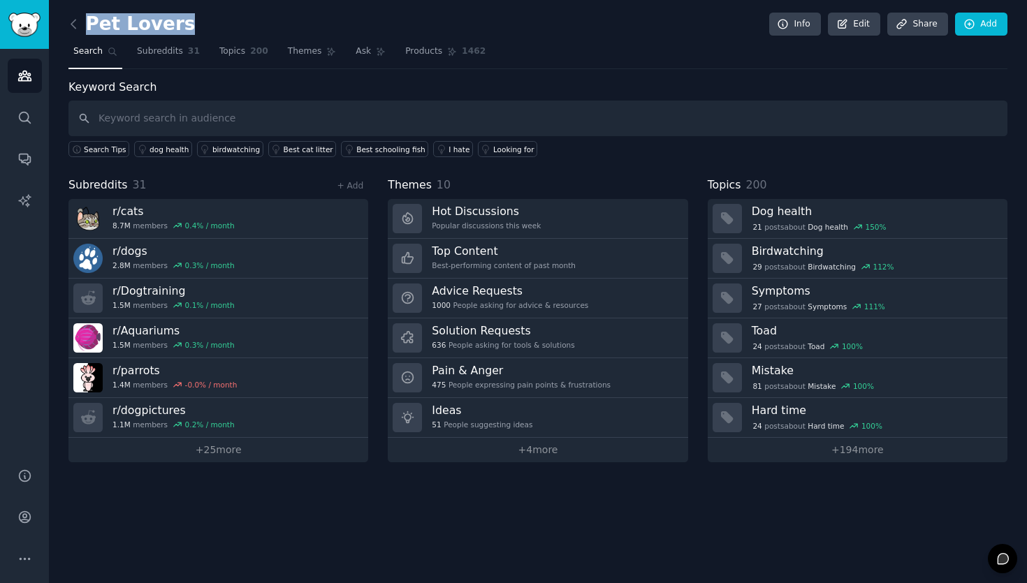
click at [191, 37] on div "Pet Lovers Info Edit Share Add" at bounding box center [537, 27] width 939 height 29
click at [183, 30] on div "Pet Lovers Info Edit Share Add" at bounding box center [537, 27] width 939 height 29
drag, startPoint x: 66, startPoint y: 187, endPoint x: 124, endPoint y: 187, distance: 58.0
click at [124, 187] on div "Pet Lovers Info Edit Share Add Search Subreddits 31 Topics 200 Themes Ask Produ…" at bounding box center [538, 291] width 978 height 583
drag, startPoint x: 383, startPoint y: 184, endPoint x: 428, endPoint y: 187, distance: 45.5
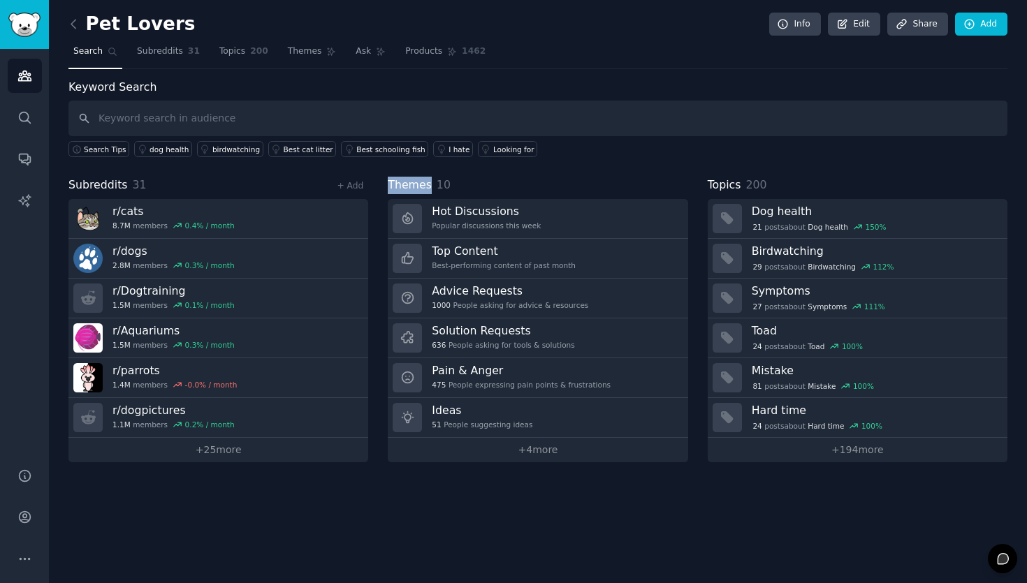
click at [428, 187] on div "Subreddits 31 + Add r/ cats 8.7M members 0.4 % / month r/ dogs 2.8M members 0.3…" at bounding box center [537, 320] width 939 height 286
drag, startPoint x: 707, startPoint y: 187, endPoint x: 743, endPoint y: 186, distance: 35.6
click at [739, 184] on span "Topics" at bounding box center [725, 185] width 34 height 17
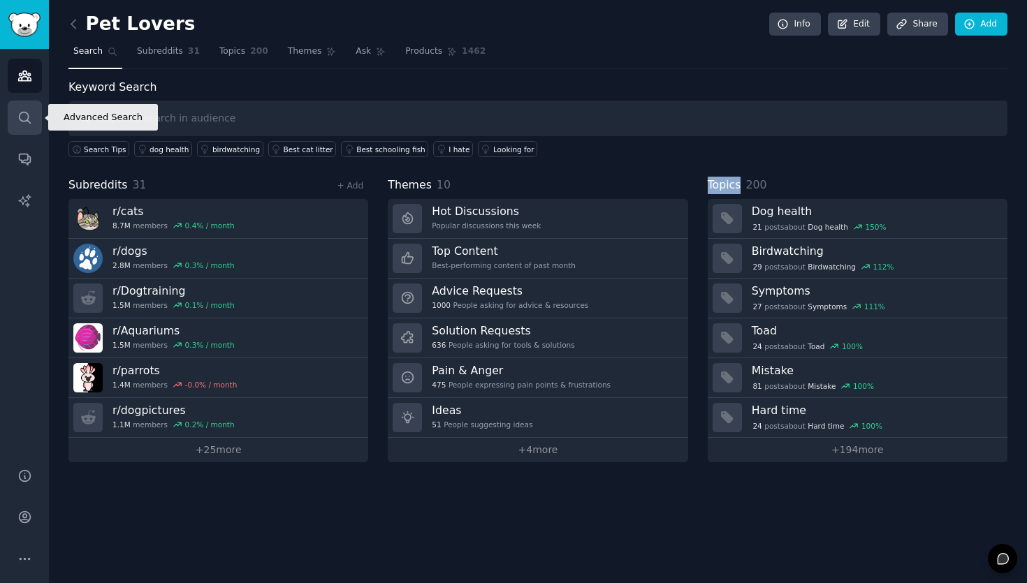
click at [18, 110] on icon "Sidebar" at bounding box center [24, 117] width 15 height 15
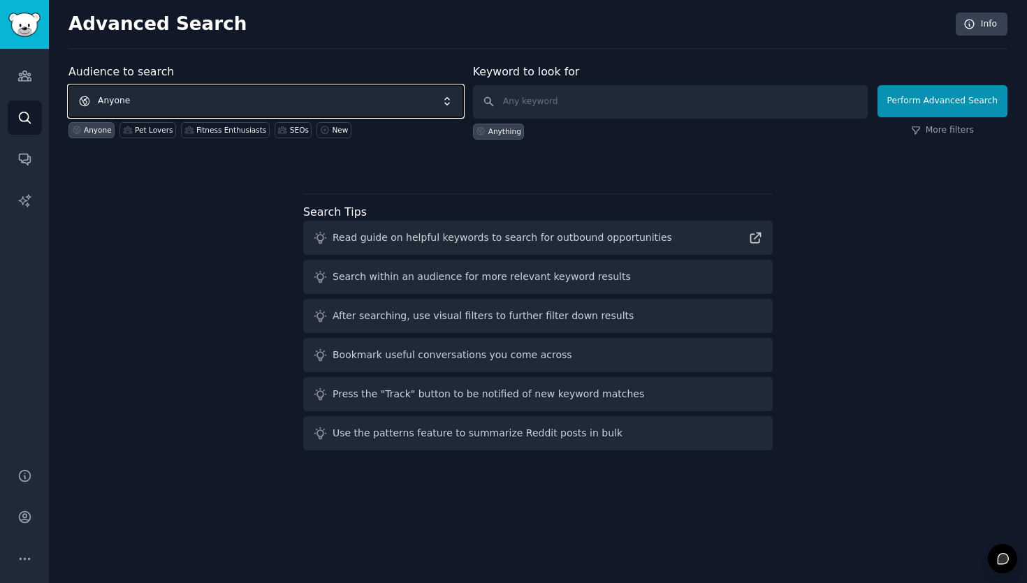
click at [196, 103] on span "Anyone" at bounding box center [265, 101] width 395 height 32
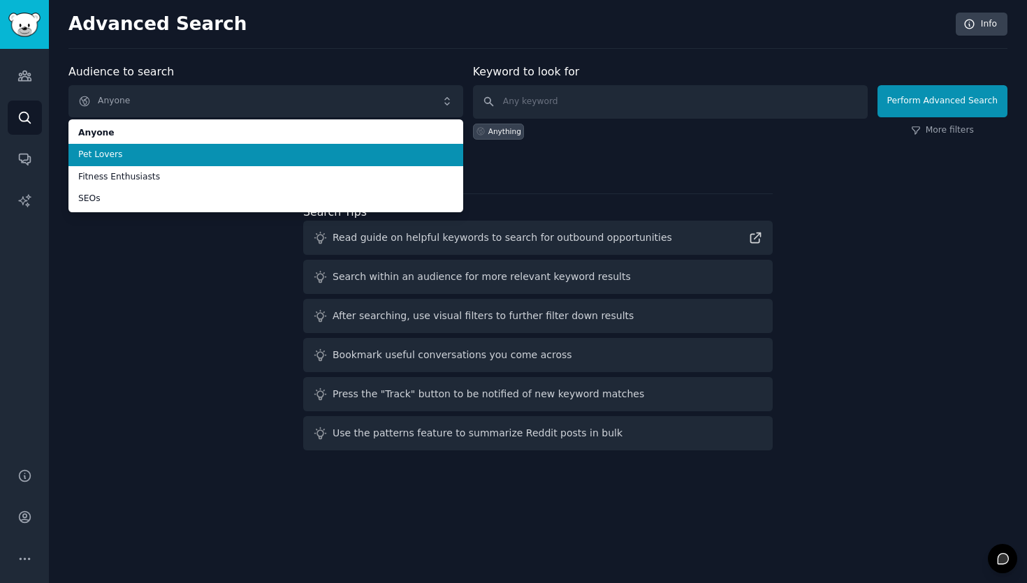
click at [217, 163] on li "Pet Lovers" at bounding box center [265, 155] width 395 height 22
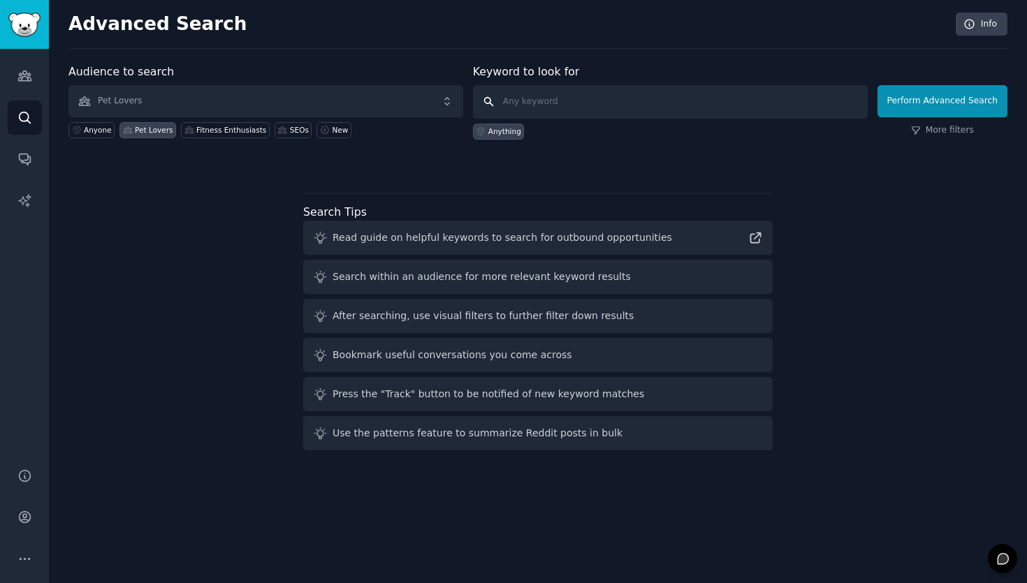
click at [590, 110] on input "text" at bounding box center [670, 102] width 395 height 34
drag, startPoint x: 553, startPoint y: 113, endPoint x: 497, endPoint y: 115, distance: 55.2
click at [497, 115] on input "toy" at bounding box center [670, 102] width 395 height 34
type input "toy"
click at [287, 106] on span "Pet Lovers" at bounding box center [265, 101] width 395 height 32
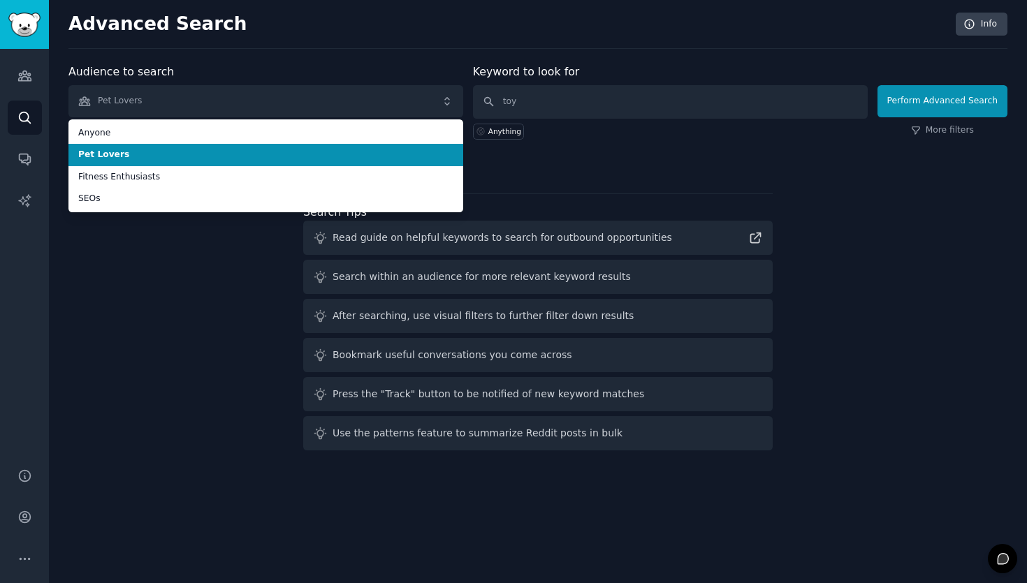
click at [307, 150] on span "Pet Lovers" at bounding box center [265, 155] width 375 height 13
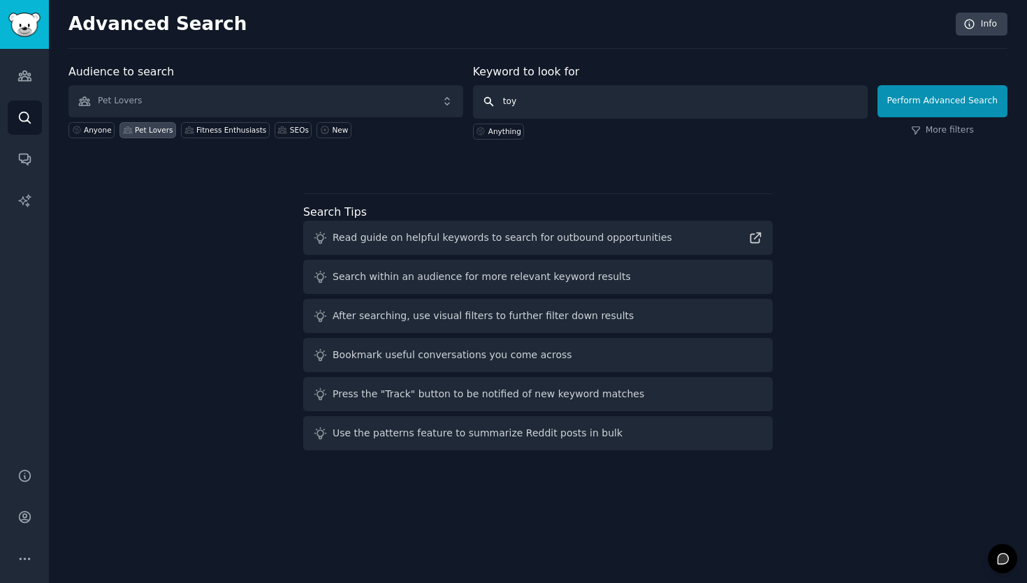
drag, startPoint x: 586, startPoint y: 112, endPoint x: 501, endPoint y: 107, distance: 85.4
click at [500, 107] on input "toy" at bounding box center [670, 102] width 395 height 34
click at [510, 104] on input "toy" at bounding box center [670, 102] width 395 height 34
drag, startPoint x: 517, startPoint y: 104, endPoint x: 486, endPoint y: 102, distance: 30.8
click at [486, 102] on input "toy" at bounding box center [670, 102] width 395 height 34
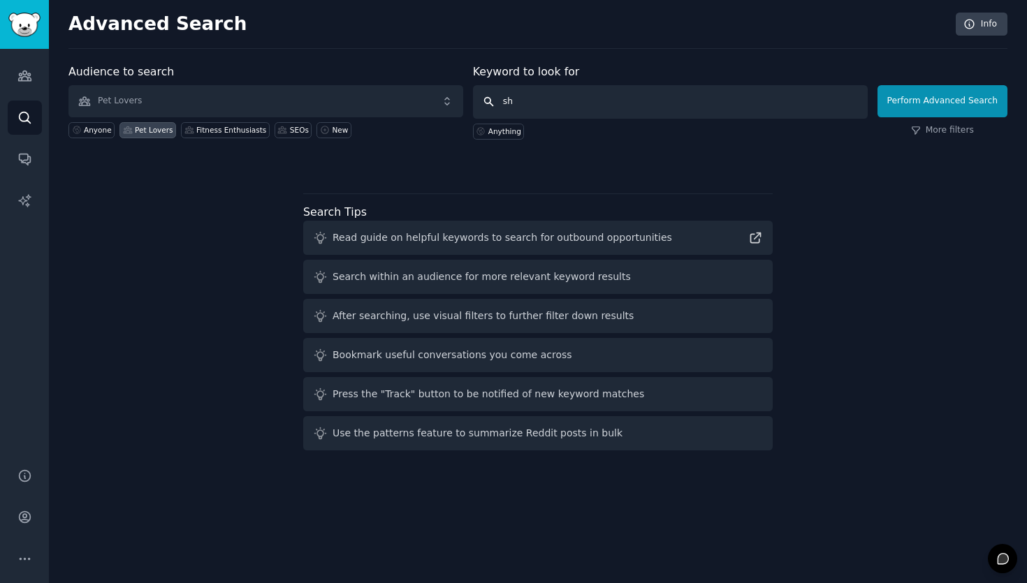
type input "s"
click at [17, 82] on icon "Sidebar" at bounding box center [24, 75] width 15 height 15
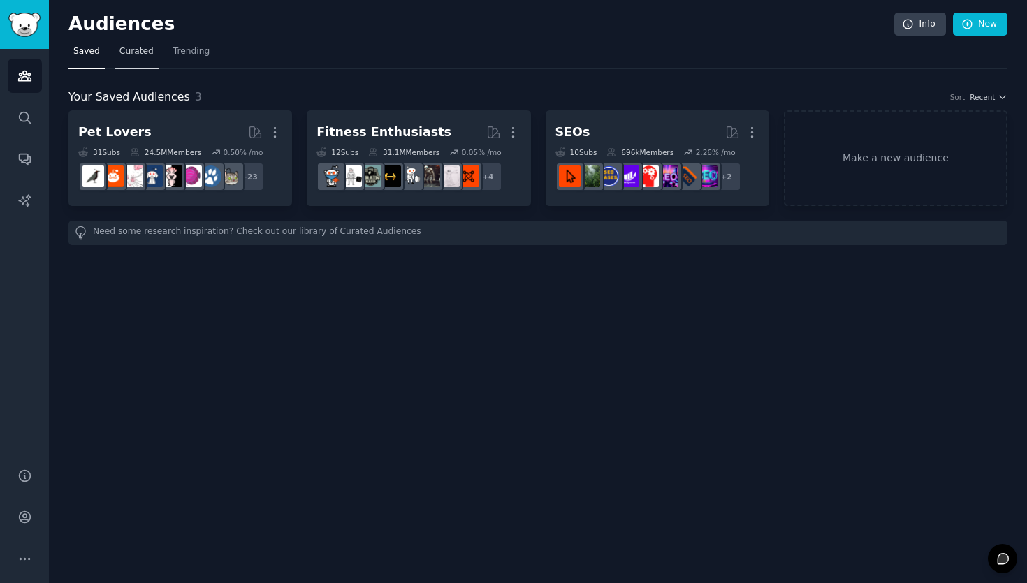
click at [143, 57] on link "Curated" at bounding box center [137, 55] width 44 height 29
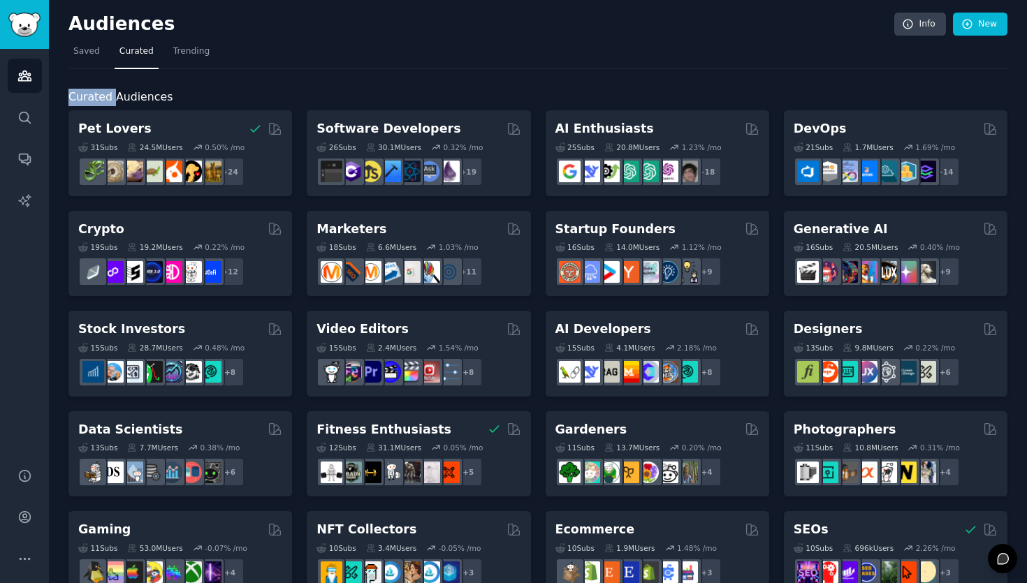
drag, startPoint x: 114, startPoint y: 100, endPoint x: 65, endPoint y: 96, distance: 49.0
click at [65, 96] on div "Audiences Info New Saved Curated Trending Curated Audiences Pet Lovers You have…" at bounding box center [538, 559] width 978 height 1118
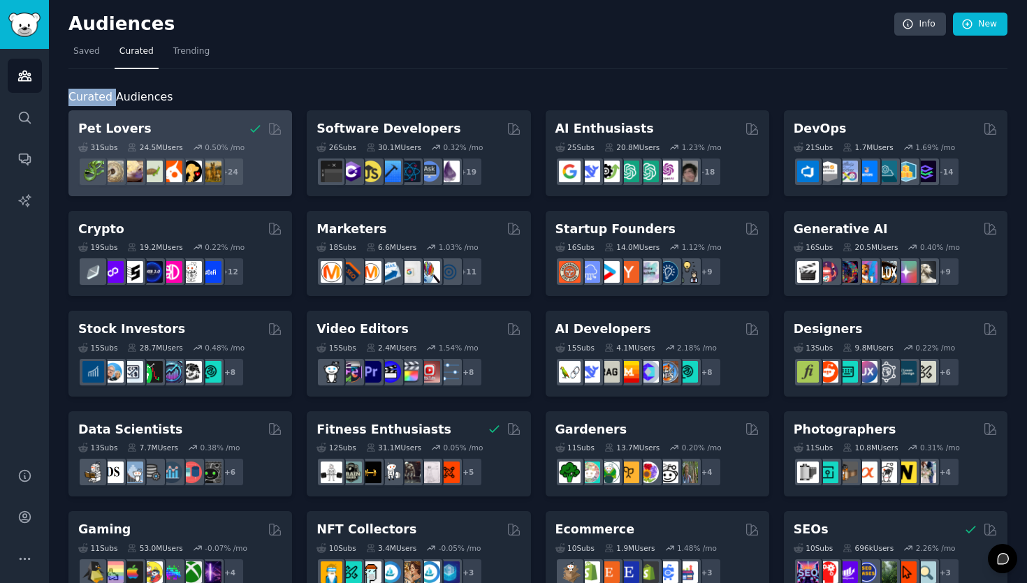
copy span "Curated"
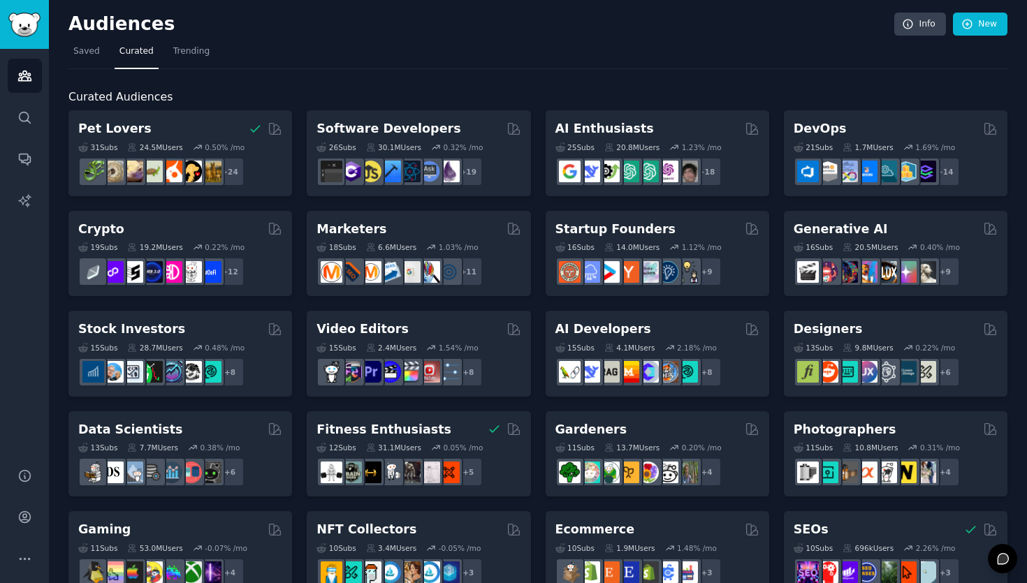
click at [186, 101] on h2 "Curated Audiences" at bounding box center [537, 97] width 939 height 17
drag, startPoint x: 188, startPoint y: 99, endPoint x: 64, endPoint y: 90, distance: 124.7
click at [64, 90] on div "Audiences Info New Saved Curated Trending Curated Audiences Pet Lovers You have…" at bounding box center [538, 559] width 978 height 1118
copy span "Curated Audiences"
click at [973, 15] on link "New" at bounding box center [980, 25] width 54 height 24
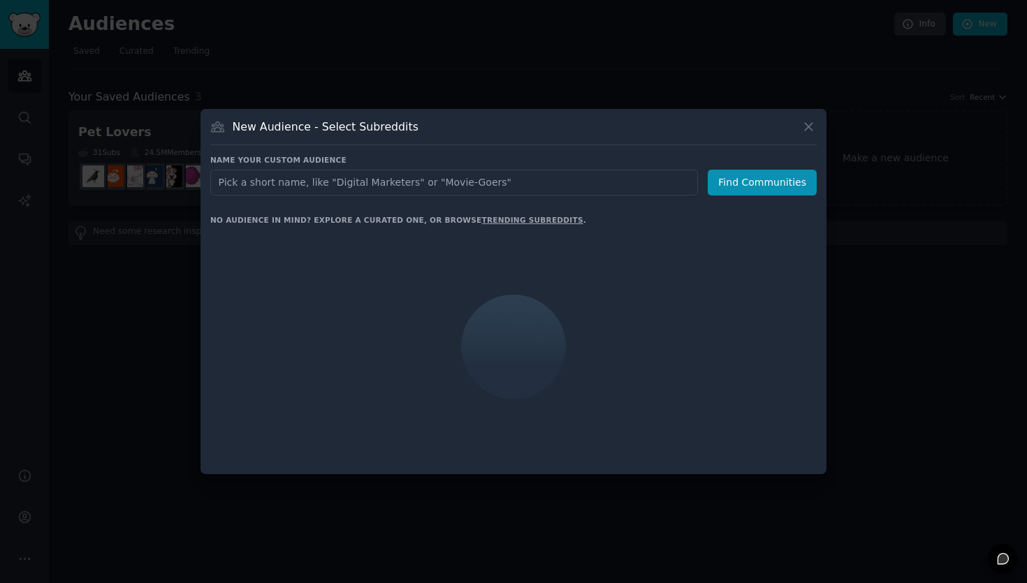
click at [817, 127] on div "New Audience - Select Subreddits Name your custom audience Audience Name Find C…" at bounding box center [514, 291] width 626 height 365
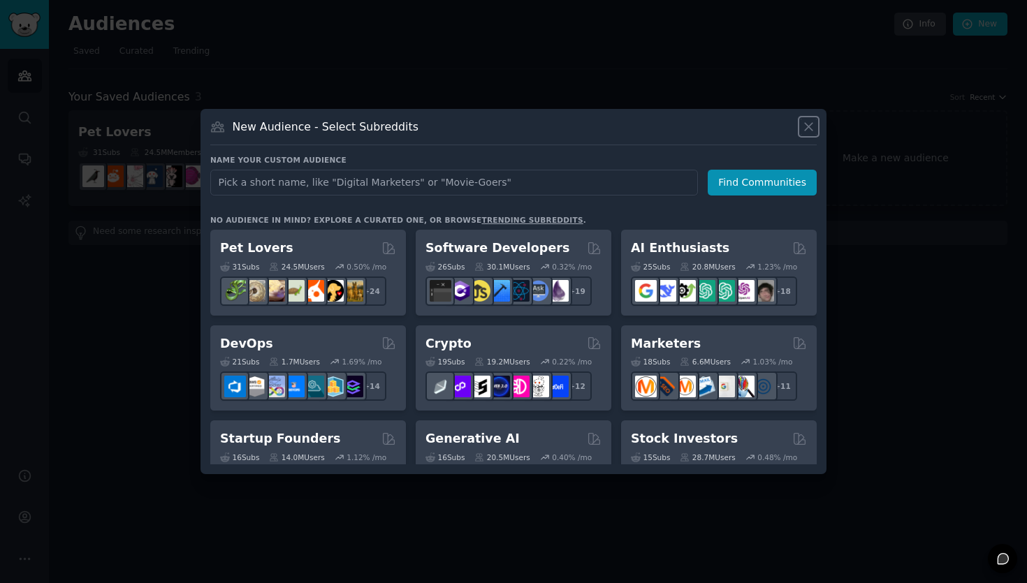
click at [808, 129] on icon at bounding box center [808, 126] width 15 height 15
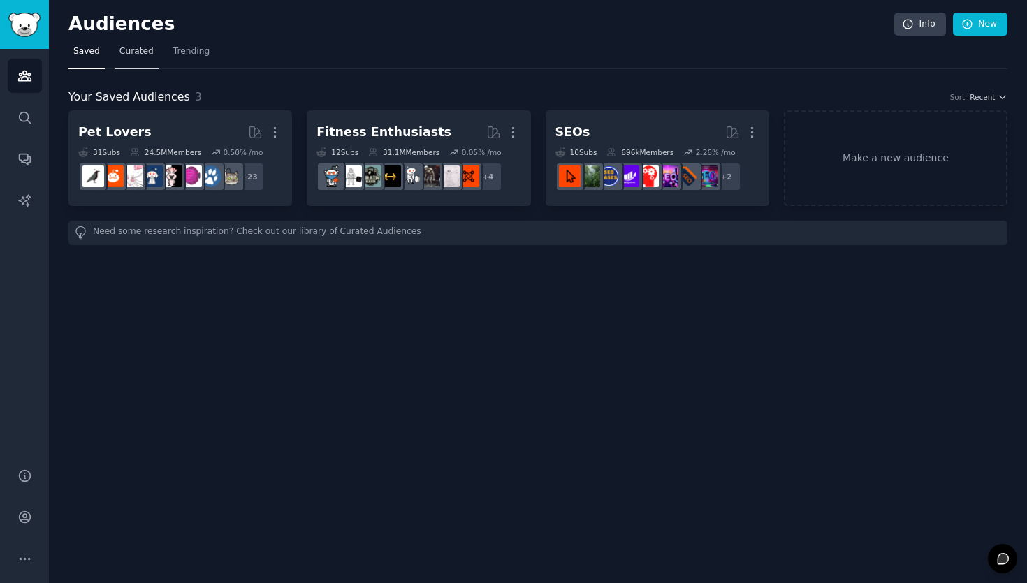
click at [137, 65] on link "Curated" at bounding box center [137, 55] width 44 height 29
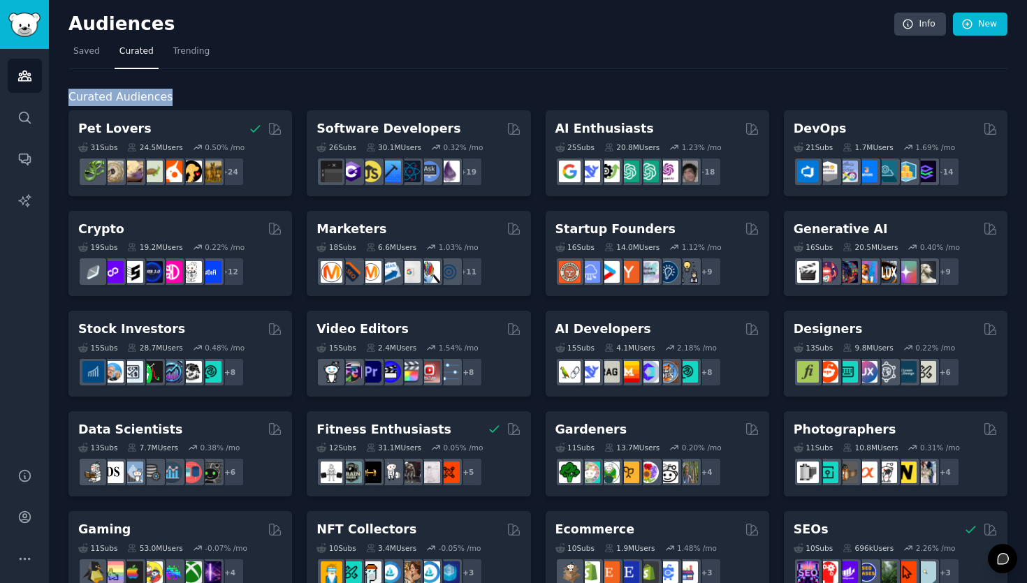
drag, startPoint x: 190, startPoint y: 102, endPoint x: 67, endPoint y: 99, distance: 123.0
click at [67, 99] on div "Audiences Info New Saved Curated Trending Curated Audiences Pet Lovers 31 Sub s…" at bounding box center [538, 559] width 978 height 1118
click at [968, 23] on icon at bounding box center [967, 24] width 9 height 9
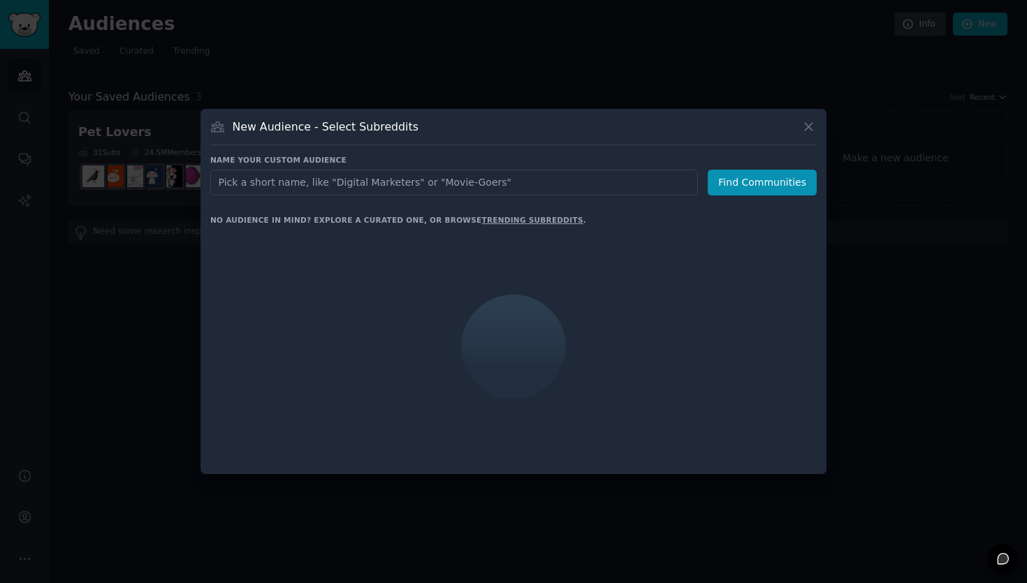
click at [460, 189] on input "text" at bounding box center [454, 183] width 488 height 26
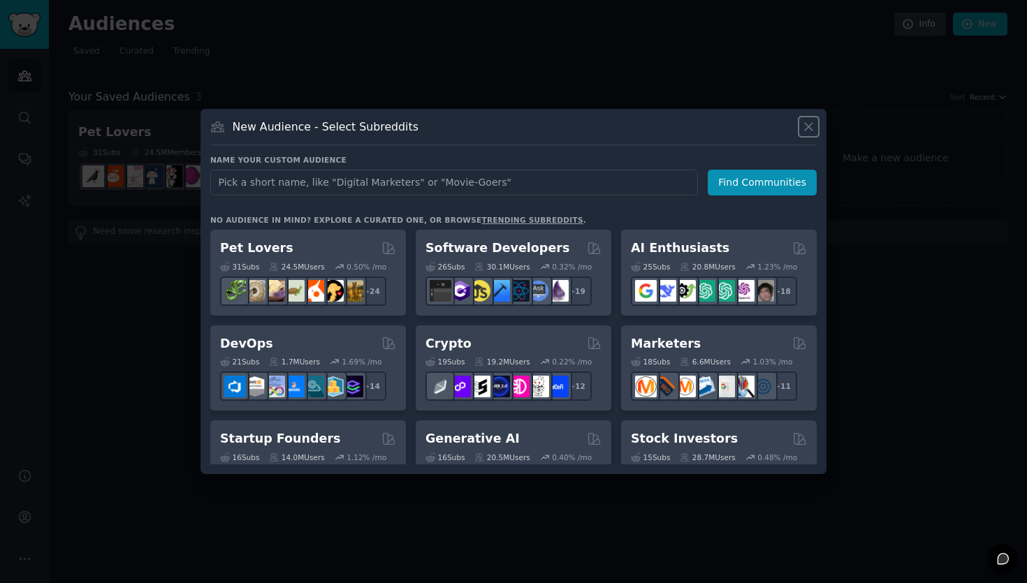
click at [816, 131] on button at bounding box center [809, 127] width 16 height 16
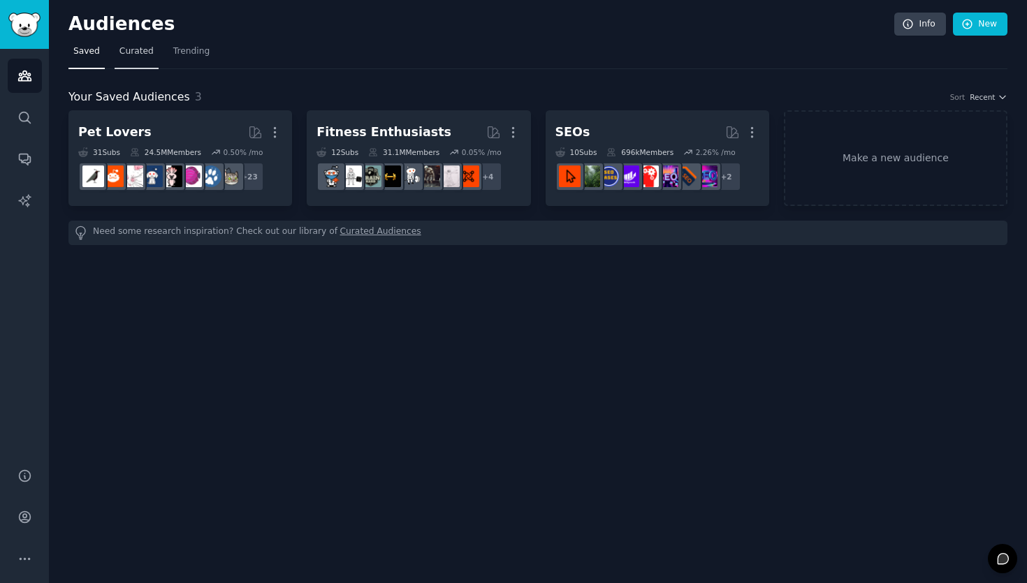
click at [135, 59] on link "Curated" at bounding box center [137, 55] width 44 height 29
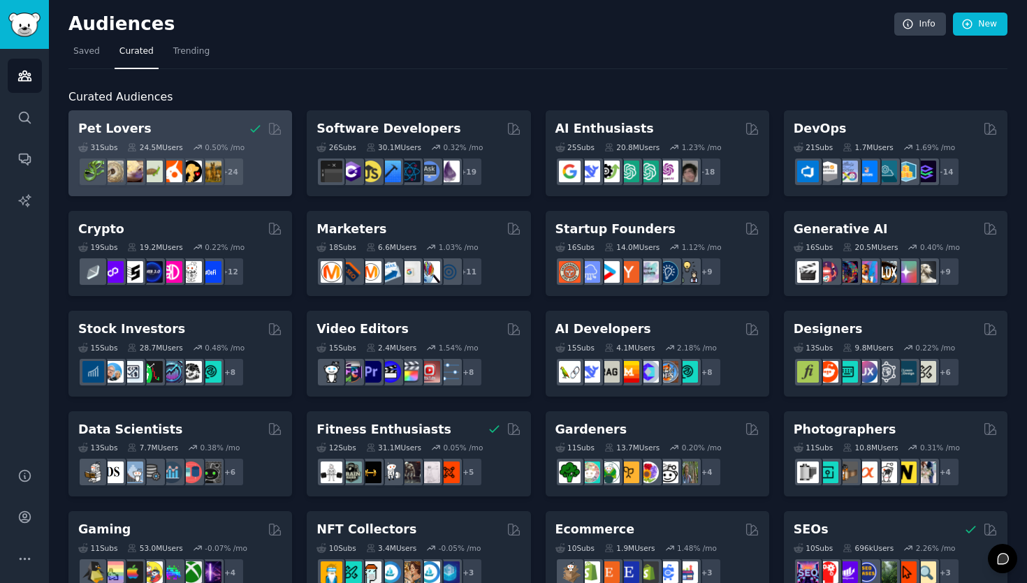
click at [185, 122] on div "Pet Lovers Curated by GummySearch" at bounding box center [180, 128] width 204 height 17
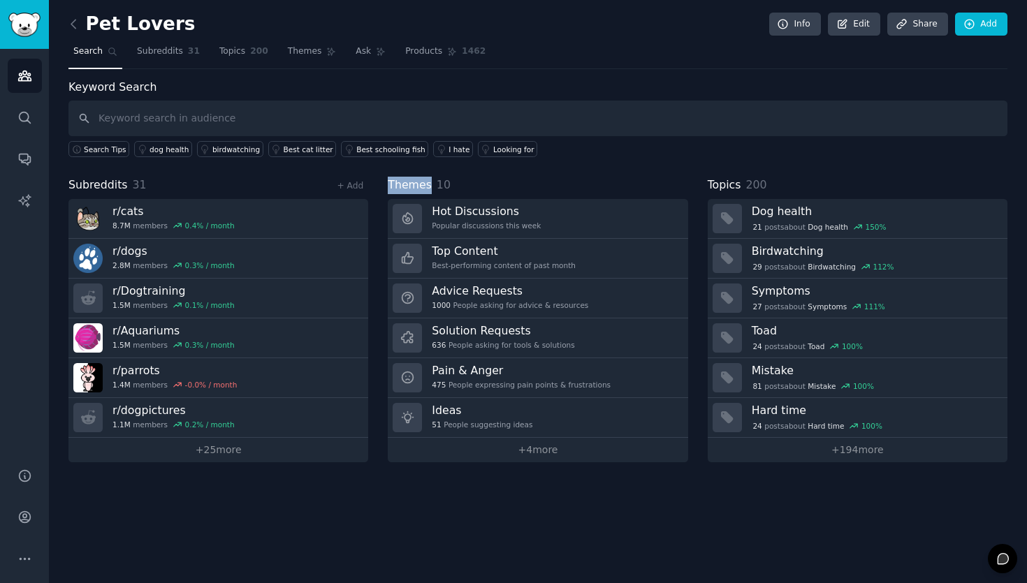
drag, startPoint x: 385, startPoint y: 187, endPoint x: 430, endPoint y: 184, distance: 44.9
click at [430, 184] on div "Subreddits 31 + Add r/ cats 8.7M members 0.4 % / month r/ dogs 2.8M members 0.3…" at bounding box center [537, 320] width 939 height 286
click at [173, 55] on span "Subreddits" at bounding box center [160, 51] width 46 height 13
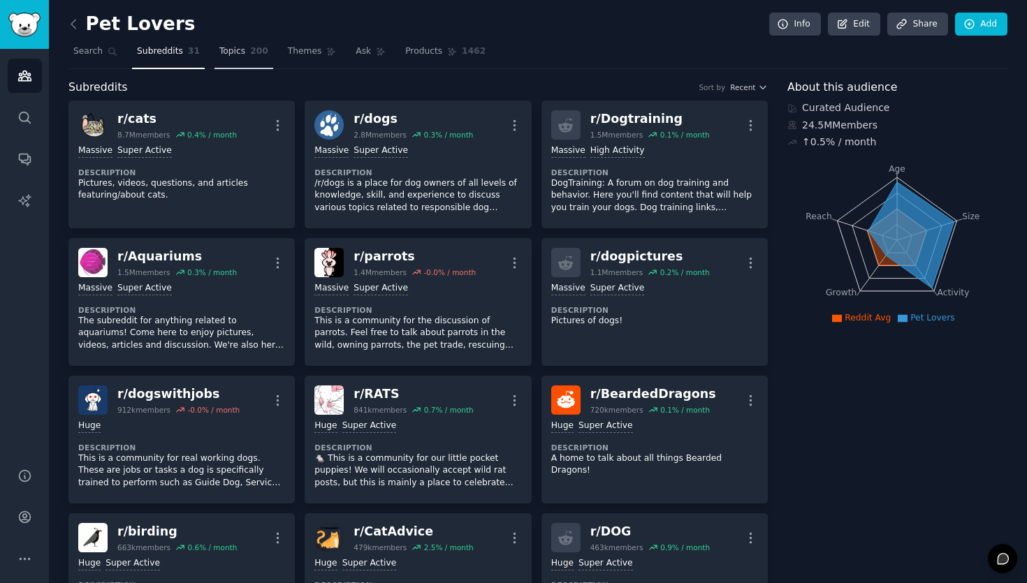
click at [261, 61] on link "Topics 200" at bounding box center [244, 55] width 59 height 29
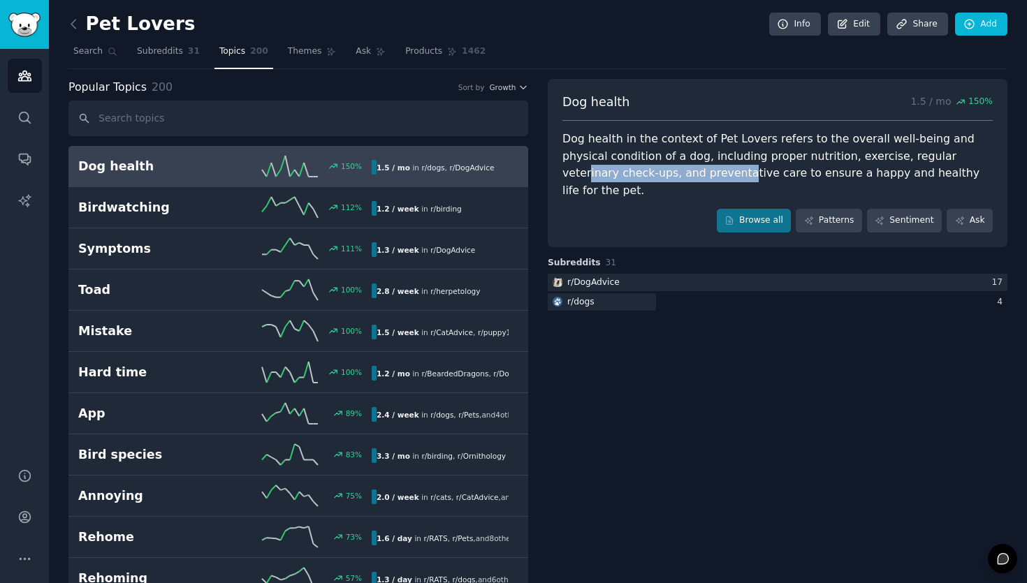
drag, startPoint x: 626, startPoint y: 170, endPoint x: 900, endPoint y: 155, distance: 274.3
click at [900, 155] on div "Dog health in the context of Pet Lovers refers to the overall well-being and ph…" at bounding box center [777, 165] width 430 height 68
click at [901, 160] on div "Dog health in the context of Pet Lovers refers to the overall well-being and ph…" at bounding box center [777, 165] width 430 height 68
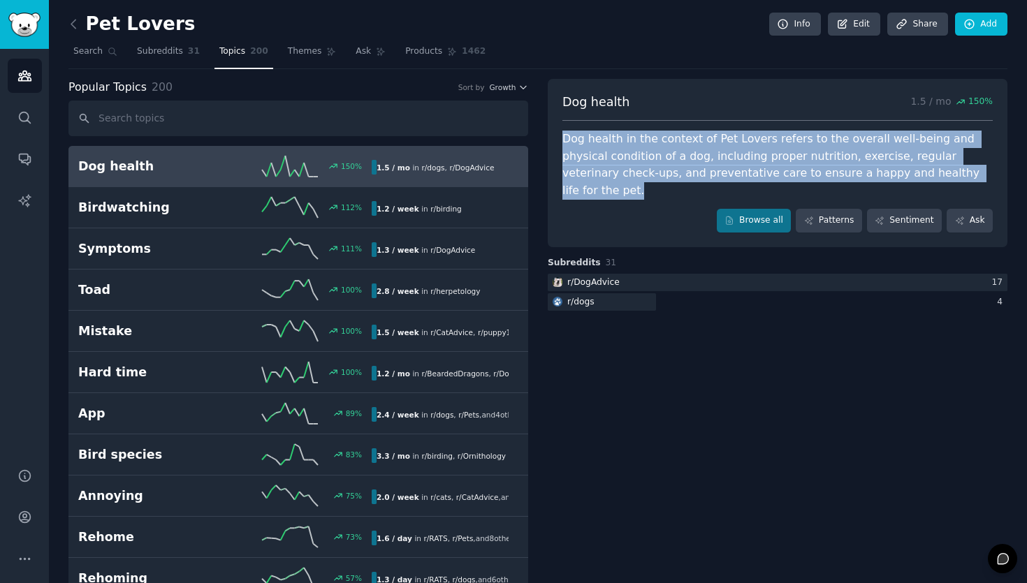
drag, startPoint x: 915, startPoint y: 174, endPoint x: 558, endPoint y: 138, distance: 358.2
click at [558, 138] on div "Dog health 1.5 / mo 150 % Dog health in the context of Pet Lovers refers to the…" at bounding box center [778, 163] width 460 height 168
click at [599, 150] on div "Dog health in the context of Pet Lovers refers to the overall well-being and ph…" at bounding box center [777, 165] width 430 height 68
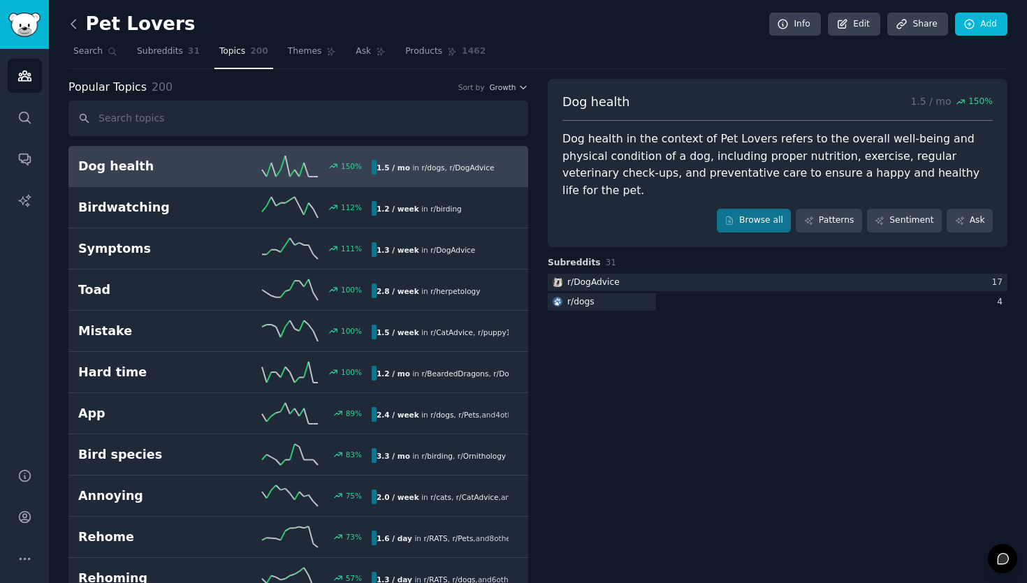
click at [75, 29] on icon at bounding box center [73, 24] width 15 height 15
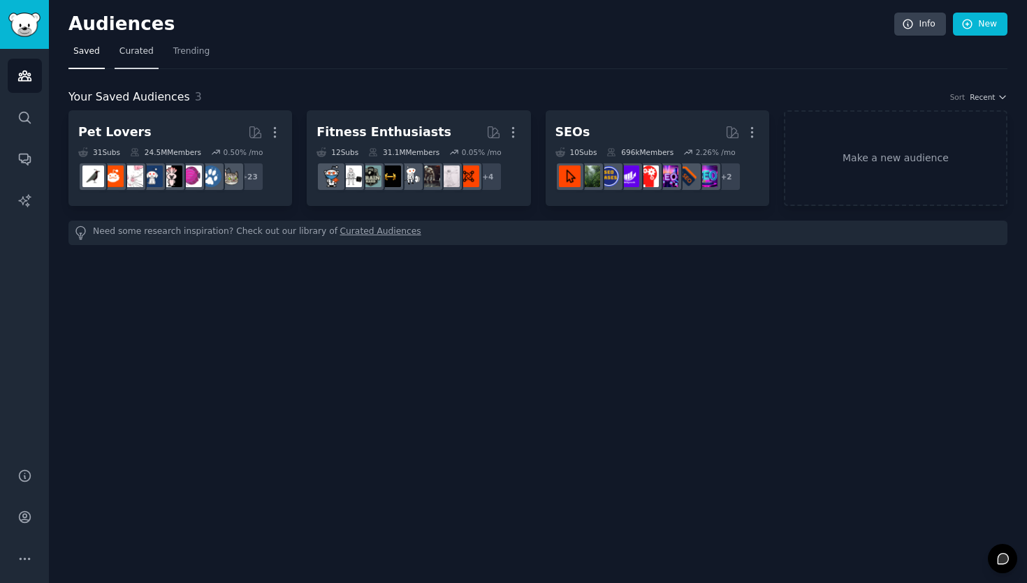
click at [142, 59] on link "Curated" at bounding box center [137, 55] width 44 height 29
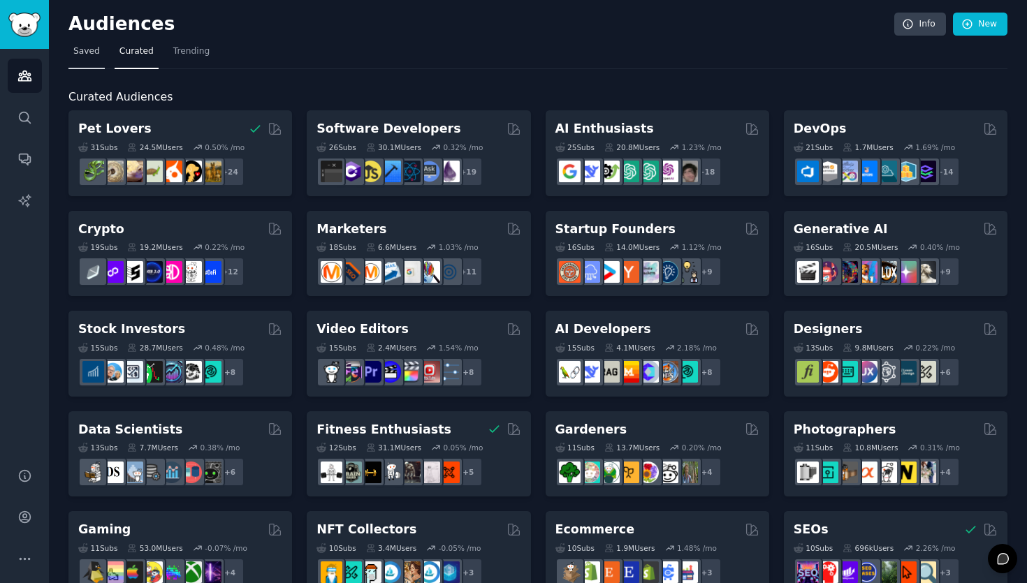
click at [91, 55] on span "Saved" at bounding box center [86, 51] width 27 height 13
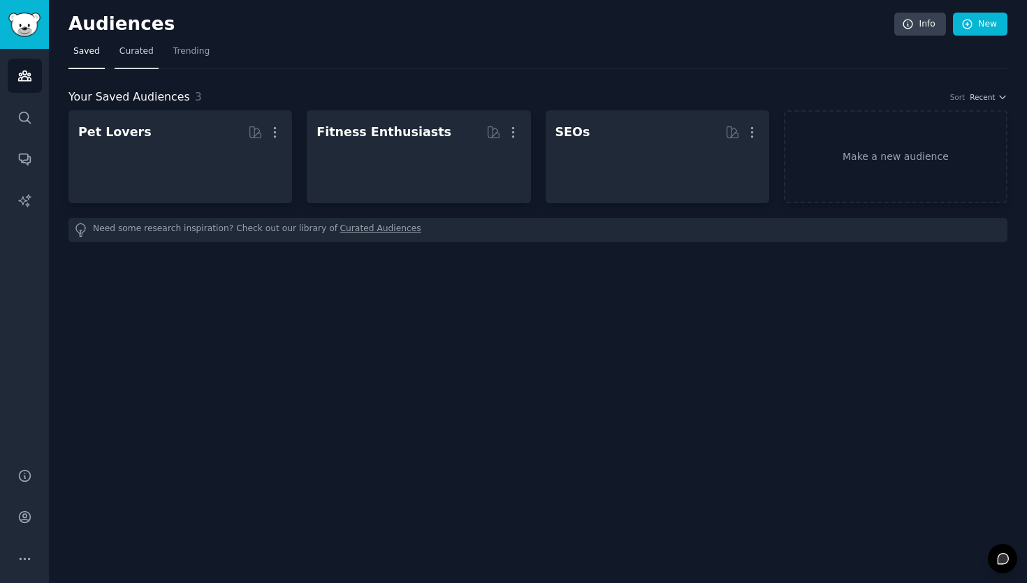
click at [129, 54] on span "Curated" at bounding box center [136, 51] width 34 height 13
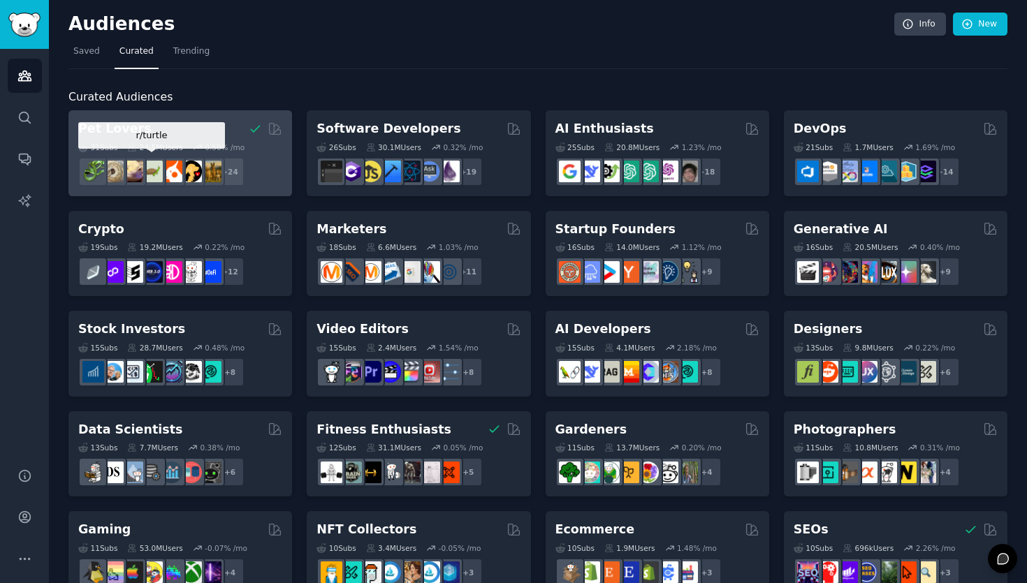
scroll to position [3, 0]
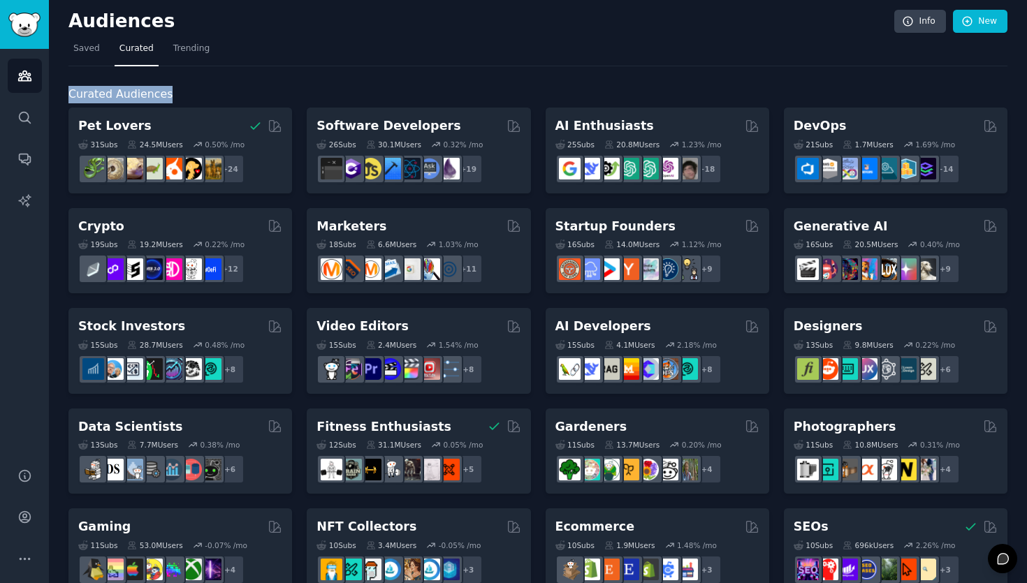
drag, startPoint x: 171, startPoint y: 96, endPoint x: 50, endPoint y: 96, distance: 120.9
click at [50, 96] on div "Audiences Info New Saved Curated Trending Curated Audiences Pet Lovers Curated …" at bounding box center [538, 556] width 978 height 1118
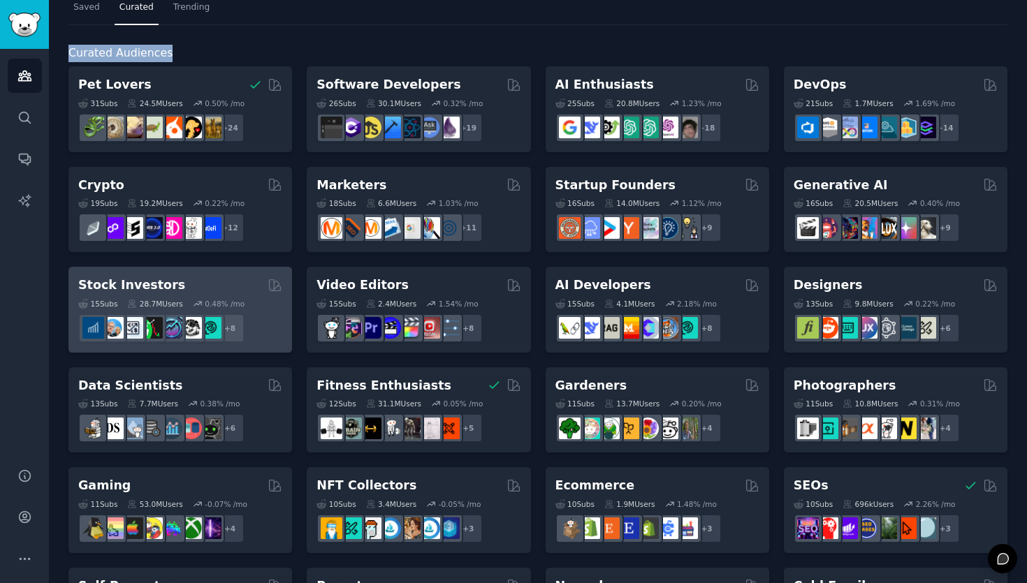
scroll to position [0, 0]
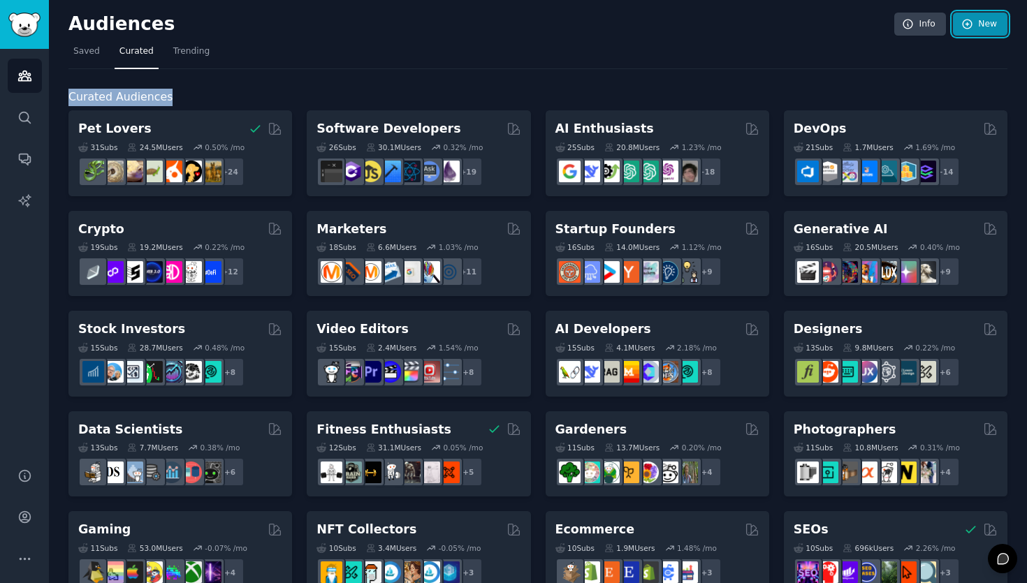
click at [966, 28] on icon at bounding box center [967, 24] width 9 height 9
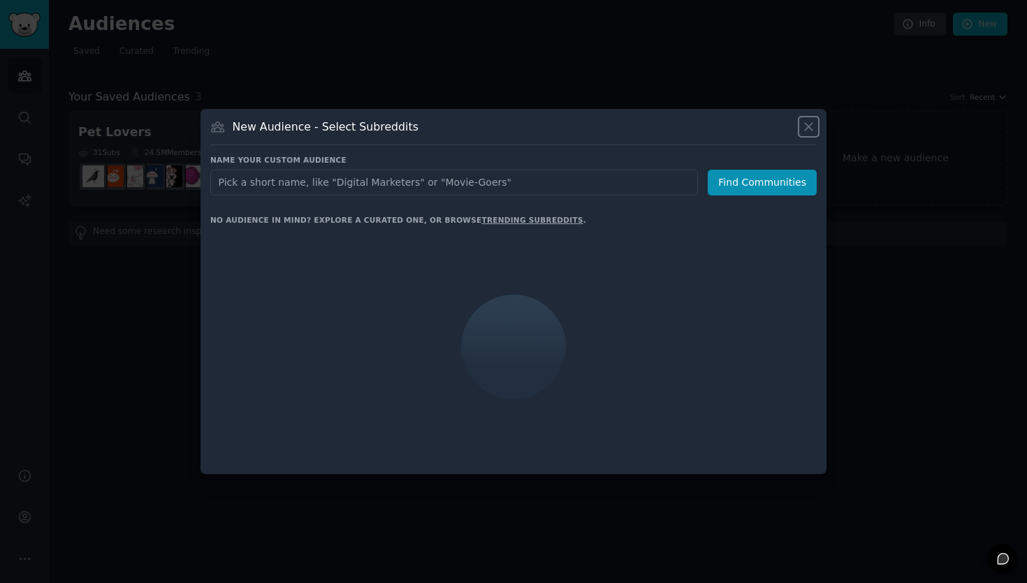
click at [811, 129] on icon at bounding box center [809, 127] width 8 height 8
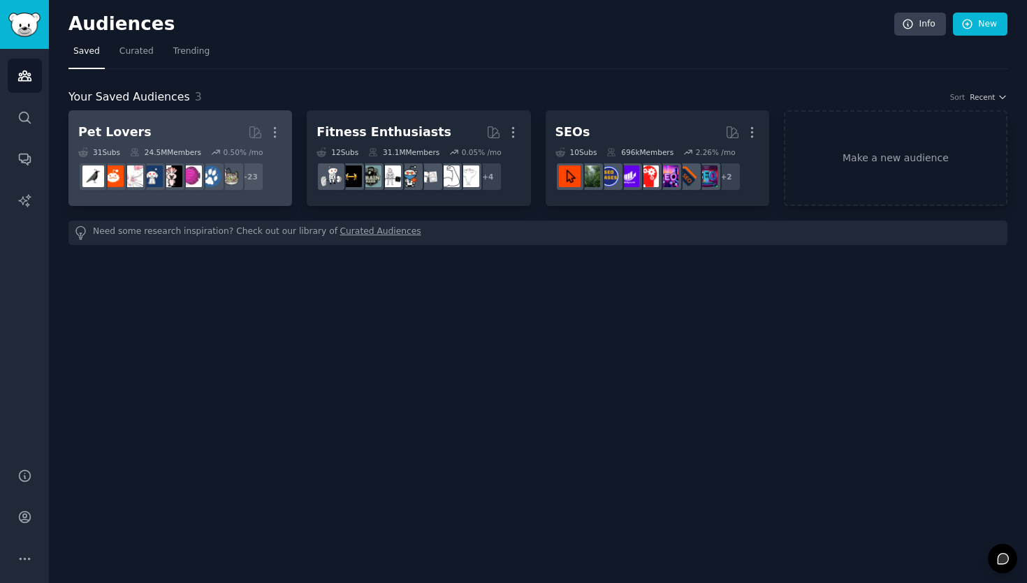
click at [200, 136] on h2 "Pet Lovers More" at bounding box center [180, 132] width 204 height 24
click at [172, 133] on h2 "Pet Lovers More" at bounding box center [180, 132] width 204 height 24
click at [168, 139] on h2 "Pet Lovers More" at bounding box center [180, 132] width 204 height 24
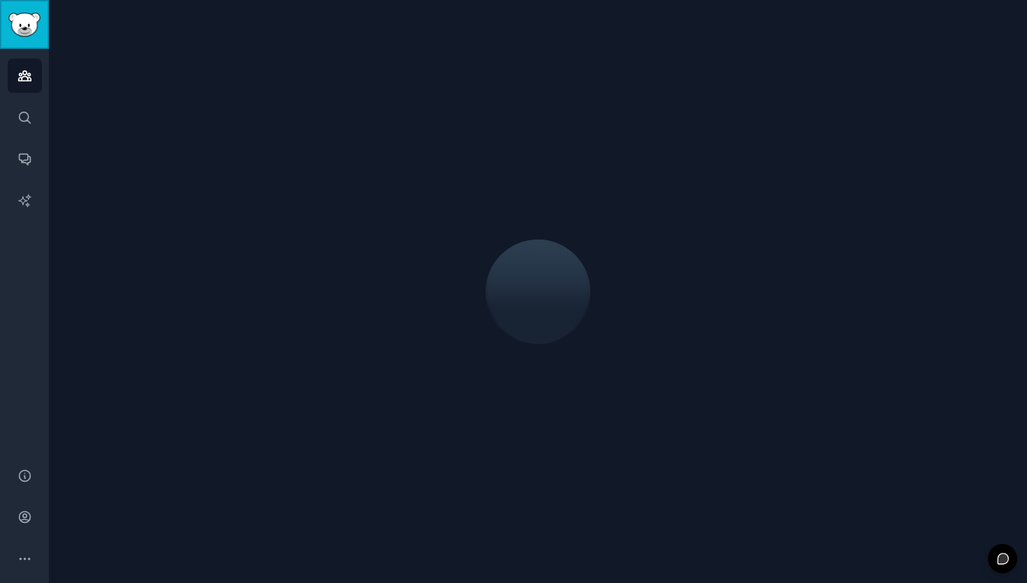
click at [32, 36] on img "Sidebar" at bounding box center [24, 25] width 32 height 24
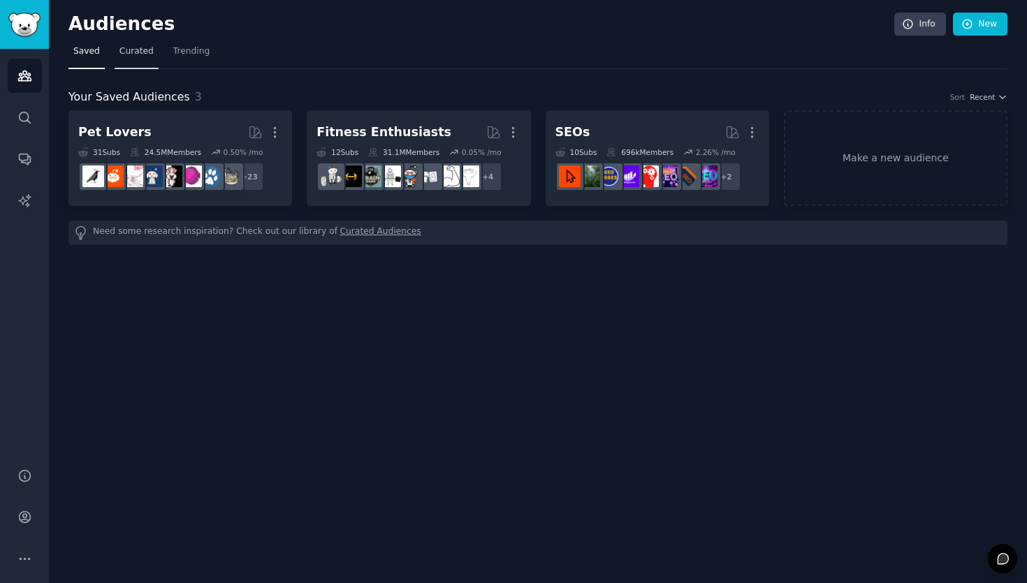
click at [136, 60] on link "Curated" at bounding box center [137, 55] width 44 height 29
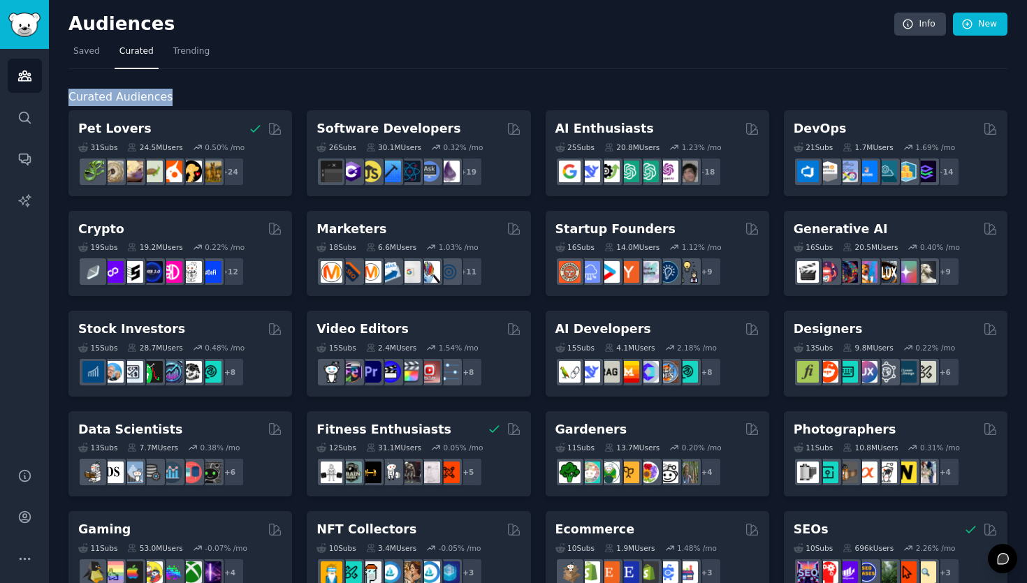
drag, startPoint x: 187, startPoint y: 100, endPoint x: 66, endPoint y: 101, distance: 120.2
click at [66, 101] on div "Audiences Info New Saved Curated Trending Curated Audiences Pet Lovers 31 Sub s…" at bounding box center [538, 559] width 978 height 1118
click at [966, 31] on link "New" at bounding box center [980, 25] width 54 height 24
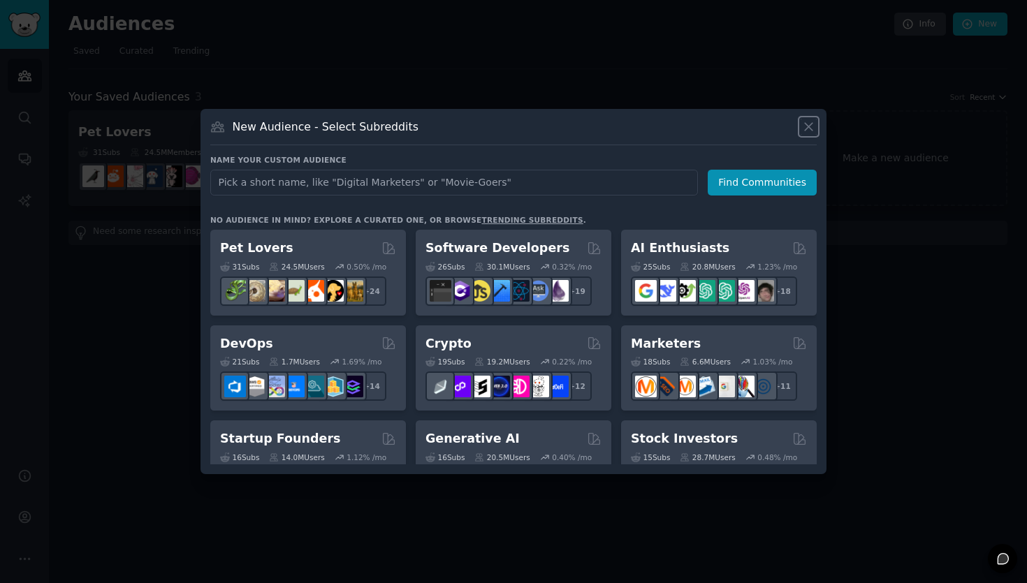
click at [807, 129] on icon at bounding box center [808, 126] width 15 height 15
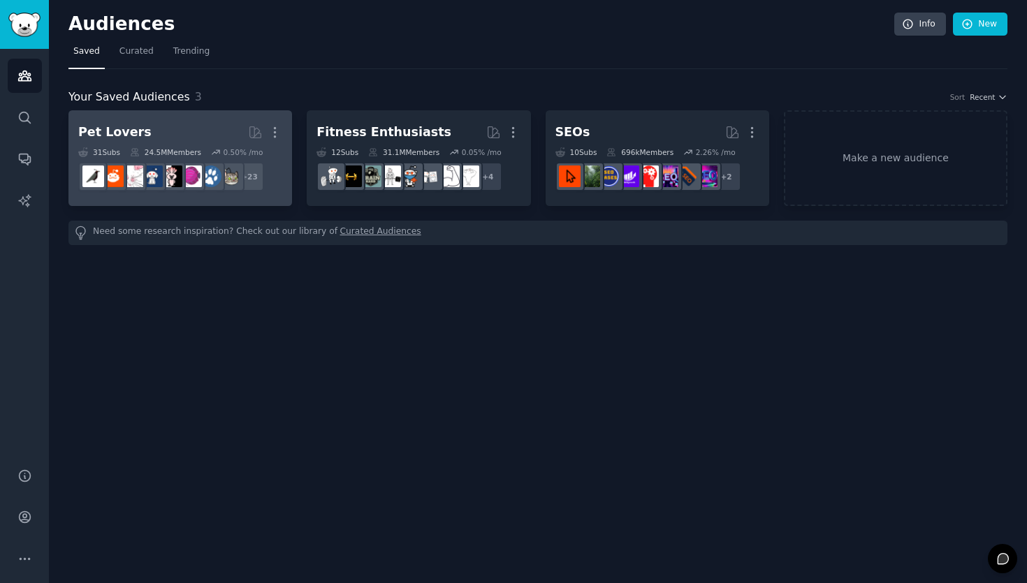
click at [182, 140] on h2 "Pet Lovers Curated by GummySearch More" at bounding box center [180, 132] width 204 height 24
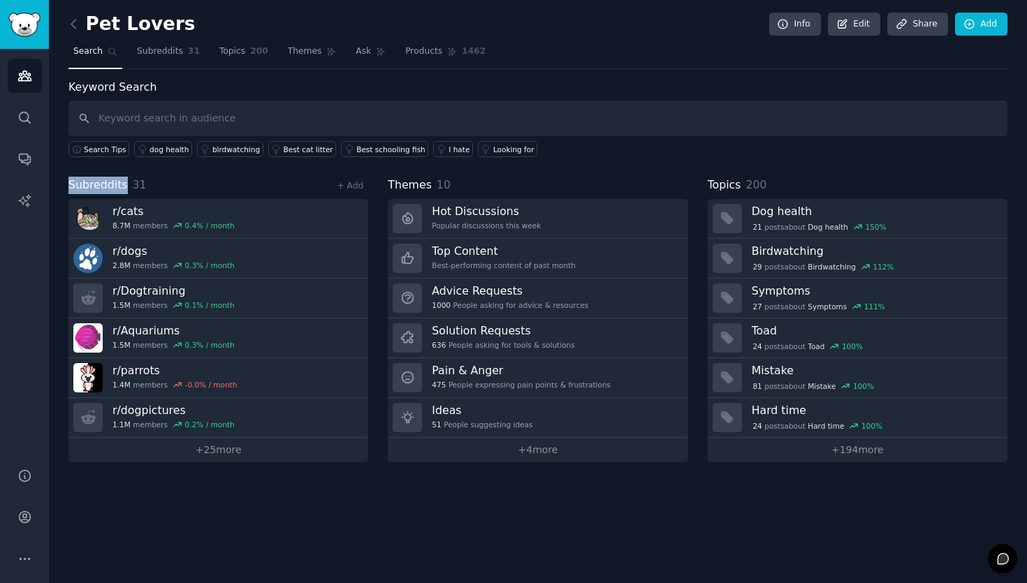
drag, startPoint x: 68, startPoint y: 187, endPoint x: 124, endPoint y: 184, distance: 56.7
click at [124, 184] on h2 "Subreddits 31" at bounding box center [107, 185] width 78 height 17
drag, startPoint x: 386, startPoint y: 182, endPoint x: 430, endPoint y: 182, distance: 44.0
click at [430, 182] on div "Subreddits 31 + Add r/ cats 8.7M members 0.4 % / month r/ dogs 2.8M members 0.3…" at bounding box center [537, 320] width 939 height 286
drag, startPoint x: 706, startPoint y: 182, endPoint x: 736, endPoint y: 187, distance: 30.6
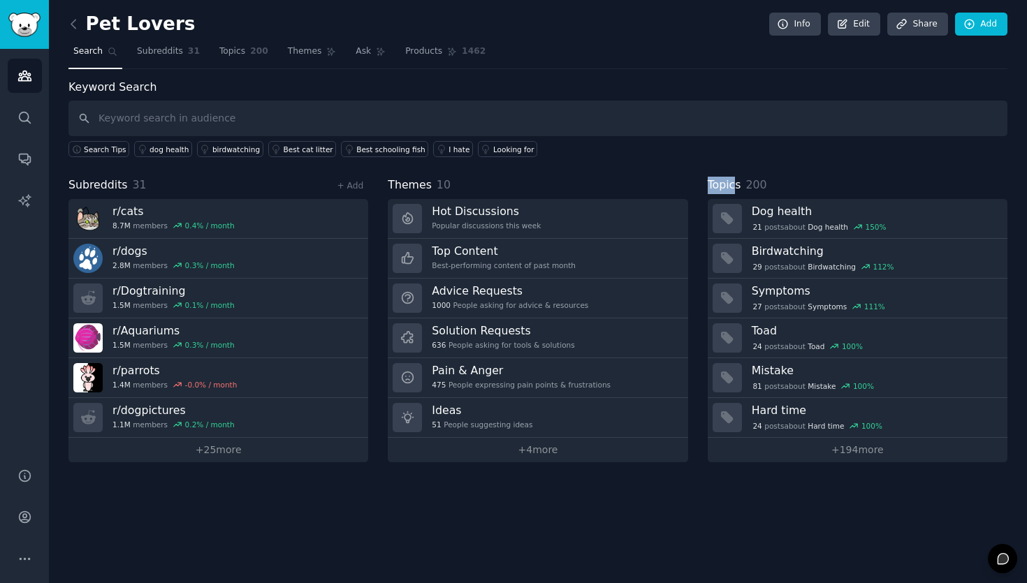
click at [736, 187] on div "Subreddits 31 + Add r/ cats 8.7M members 0.4 % / month r/ dogs 2.8M members 0.3…" at bounding box center [537, 320] width 939 height 286
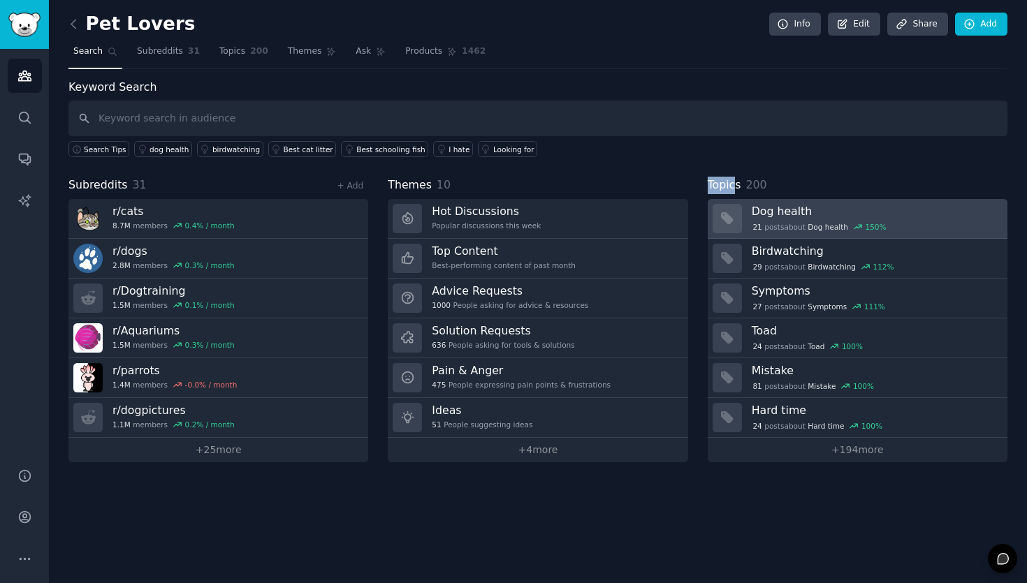
click at [755, 226] on span "21" at bounding box center [757, 227] width 9 height 10
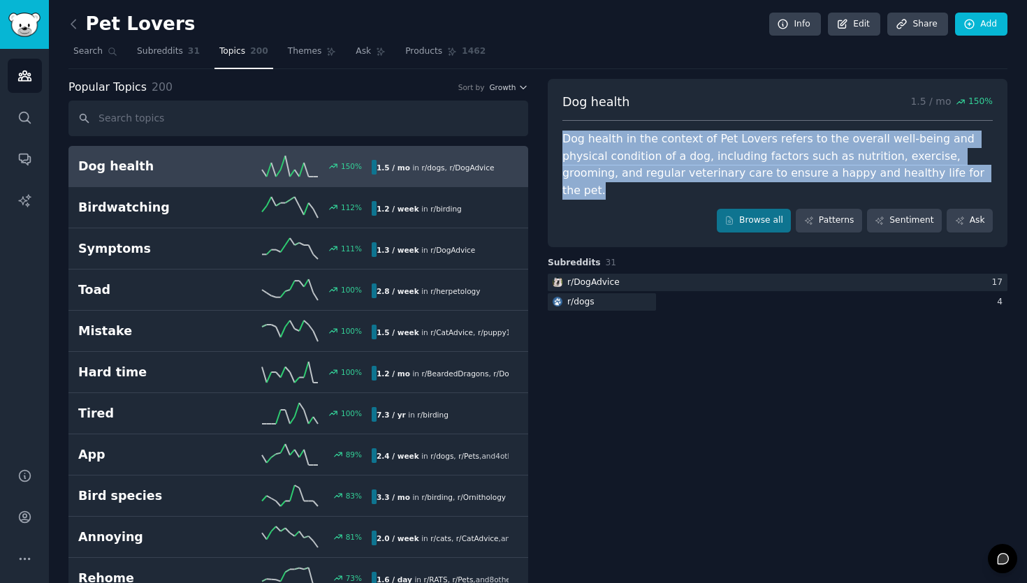
drag, startPoint x: 901, startPoint y: 168, endPoint x: 558, endPoint y: 139, distance: 344.3
click at [558, 139] on div "Dog health 1.5 / mo 150 % Dog health in the context of Pet Lovers refers to the…" at bounding box center [778, 163] width 460 height 168
click at [72, 26] on icon at bounding box center [73, 24] width 4 height 8
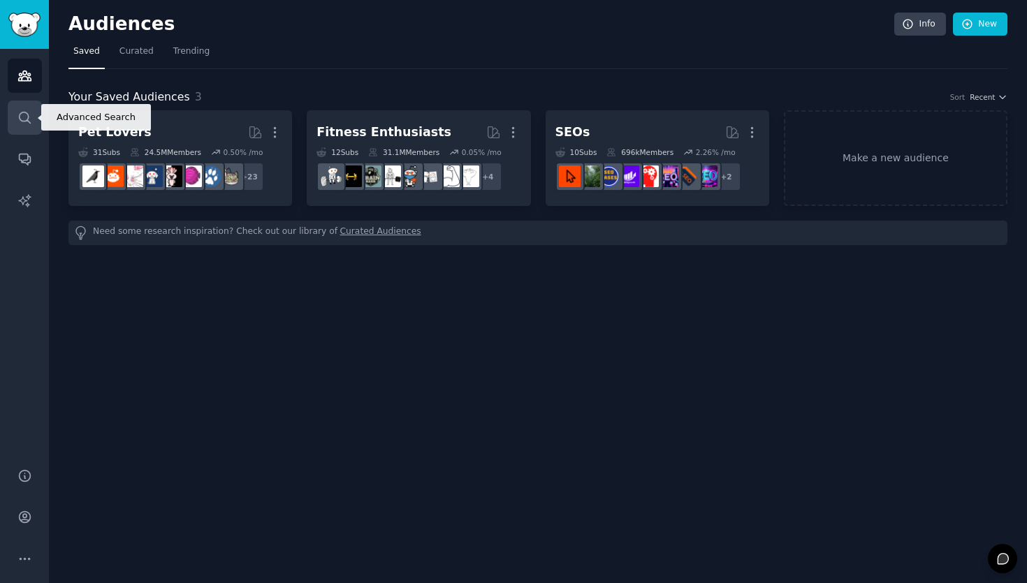
click at [27, 126] on link "Search" at bounding box center [25, 118] width 34 height 34
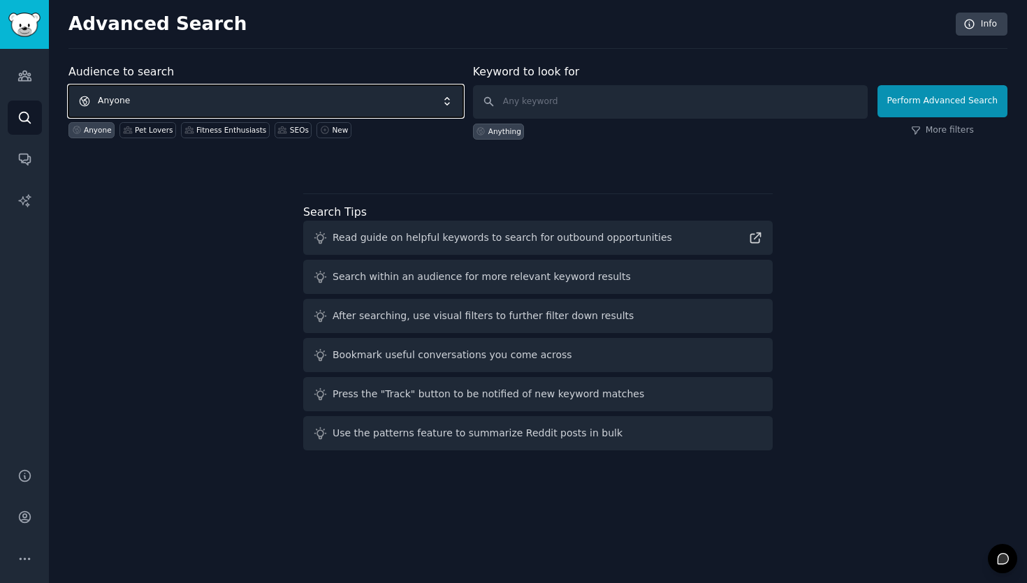
click at [180, 115] on span "Anyone" at bounding box center [265, 101] width 395 height 32
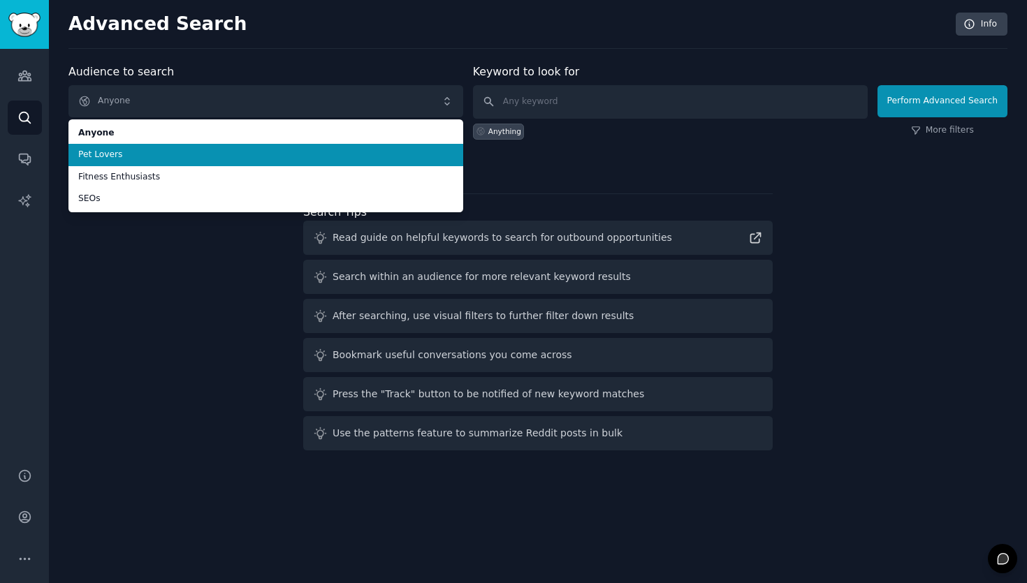
click at [180, 163] on li "Pet Lovers" at bounding box center [265, 155] width 395 height 22
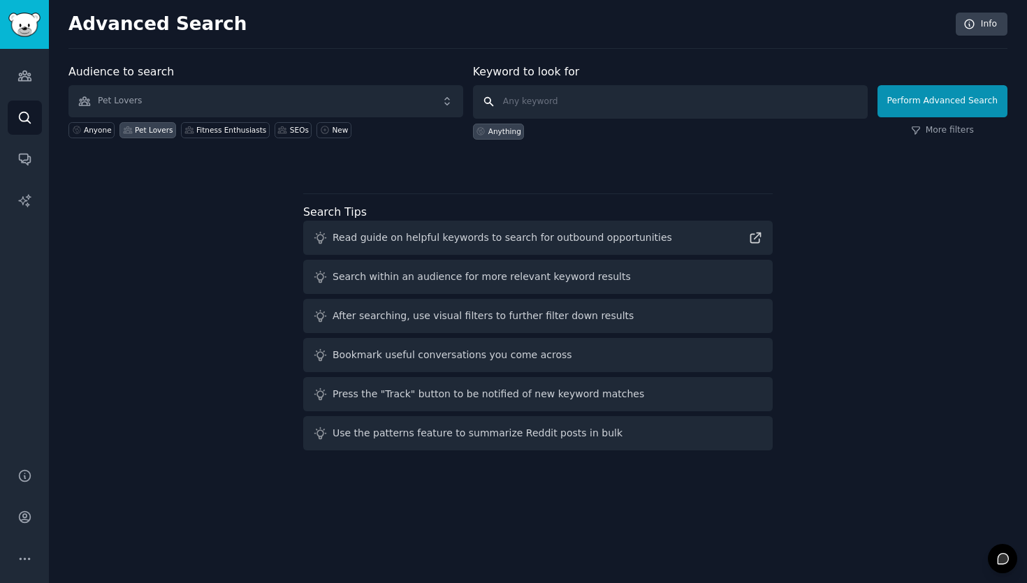
click at [571, 109] on input "text" at bounding box center [670, 102] width 395 height 34
type input "s"
